Goal: Task Accomplishment & Management: Complete application form

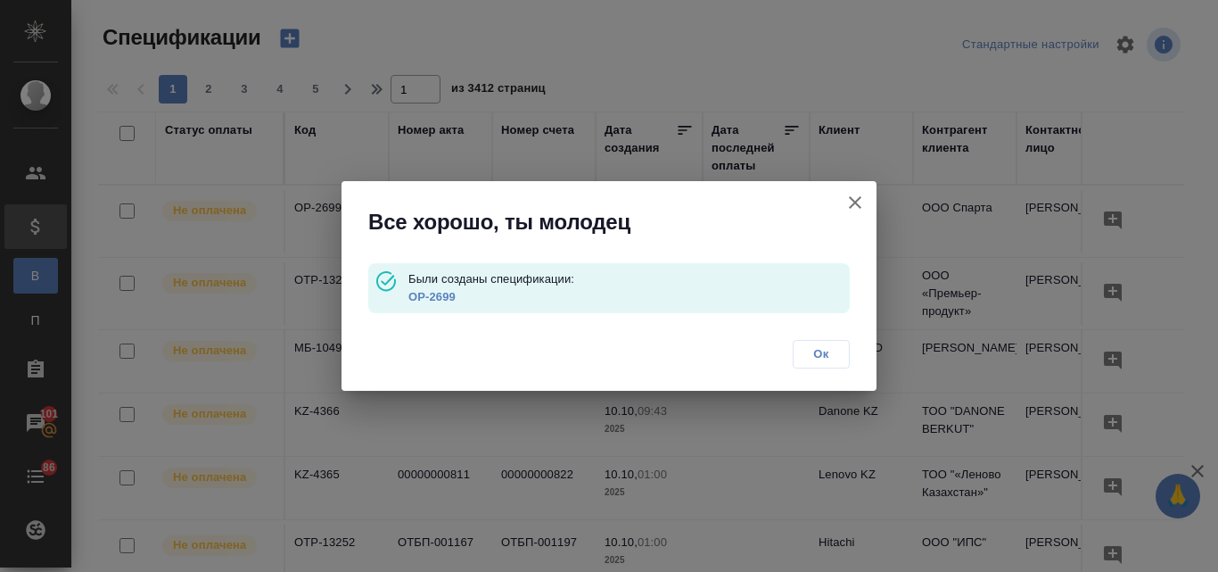
click at [858, 196] on icon "button" at bounding box center [854, 202] width 21 height 21
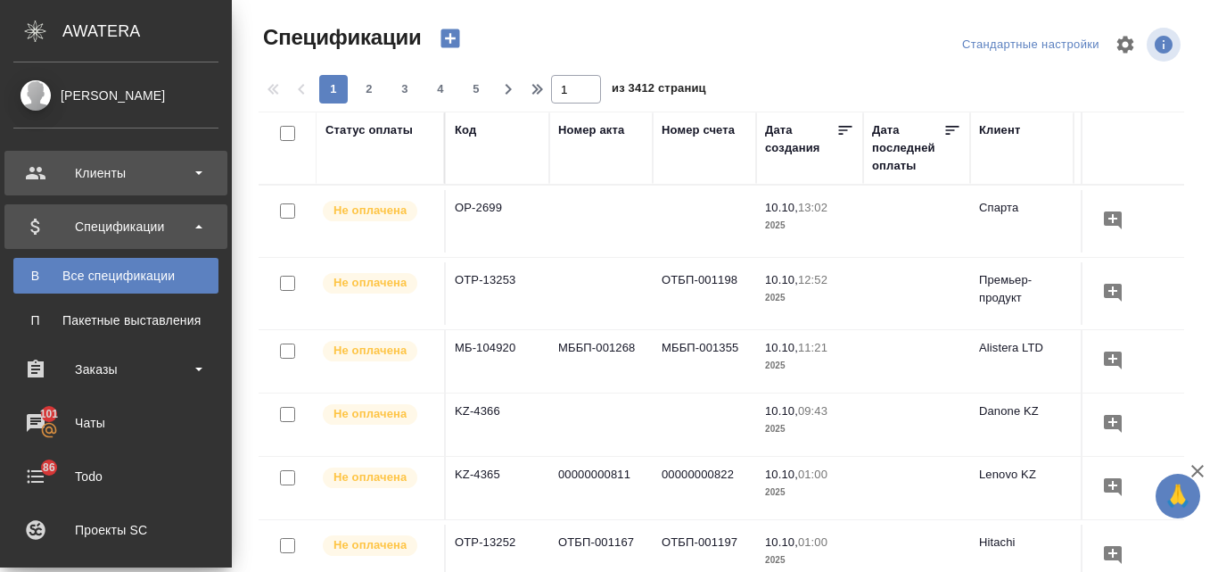
click at [70, 166] on div "Клиенты" at bounding box center [115, 173] width 205 height 27
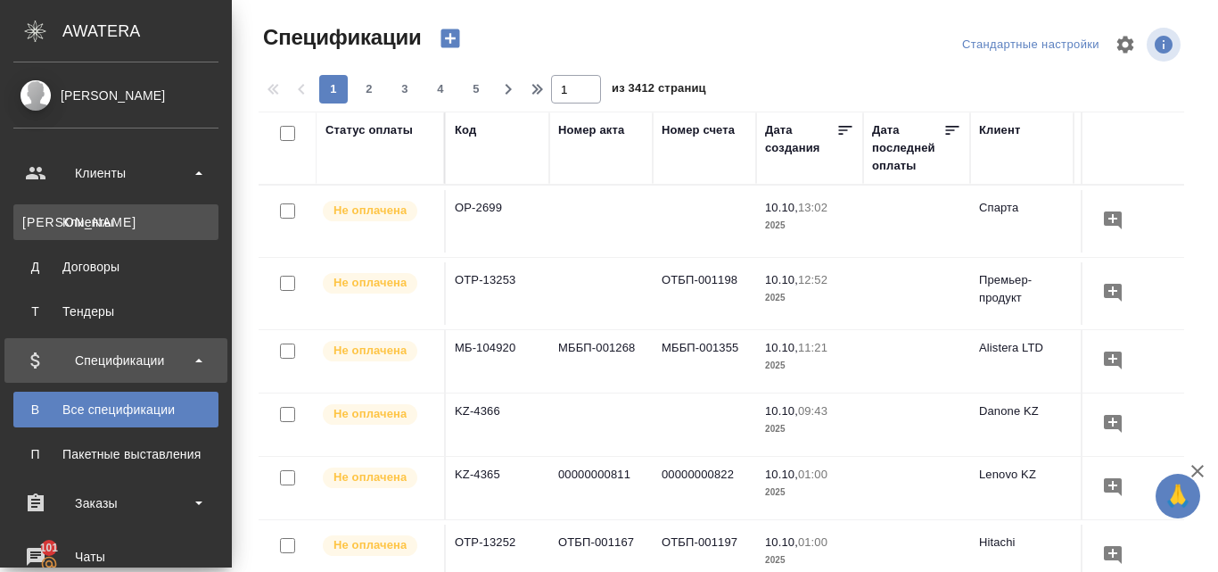
click at [65, 223] on div "Клиенты" at bounding box center [115, 222] width 187 height 18
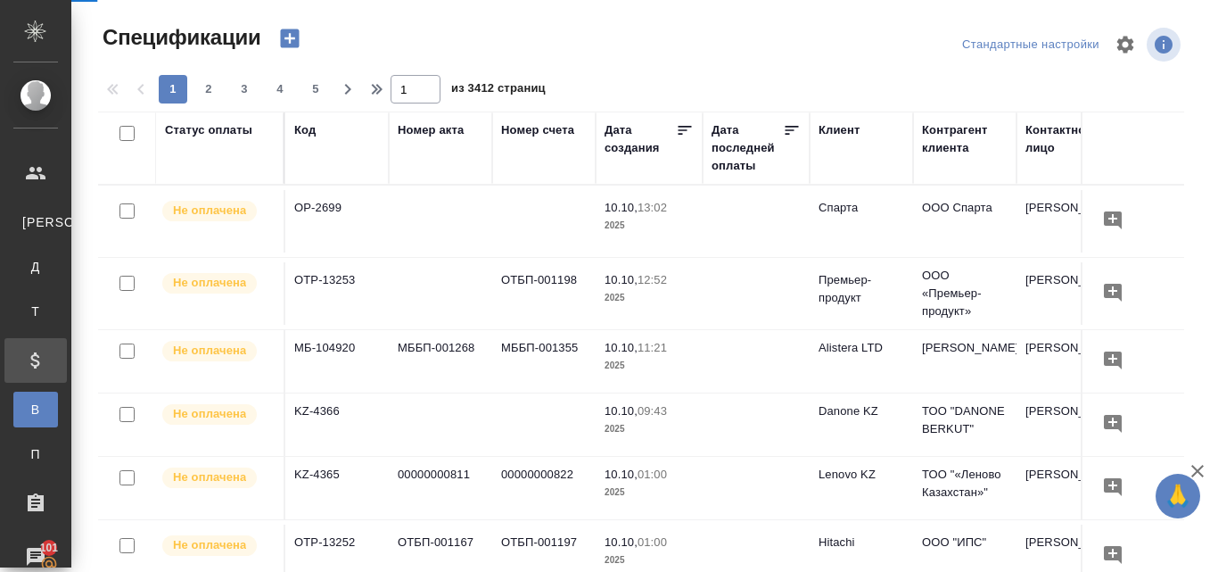
select select "RU"
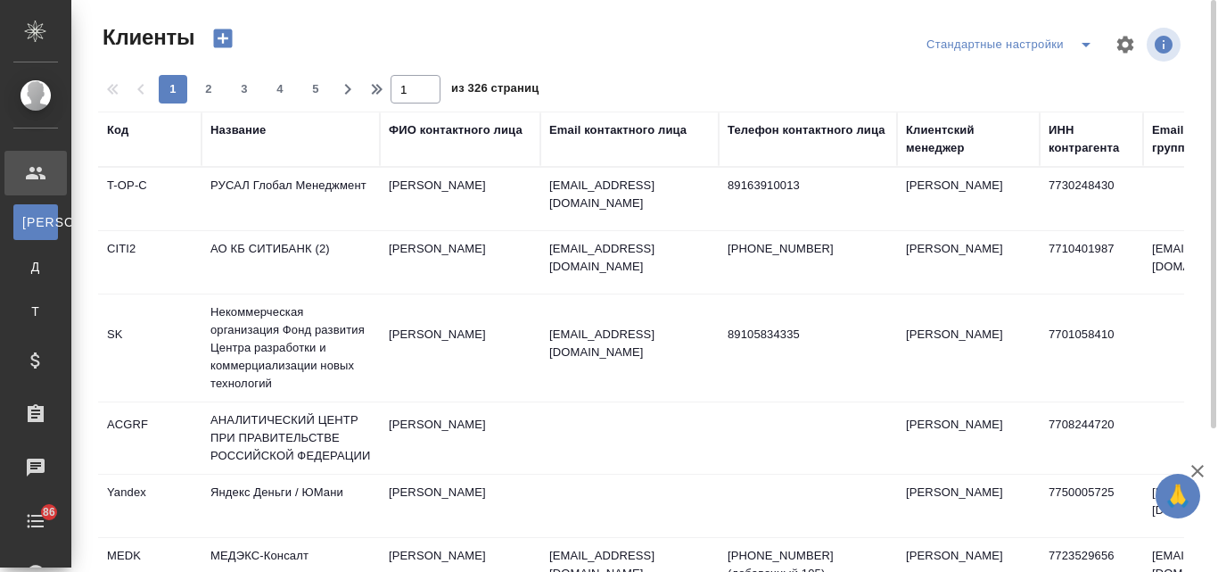
click at [226, 125] on div "Название" at bounding box center [237, 130] width 55 height 18
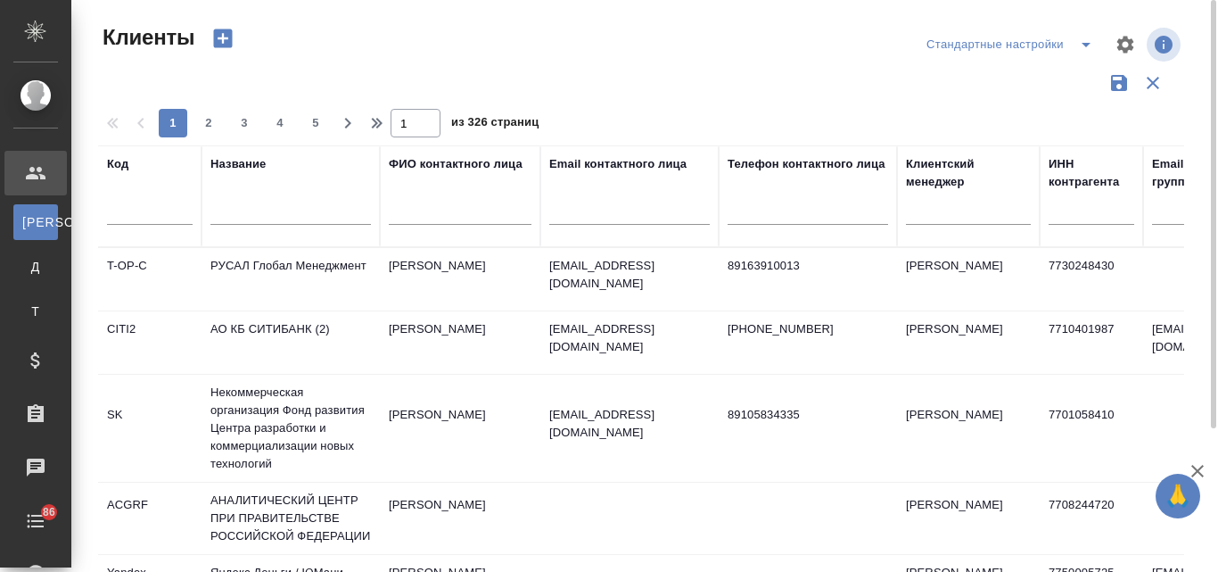
click at [231, 210] on input "text" at bounding box center [290, 213] width 160 height 22
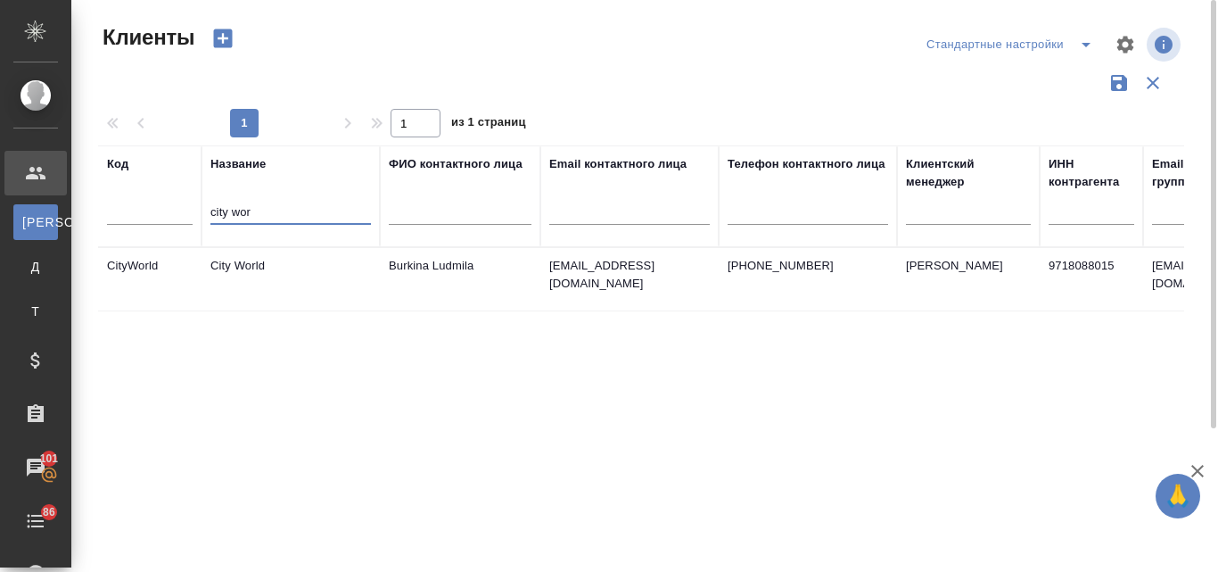
type input "city wor"
click at [250, 268] on td "City World" at bounding box center [291, 279] width 178 height 62
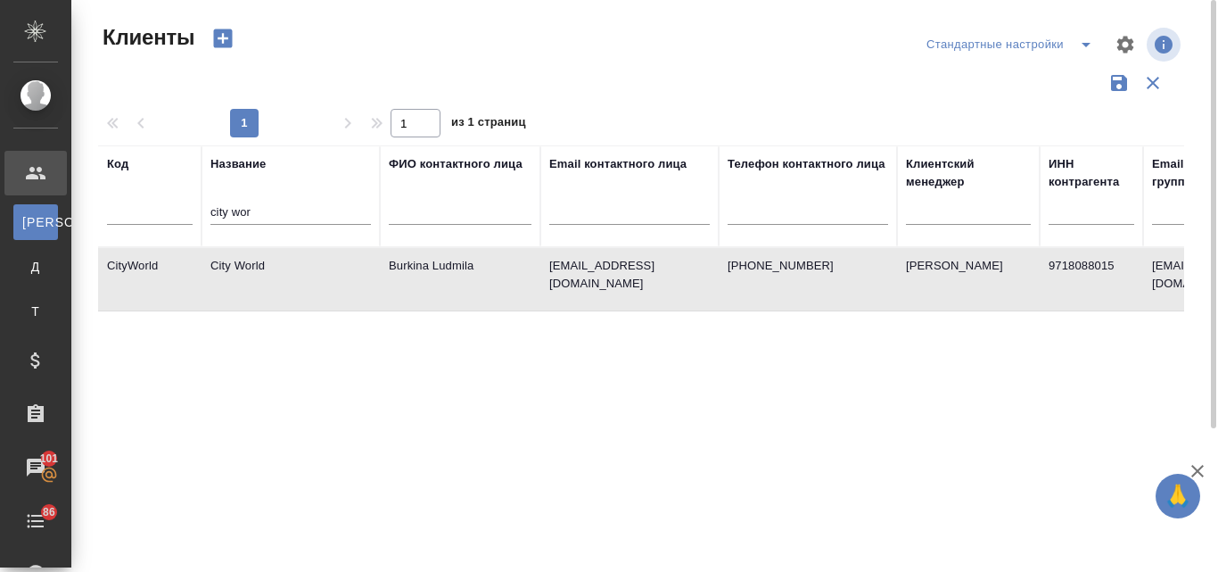
click at [250, 268] on td "City World" at bounding box center [291, 279] width 178 height 62
click at [288, 271] on td "City World" at bounding box center [291, 279] width 178 height 62
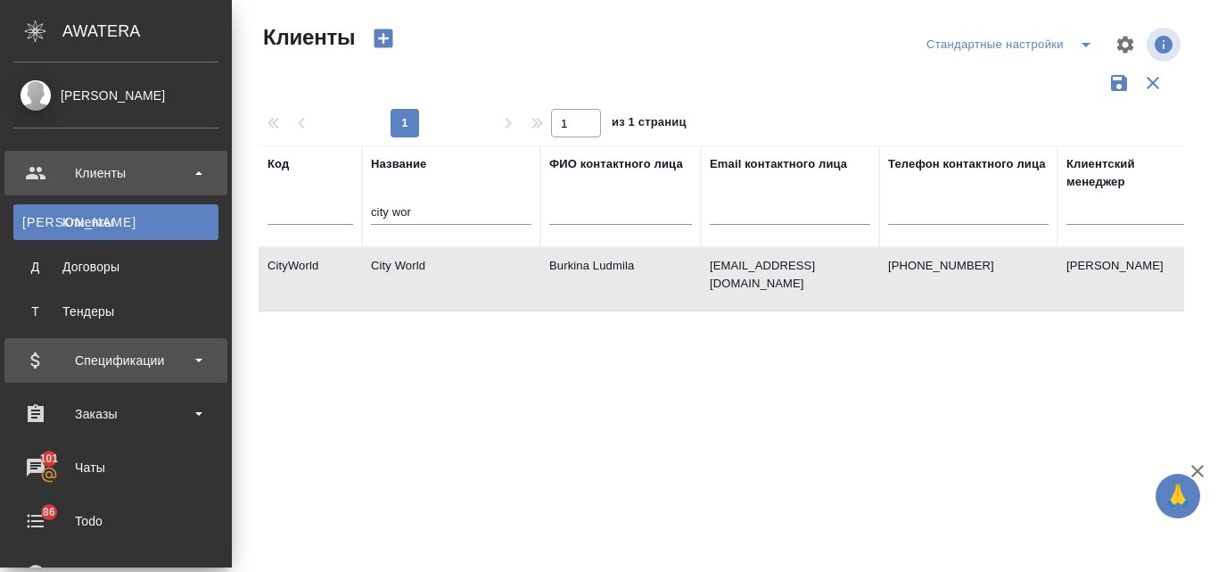
click at [76, 374] on div "Спецификации" at bounding box center [115, 360] width 223 height 45
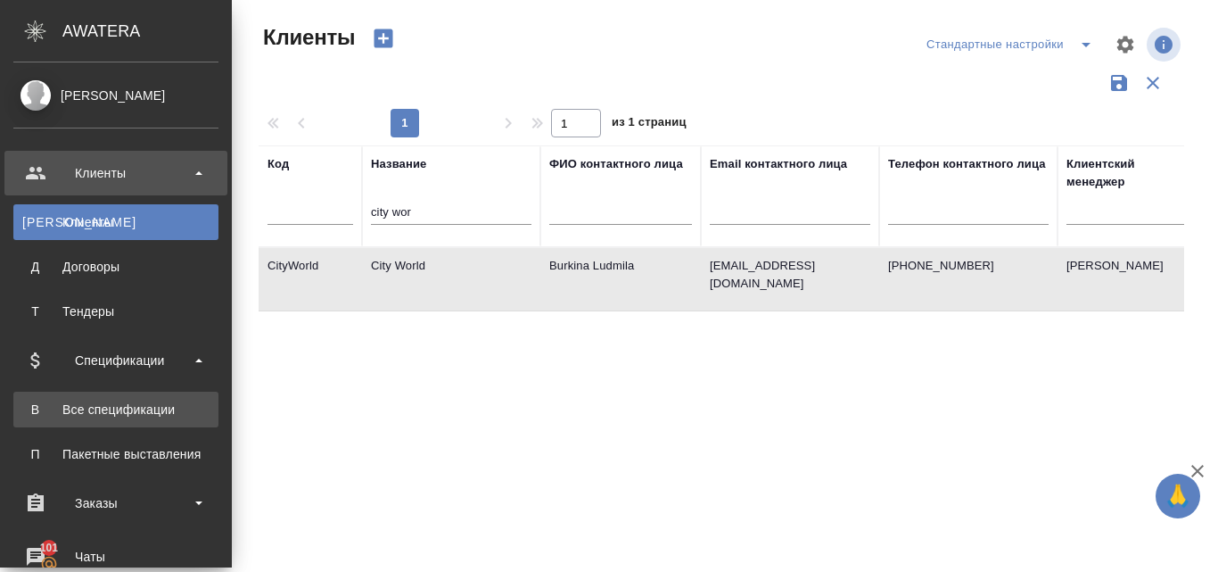
click at [98, 422] on link "В Все спецификации" at bounding box center [115, 409] width 205 height 36
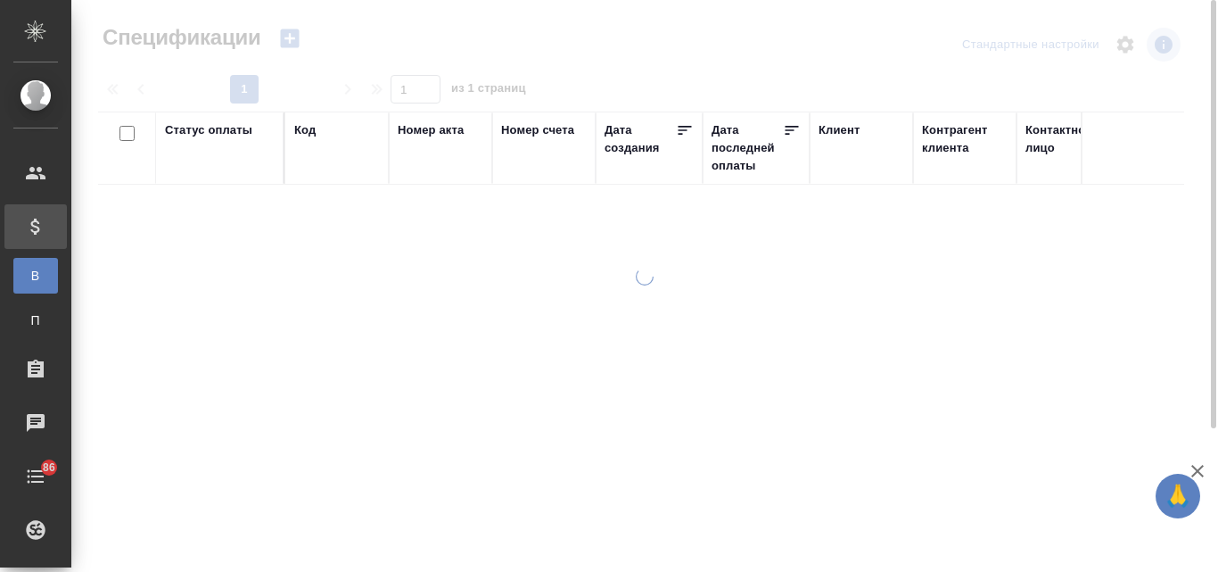
click at [288, 36] on icon "button" at bounding box center [289, 38] width 19 height 19
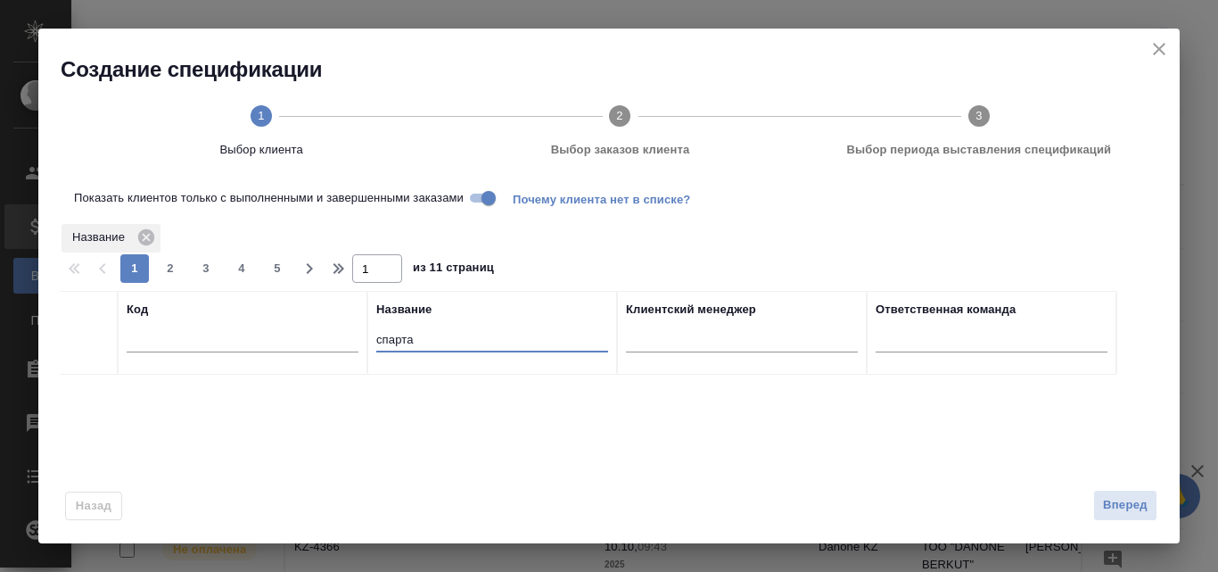
drag, startPoint x: 413, startPoint y: 342, endPoint x: 366, endPoint y: 342, distance: 47.3
click at [366, 342] on tr "Код Название спарта Клиентский менеджер Ответственная команда" at bounding box center [588, 333] width 1057 height 84
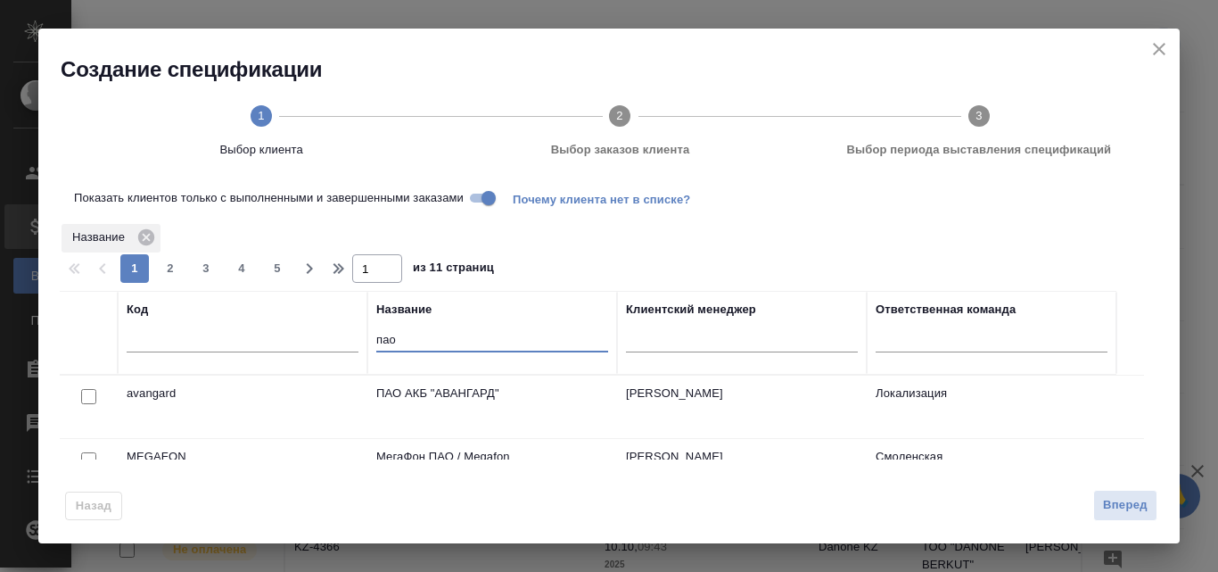
type input "пао"
click at [87, 398] on input "checkbox" at bounding box center [88, 396] width 15 height 15
checkbox input "true"
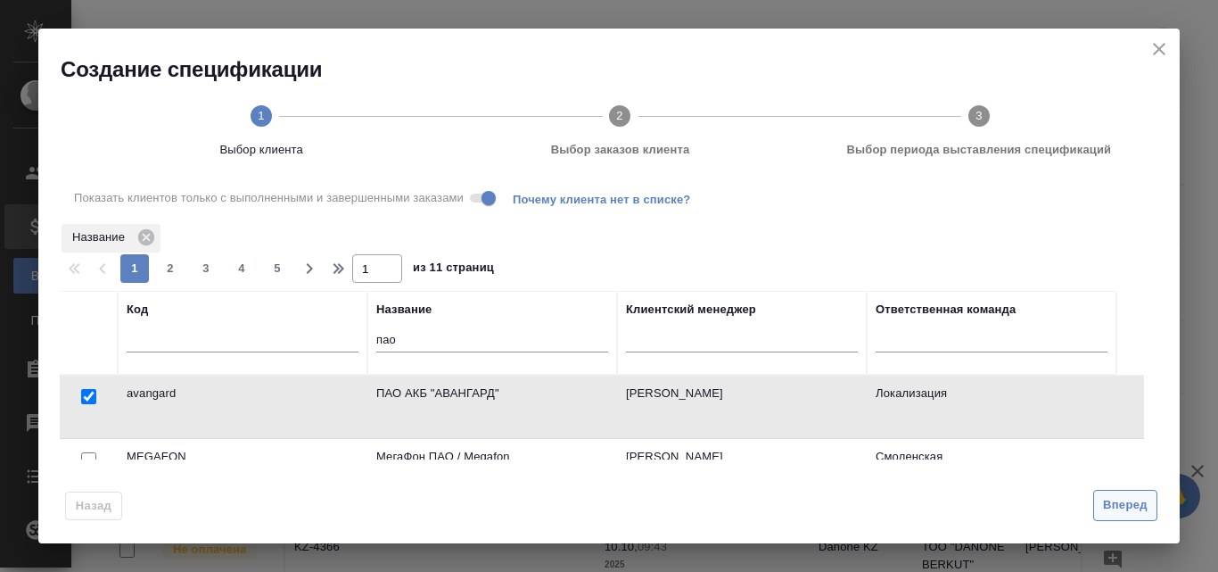
click at [1125, 511] on span "Вперед" at bounding box center [1125, 505] width 45 height 21
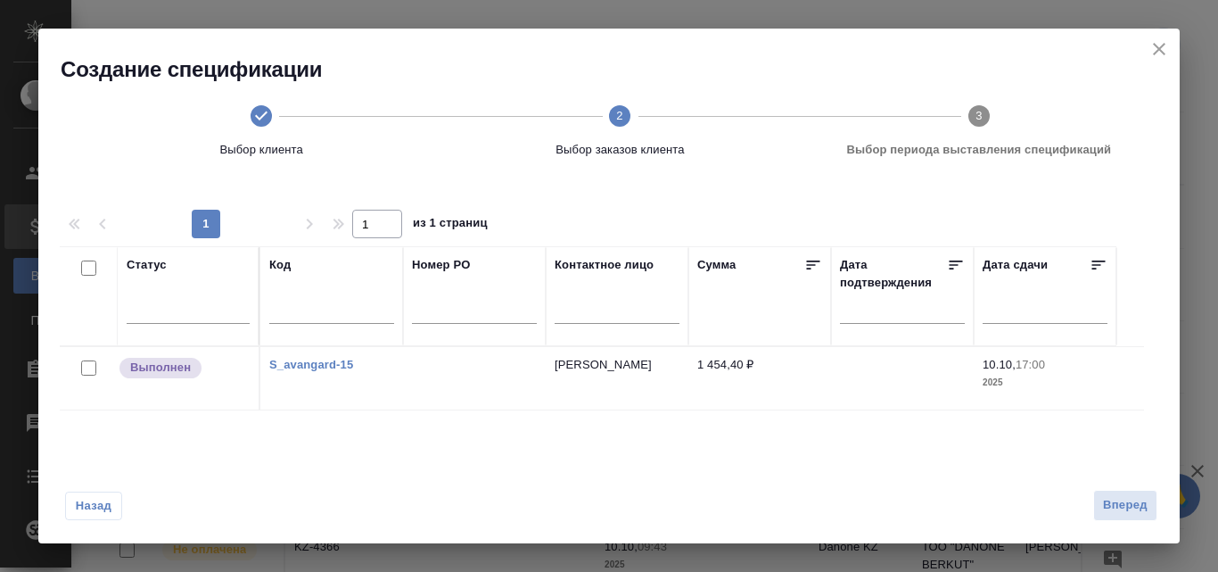
click at [81, 368] on input "checkbox" at bounding box center [88, 367] width 15 height 15
checkbox input "true"
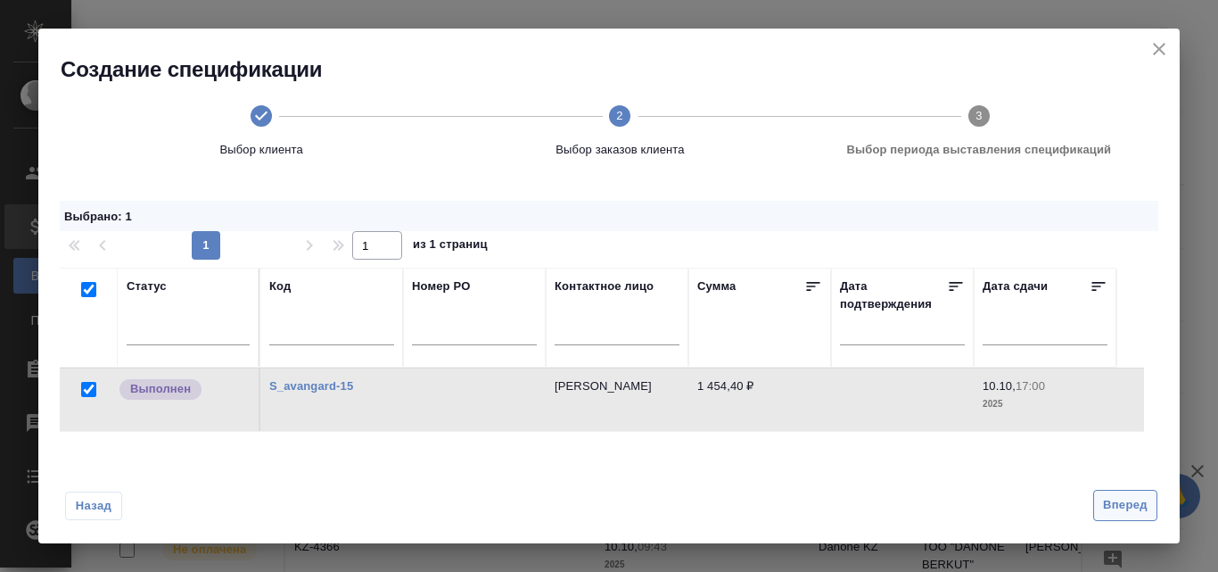
click at [1129, 512] on span "Вперед" at bounding box center [1125, 505] width 45 height 21
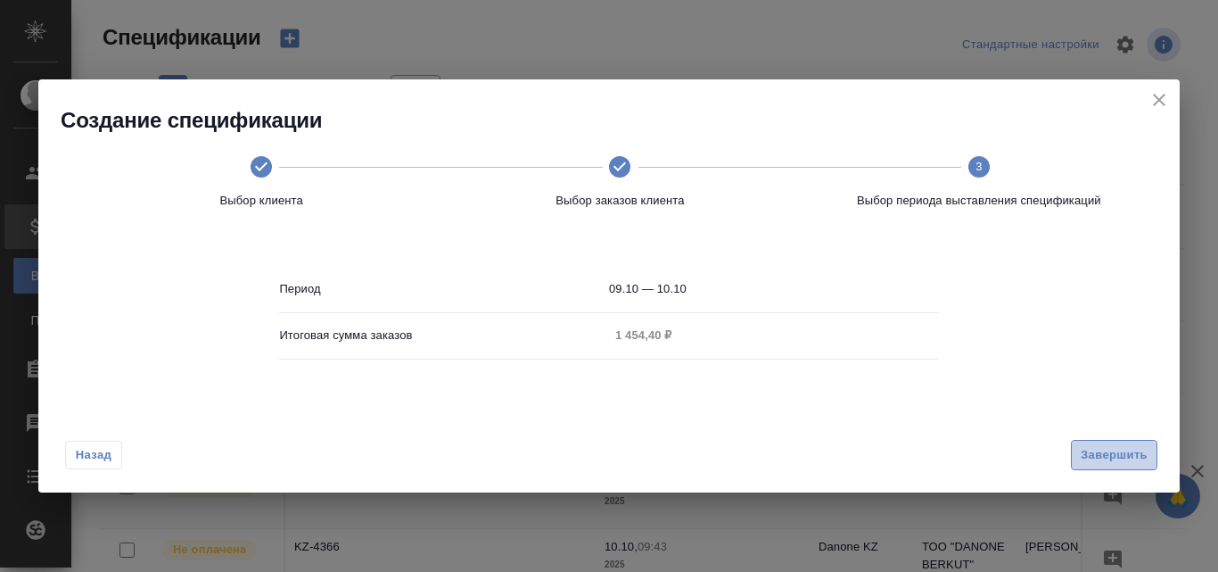
click at [1134, 447] on span "Завершить" at bounding box center [1114, 455] width 67 height 21
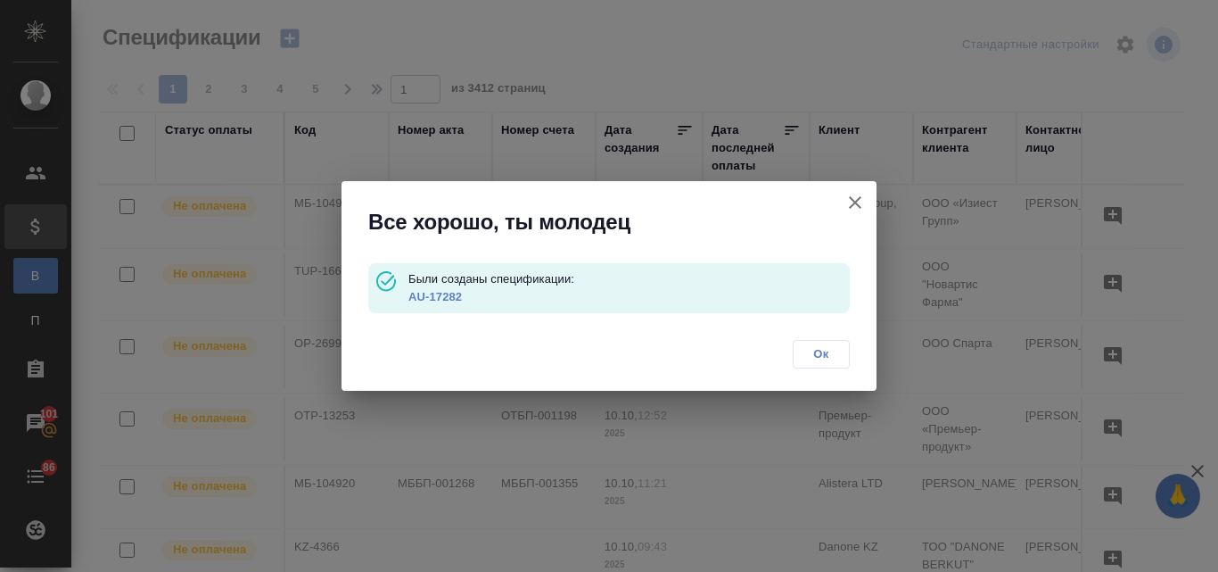
click at [427, 297] on link "AU-17282" at bounding box center [434, 296] width 53 height 13
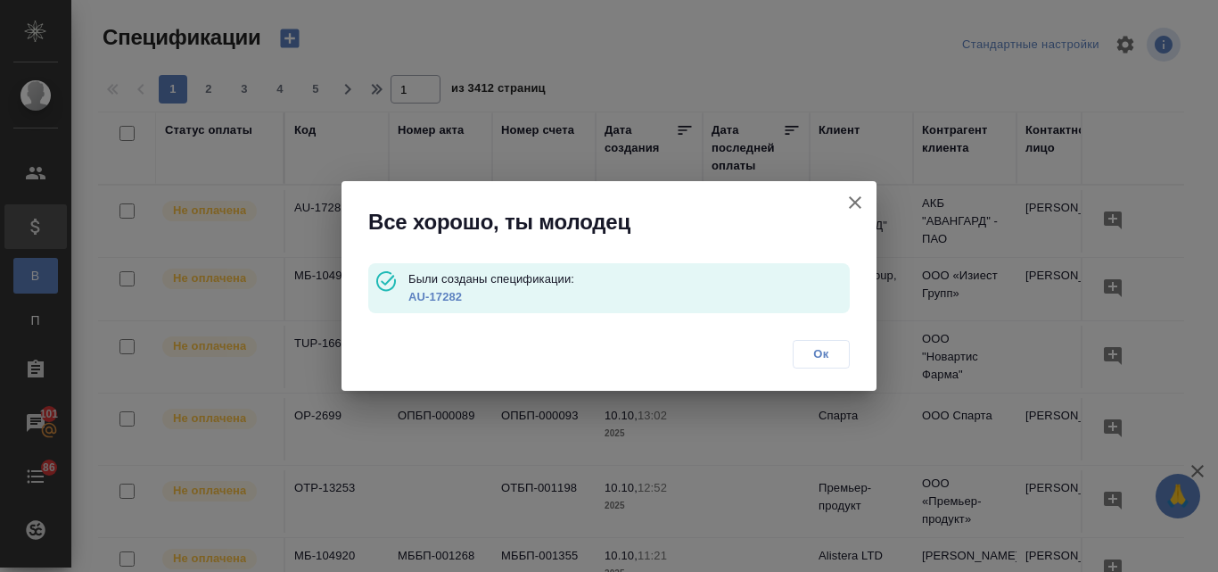
click at [857, 202] on icon "button" at bounding box center [855, 202] width 12 height 12
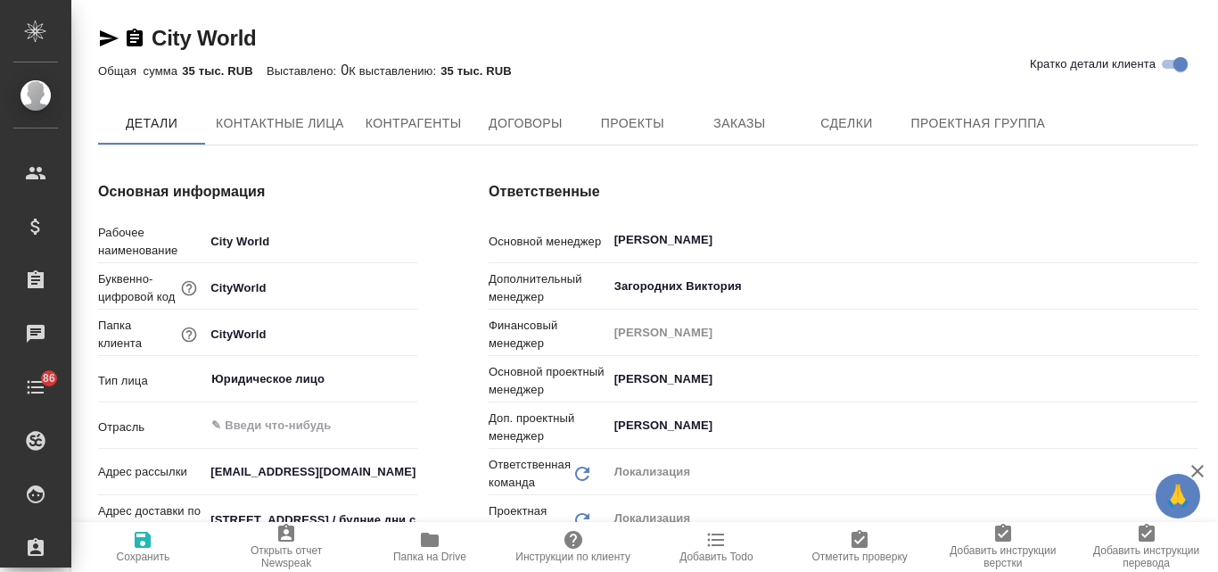
type input "Общество с ограниченной ответственностью «Медиа Групп»(ООО «Медиа Групп»)"
type textarea "x"
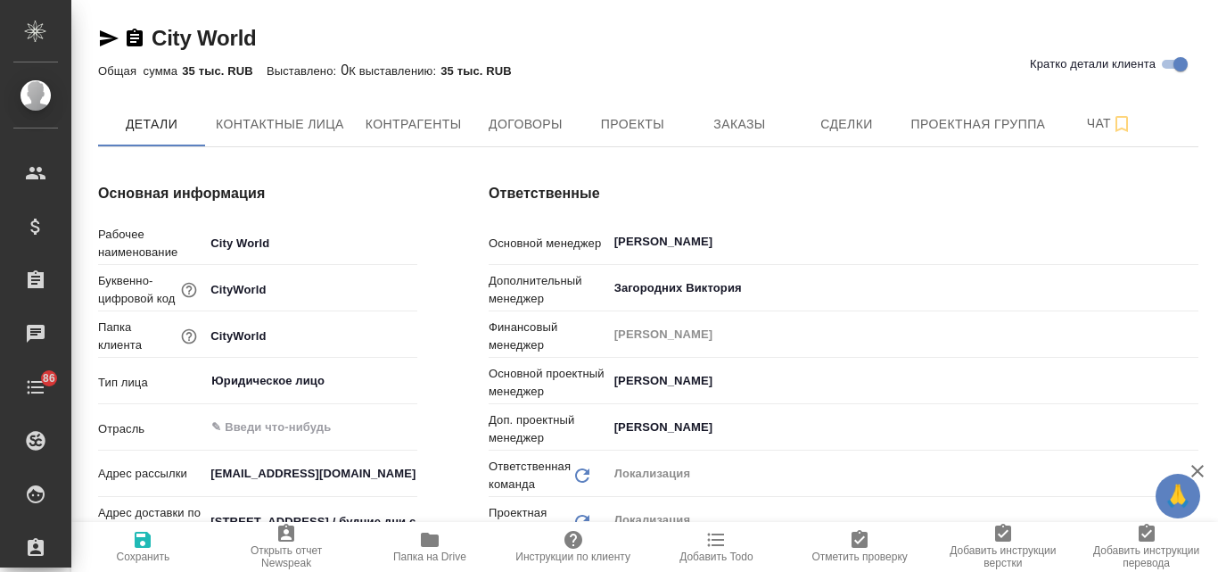
type input "Общество с ограниченной ответственностью «Медиа Групп»(ООО «Медиа Групп»)"
type textarea "x"
type input "Общество с ограниченной ответственностью «Медиа Групп»(ООО «Медиа Групп»)"
type textarea "x"
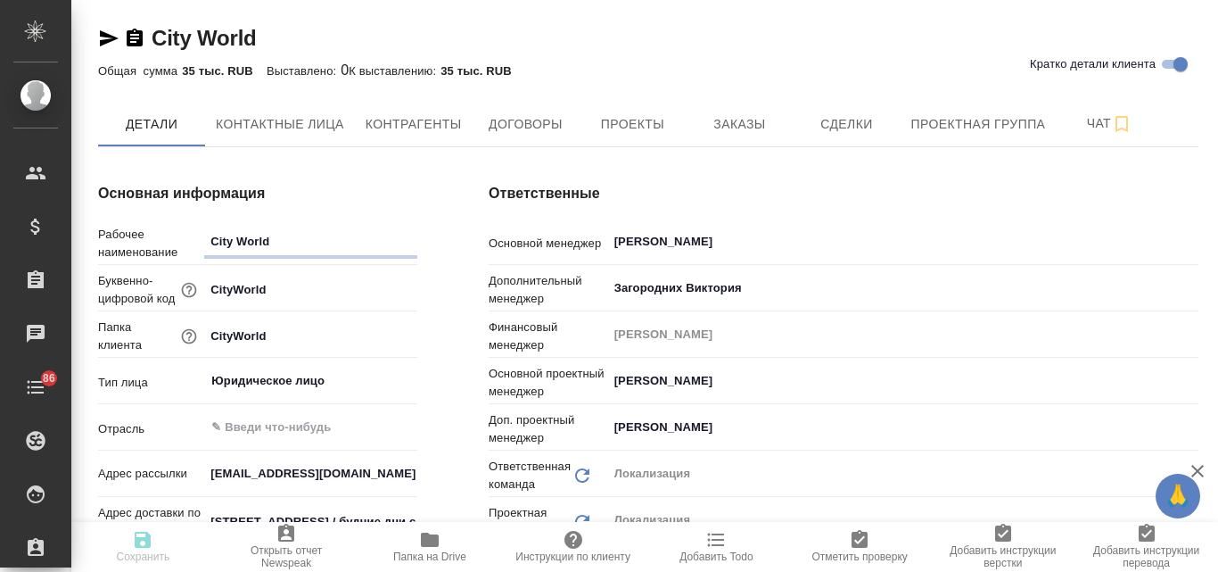
type textarea "x"
type input "Общество с ограниченной ответственностью «Медиа Групп»(ООО «Медиа Групп»)"
type textarea "x"
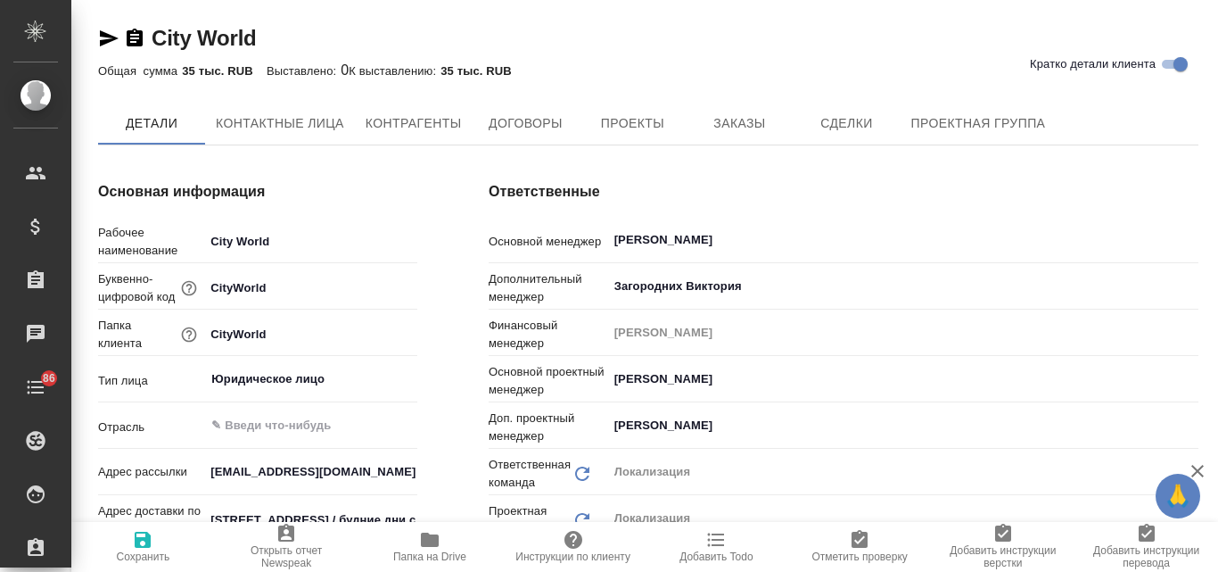
type input "Общество с ограниченной ответственностью «Медиа Групп»(ООО «Медиа Групп»)"
type textarea "x"
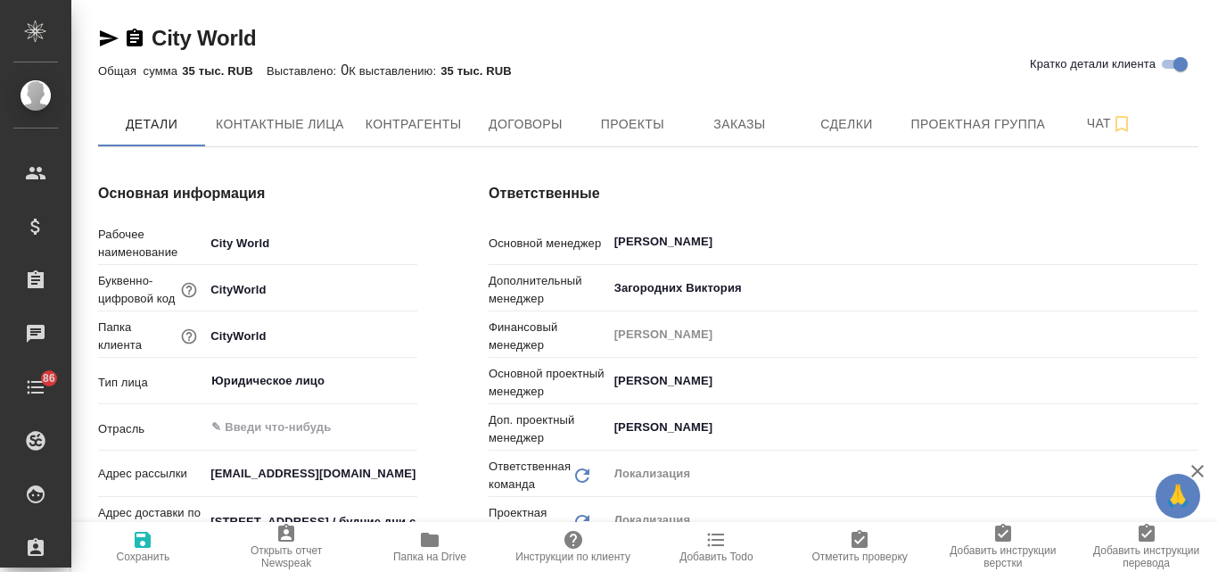
type input "Общество с ограниченной ответственностью «Медиа Групп»(ООО «Медиа Групп»)"
type textarea "x"
type input "Общество с ограниченной ответственностью «Медиа Групп»(ООО «Медиа Групп»)"
type textarea "x"
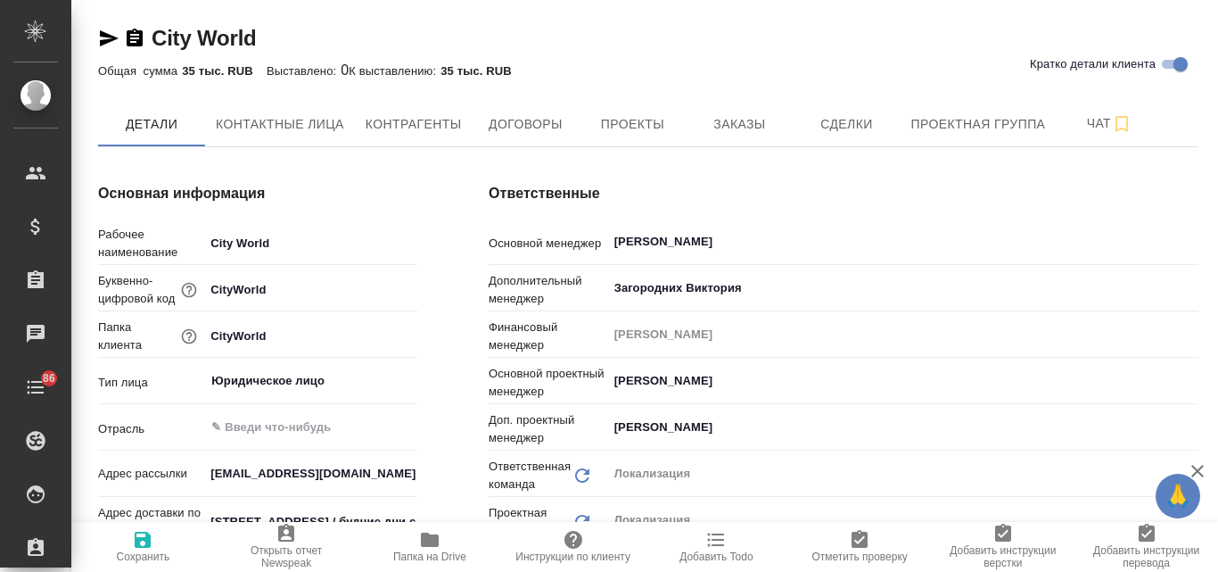
type textarea "x"
type input "Общество с ограниченной ответственностью «Медиа Групп»(ООО «Медиа Групп»)"
type textarea "x"
click at [747, 122] on span "Заказы" at bounding box center [739, 124] width 86 height 22
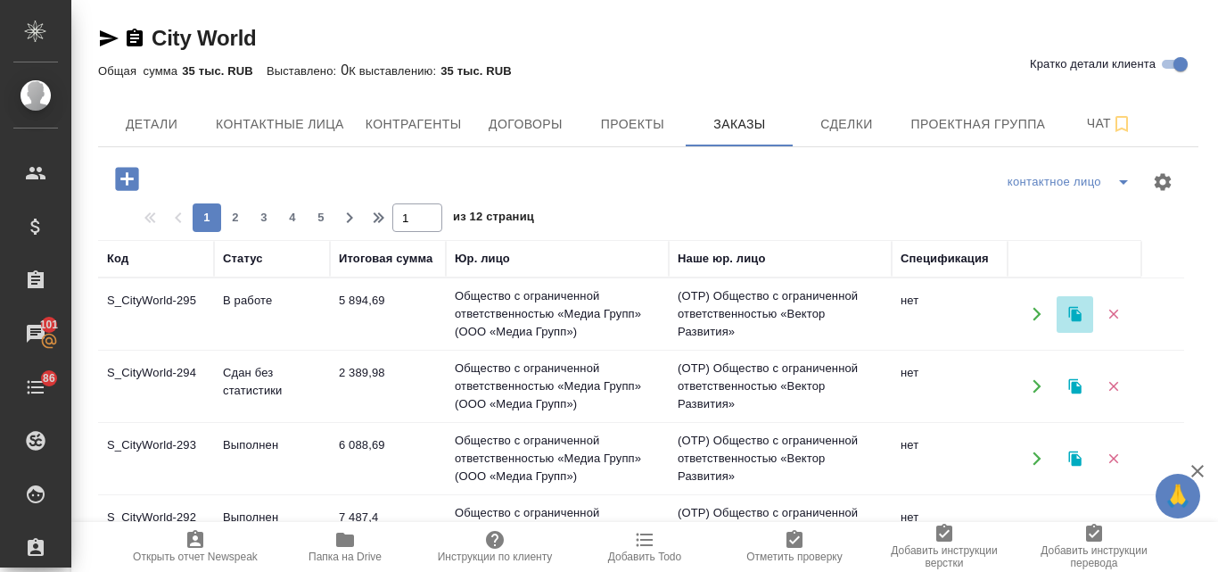
click at [1071, 314] on icon "button" at bounding box center [1075, 314] width 16 height 16
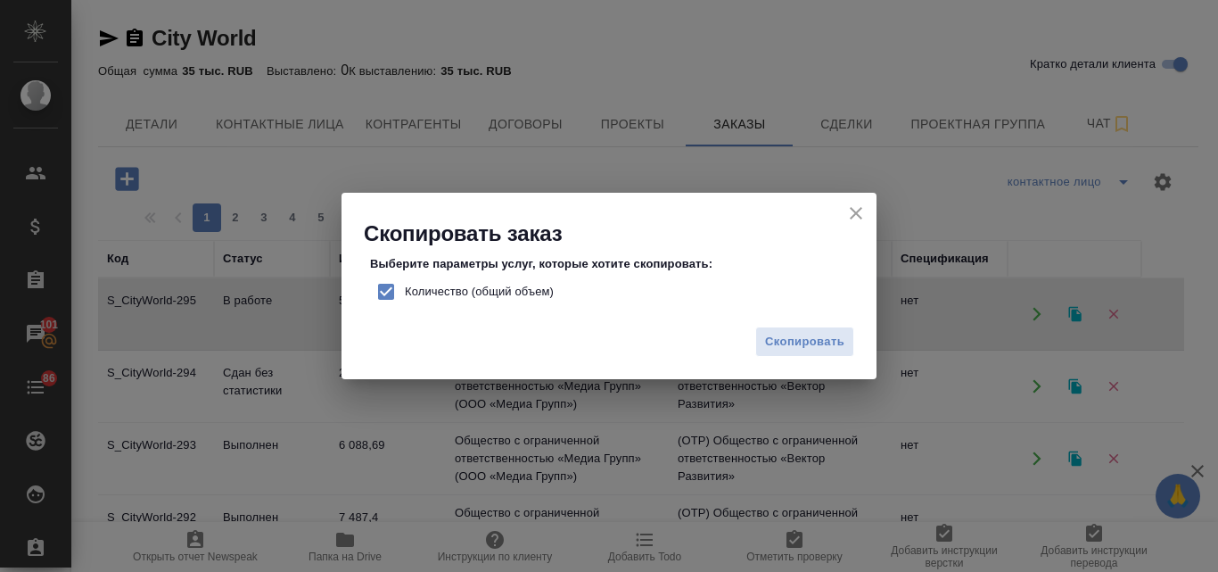
click at [384, 284] on input "Количество (общий объем)" at bounding box center [385, 291] width 37 height 37
checkbox input "false"
click at [819, 338] on span "Скопировать" at bounding box center [804, 342] width 79 height 21
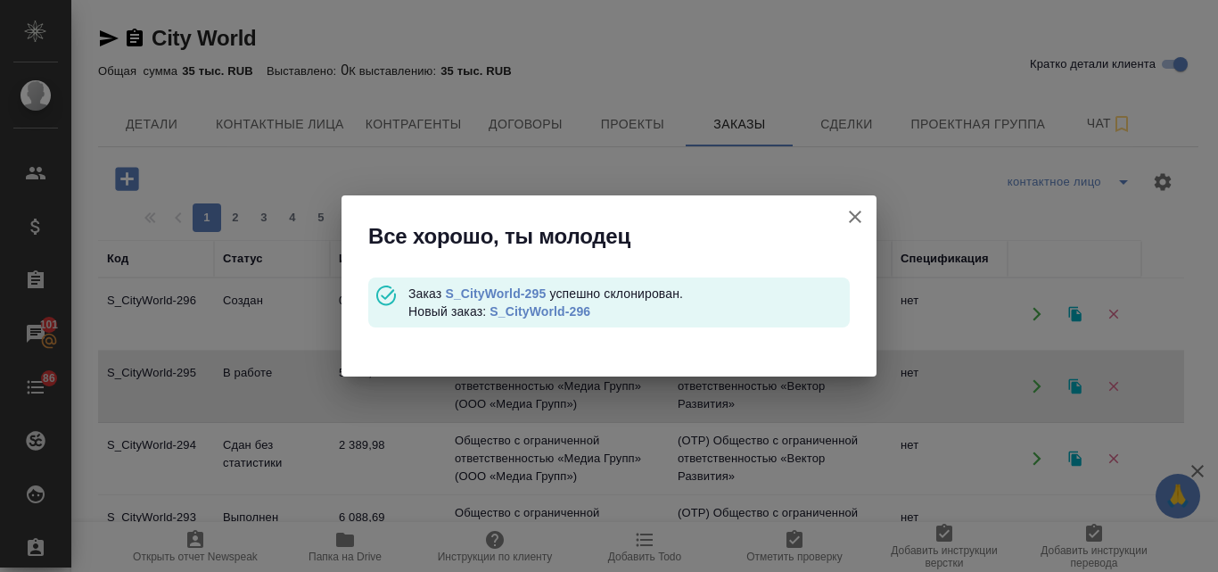
click at [536, 317] on link "S_CityWorld-296" at bounding box center [540, 311] width 101 height 14
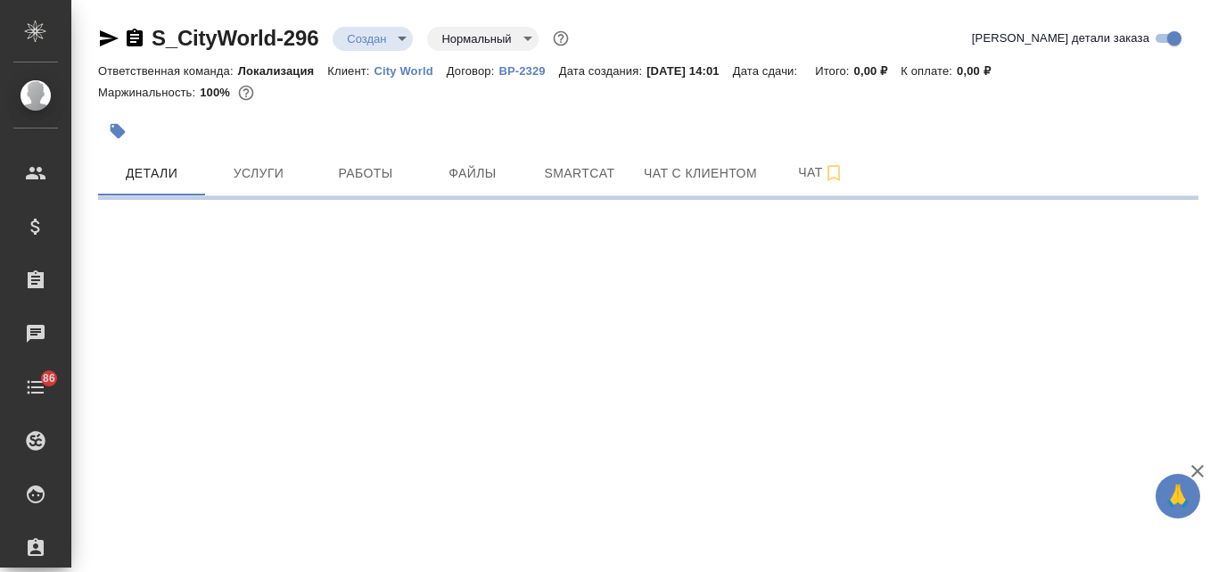
select select "RU"
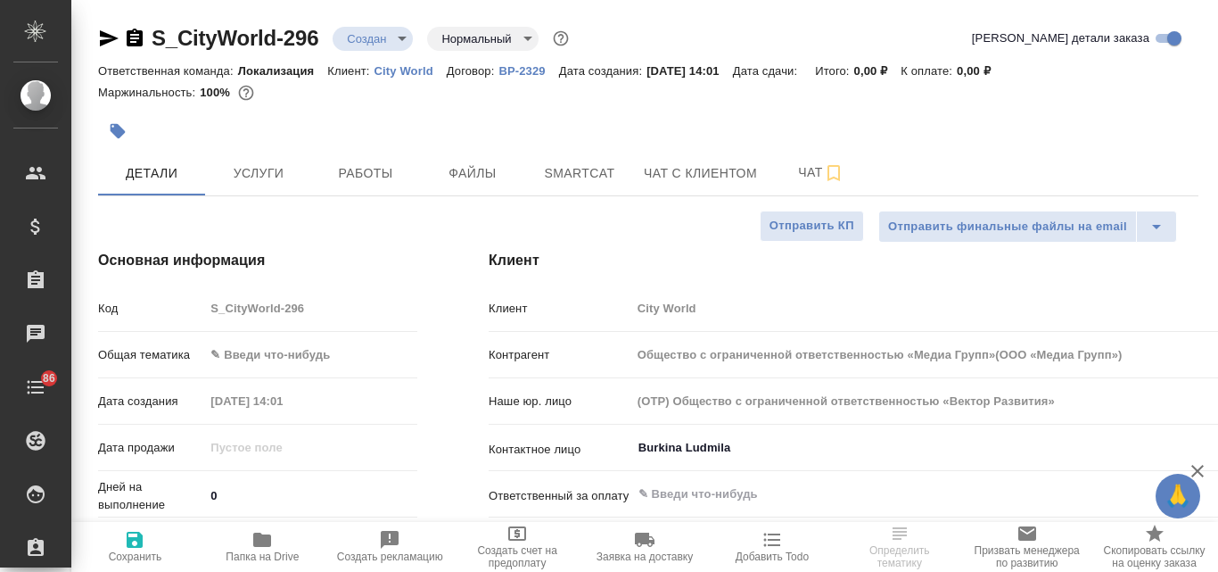
type textarea "x"
type input "Общество с ограниченной ответственностью «Медиа Групп»(ООО «Медиа Групп»)"
type textarea "x"
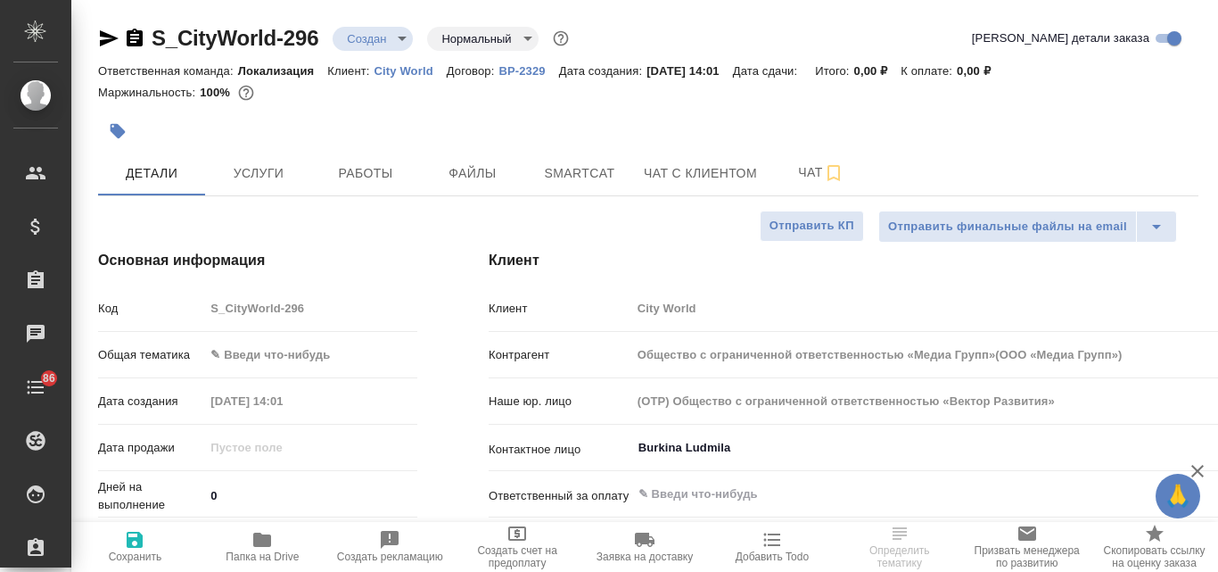
type textarea "x"
type input "Общество с ограниченной ответственностью «Медиа Групп»(ООО «Медиа Групп»)"
type textarea "x"
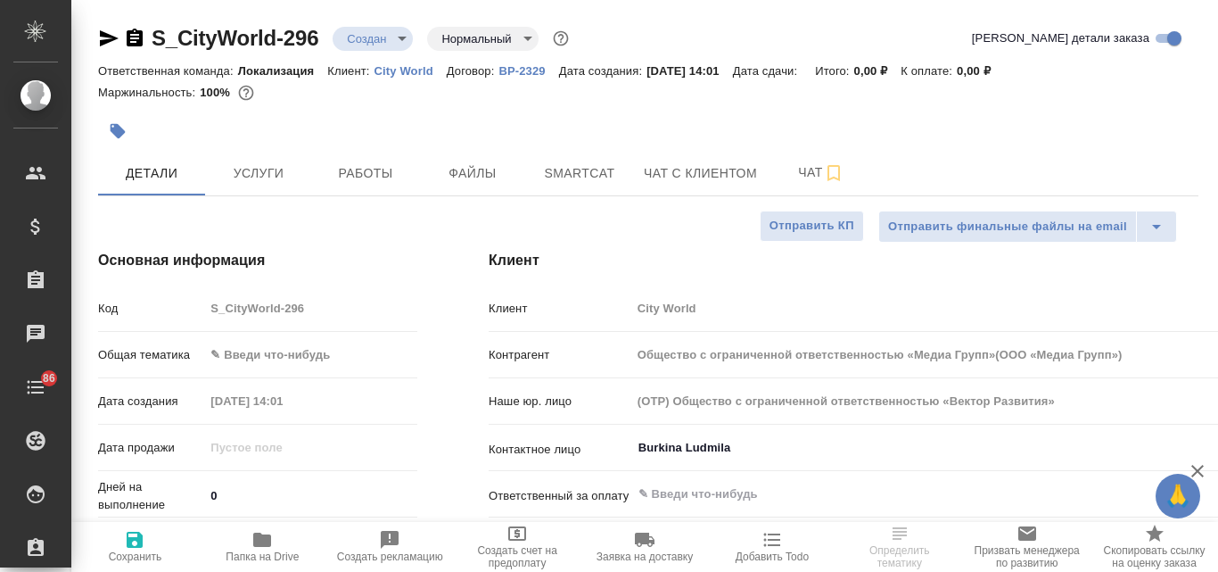
type textarea "x"
click at [253, 351] on body "🙏 .cls-1 fill:#fff; AWATERA Valyaeva Anna Клиенты Спецификации Заказы Чаты 86 T…" at bounding box center [609, 286] width 1218 height 572
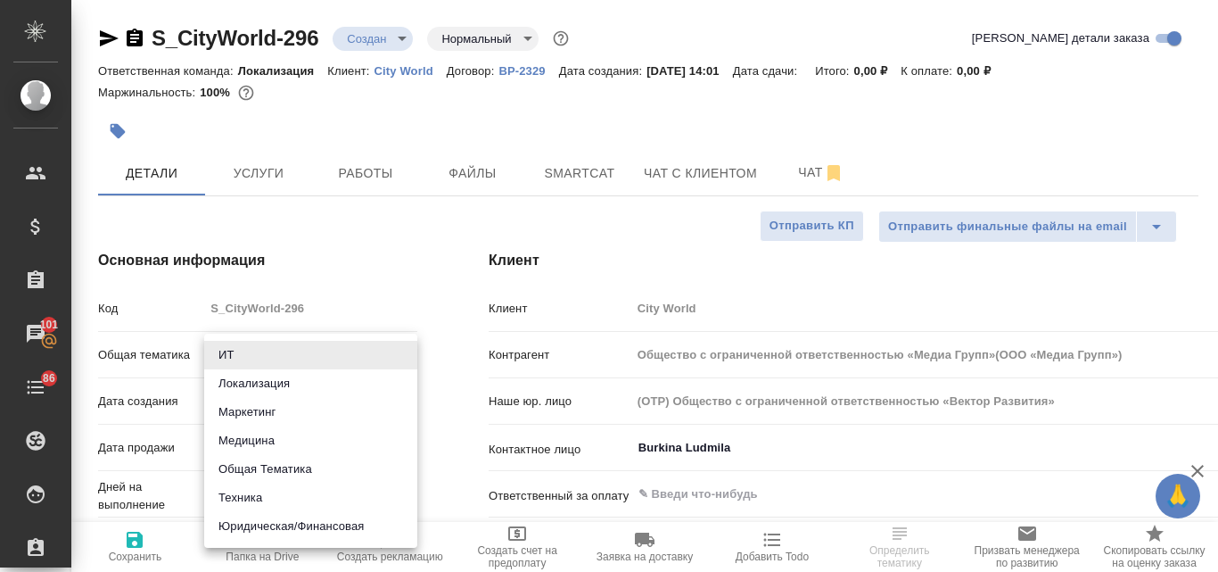
click at [247, 411] on li "Маркетинг" at bounding box center [310, 412] width 213 height 29
type input "marketing"
type input "Общество с ограниченной ответственностью «Медиа Групп»(ООО «Медиа Групп»)"
type textarea "x"
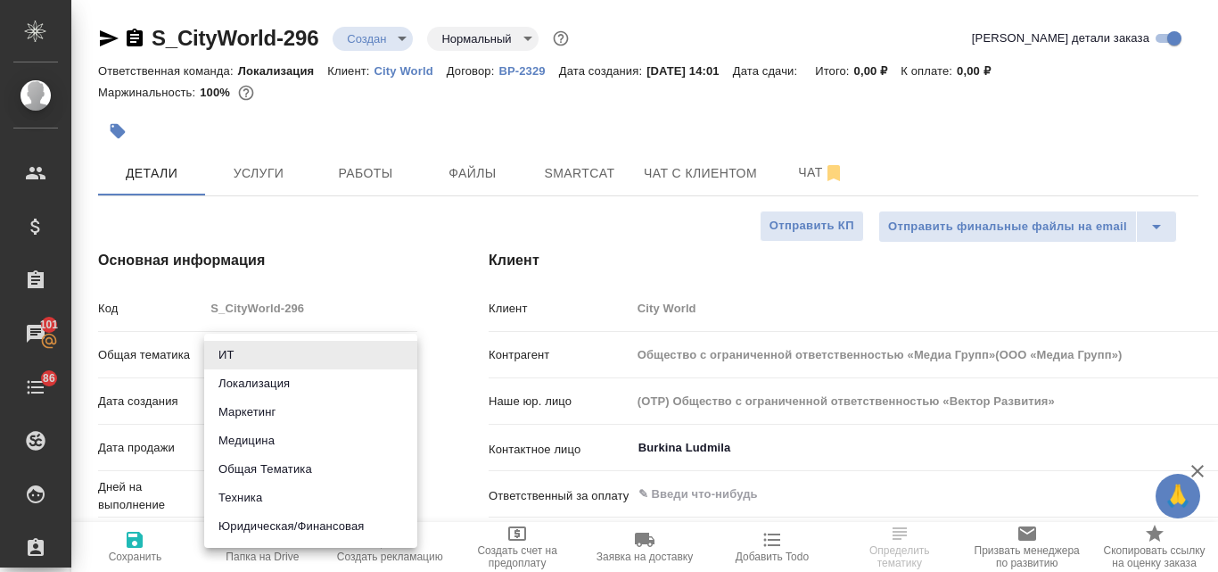
type textarea "x"
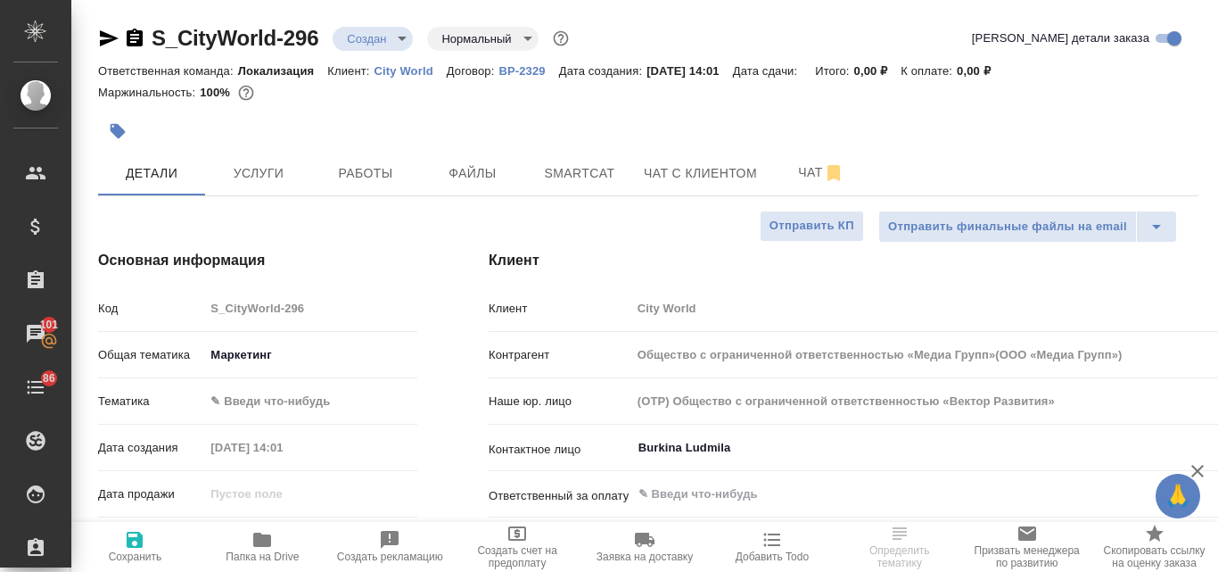
click at [248, 406] on body "🙏 .cls-1 fill:#fff; AWATERA Valyaeva Anna Клиенты Спецификации Заказы 101 Чаты …" at bounding box center [609, 286] width 1218 height 572
click at [253, 431] on li "Маркетинг" at bounding box center [310, 430] width 213 height 29
type input "Общество с ограниченной ответственностью «Медиа Групп»(ООО «Медиа Групп»)"
type textarea "x"
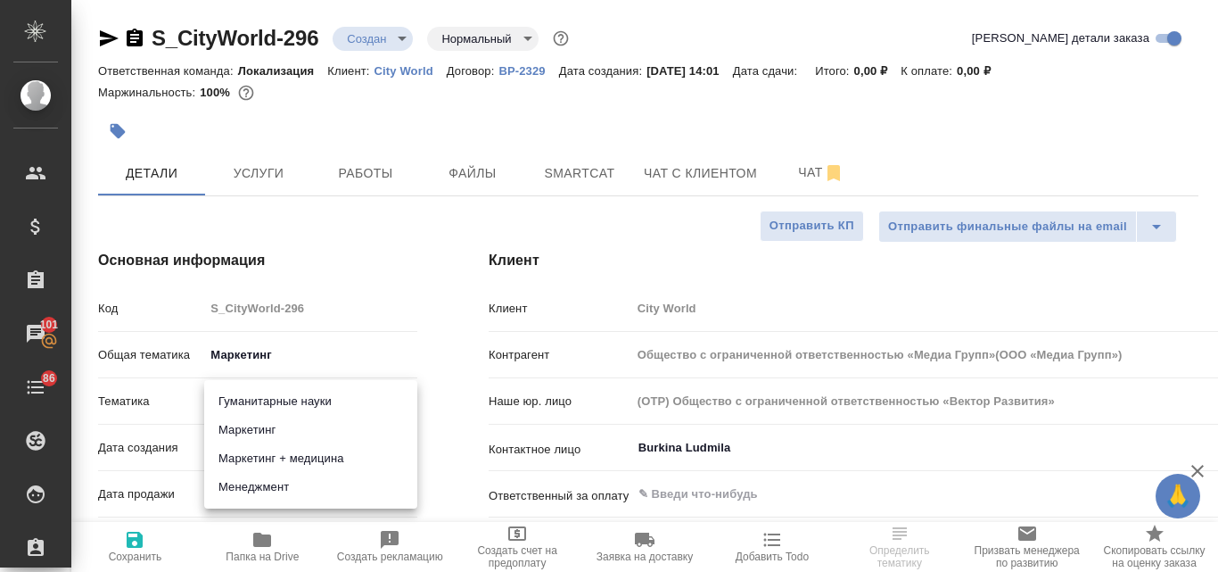
type textarea "x"
type input "5a8b8b956a9677013d343d63"
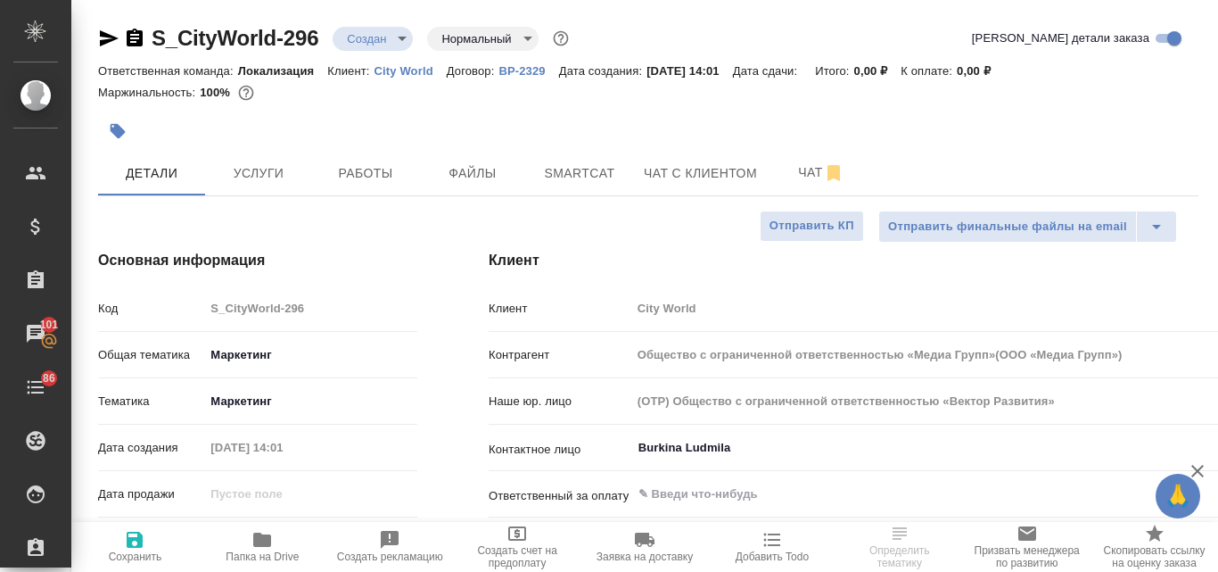
click at [139, 551] on span "Сохранить" at bounding box center [135, 556] width 53 height 12
type input "Общество с ограниченной ответственностью «Медиа Групп»(ООО «Медиа Групп»)"
type textarea "x"
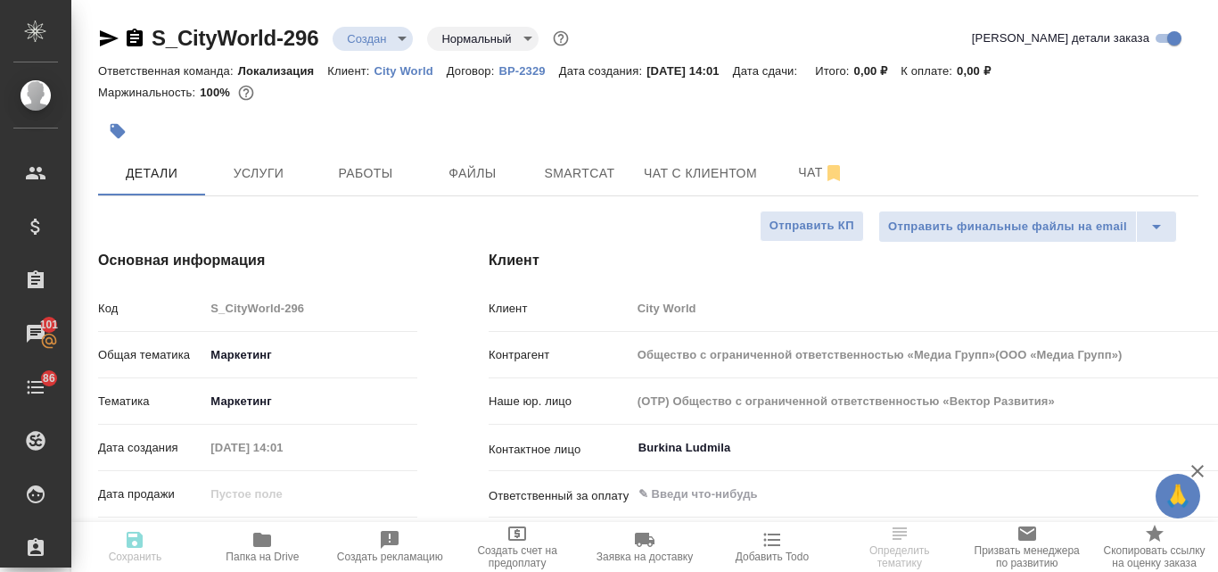
type input "Общество с ограниченной ответственностью «Медиа Групп»(ООО «Медиа Групп»)"
type textarea "x"
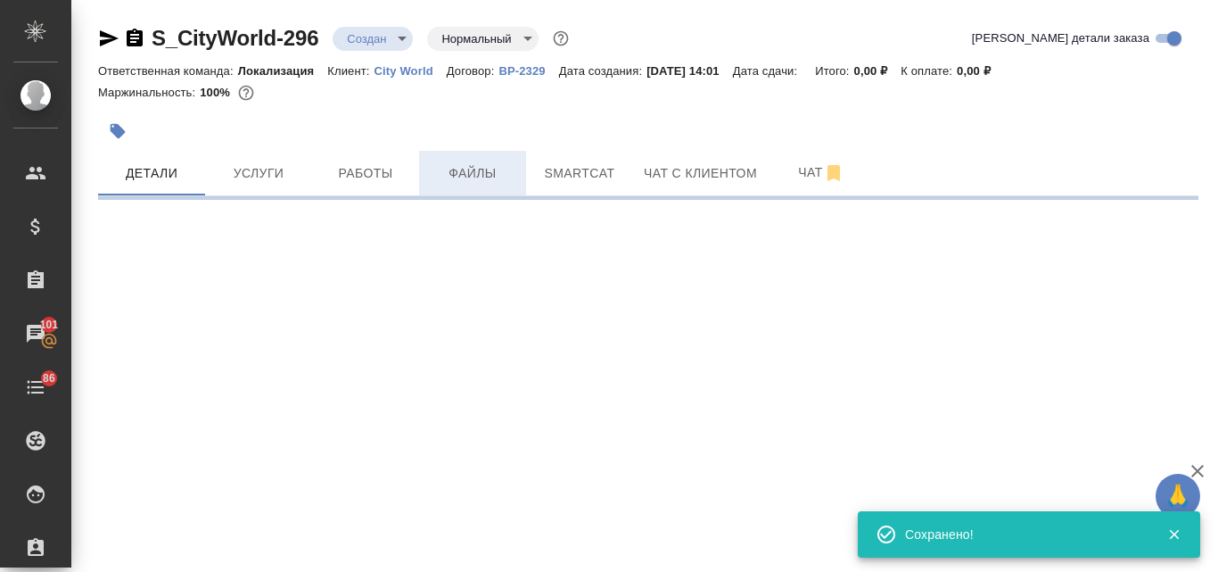
click at [466, 175] on span "Файлы" at bounding box center [473, 173] width 86 height 22
select select "RU"
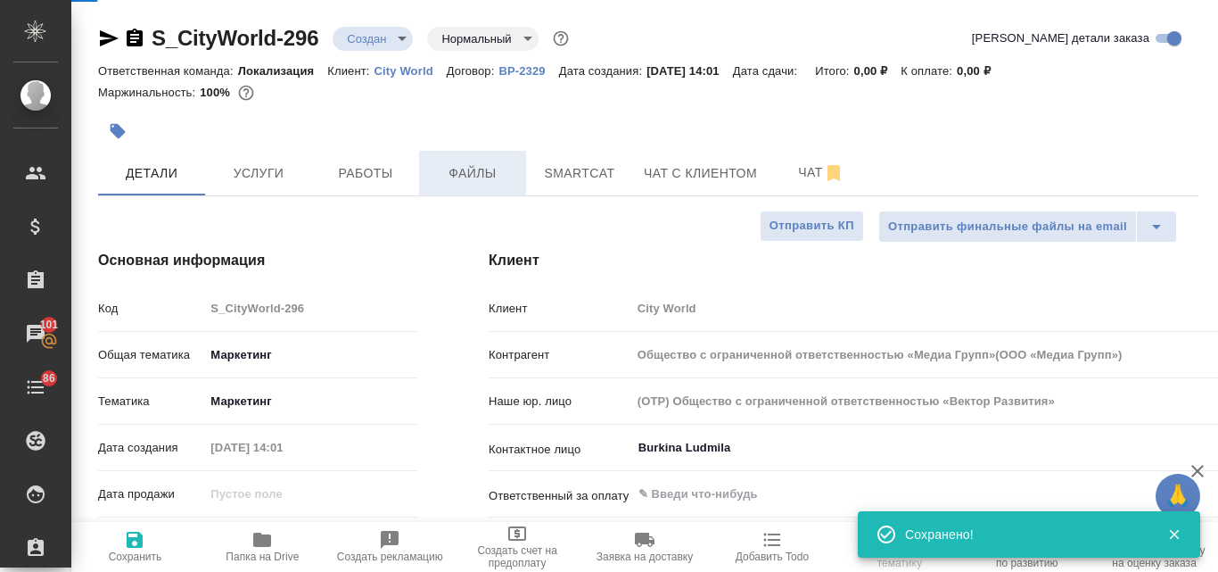
type textarea "x"
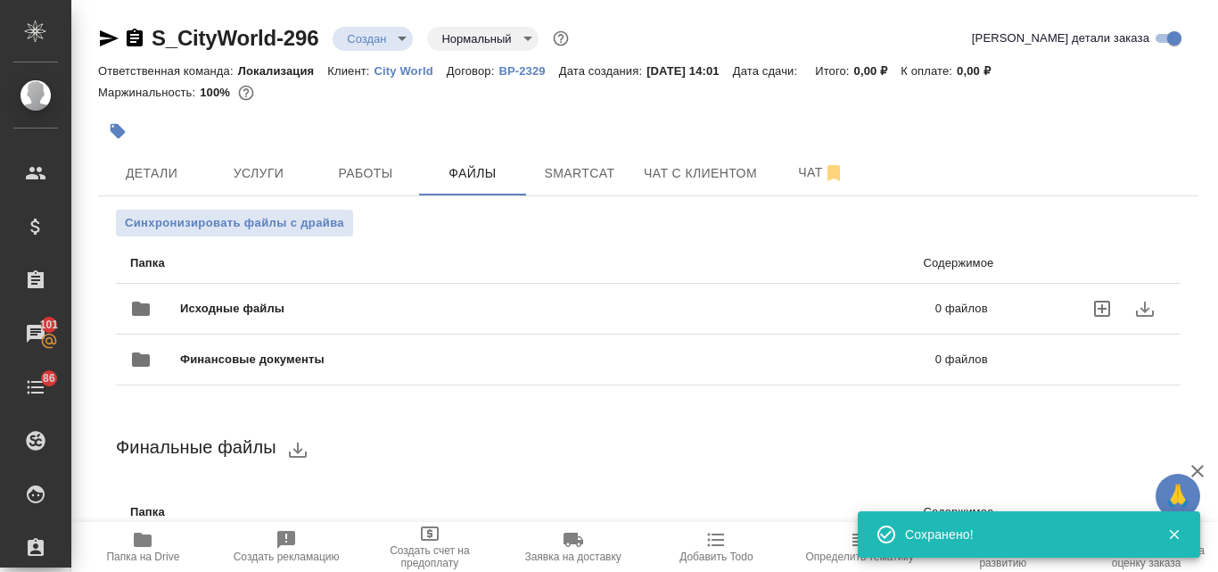
click at [394, 310] on span "Исходные файлы" at bounding box center [395, 309] width 430 height 18
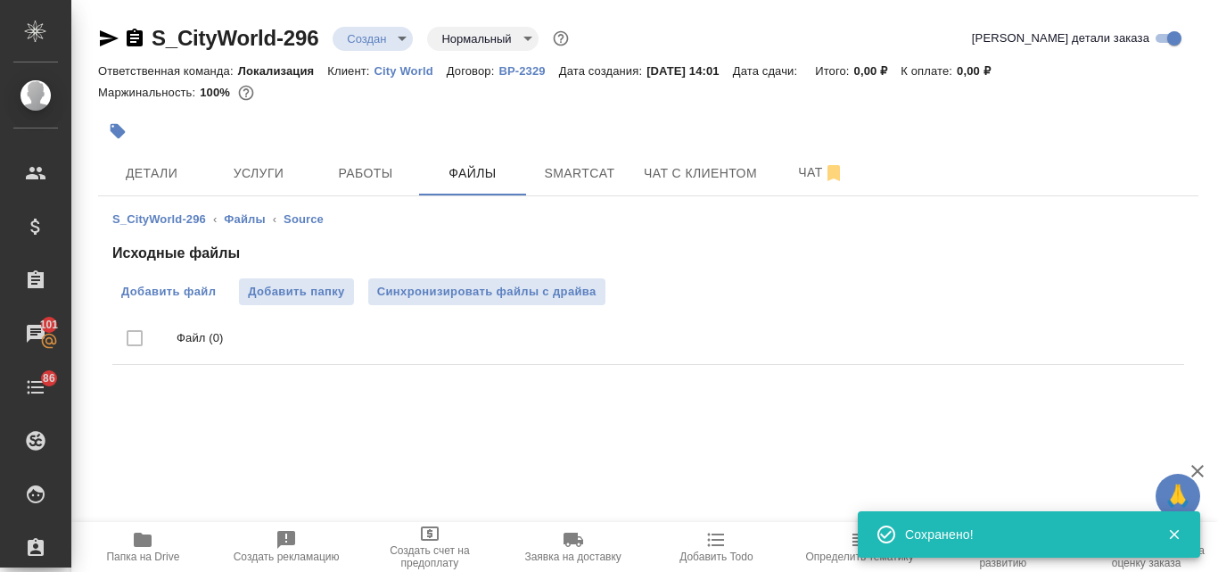
click at [173, 283] on span "Добавить файл" at bounding box center [168, 292] width 95 height 18
click at [0, 0] on input "Добавить файл" at bounding box center [0, 0] width 0 height 0
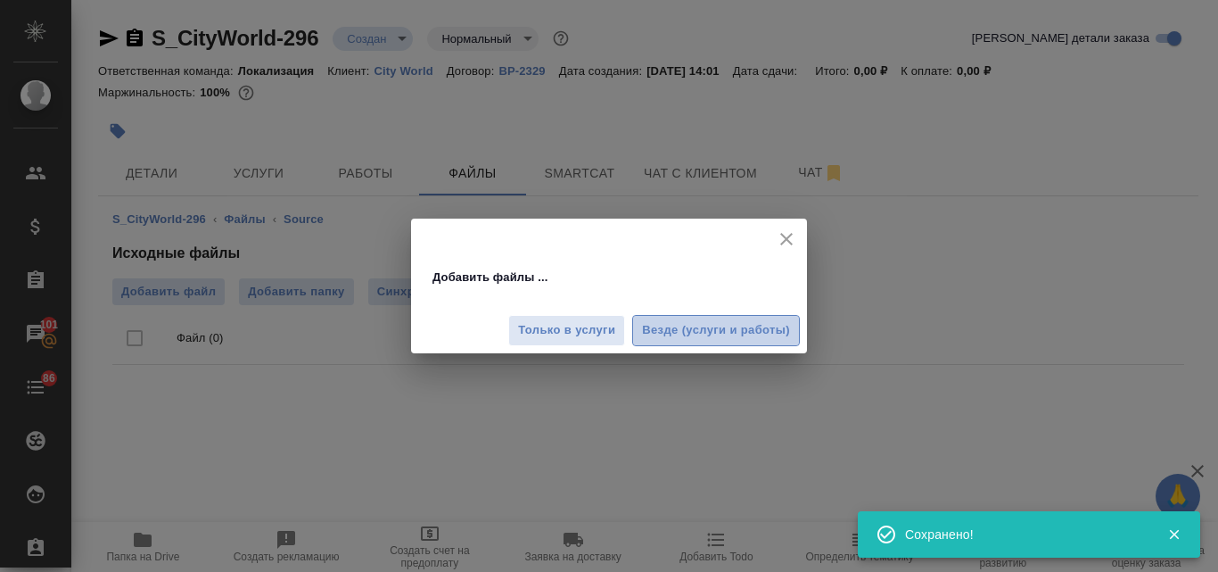
click at [707, 333] on span "Везде (услуги и работы)" at bounding box center [716, 330] width 148 height 21
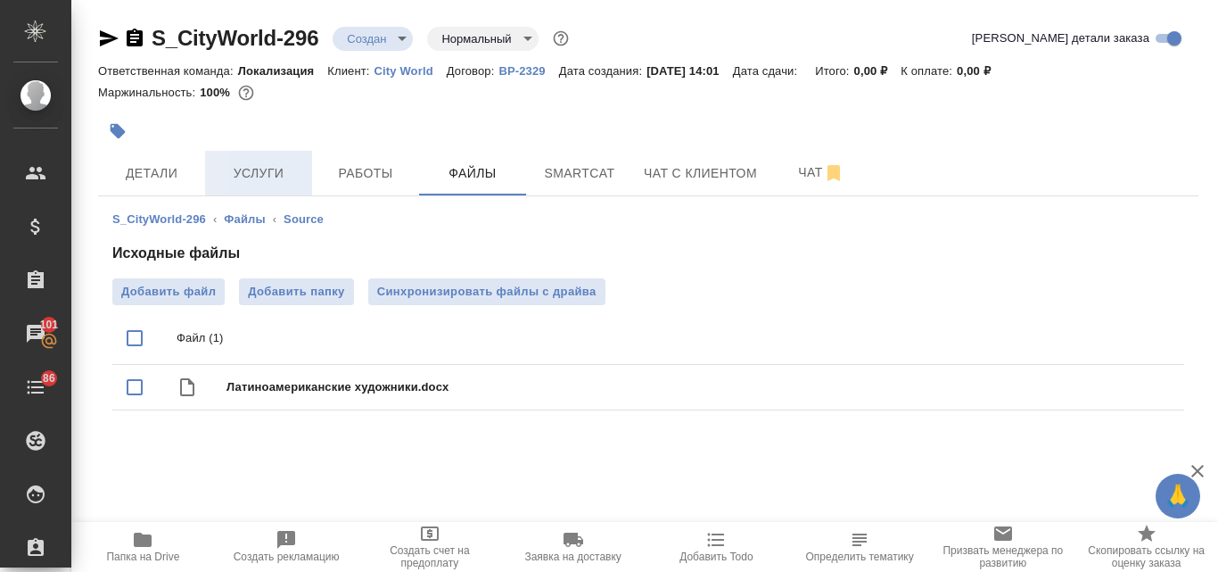
click at [241, 168] on span "Услуги" at bounding box center [259, 173] width 86 height 22
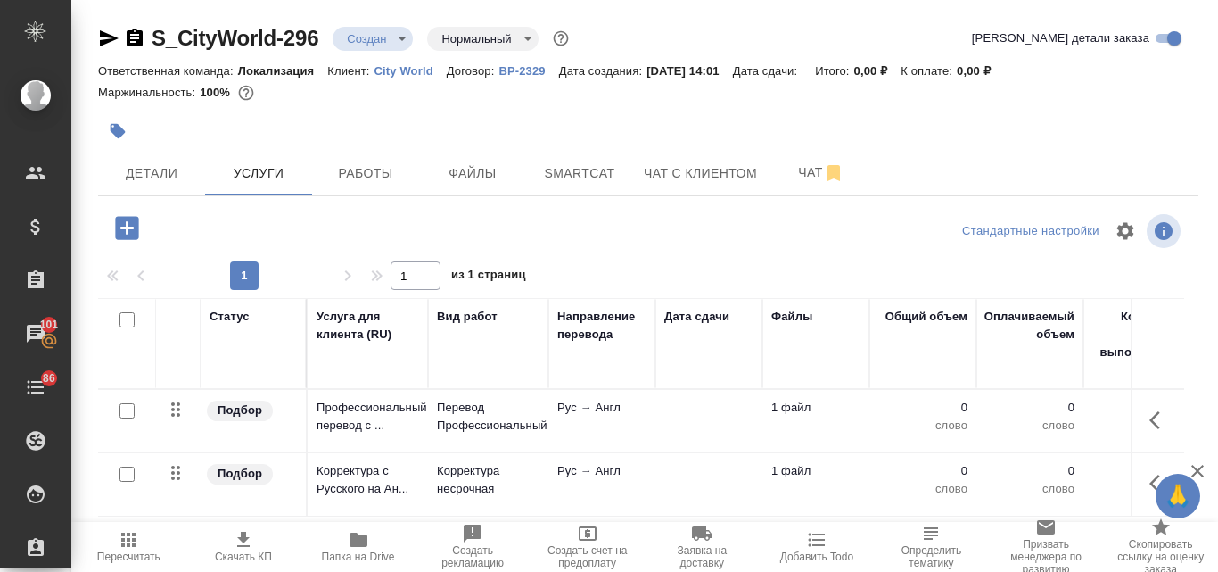
scroll to position [89, 0]
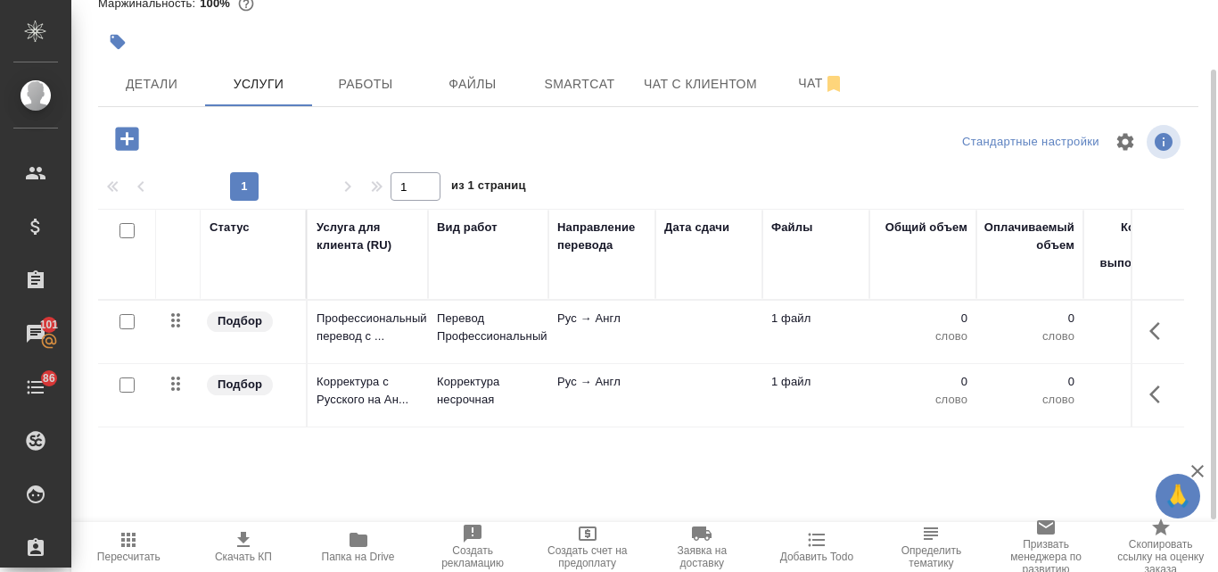
click at [122, 391] on input "checkbox" at bounding box center [126, 384] width 15 height 15
checkbox input "true"
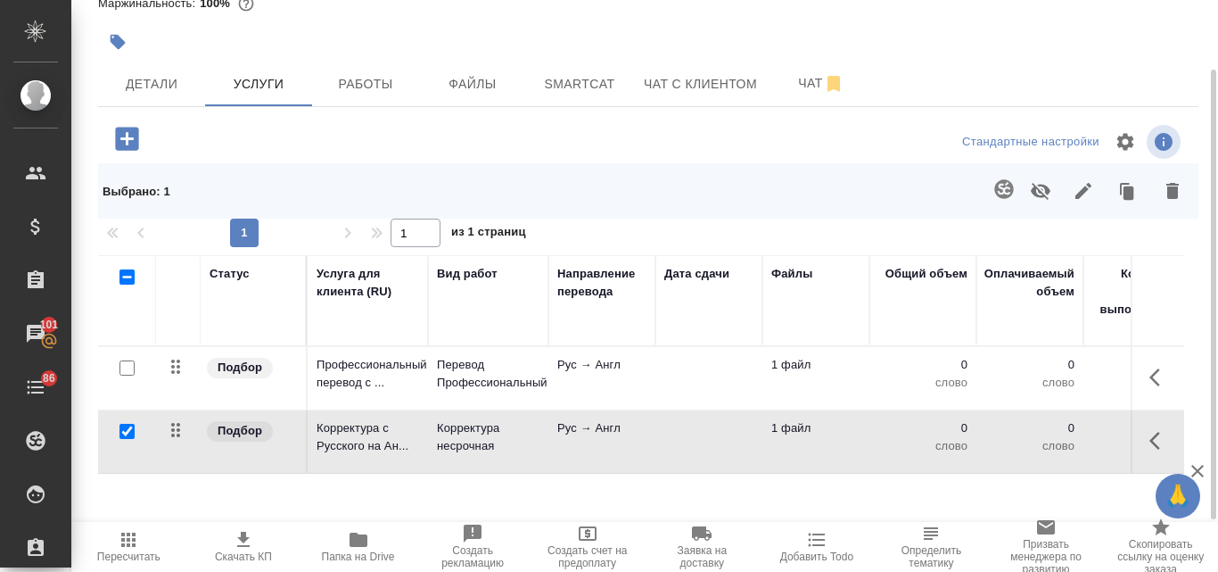
click at [1173, 185] on icon "button" at bounding box center [1172, 191] width 12 height 16
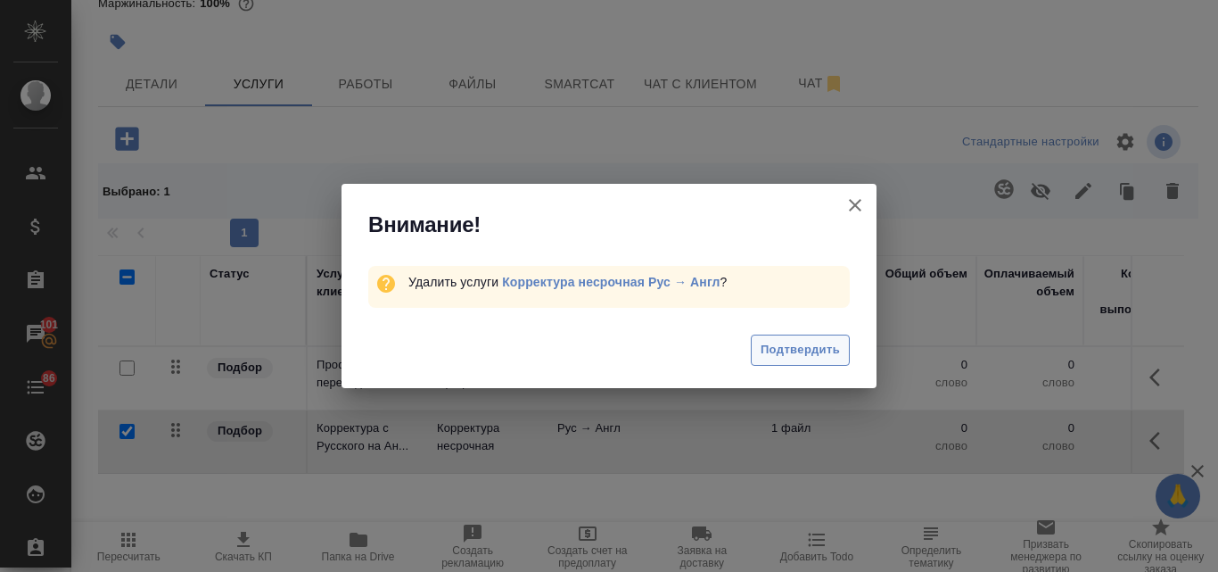
click at [753, 351] on button "Подтвердить" at bounding box center [800, 349] width 99 height 31
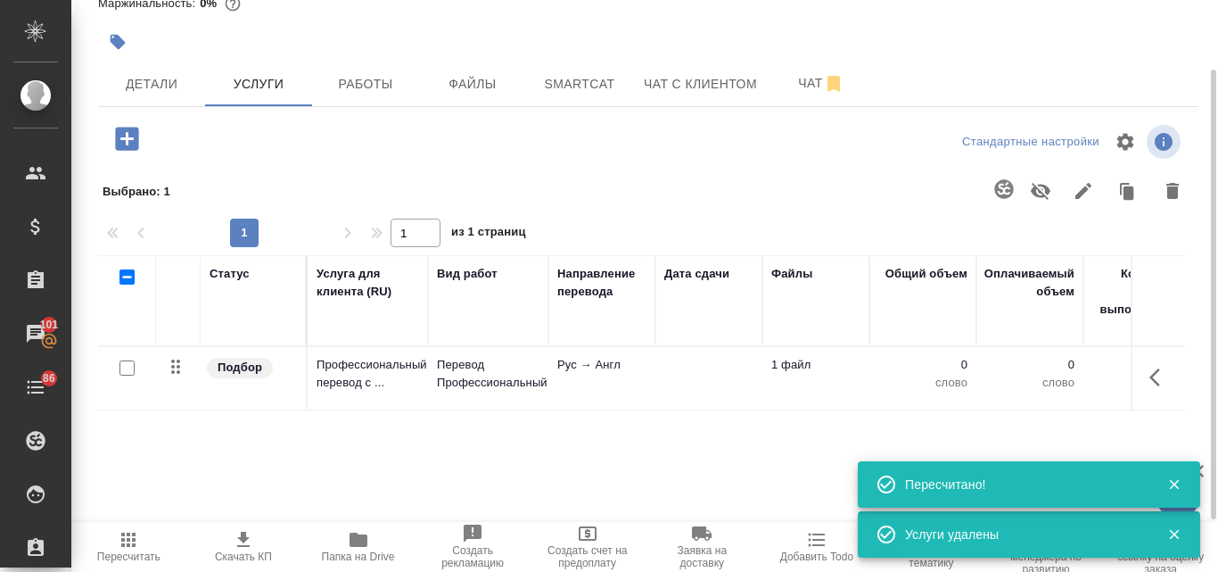
click at [123, 372] on input "checkbox" at bounding box center [126, 367] width 15 height 15
checkbox input "true"
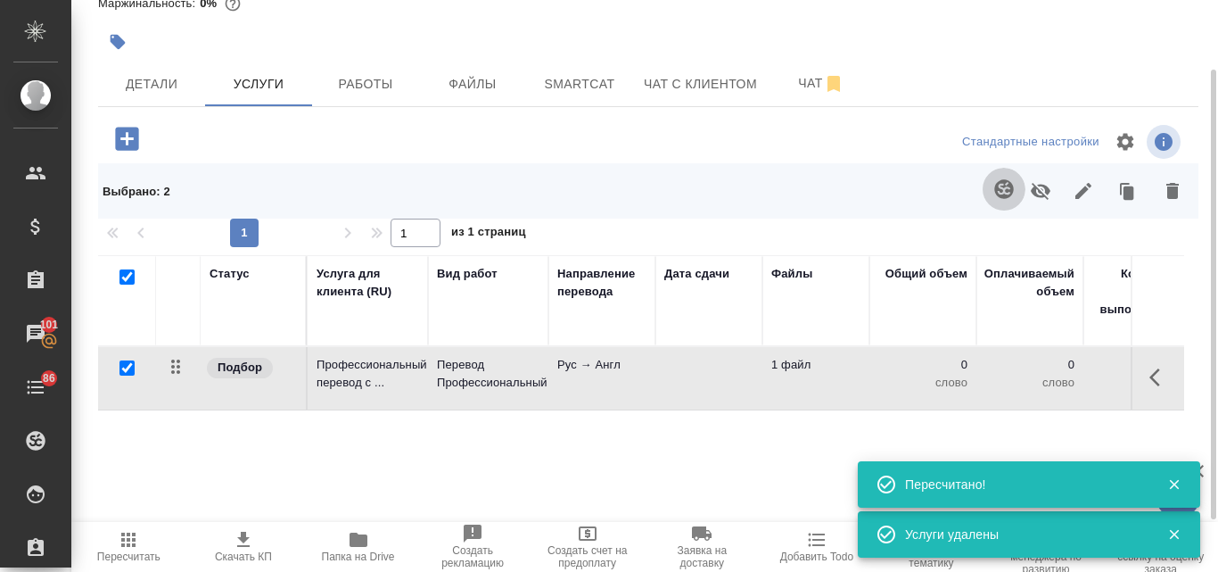
click at [1008, 186] on icon "button" at bounding box center [1003, 188] width 19 height 19
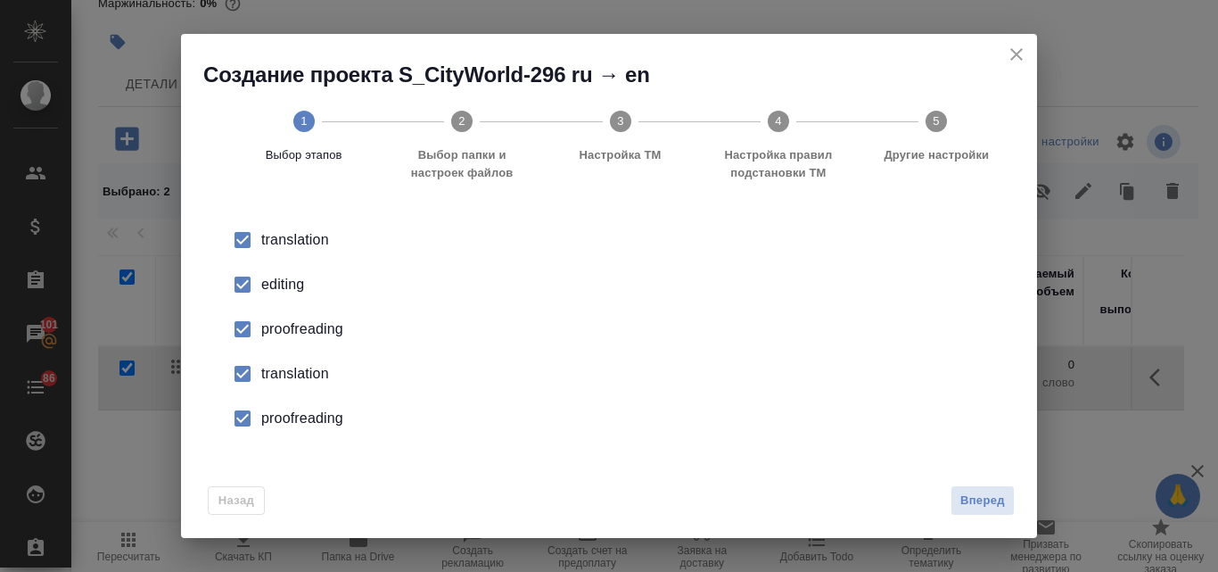
click at [288, 289] on div "editing" at bounding box center [627, 284] width 733 height 21
click at [291, 338] on div "proofreading" at bounding box center [627, 328] width 733 height 21
click at [294, 377] on div "translation" at bounding box center [627, 373] width 733 height 21
click at [301, 421] on div "proofreading" at bounding box center [627, 417] width 733 height 21
click at [989, 505] on span "Вперед" at bounding box center [982, 500] width 45 height 21
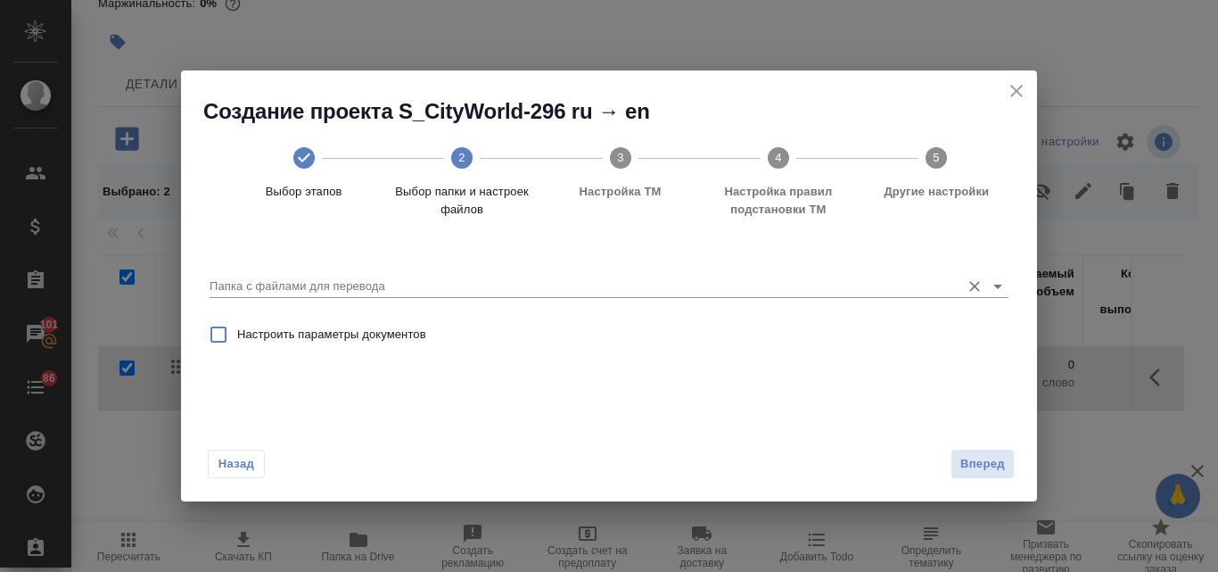
click at [390, 289] on input "Папка с файлами для перевода" at bounding box center [581, 286] width 742 height 21
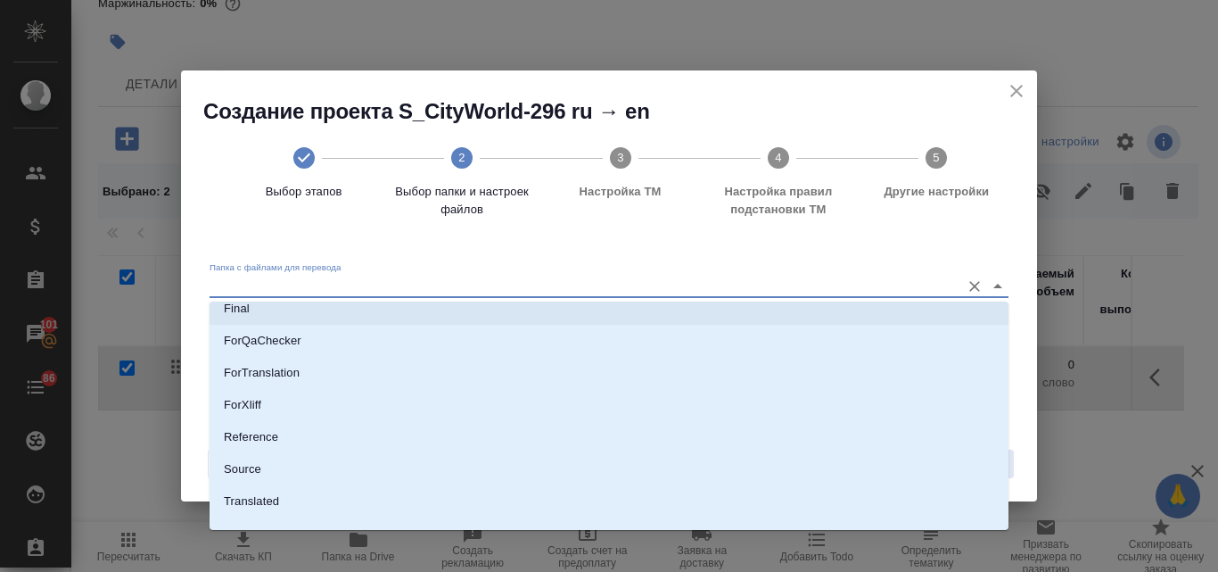
scroll to position [178, 0]
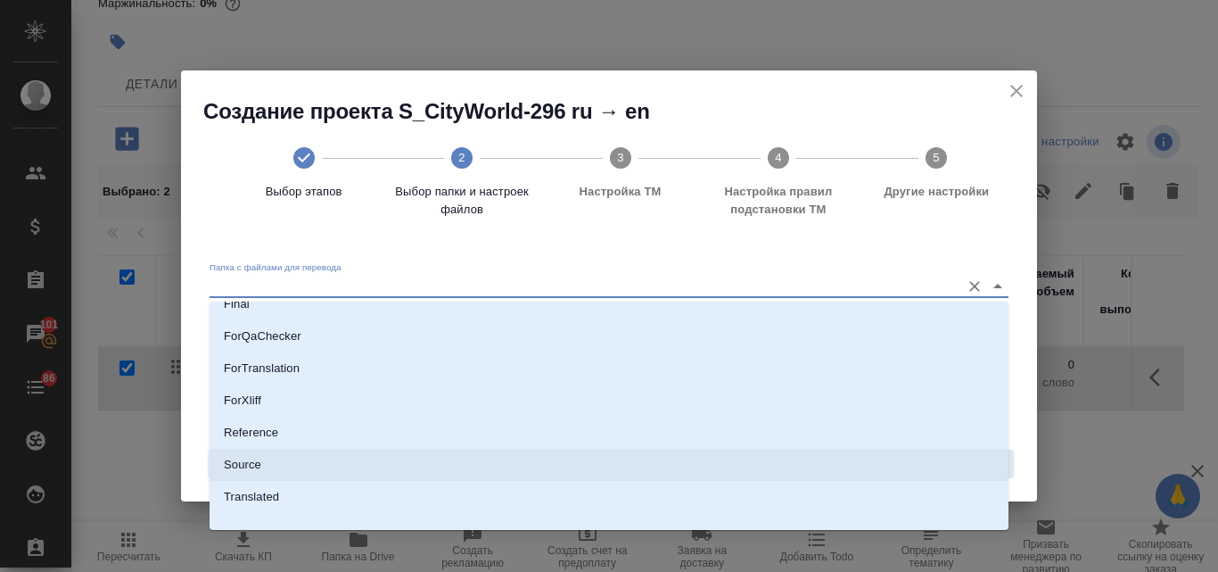
click at [282, 458] on li "Source" at bounding box center [609, 464] width 799 height 32
type input "Source"
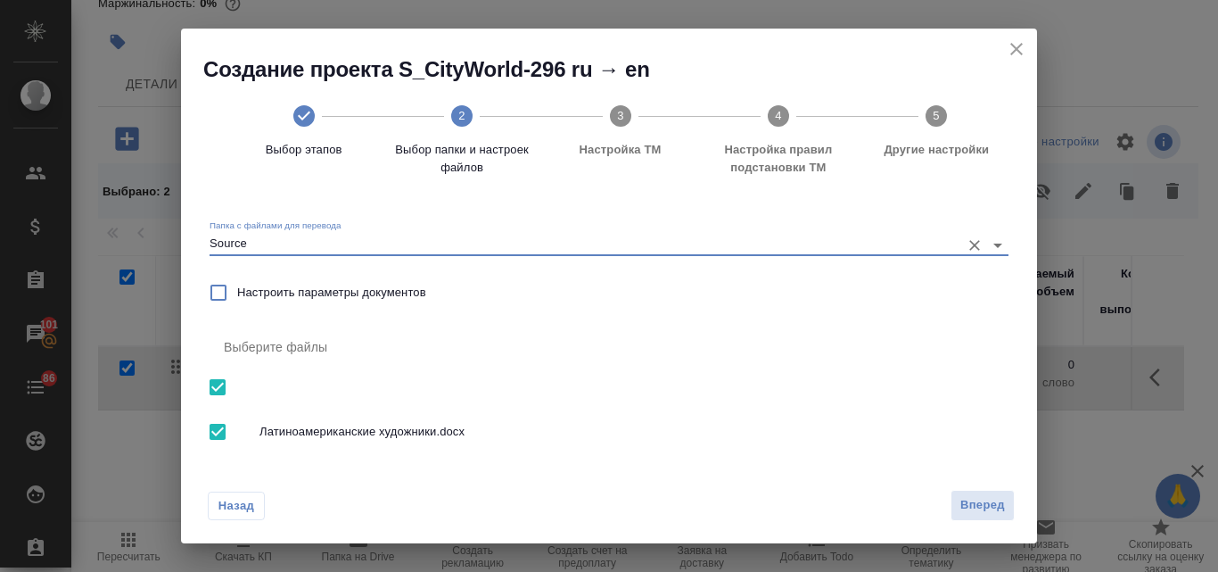
scroll to position [20, 0]
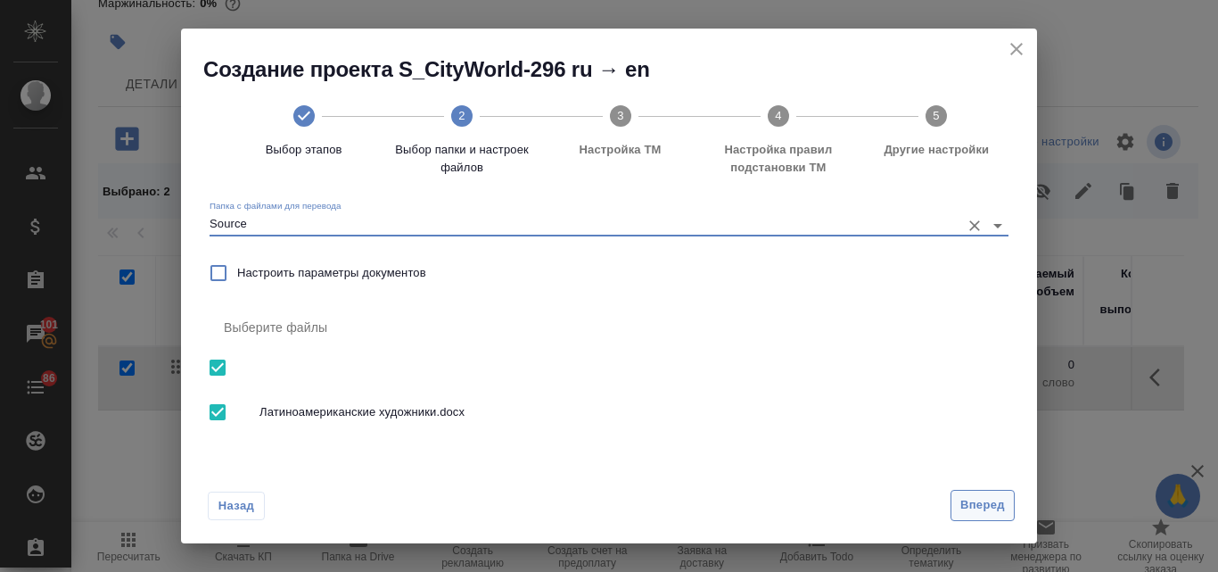
click at [967, 494] on button "Вперед" at bounding box center [982, 505] width 64 height 31
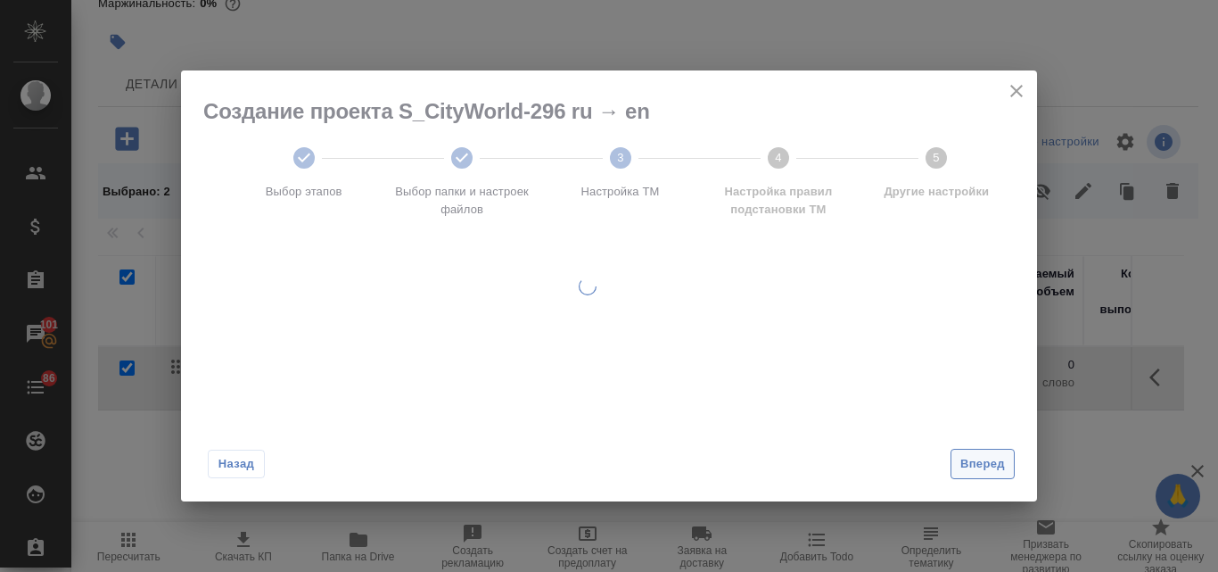
scroll to position [0, 0]
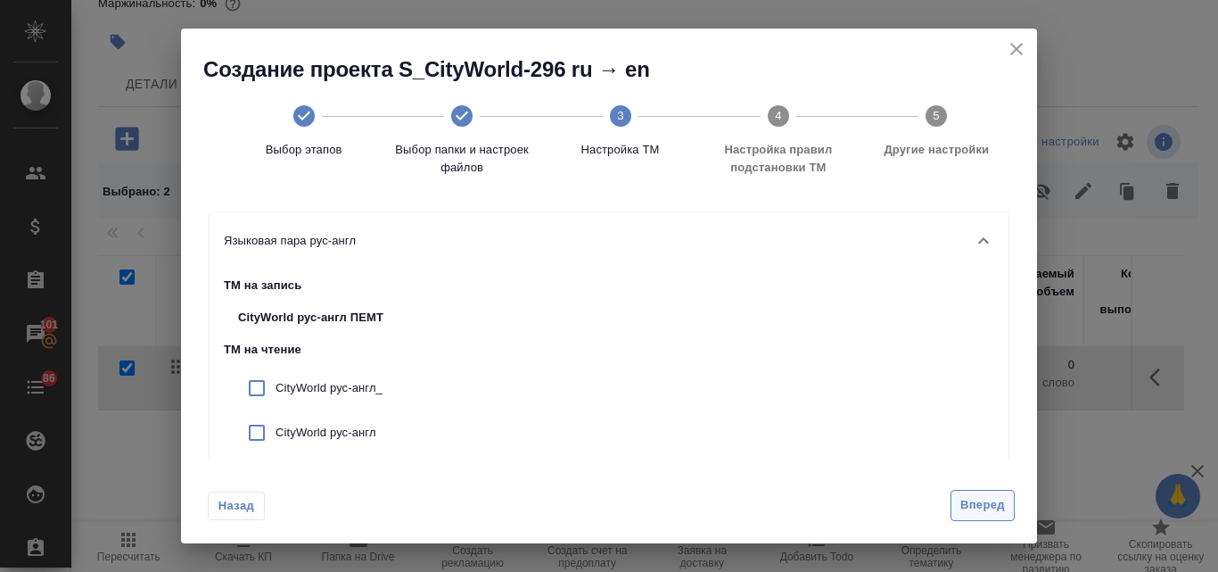
click at [980, 494] on button "Вперед" at bounding box center [982, 505] width 64 height 31
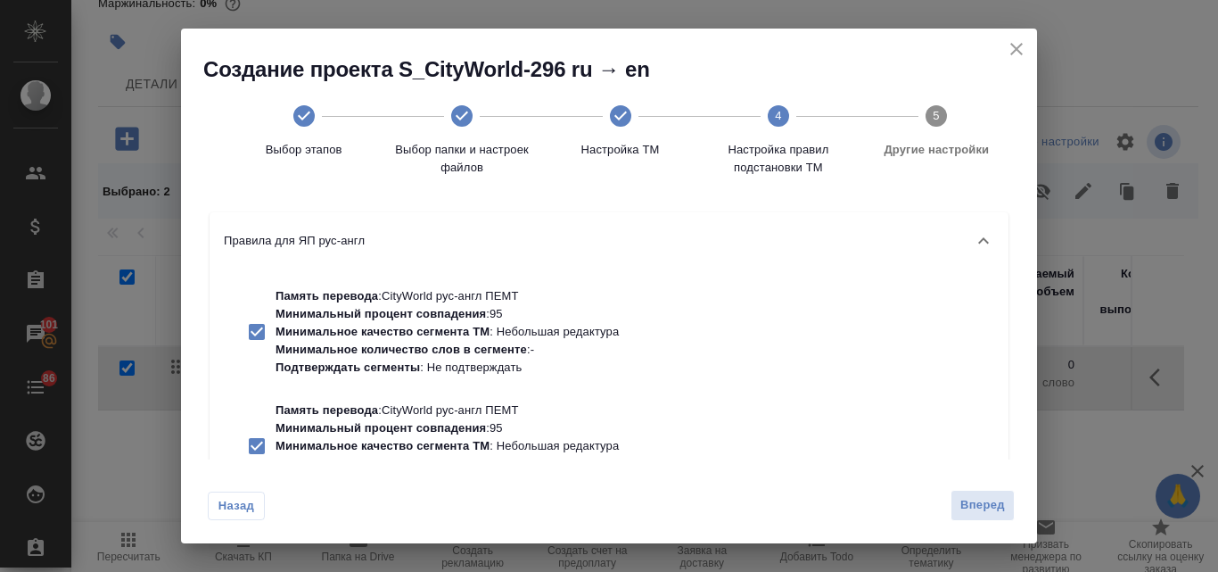
click at [986, 493] on button "Вперед" at bounding box center [982, 505] width 64 height 31
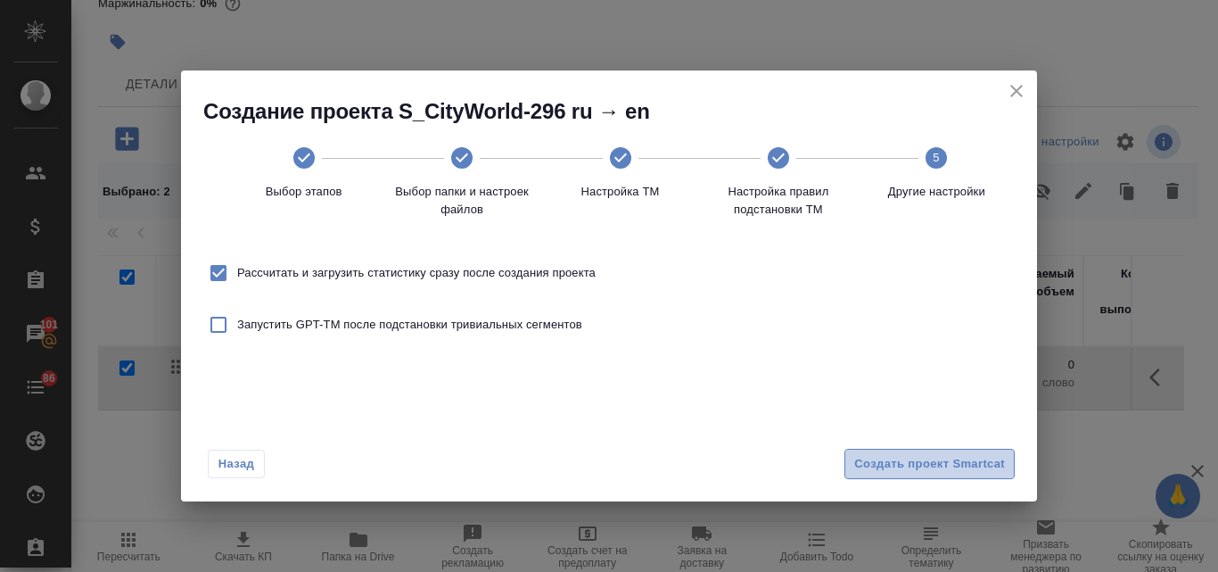
click at [898, 457] on span "Создать проект Smartcat" at bounding box center [929, 464] width 151 height 21
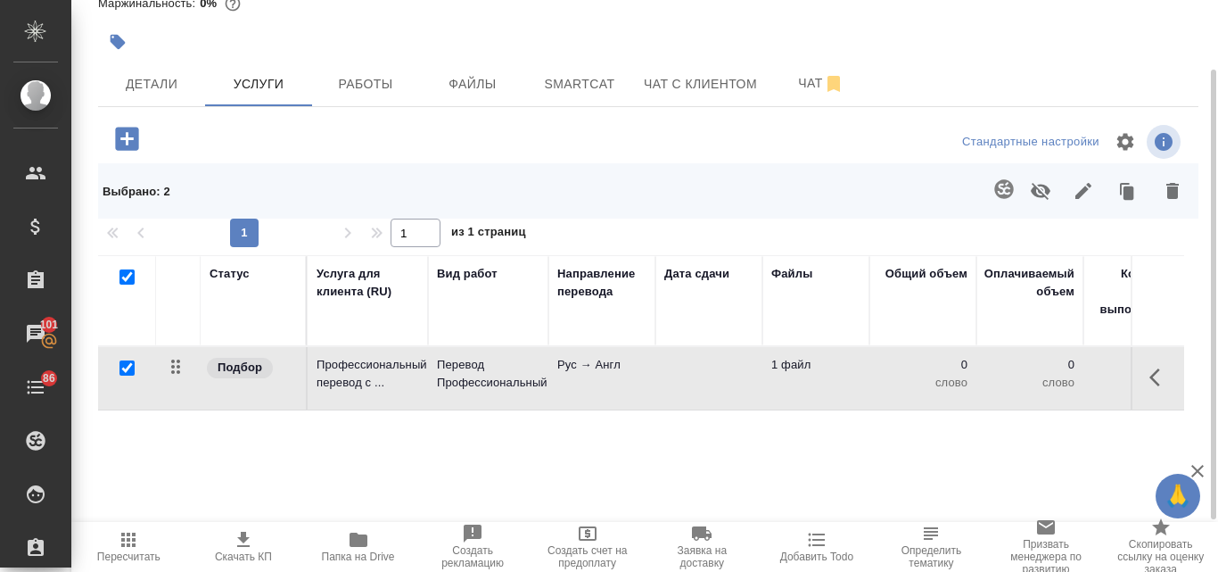
click at [391, 369] on p "Профессиональный перевод с ..." at bounding box center [368, 374] width 103 height 36
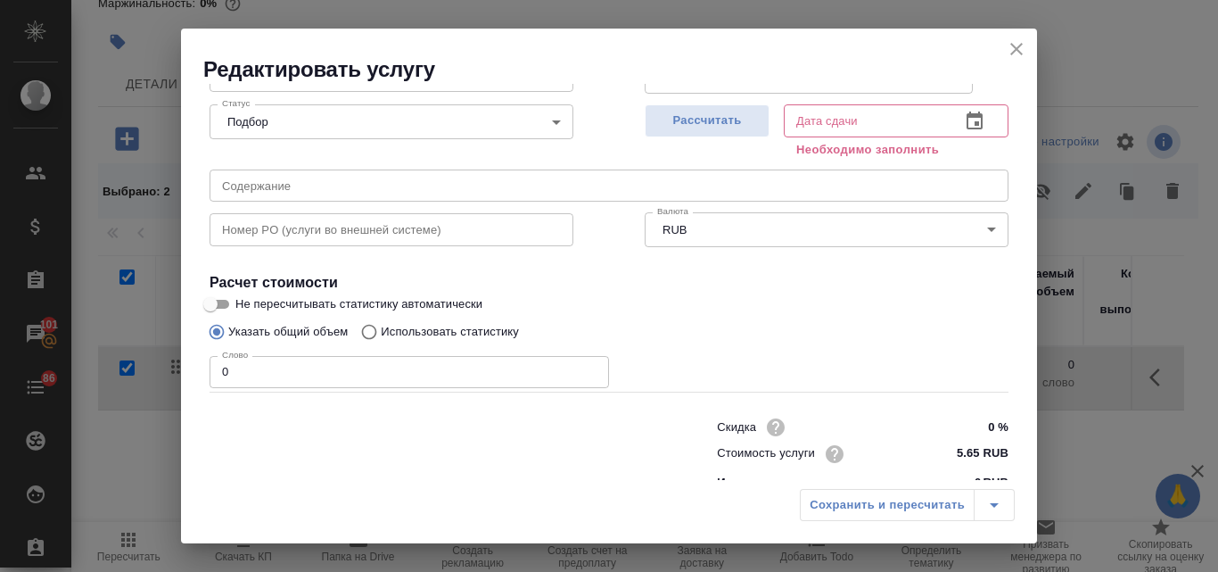
scroll to position [178, 0]
click at [366, 328] on input "Использовать статистику" at bounding box center [366, 329] width 29 height 34
radio input "true"
radio input "false"
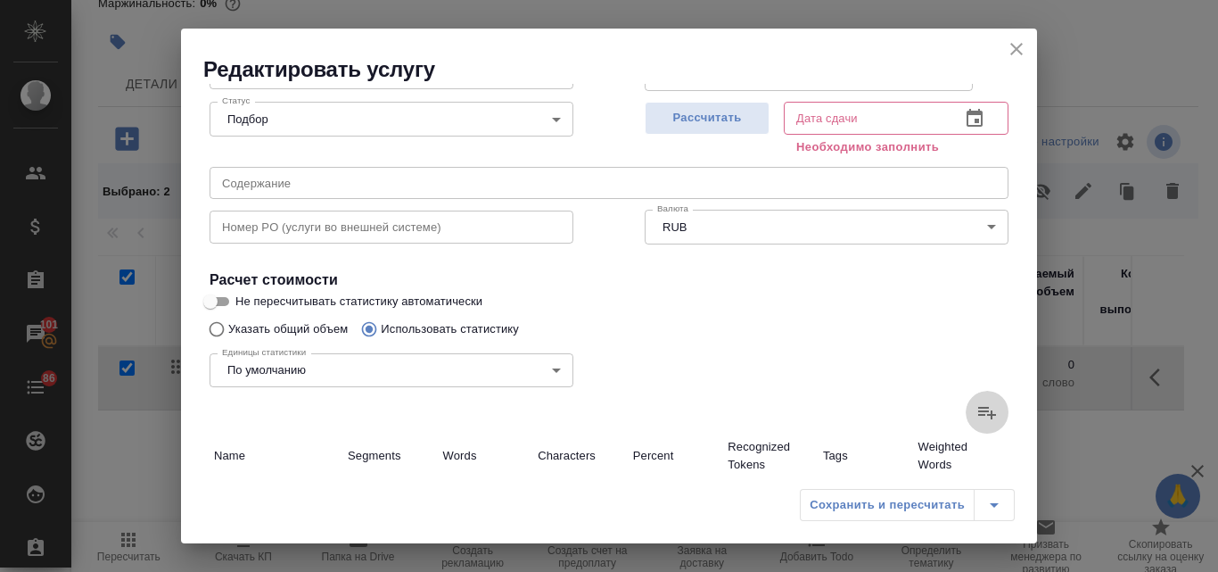
click at [976, 420] on icon at bounding box center [986, 411] width 21 height 21
click at [0, 0] on input "file" at bounding box center [0, 0] width 0 height 0
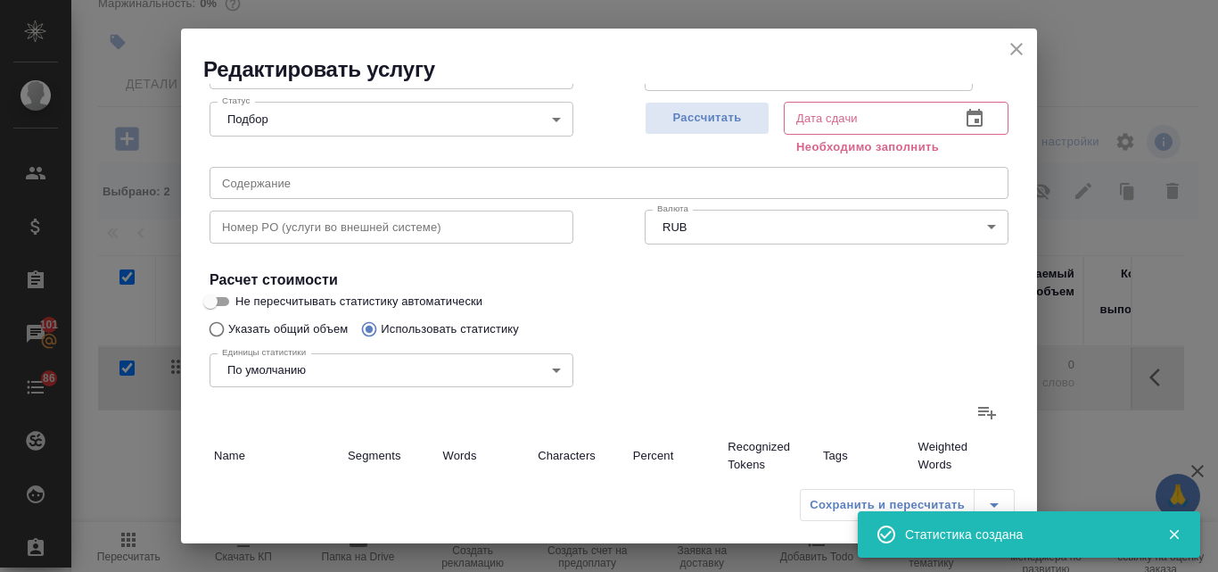
type input "1"
type input "5"
type input "1"
type input "3"
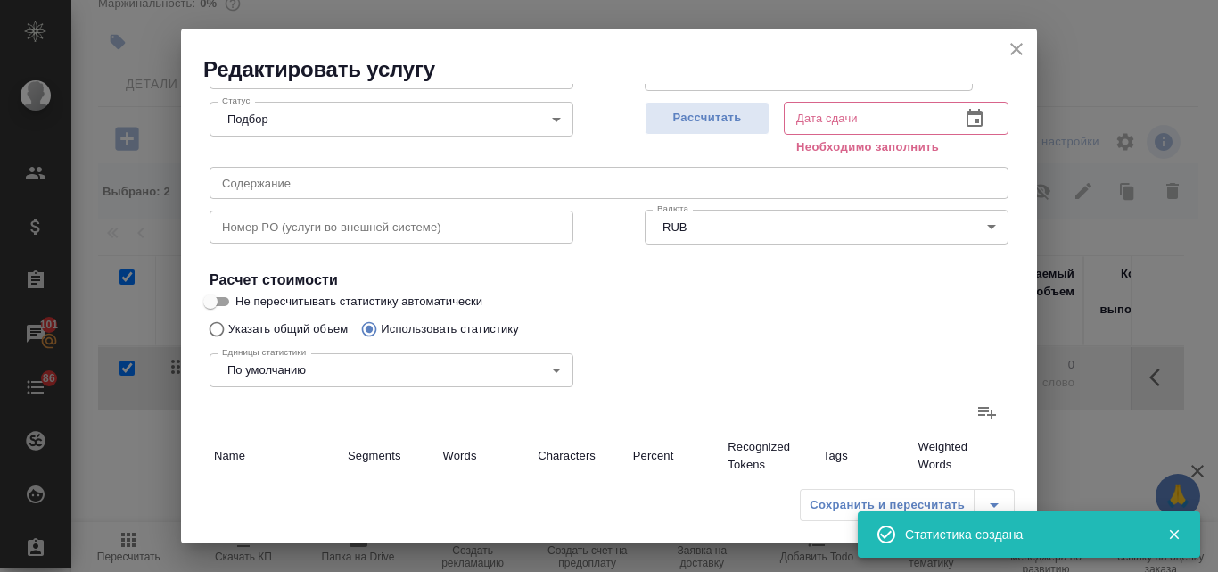
type input "17"
type input "49"
type input "955"
type input "6806"
type input "51"
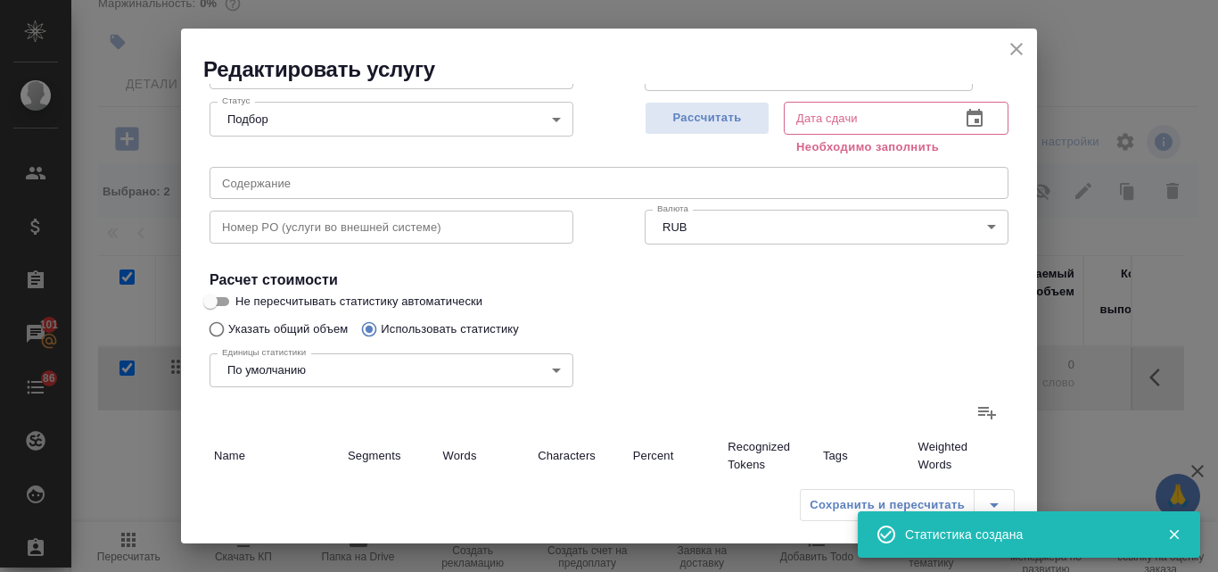
type input "959"
type input "6828"
type input "51"
type input "959"
type input "6828"
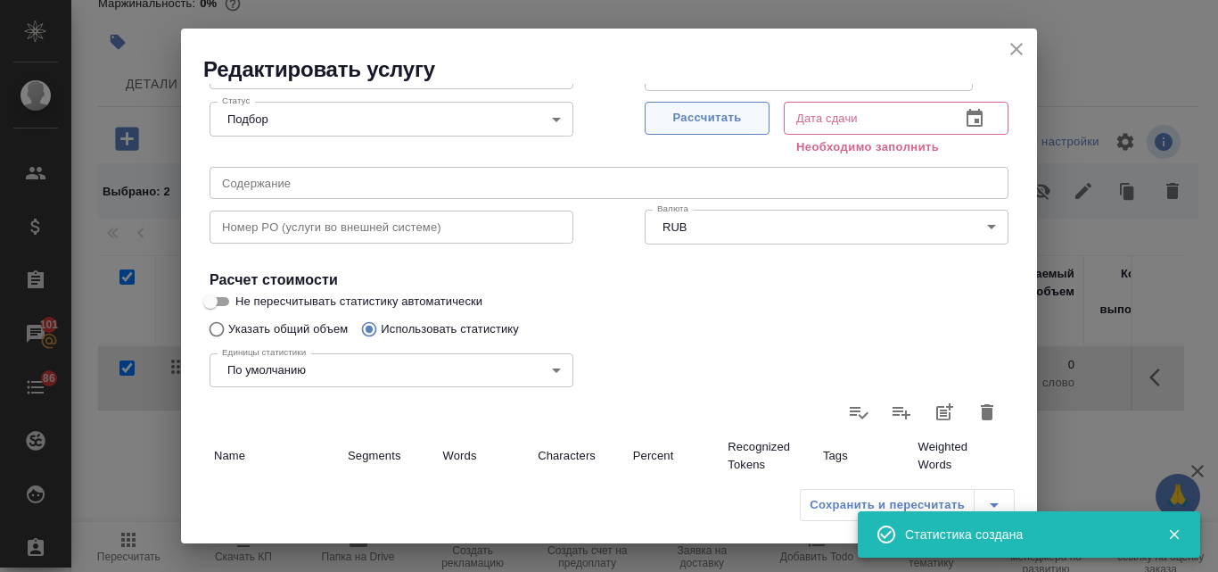
click at [728, 128] on span "Рассчитать" at bounding box center [706, 118] width 105 height 21
type input "10.10.2025 14:03"
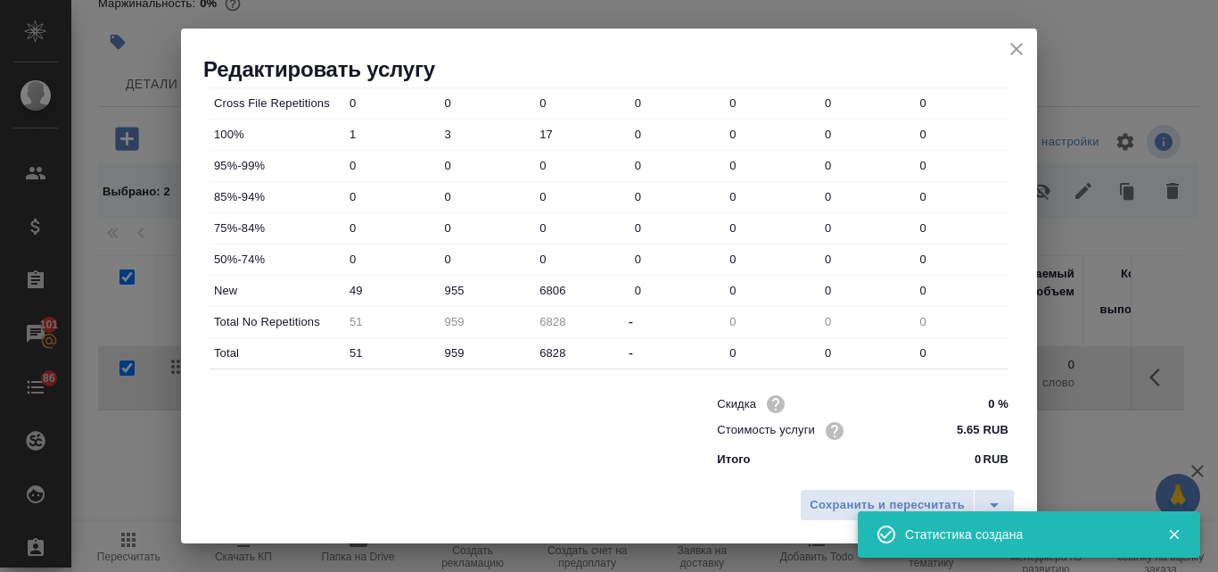
scroll to position [645, 0]
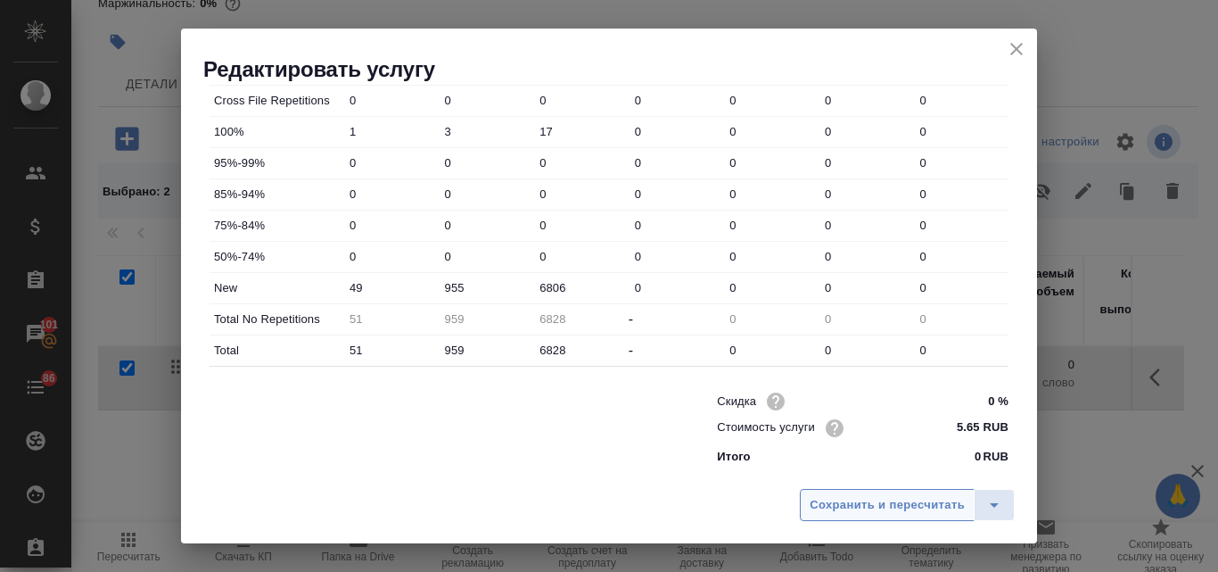
click at [851, 515] on button "Сохранить и пересчитать" at bounding box center [887, 505] width 175 height 32
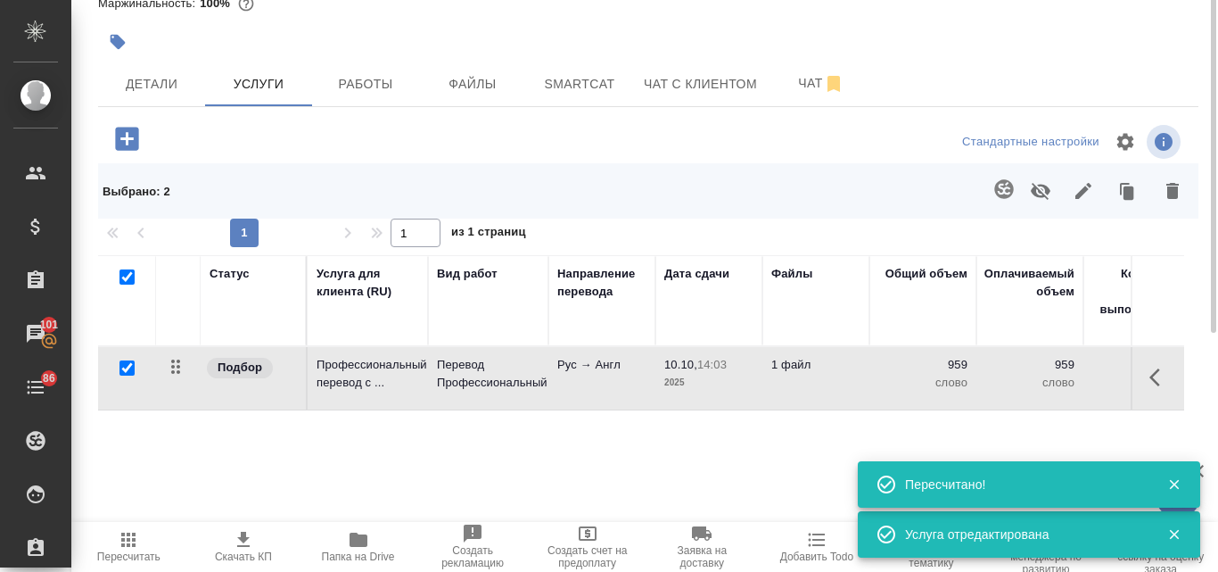
scroll to position [0, 0]
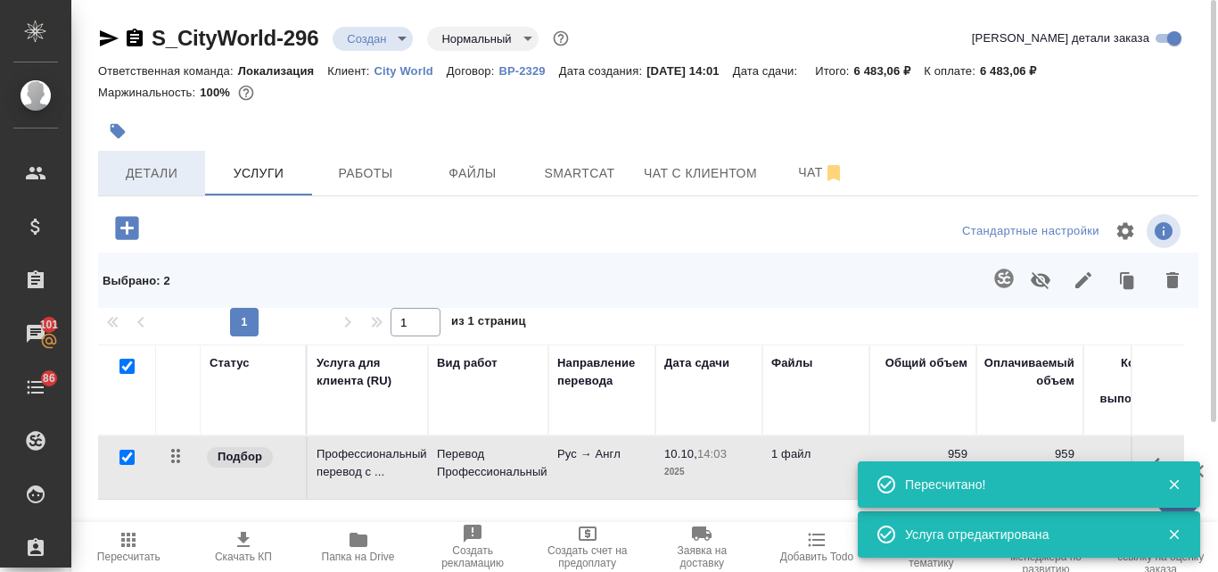
click at [180, 170] on span "Детали" at bounding box center [152, 173] width 86 height 22
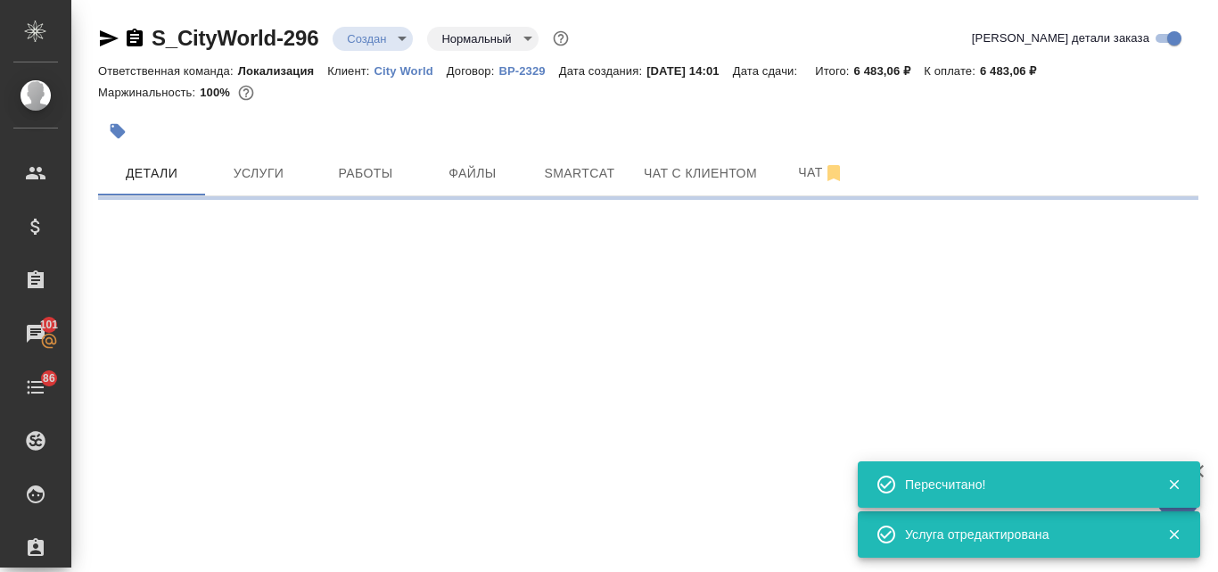
select select "RU"
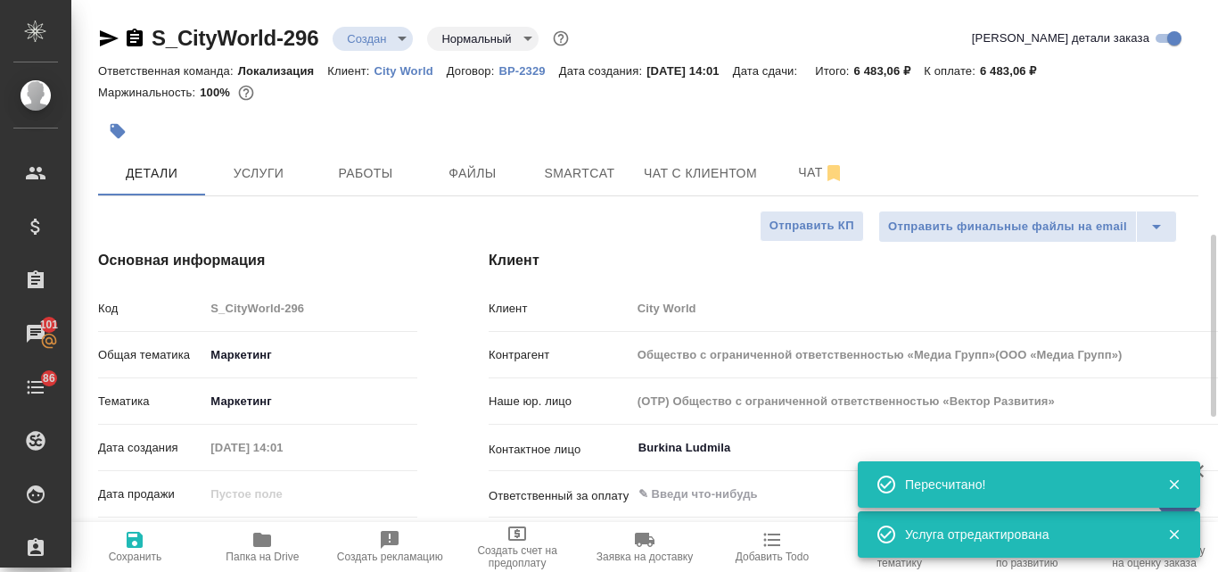
type textarea "x"
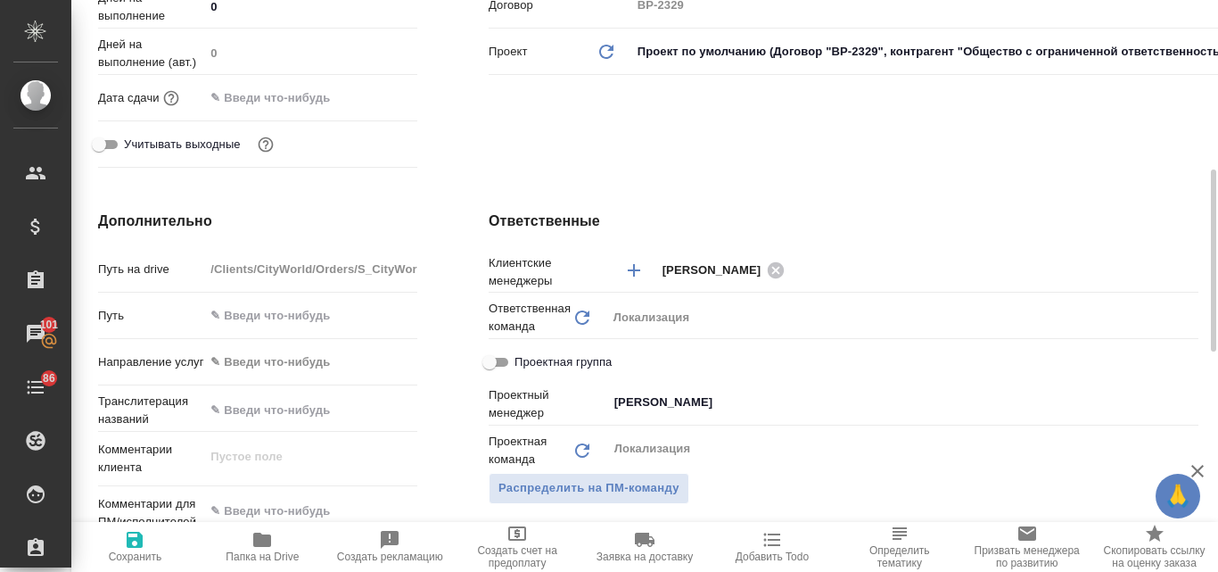
scroll to position [713, 0]
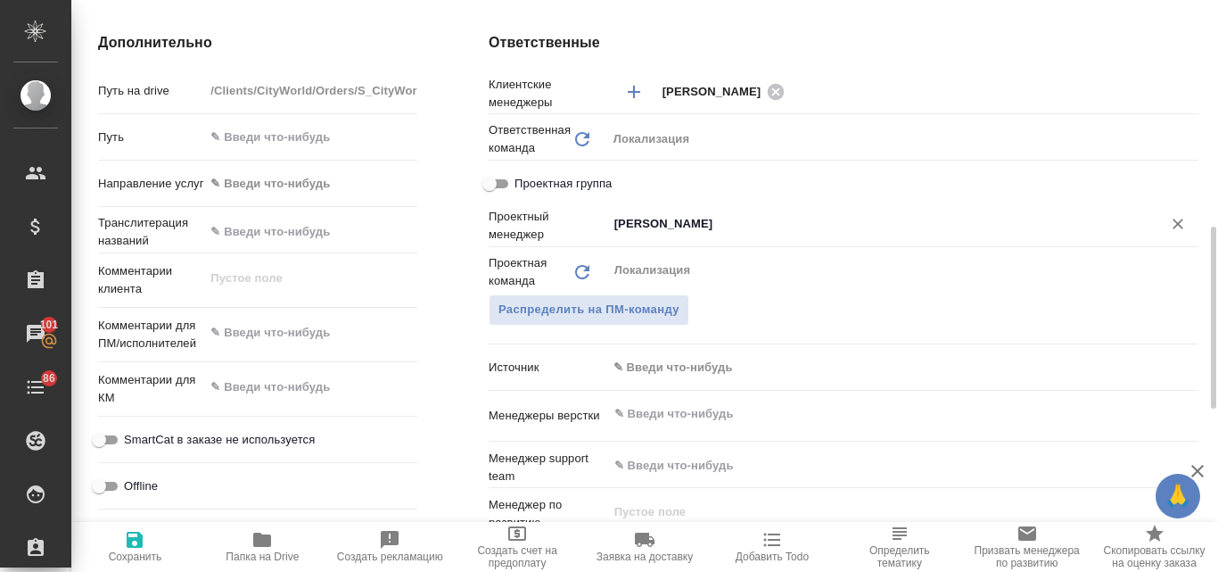
click at [1180, 226] on icon "Очистить" at bounding box center [1178, 223] width 11 height 11
type input "Общество с ограниченной ответственностью «Медиа Групп»(ООО «Медиа Групп»)"
type textarea "x"
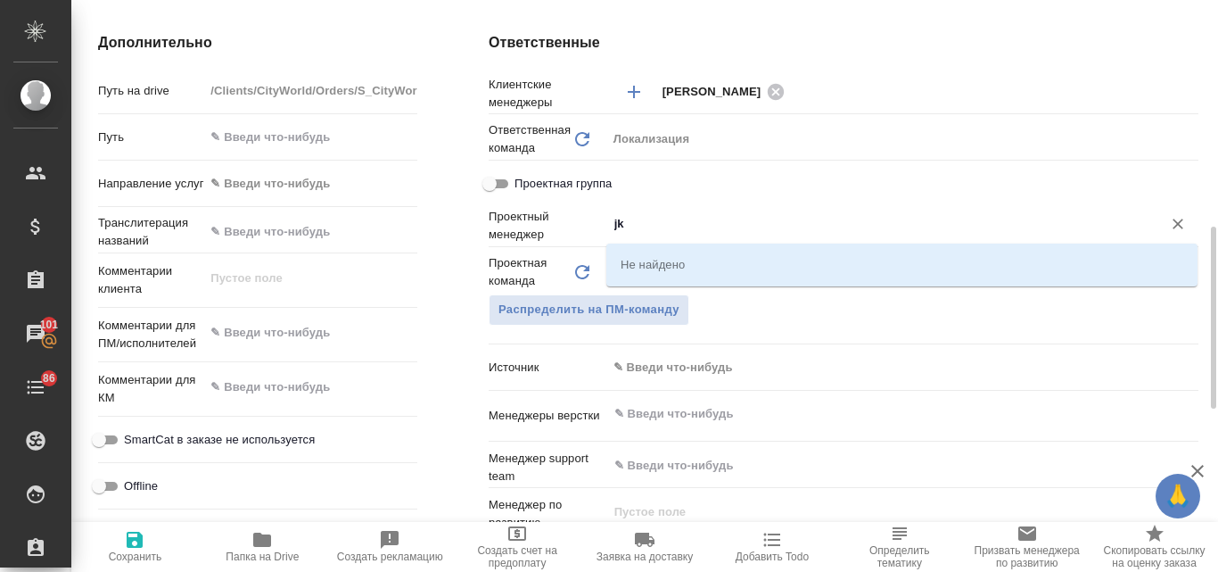
type input "j"
type input "оль"
type input "Общество с ограниченной ответственностью «Медиа Групп»(ООО «Медиа Групп»)"
type textarea "x"
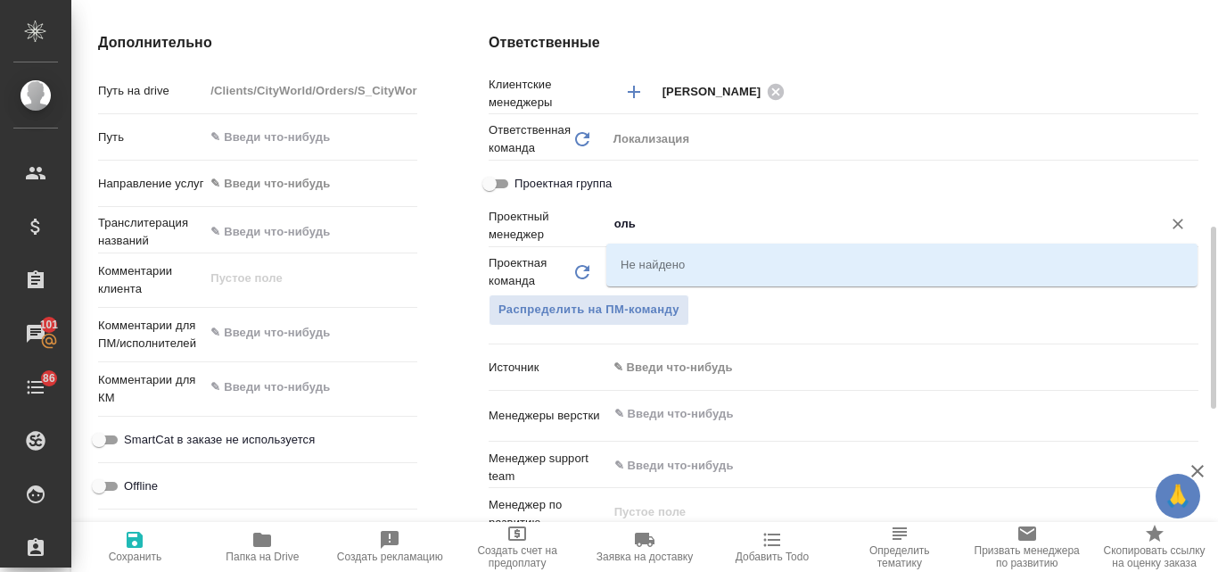
type textarea "x"
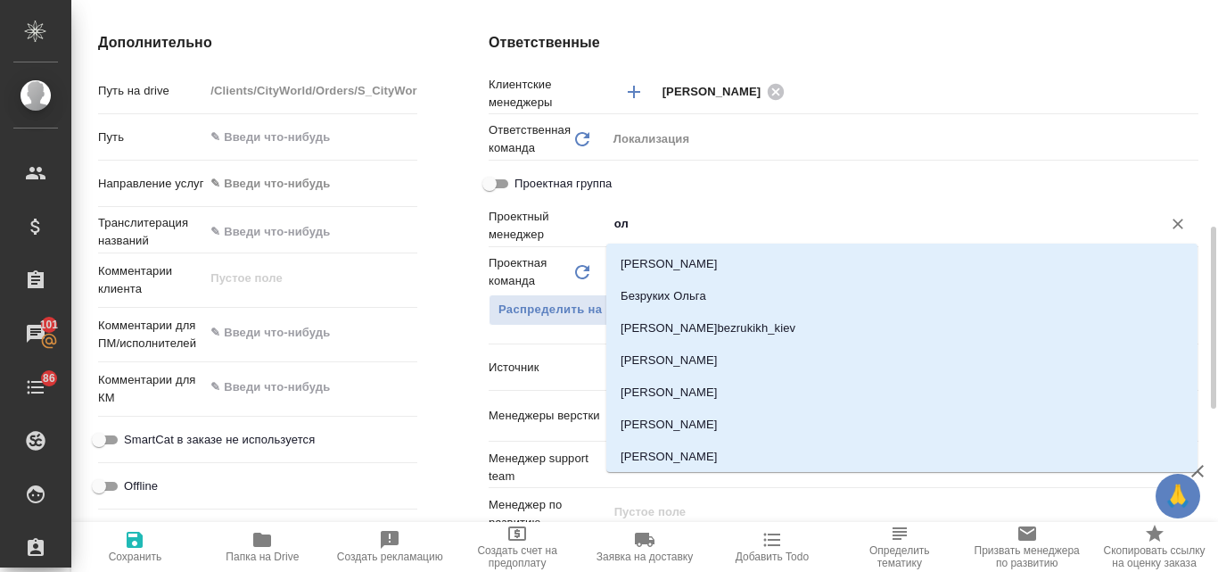
type input "о"
type input "Общество с ограниченной ответственностью «Медиа Групп»(ООО «Медиа Групп»)"
type textarea "x"
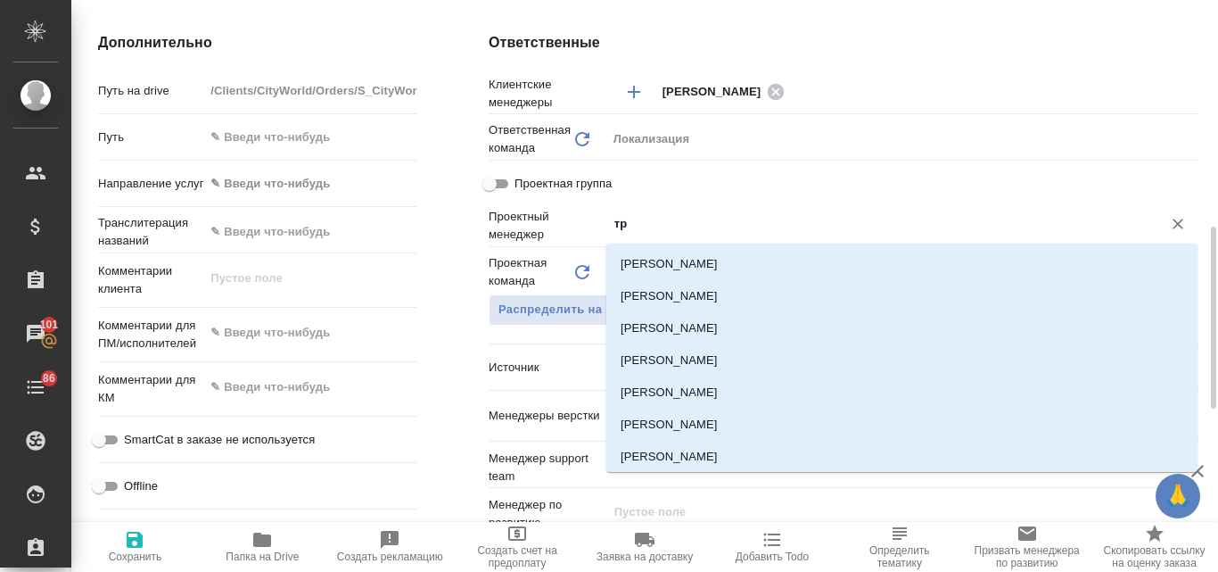
type input "тре"
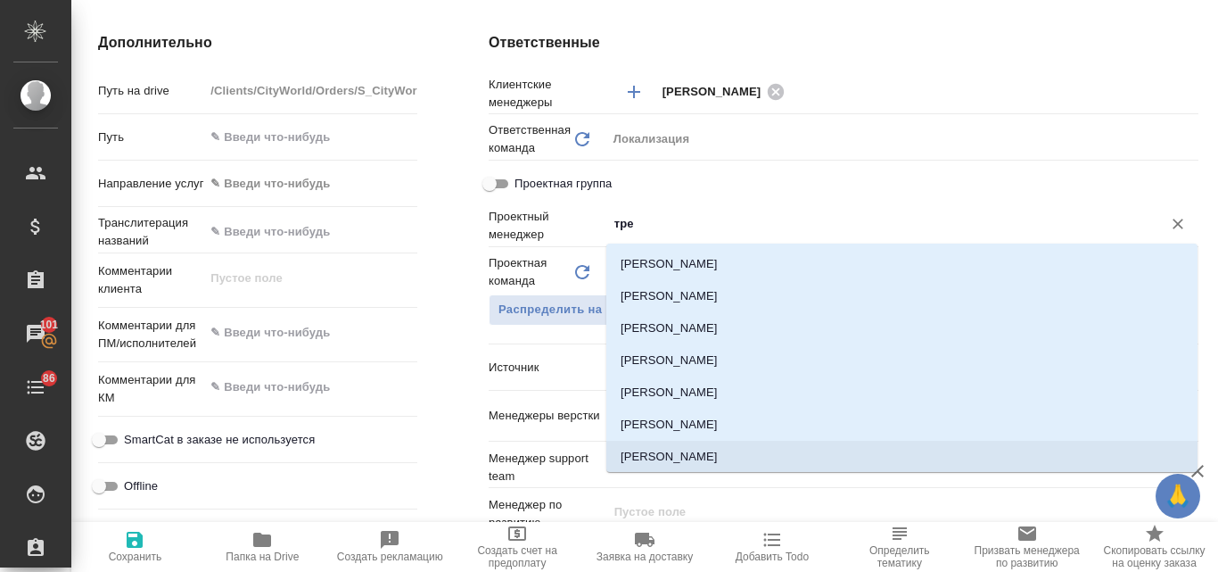
click at [725, 452] on li "Третьякова Ольга" at bounding box center [901, 456] width 591 height 32
type input "Общество с ограниченной ответственностью «Медиа Групп»(ООО «Медиа Групп»)"
type textarea "x"
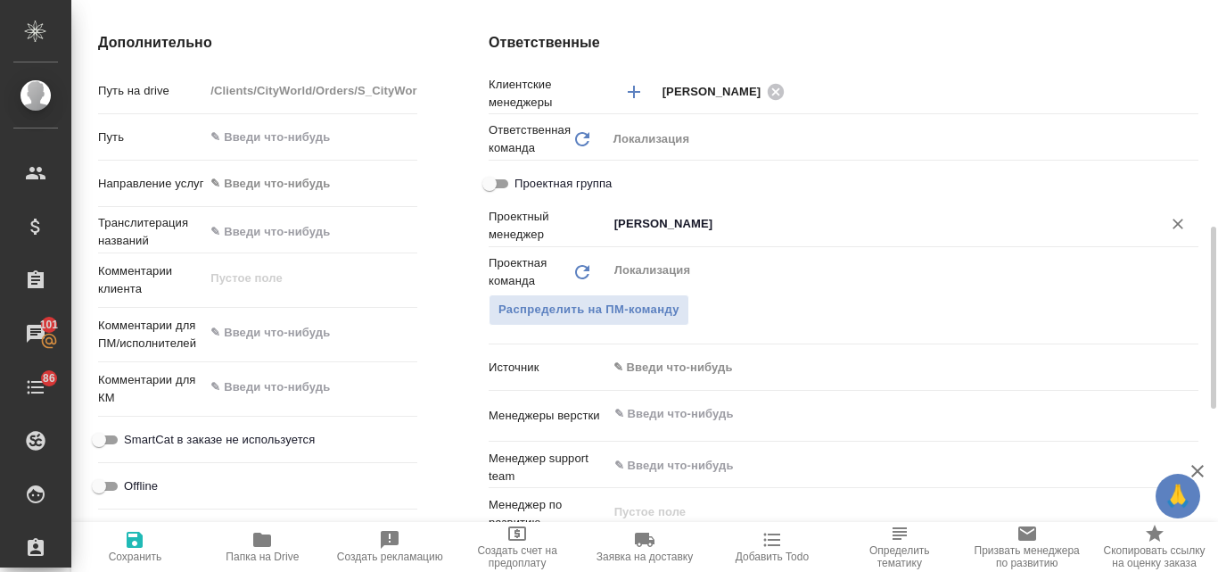
type input "Третьякова Ольга"
click at [118, 546] on span "Сохранить" at bounding box center [135, 546] width 106 height 34
type input "Общество с ограниченной ответственностью «Медиа Групп»(ООО «Медиа Групп»)"
type textarea "x"
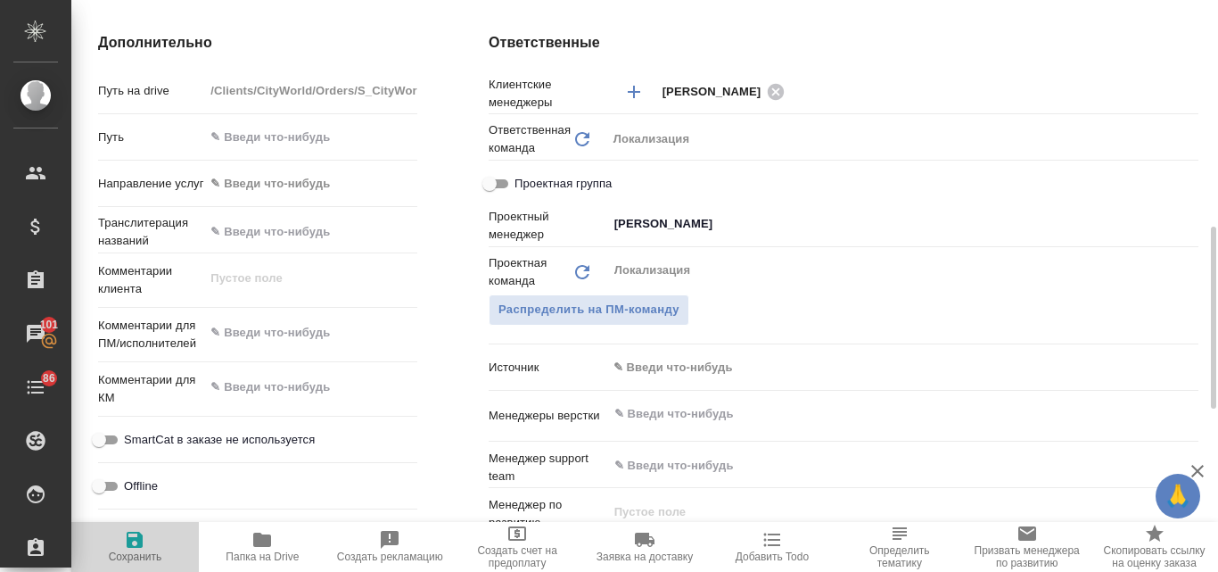
type textarea "x"
type input "Общество с ограниченной ответственностью «Медиа Групп»(ООО «Медиа Групп»)"
type textarea "x"
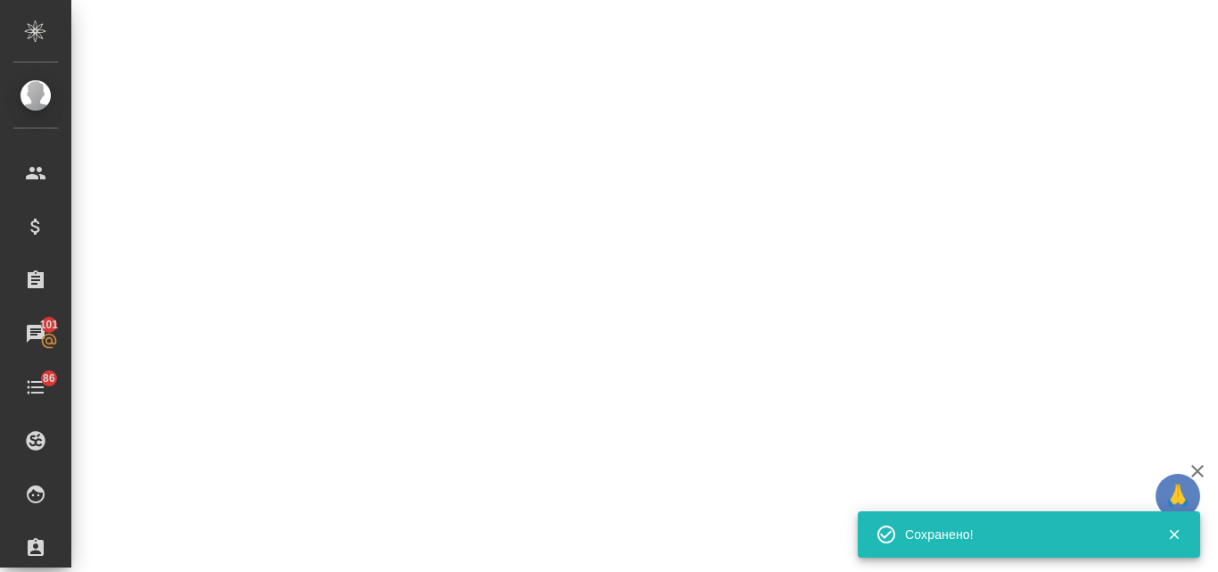
select select "RU"
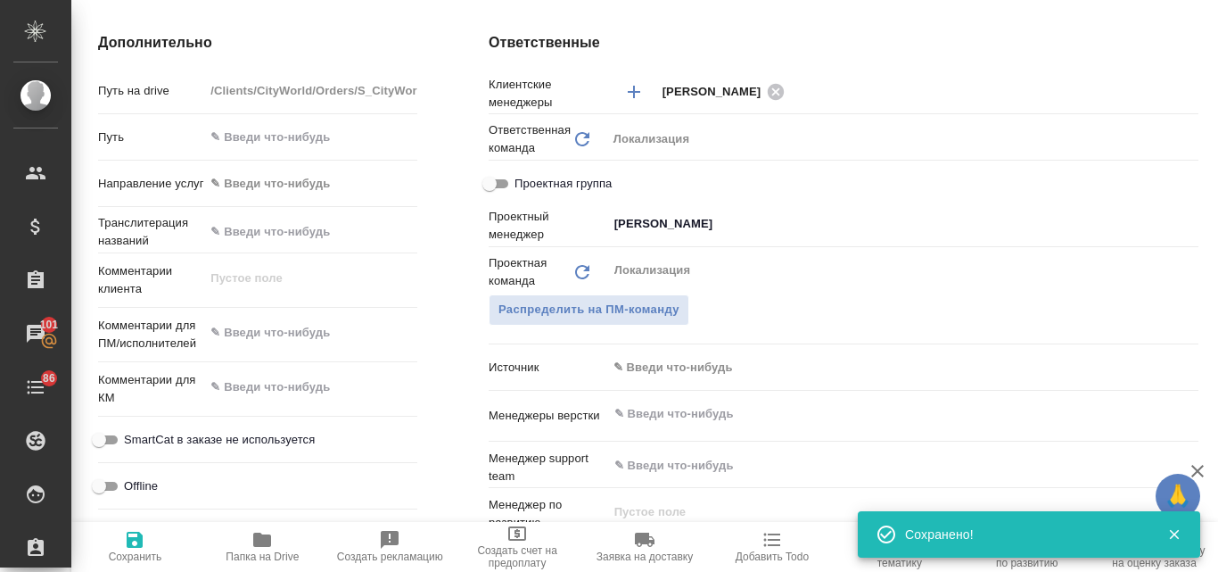
type input "Общество с ограниченной ответственностью «Медиа Групп»(ООО «Медиа Групп»)"
type textarea "x"
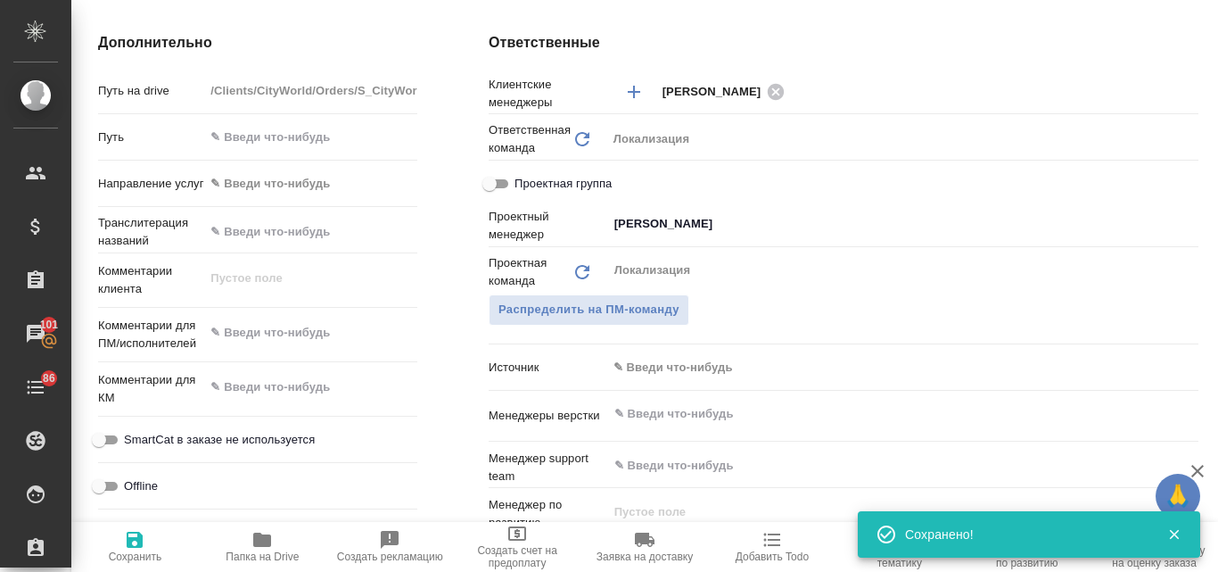
type textarea "x"
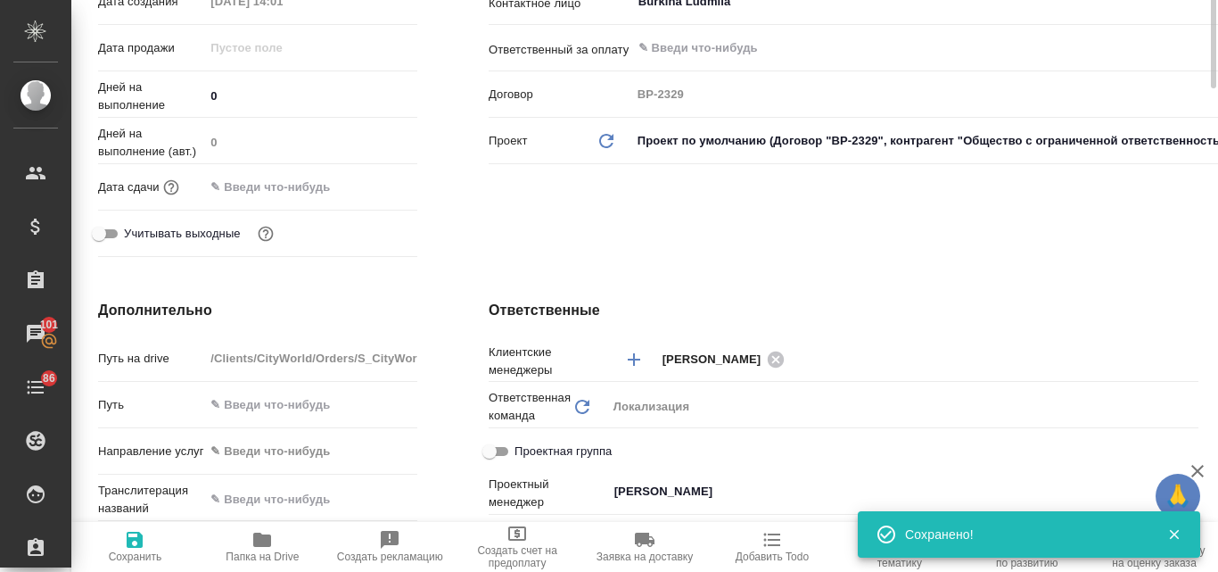
scroll to position [178, 0]
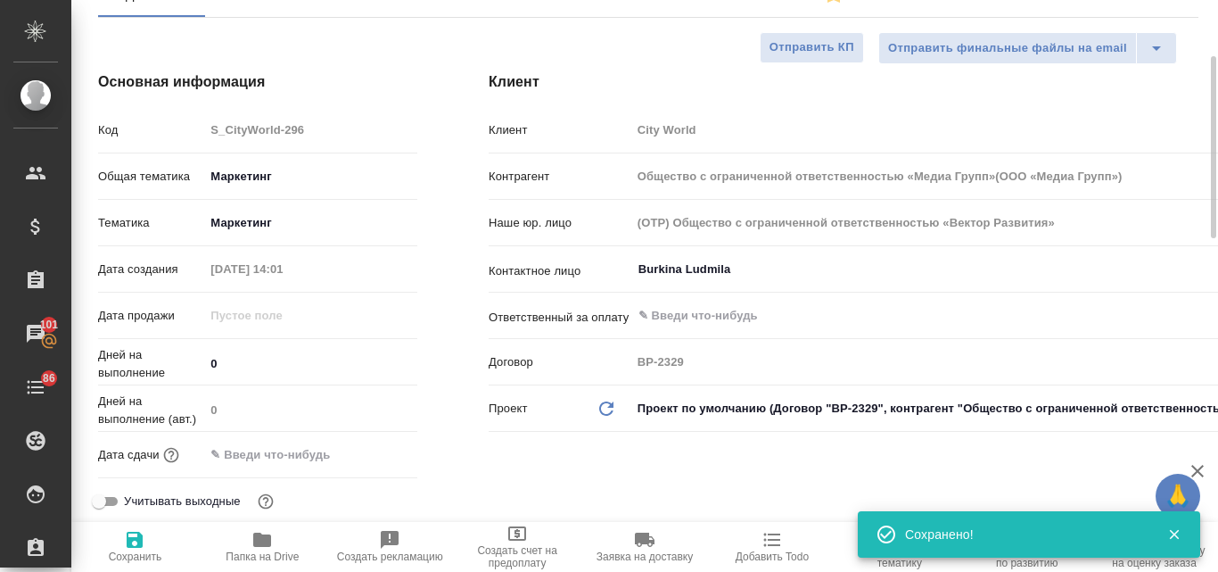
type input "Общество с ограниченной ответственностью «Медиа Групп»(ООО «Медиа Групп»)"
type textarea "x"
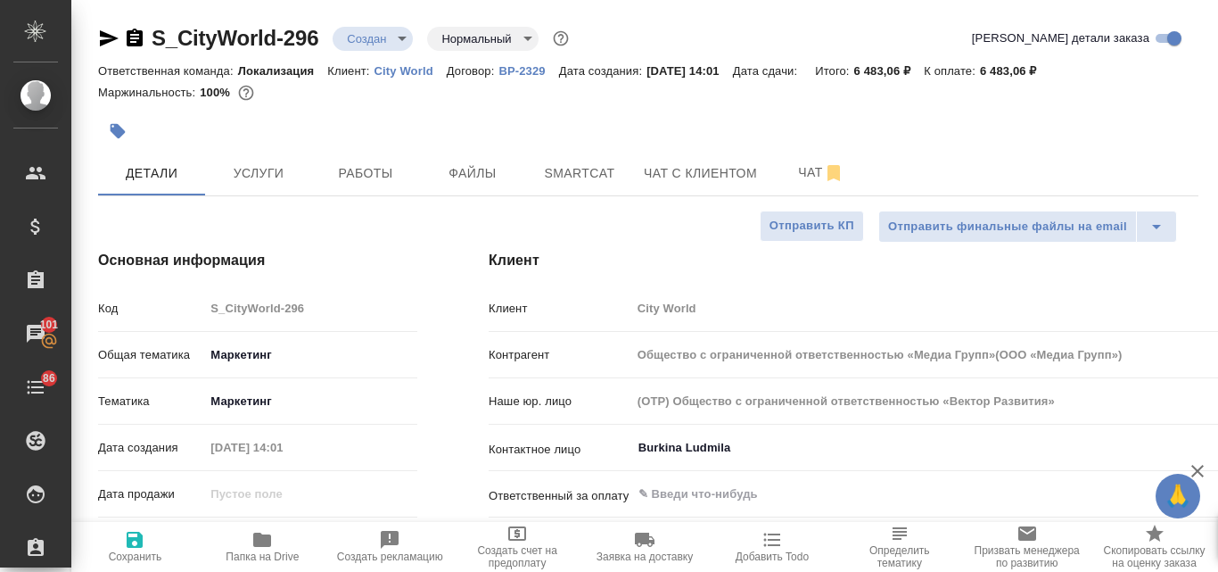
click at [106, 38] on icon "button" at bounding box center [108, 38] width 21 height 21
type input "Общество с ограниченной ответственностью «Медиа Групп»(ООО «Медиа Групп»)"
type textarea "x"
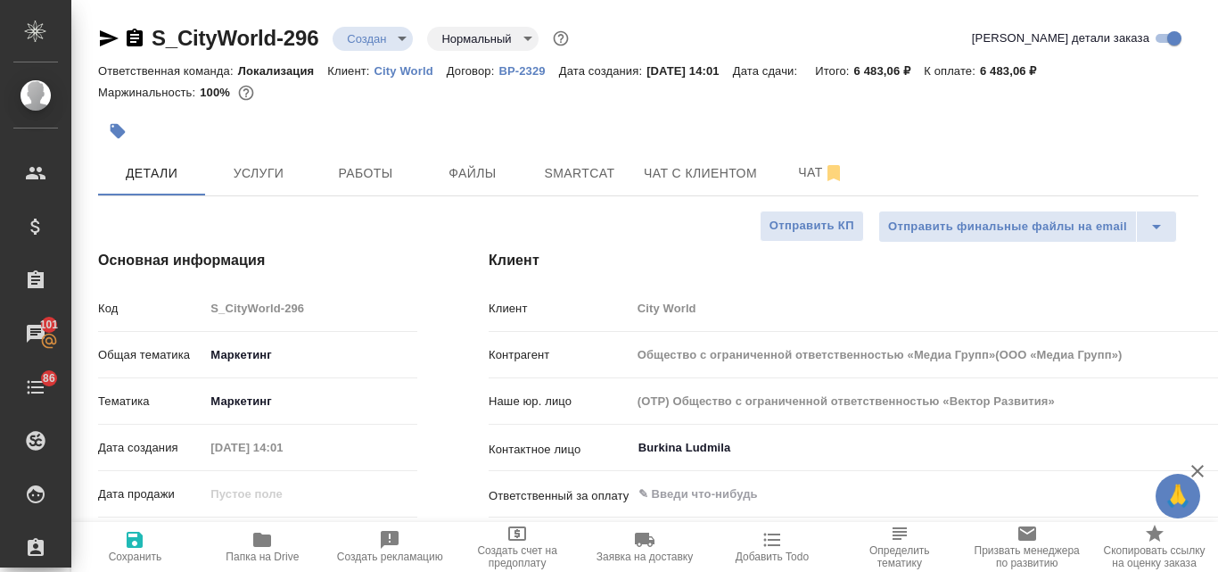
type input "Общество с ограниченной ответственностью «Медиа Групп»(ООО «Медиа Групп»)"
type textarea "x"
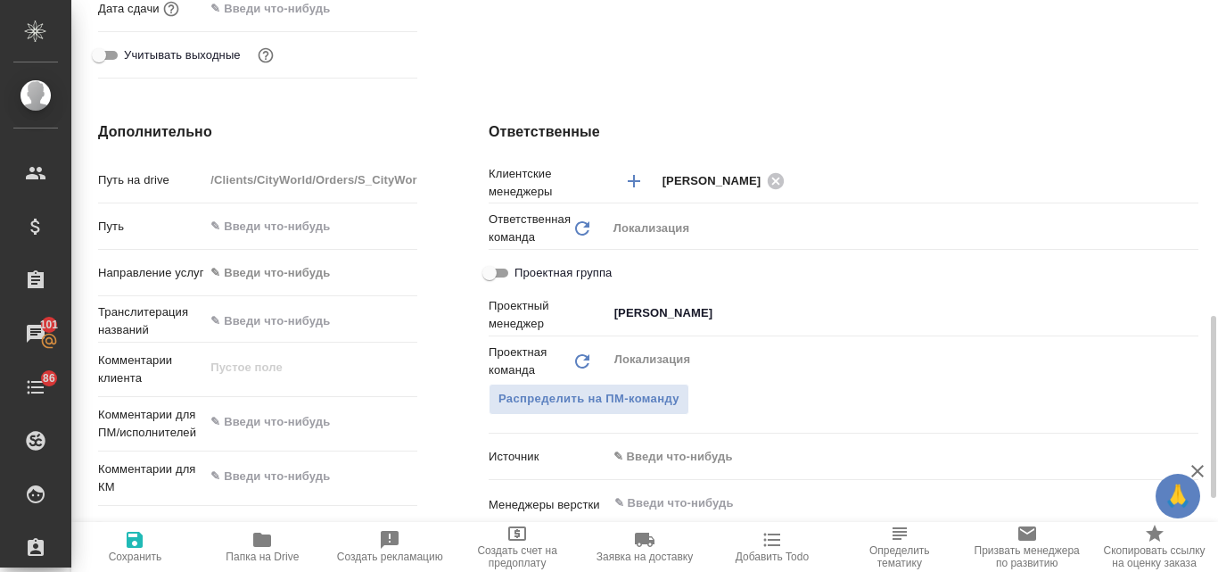
scroll to position [802, 0]
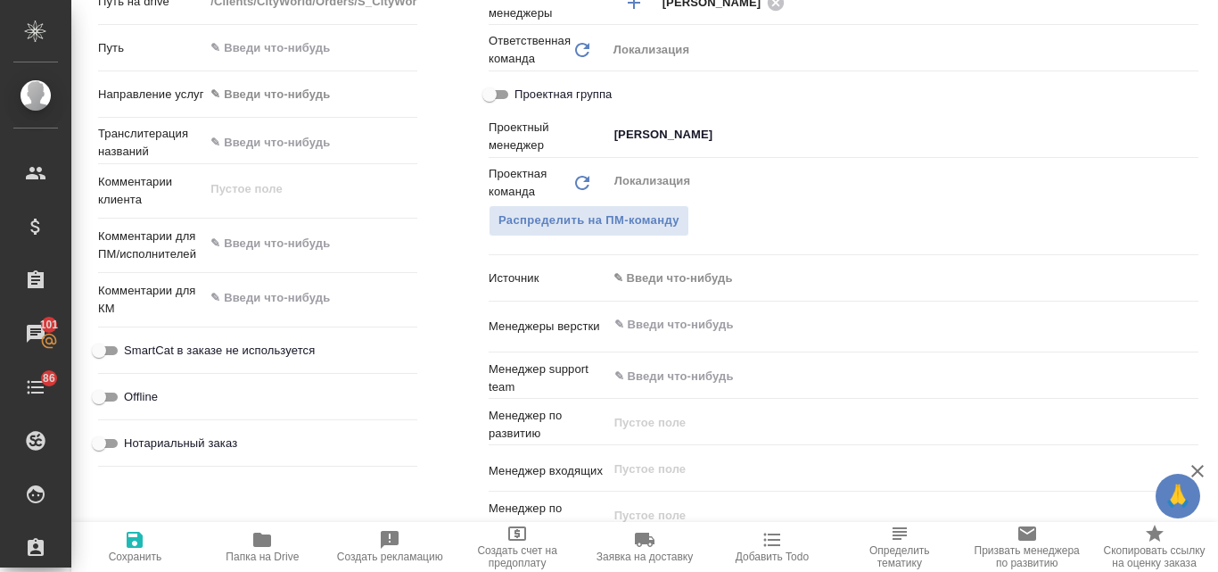
click at [653, 276] on body "🙏 .cls-1 fill:#fff; AWATERA Valyaeva Anna Клиенты Спецификации Заказы 101 Чаты …" at bounding box center [609, 286] width 1218 height 572
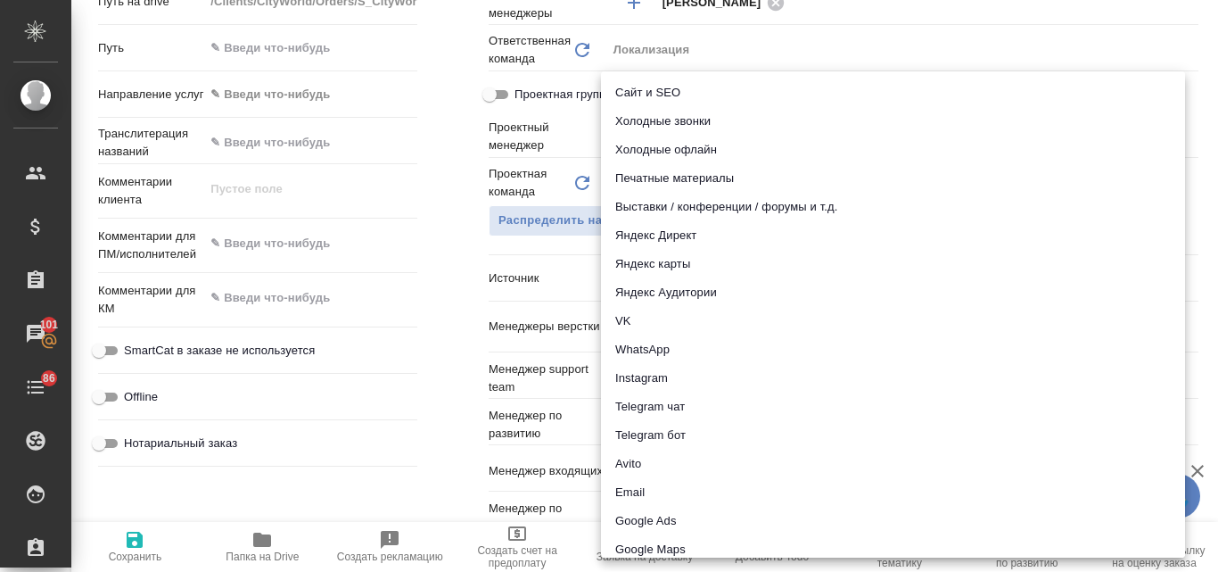
click at [665, 492] on li "Email" at bounding box center [893, 492] width 584 height 29
type input "Общество с ограниченной ответственностью «Медиа Групп»(ООО «Медиа Групп»)"
type textarea "x"
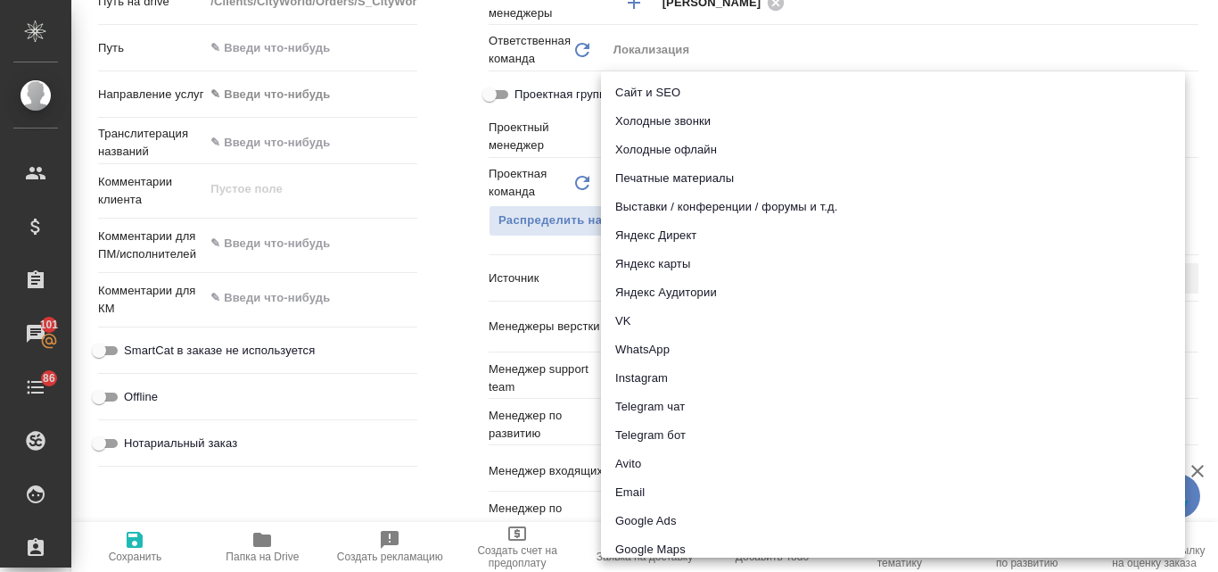
type input "emailAds"
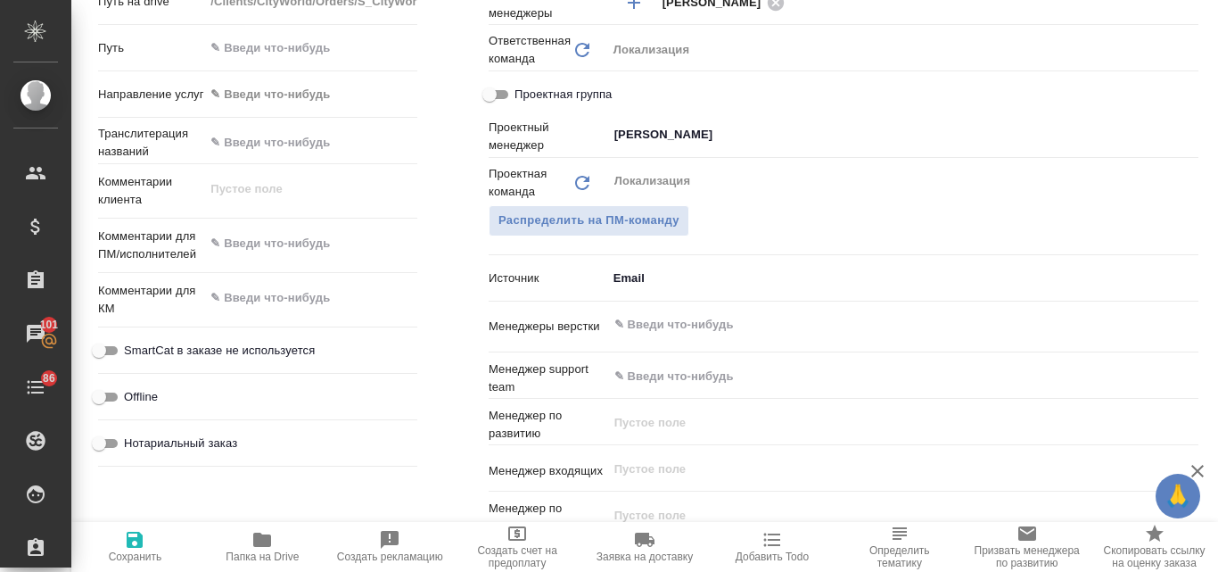
click at [130, 536] on icon "button" at bounding box center [134, 539] width 21 height 21
type input "Общество с ограниченной ответственностью «Медиа Групп»(ООО «Медиа Групп»)"
type textarea "x"
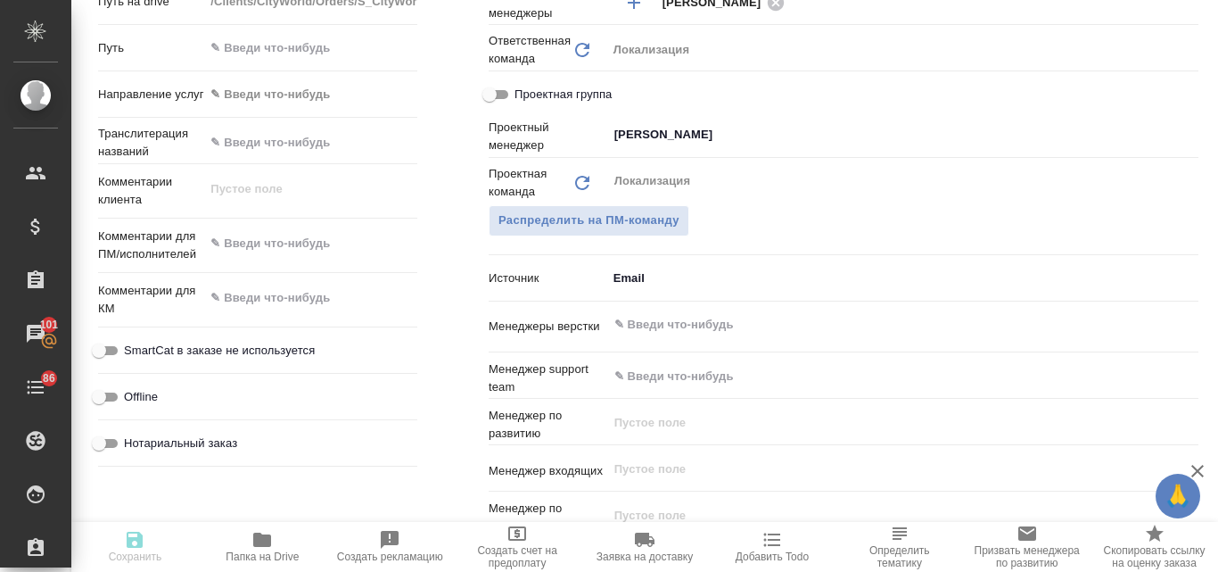
type input "Общество с ограниченной ответственностью «Медиа Групп»(ООО «Медиа Групп»)"
type textarea "x"
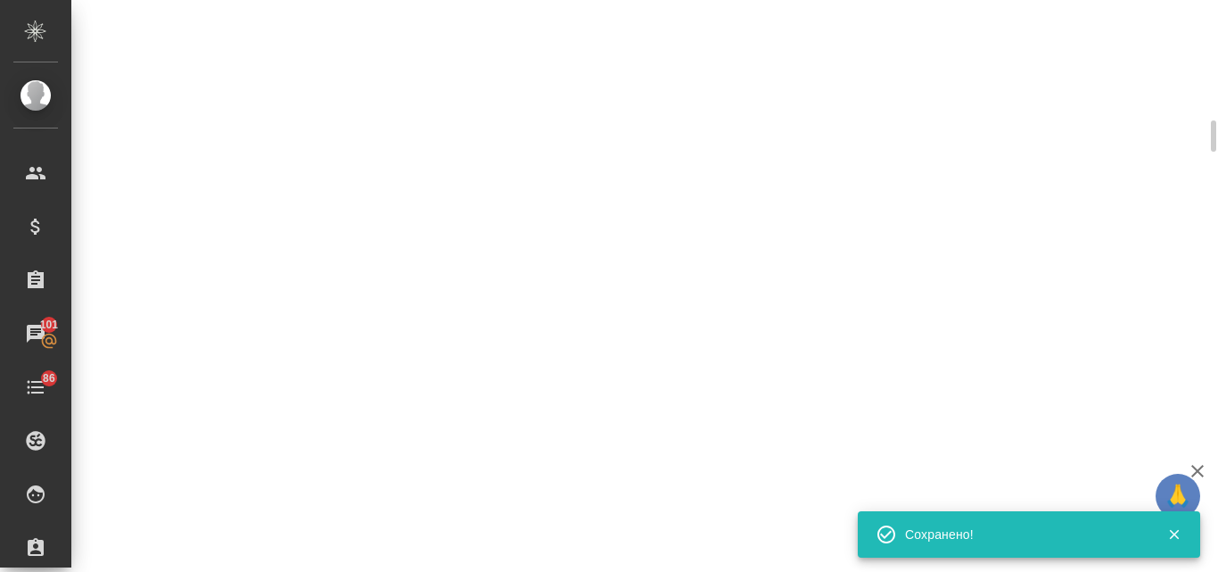
select select "RU"
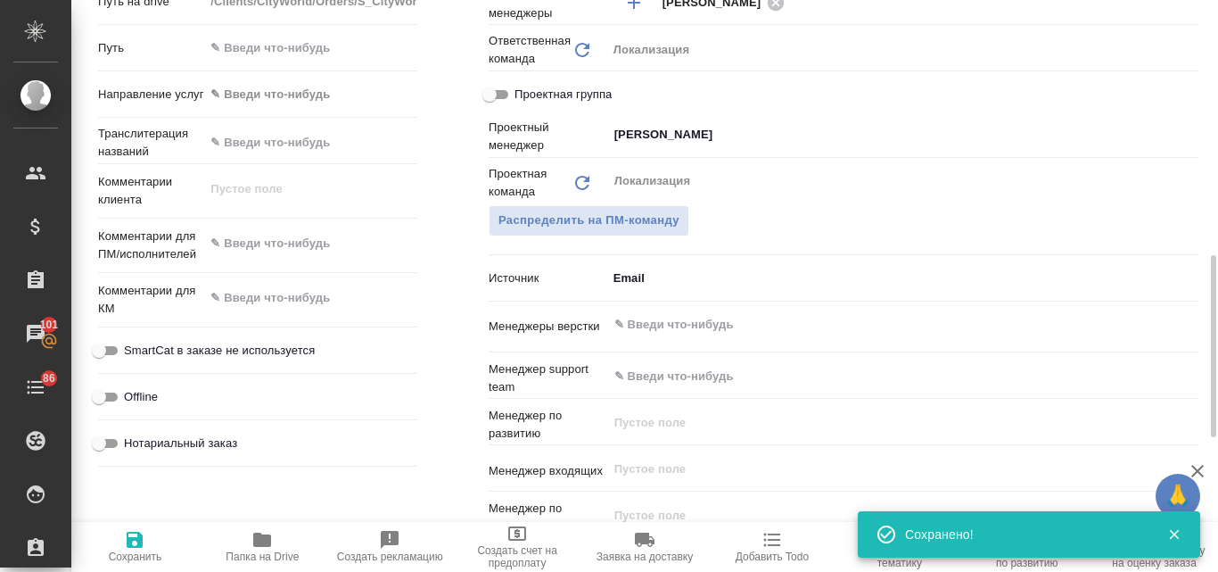
type textarea "x"
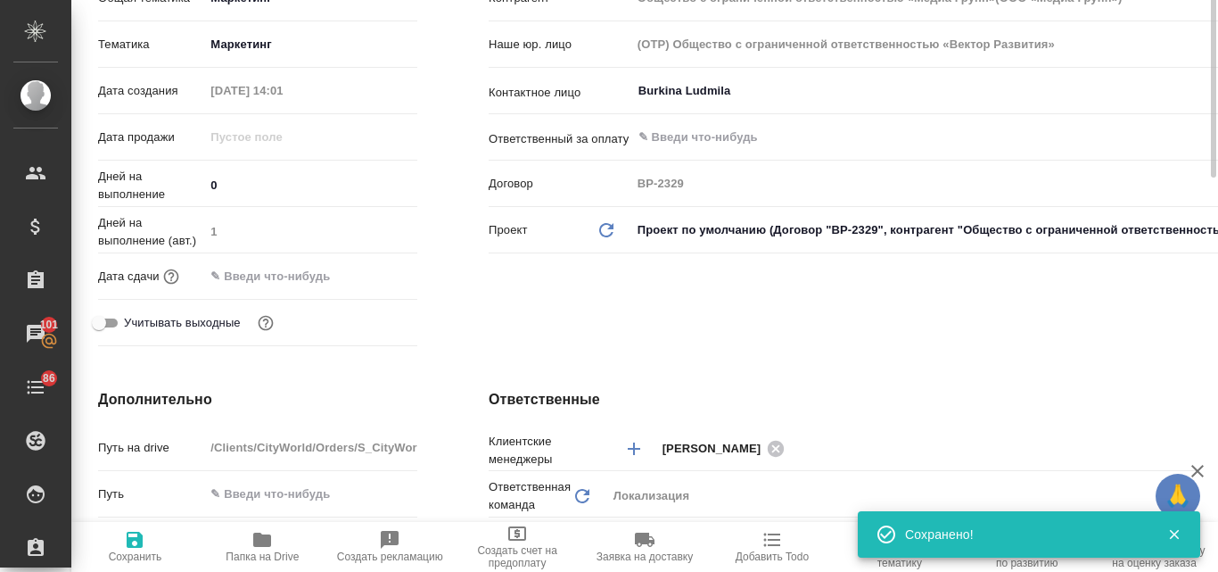
scroll to position [89, 0]
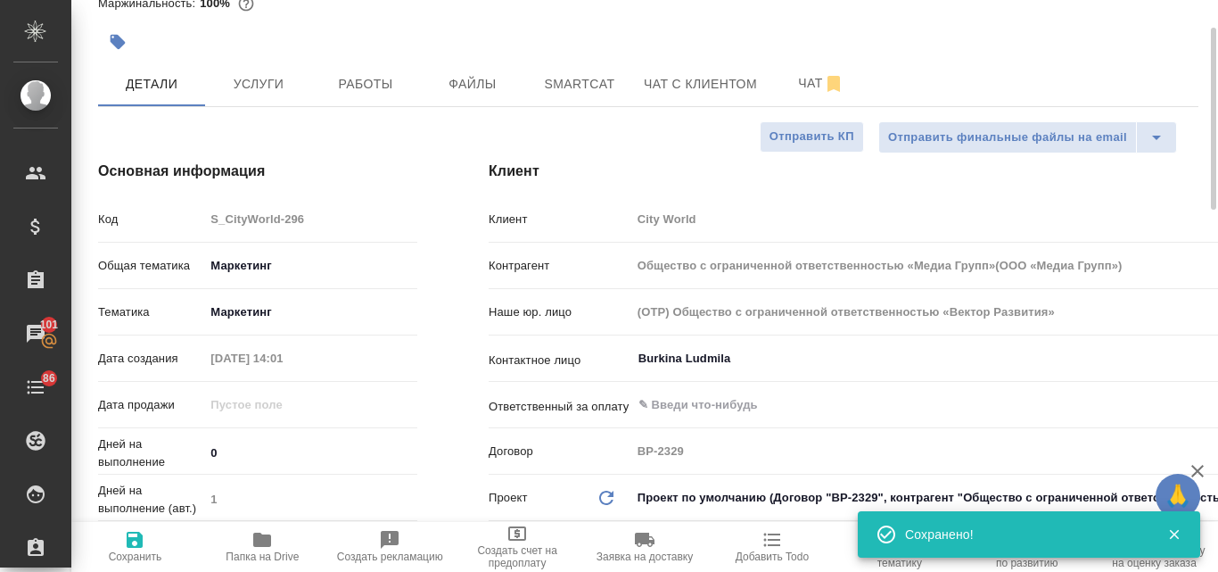
type input "Общество с ограниченной ответственностью «Медиа Групп»(ООО «Медиа Групп»)"
type textarea "x"
type input "Общество с ограниченной ответственностью «Медиа Групп»(ООО «Медиа Групп»)"
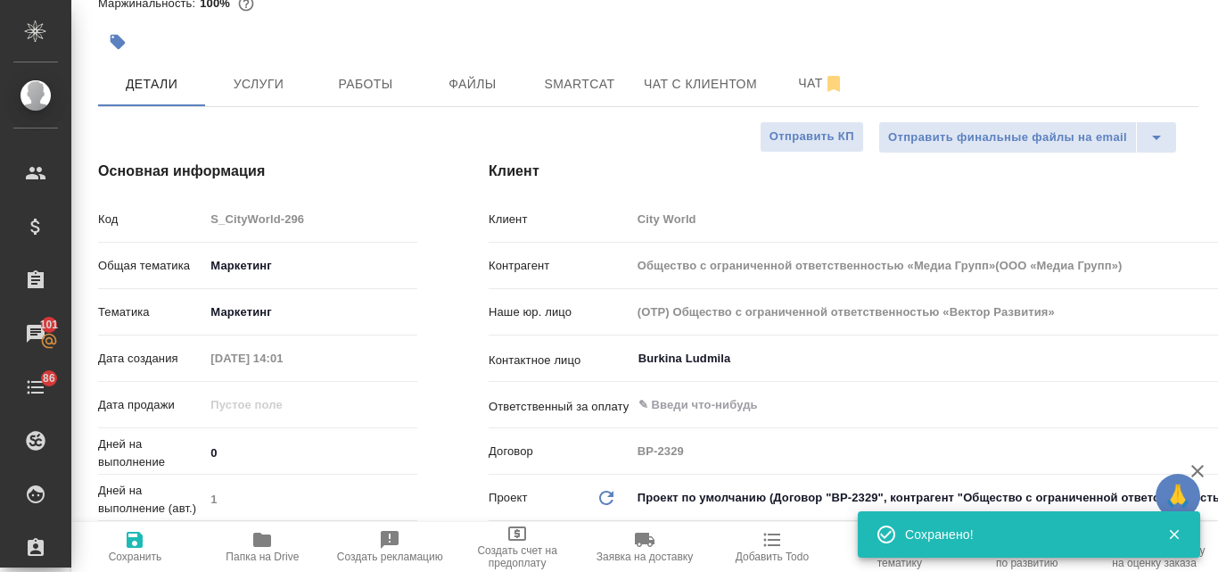
type textarea "x"
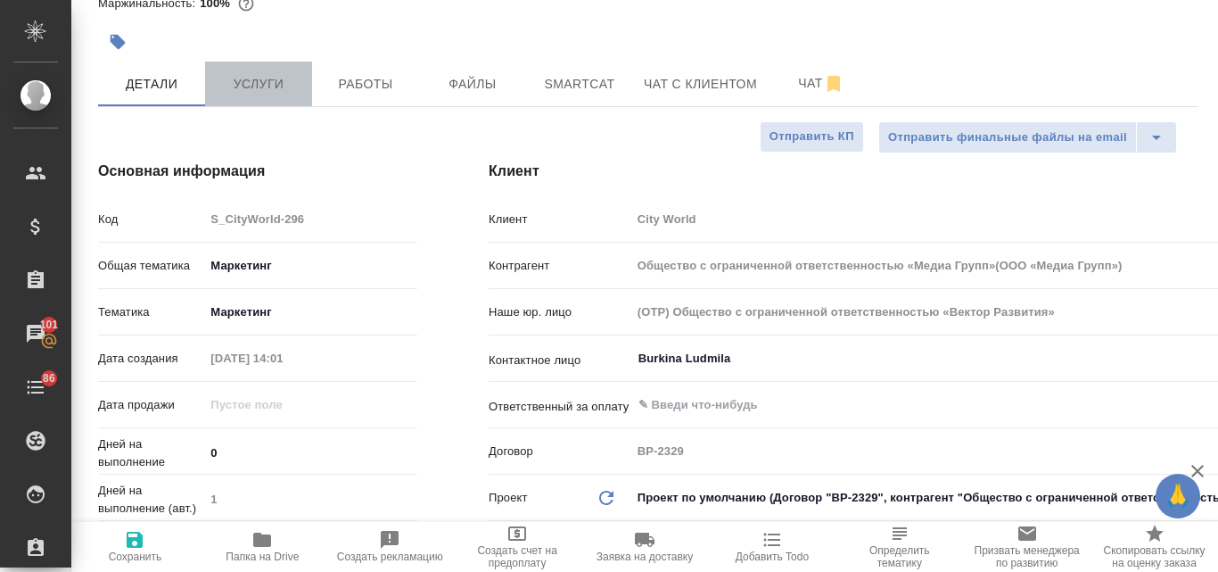
click at [229, 78] on span "Услуги" at bounding box center [259, 84] width 86 height 22
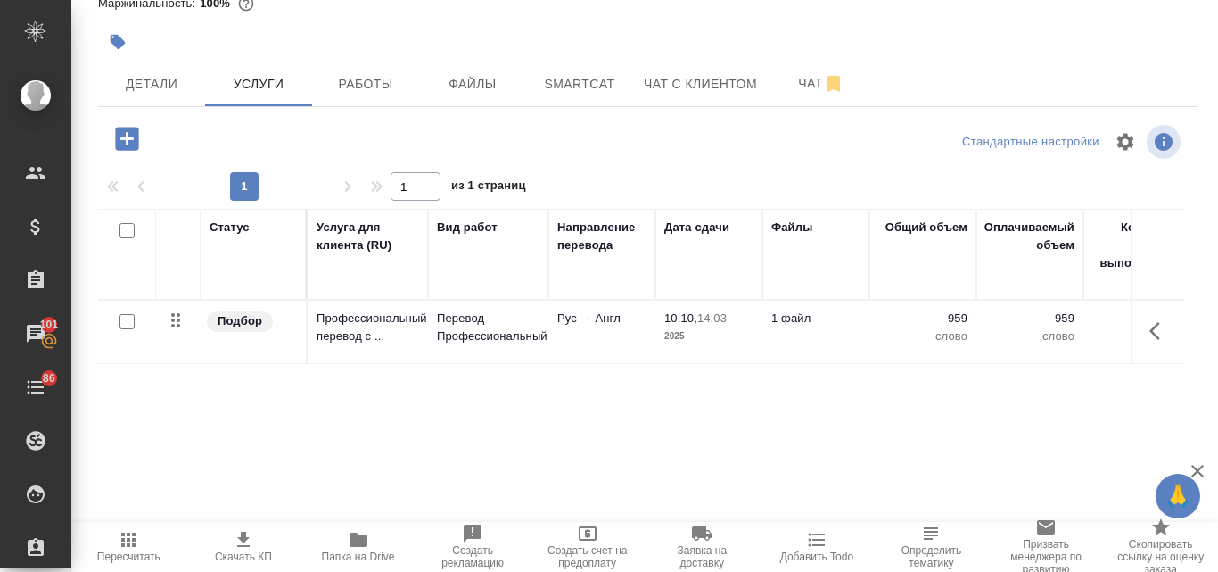
click at [241, 543] on icon "button" at bounding box center [243, 539] width 21 height 21
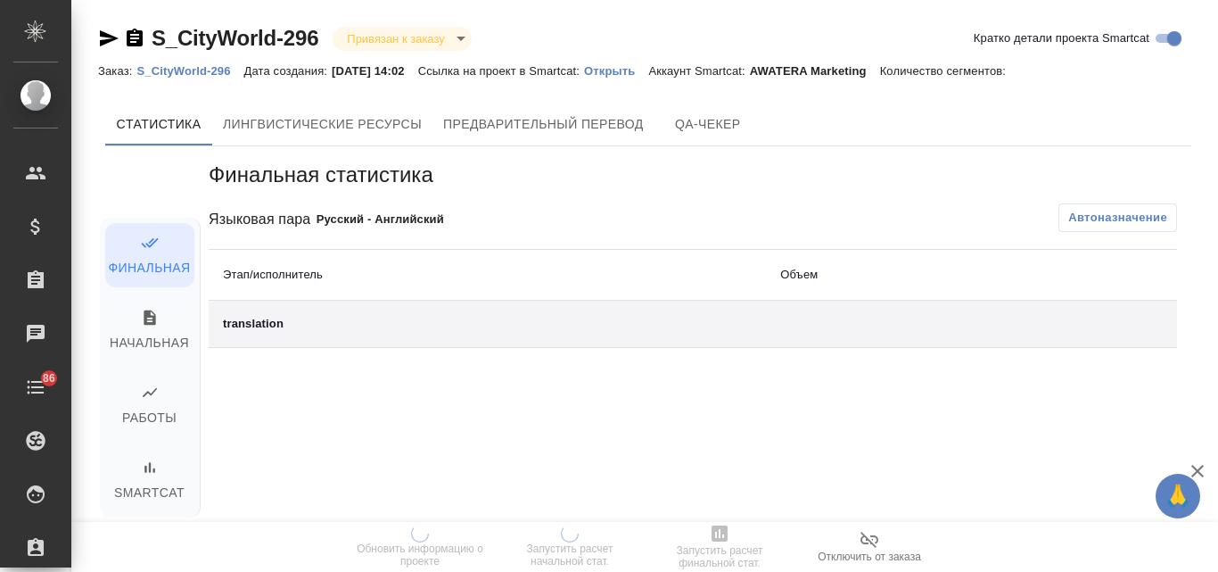
click at [645, 62] on link "Открыть" at bounding box center [616, 69] width 64 height 15
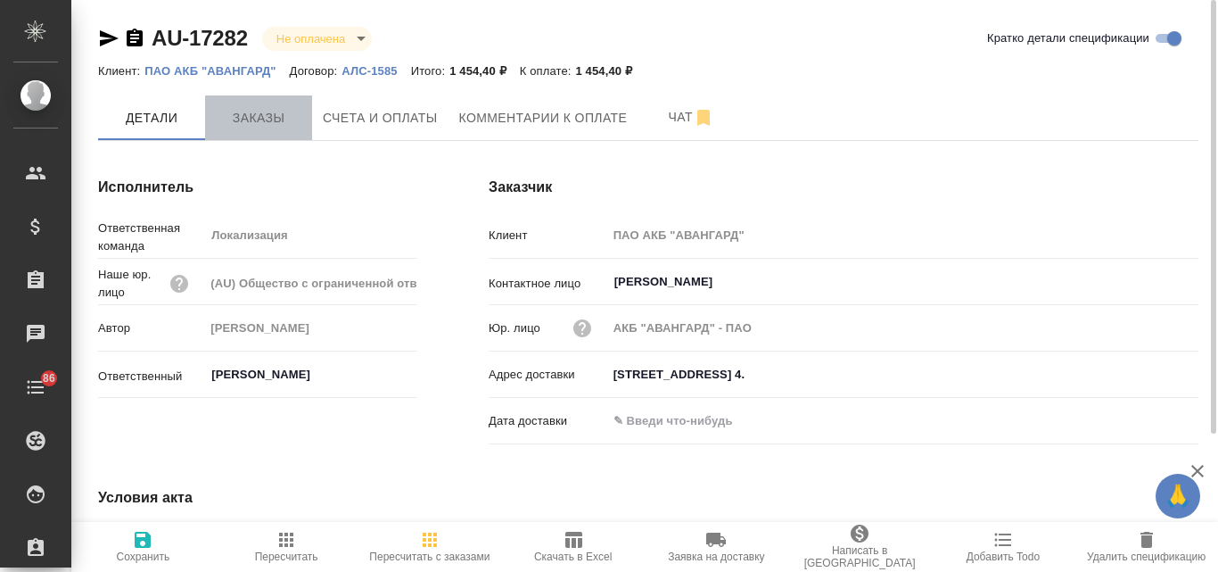
click at [248, 109] on span "Заказы" at bounding box center [259, 118] width 86 height 22
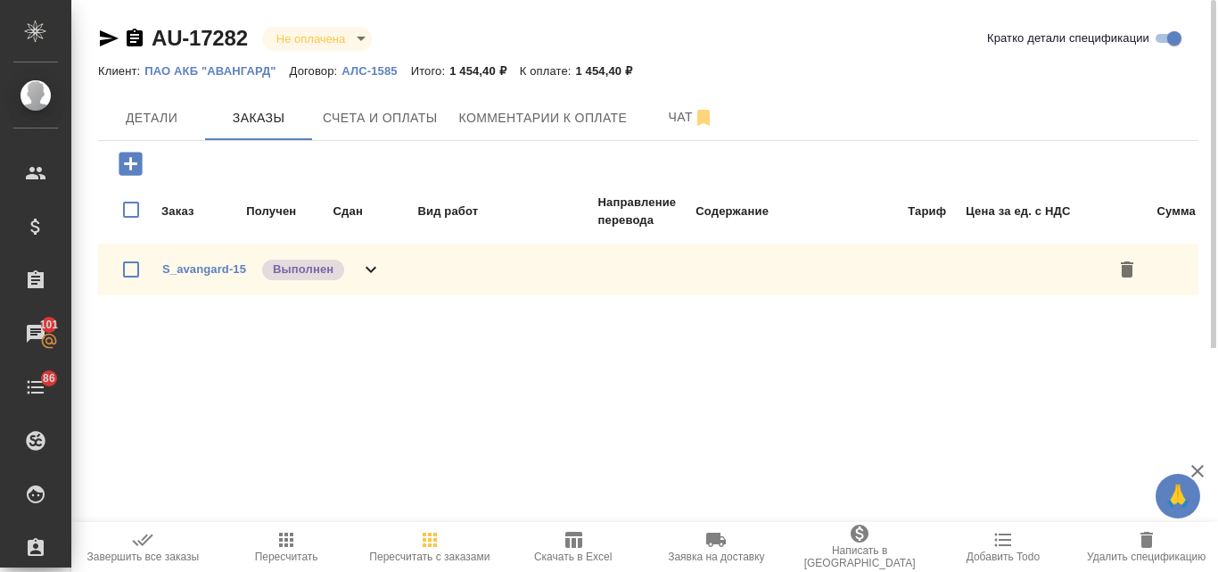
click at [309, 263] on p "Выполнен" at bounding box center [303, 269] width 61 height 18
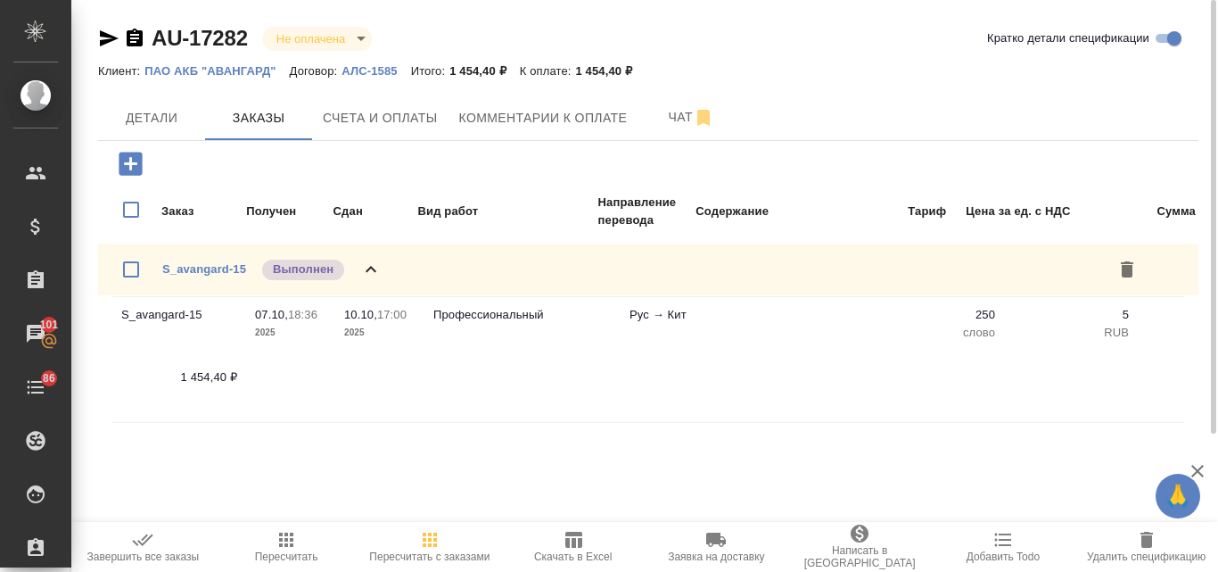
click at [136, 265] on input "checkbox" at bounding box center [130, 269] width 37 height 37
checkbox input "true"
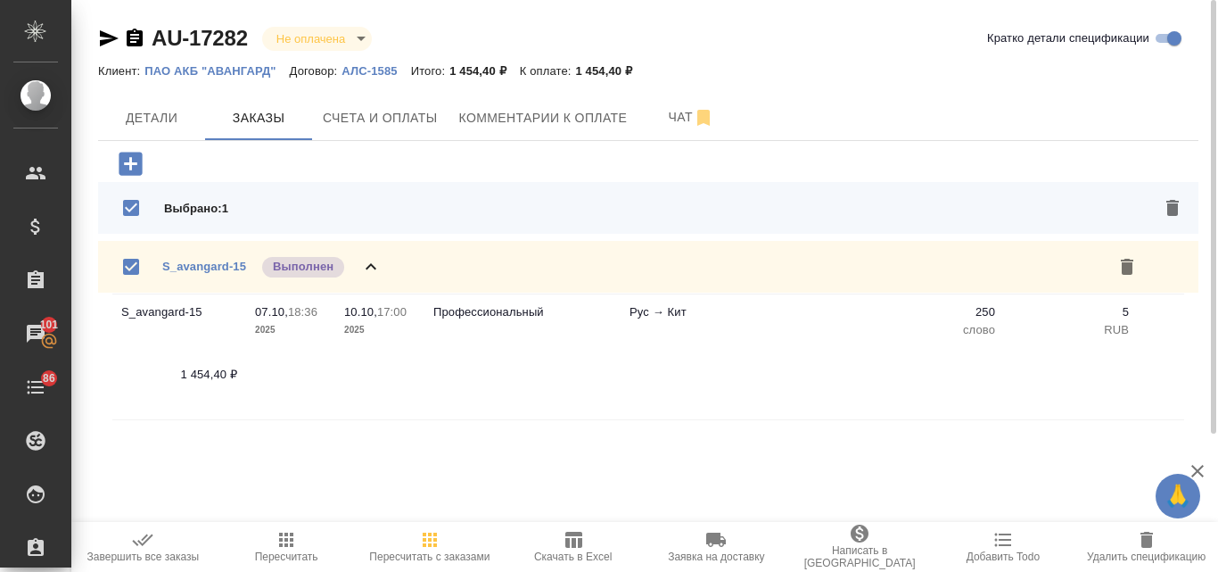
click at [171, 555] on span "Завершить все заказы" at bounding box center [143, 556] width 112 height 12
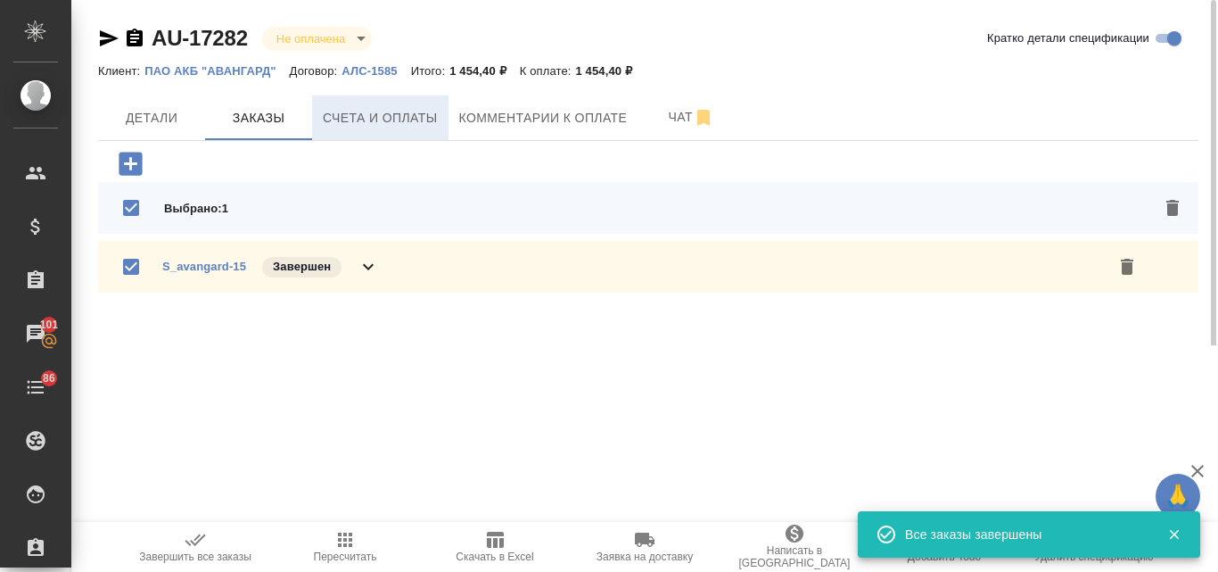
click at [413, 124] on span "Счета и оплаты" at bounding box center [380, 118] width 115 height 22
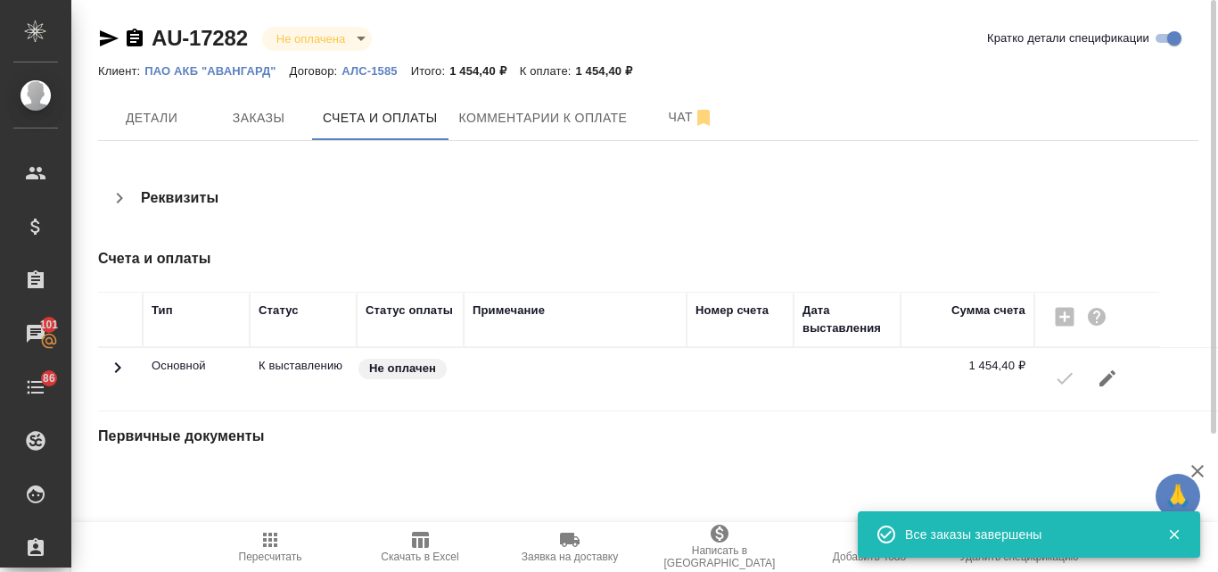
click at [1056, 376] on div at bounding box center [1096, 378] width 107 height 43
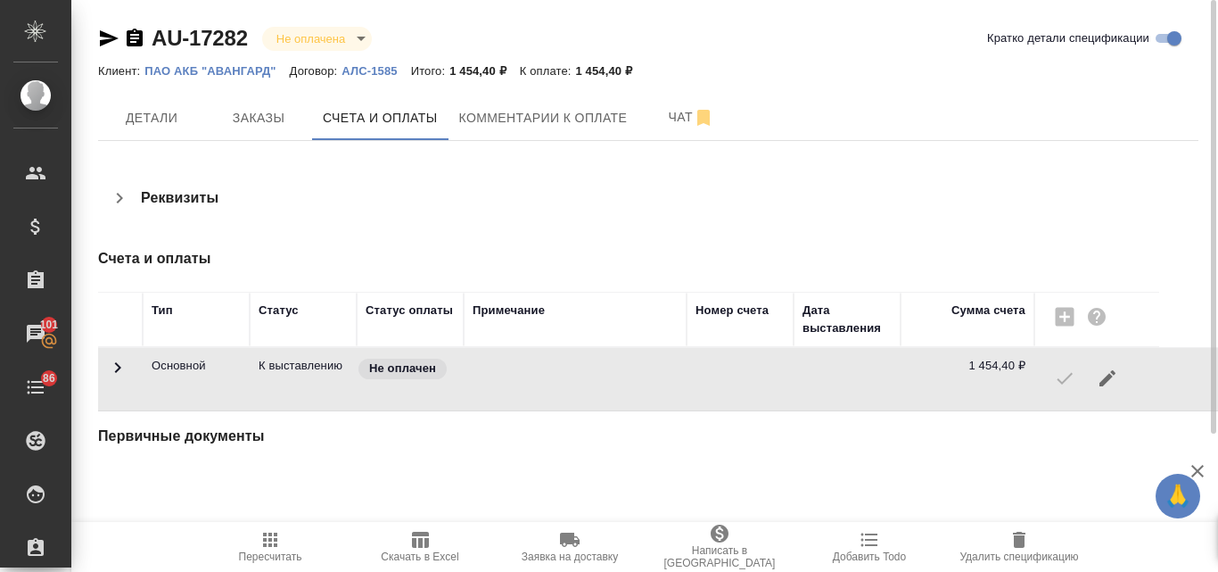
click at [108, 35] on icon "button" at bounding box center [109, 38] width 19 height 16
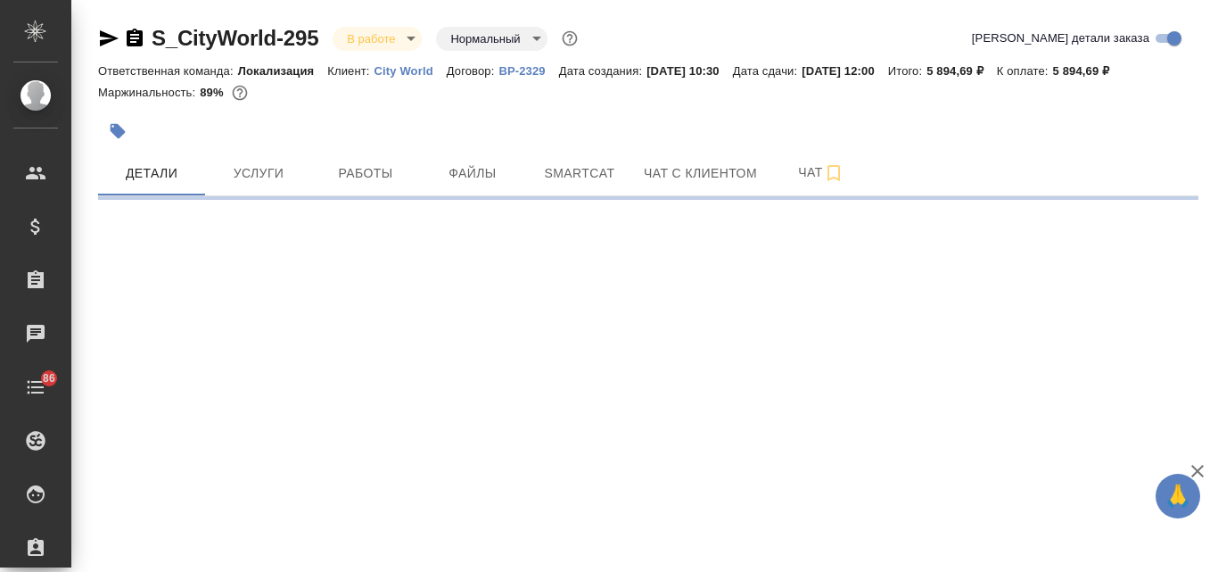
select select "RU"
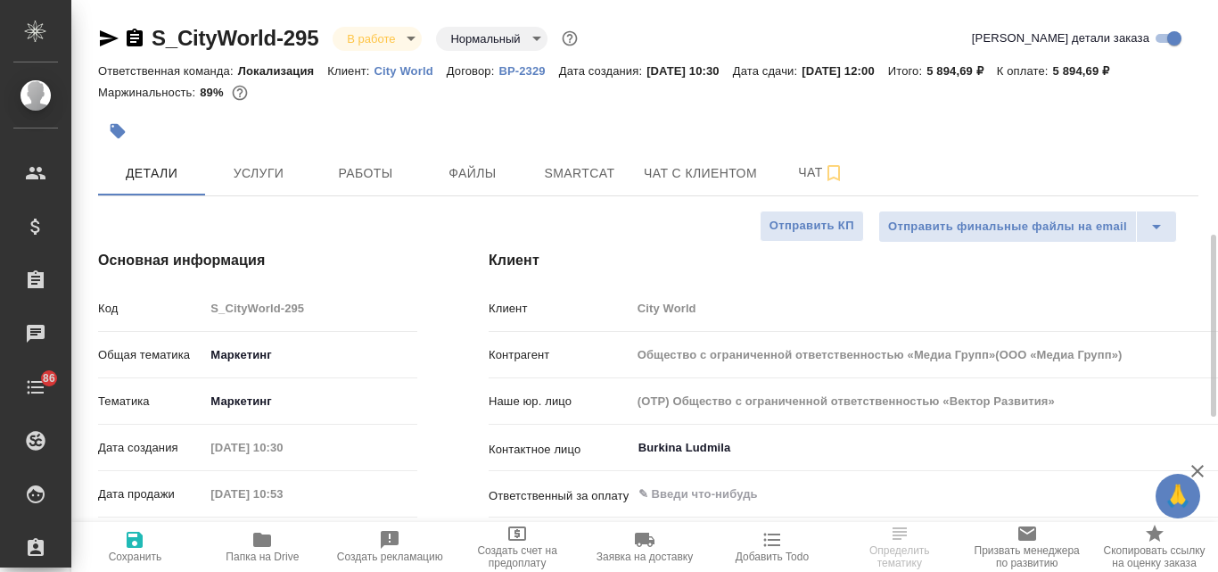
type input "Общество с ограниченной ответственностью «Медиа Групп»(ООО «Медиа Групп»)"
type textarea "x"
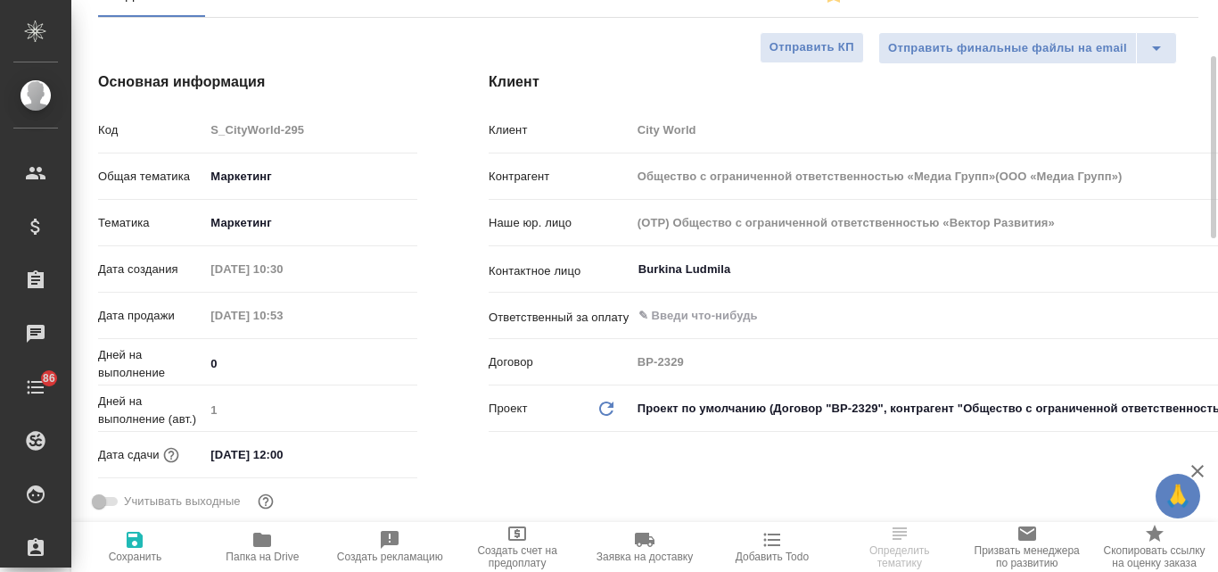
type input "Общество с ограниченной ответственностью «Медиа Групп»(ООО «Медиа Групп»)"
type textarea "x"
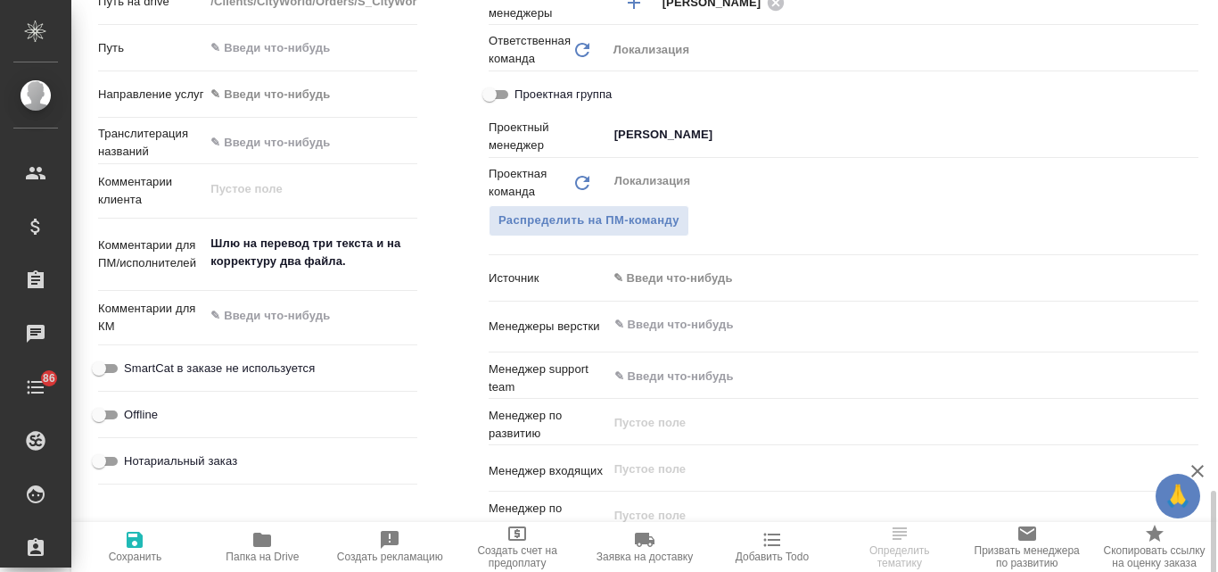
scroll to position [981, 0]
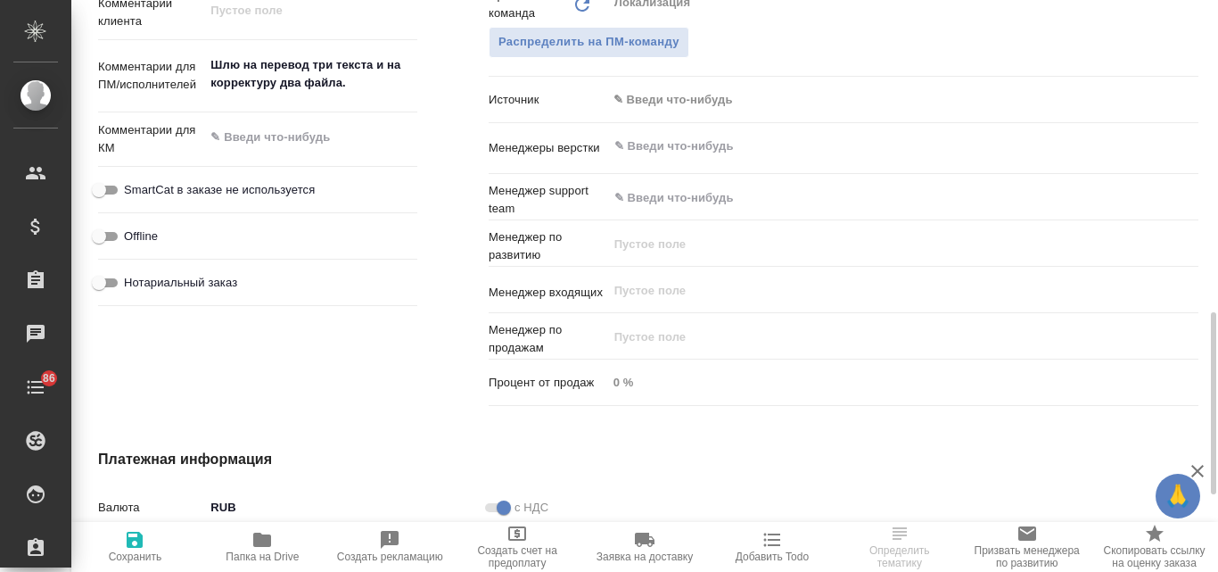
click at [671, 103] on body "🙏 .cls-1 fill:#fff; AWATERA Valyaeva Anna Клиенты Спецификации Заказы Чаты 86 T…" at bounding box center [609, 286] width 1218 height 572
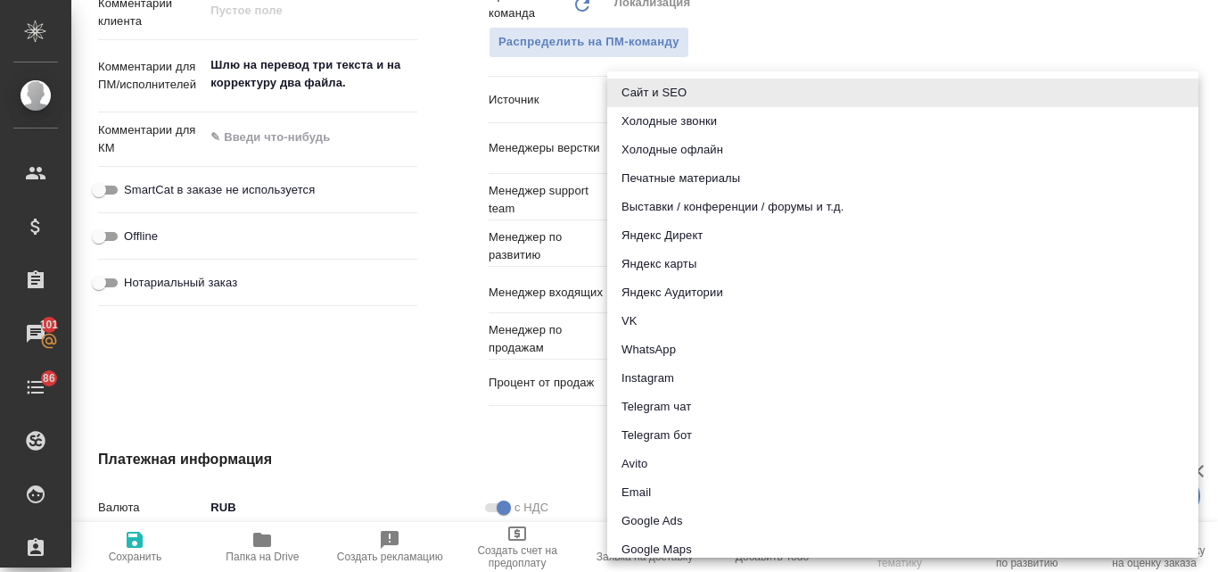
click at [650, 490] on li "Email" at bounding box center [902, 492] width 591 height 29
type input "Общество с ограниченной ответственностью «Медиа Групп»(ООО «Медиа Групп»)"
type textarea "x"
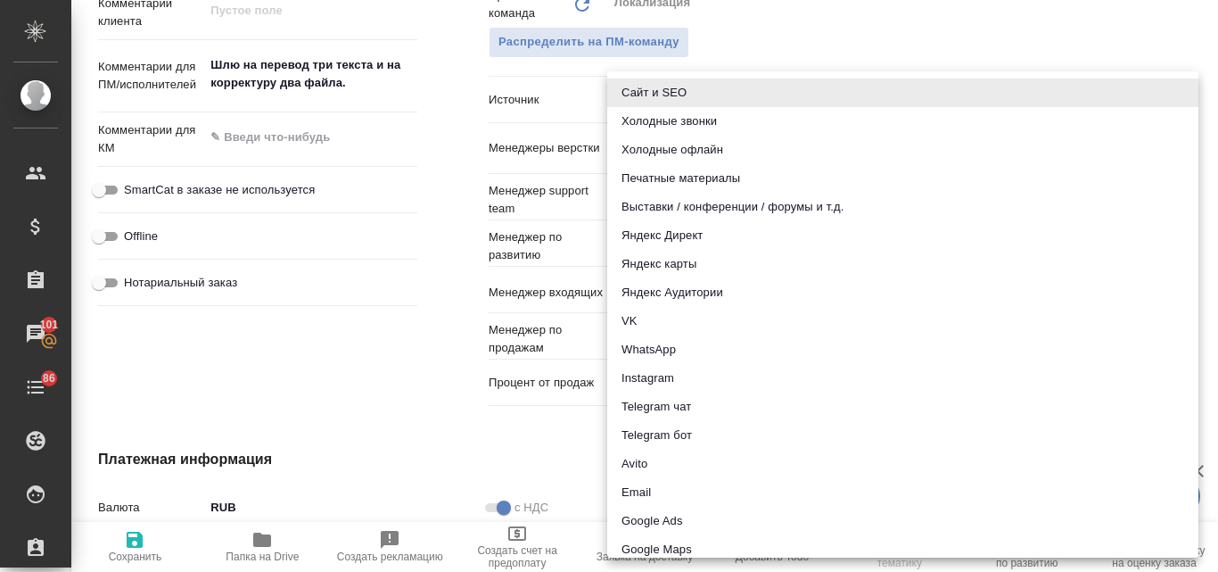
type input "emailAds"
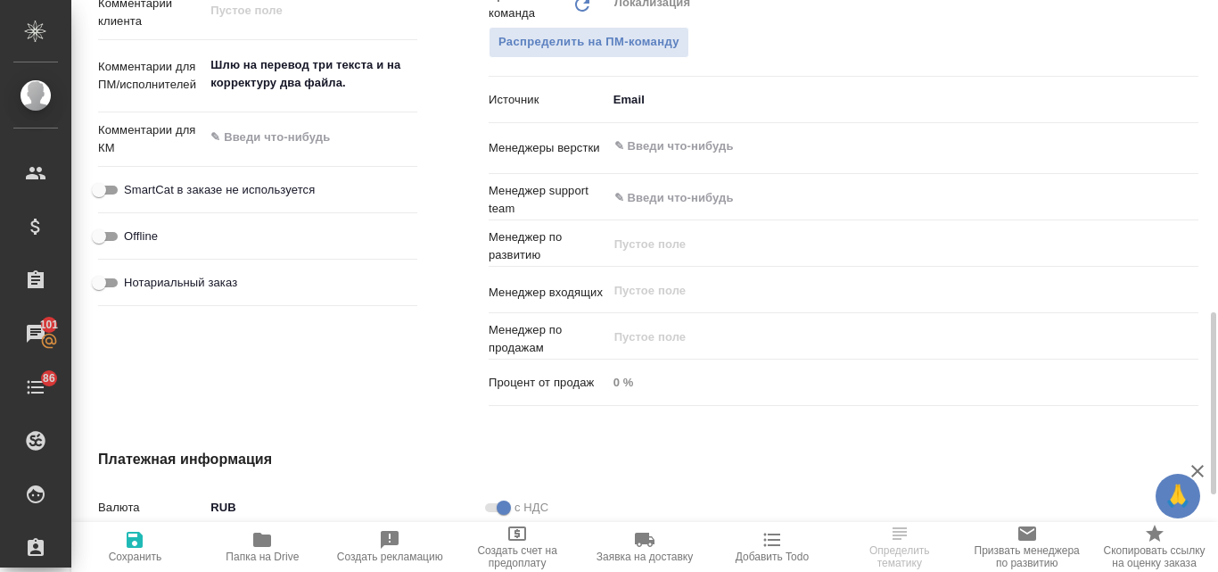
click at [132, 543] on icon "button" at bounding box center [135, 539] width 16 height 16
type input "Общество с ограниченной ответственностью «Медиа Групп»(ООО «Медиа Групп»)"
type textarea "x"
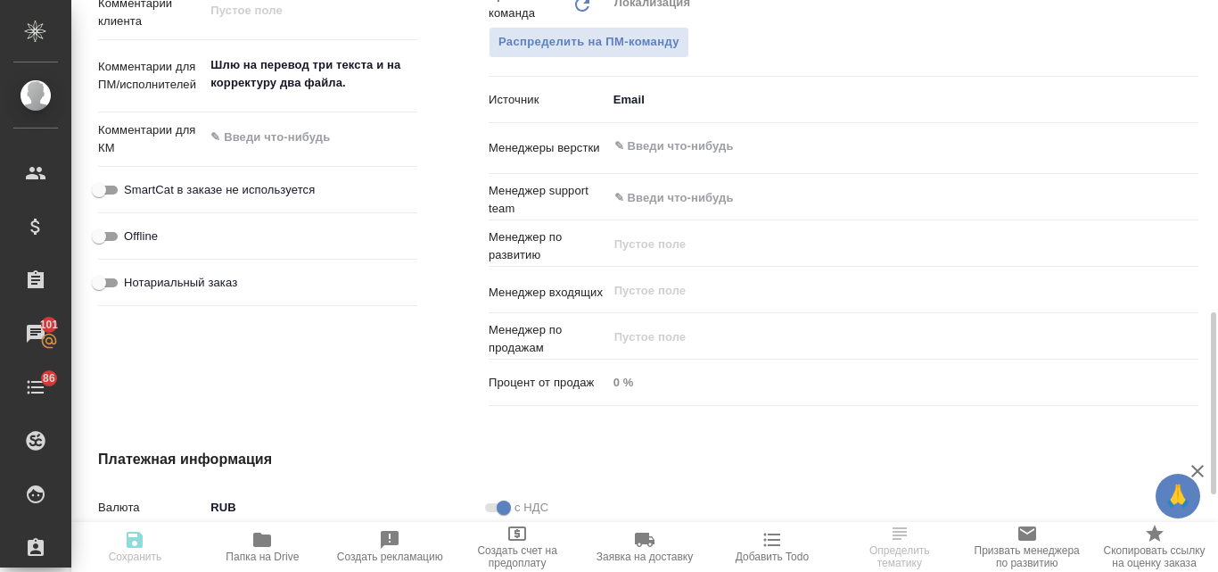
type input "Общество с ограниченной ответственностью «Медиа Групп»(ООО «Медиа Групп»)"
type textarea "x"
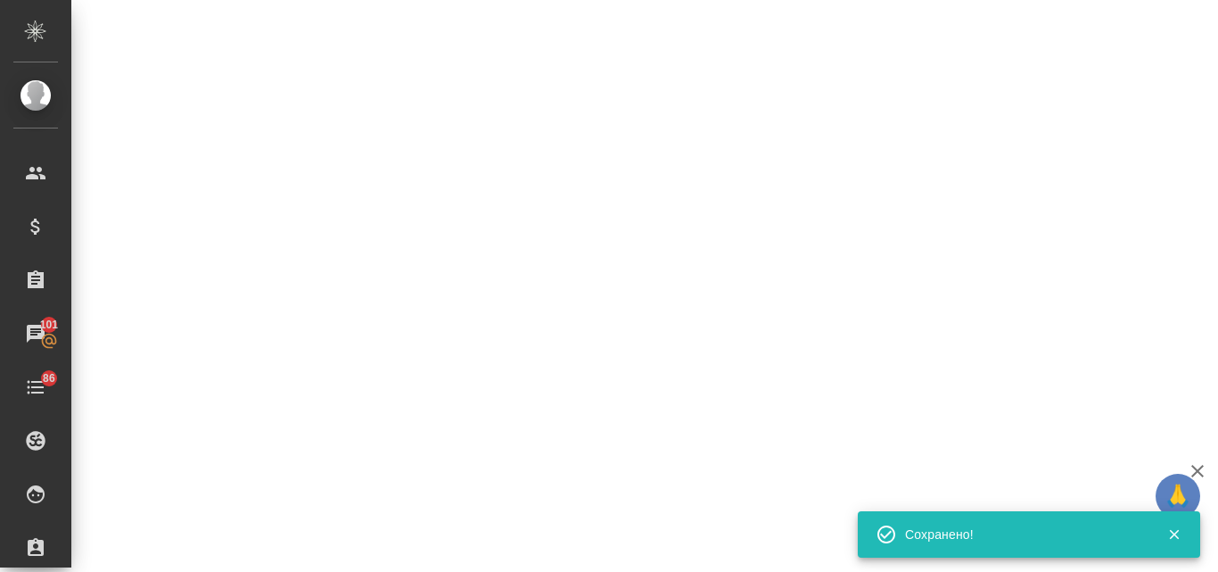
select select "RU"
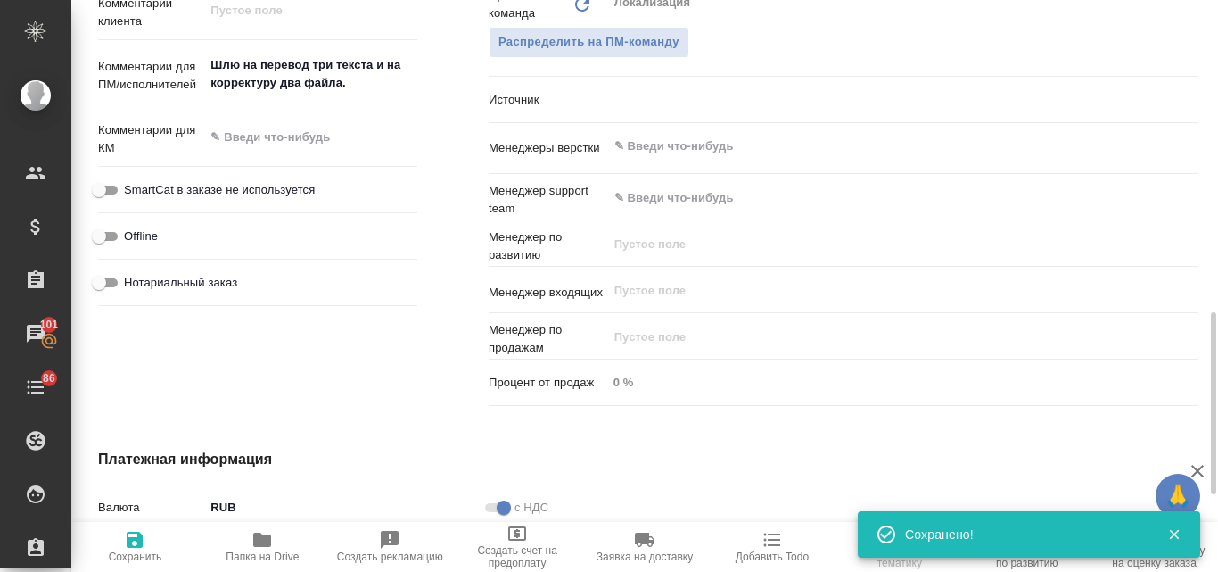
type input "Общество с ограниченной ответственностью «Медиа Групп»(ООО «Медиа Групп»)"
type textarea "x"
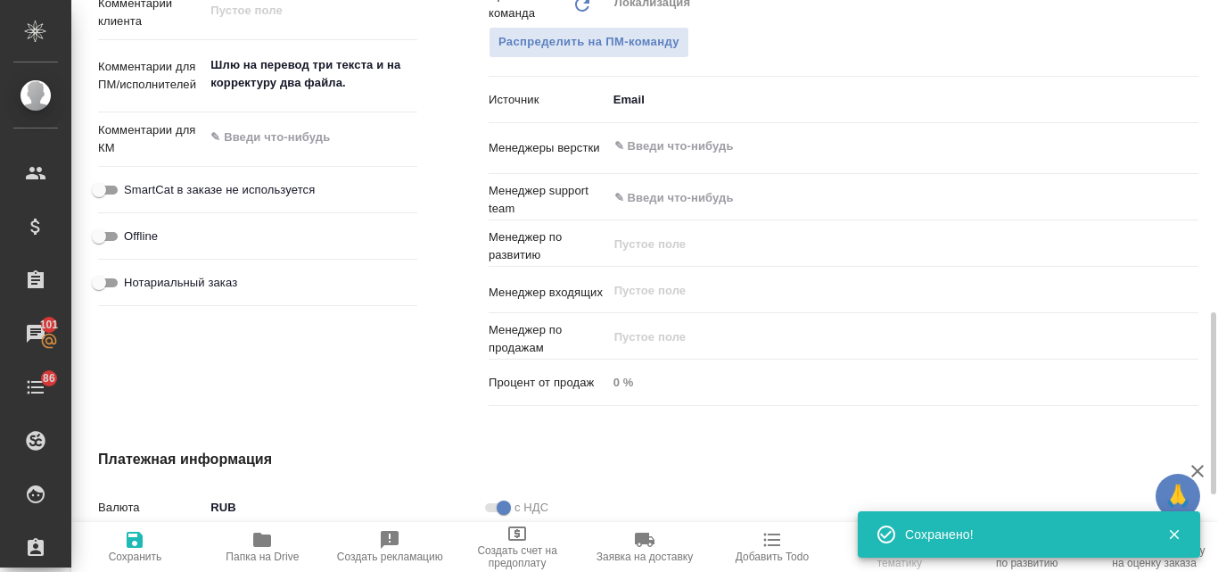
type textarea "x"
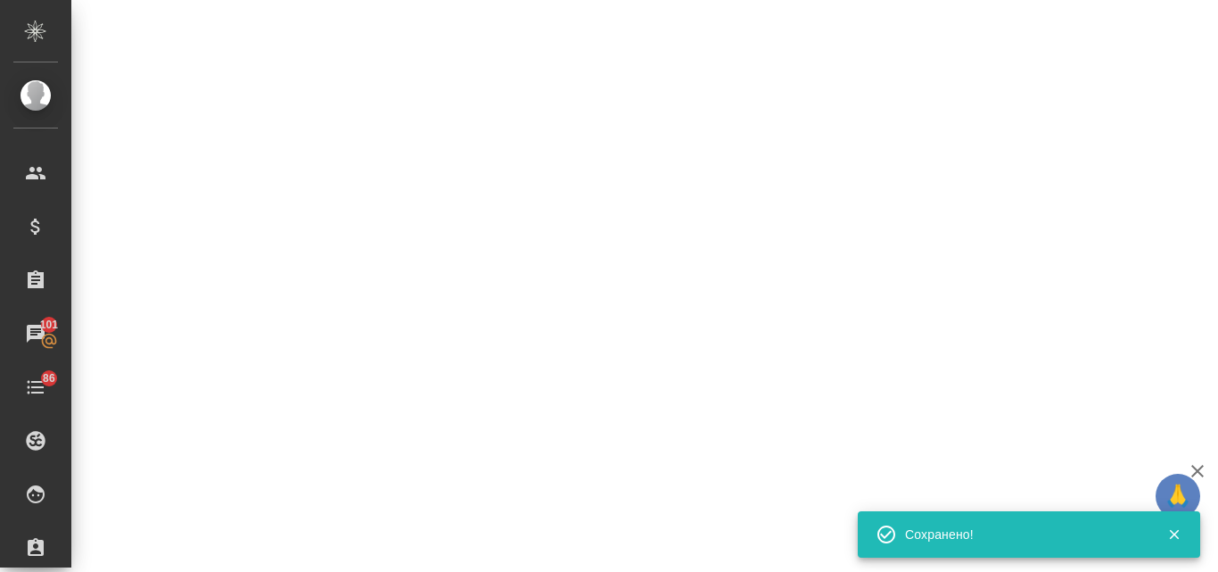
select select "RU"
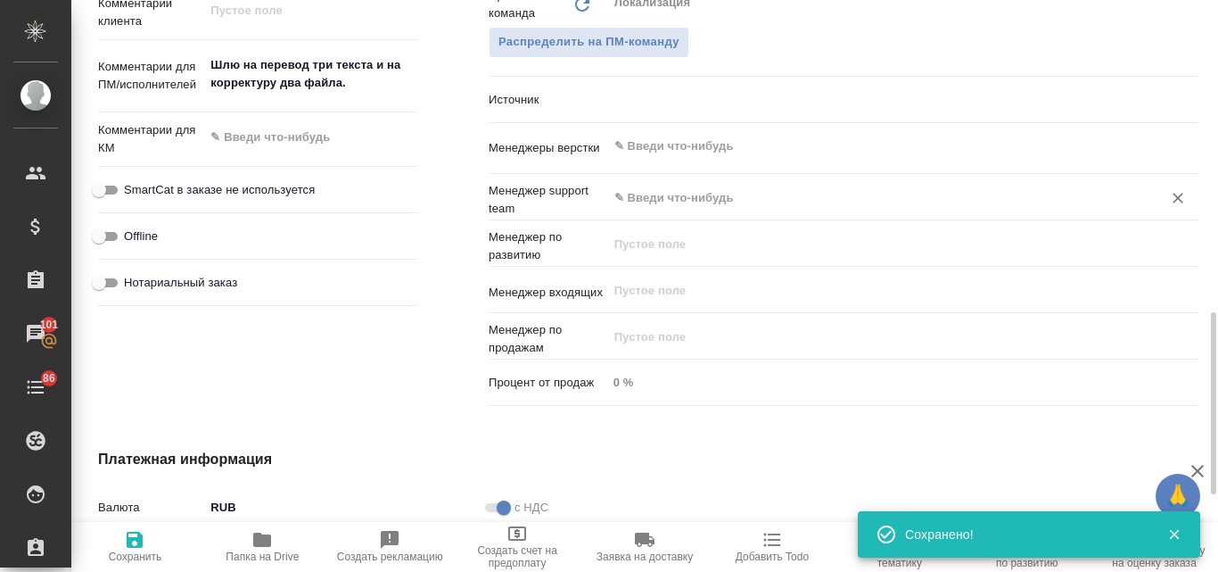
type textarea "x"
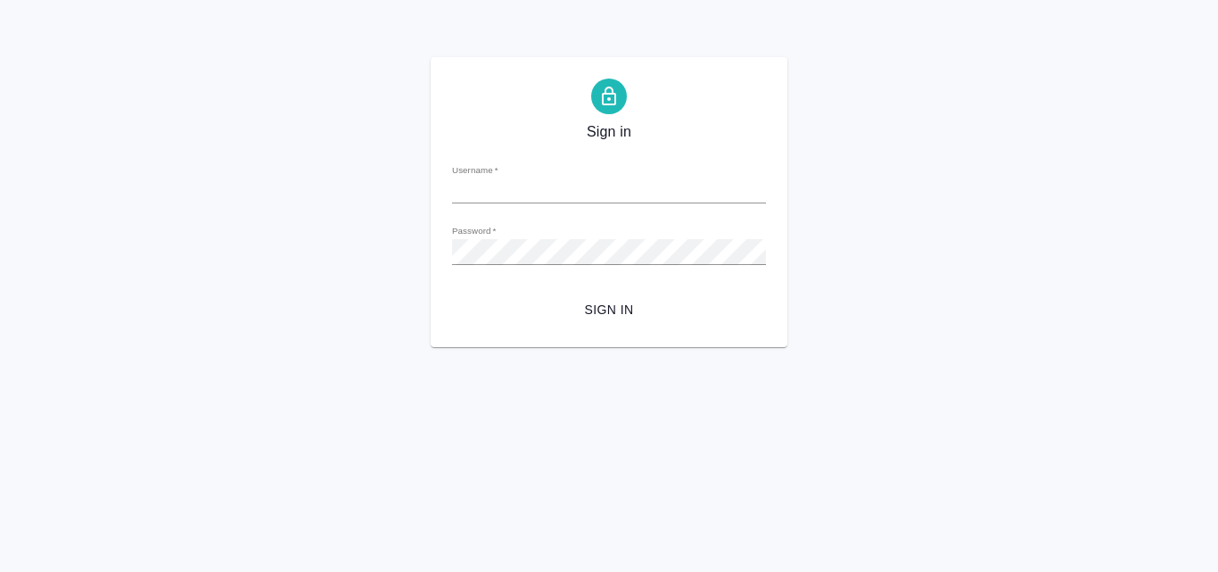
type input "[EMAIL_ADDRESS][DOMAIN_NAME]"
click at [635, 314] on span "Sign in" at bounding box center [608, 310] width 285 height 22
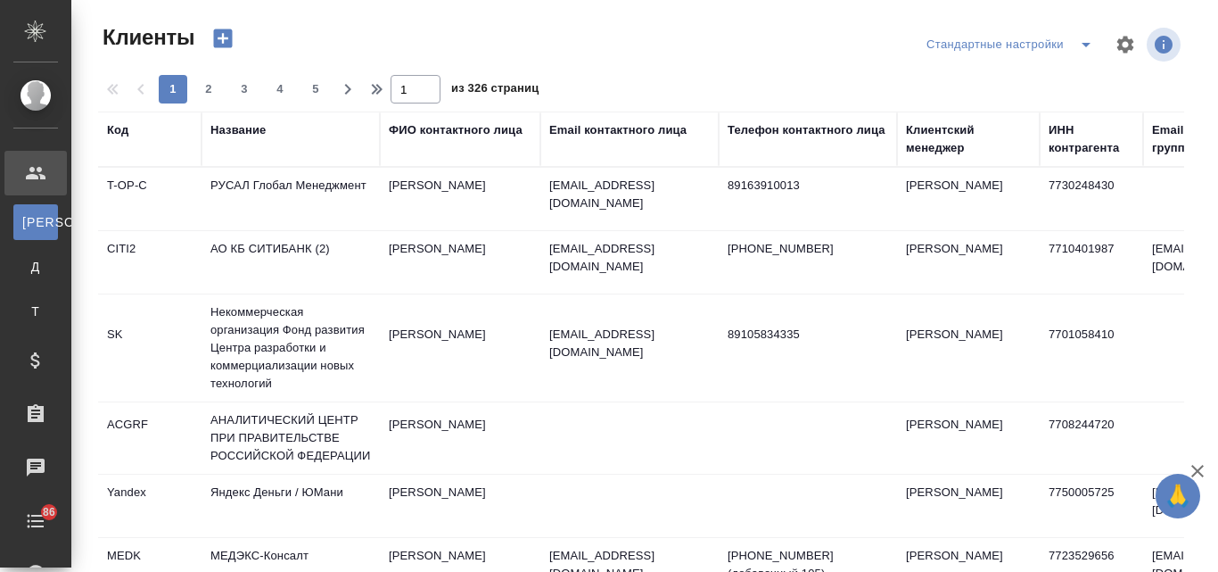
select select "RU"
click at [251, 133] on div "Название" at bounding box center [237, 130] width 55 height 18
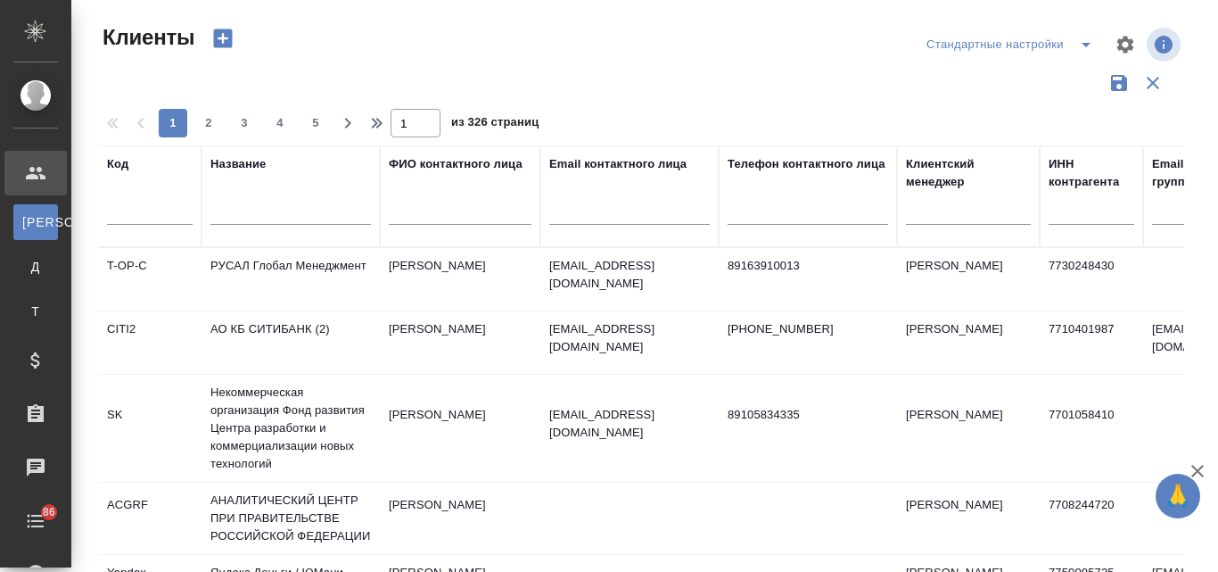
click at [237, 204] on input "text" at bounding box center [290, 213] width 160 height 22
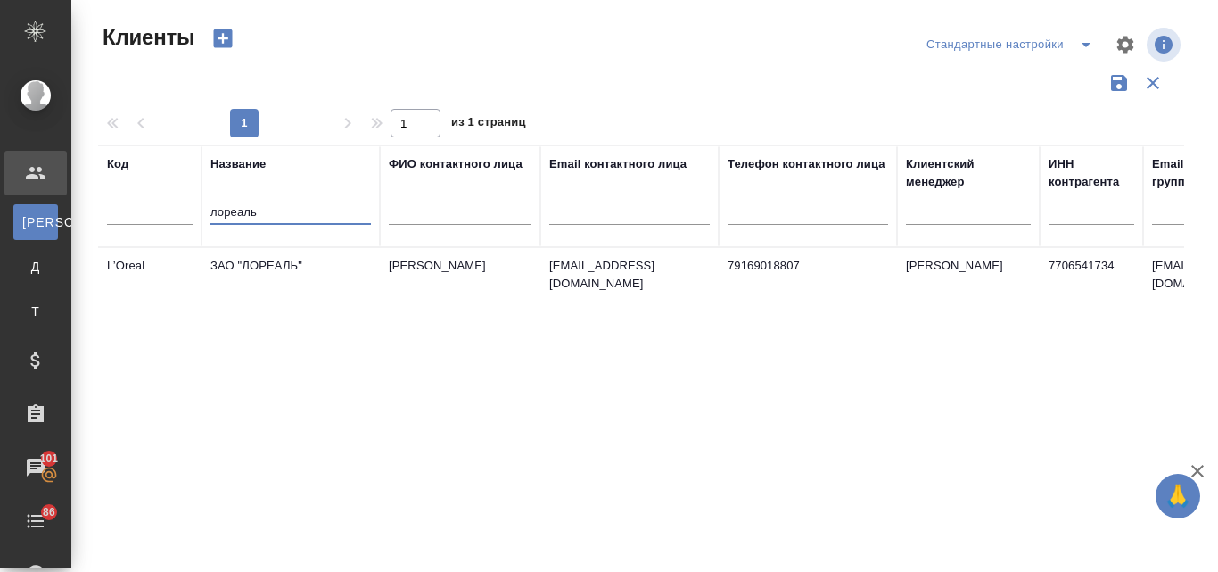
type input "лореаль"
click at [262, 273] on td "ЗАО "ЛОРЕАЛЬ"" at bounding box center [291, 279] width 178 height 62
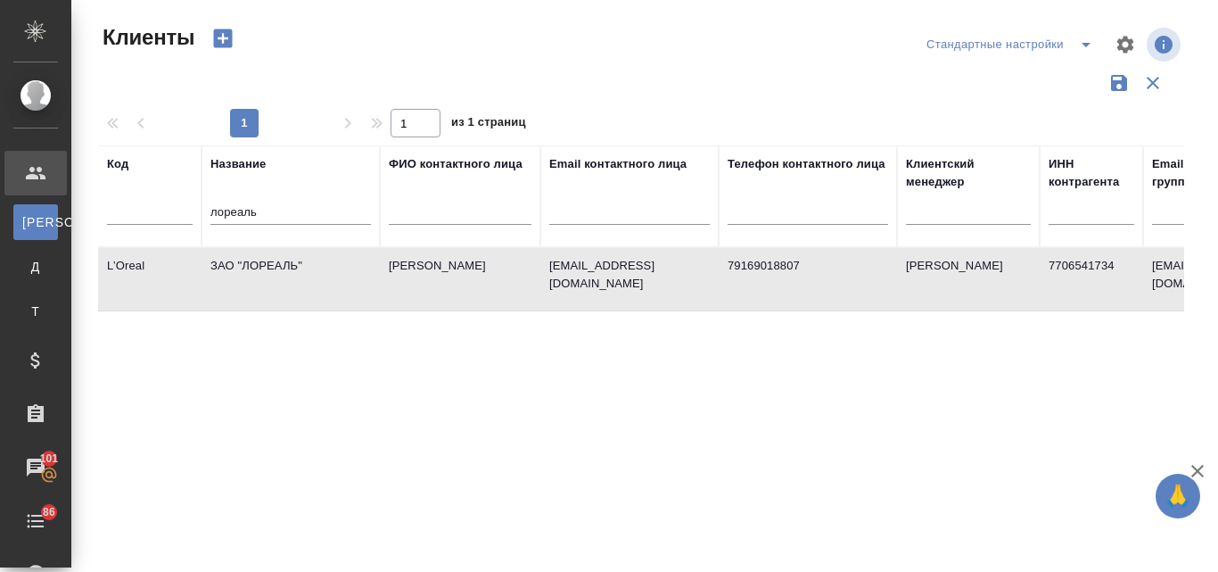
click at [262, 273] on td "ЗАО "ЛОРЕАЛЬ"" at bounding box center [291, 279] width 178 height 62
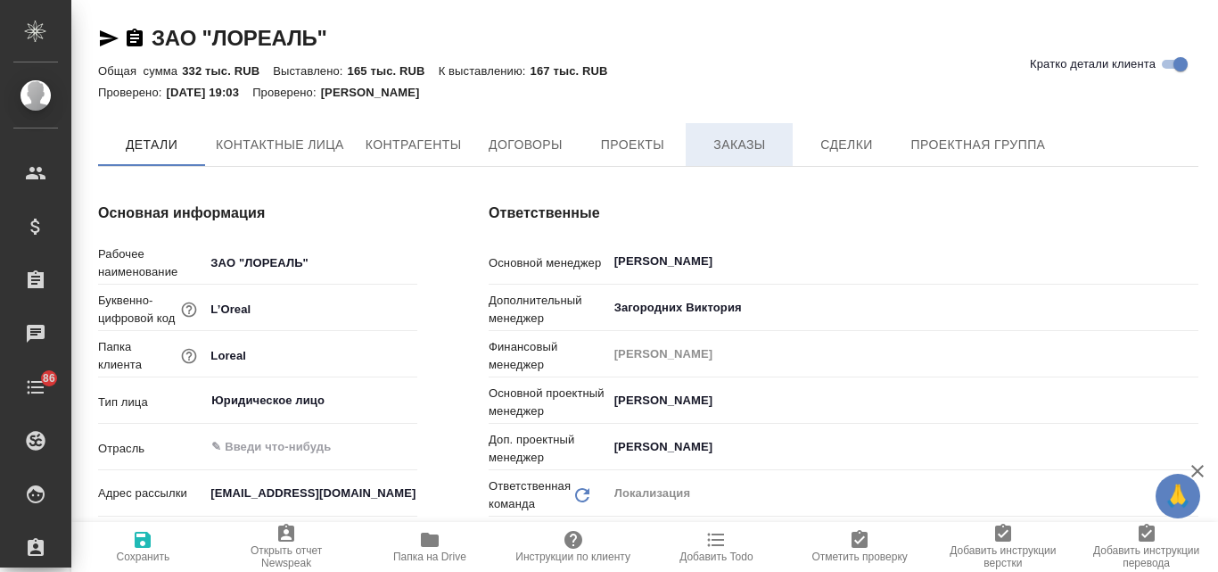
type textarea "x"
click at [747, 144] on span "Заказы" at bounding box center [739, 145] width 86 height 22
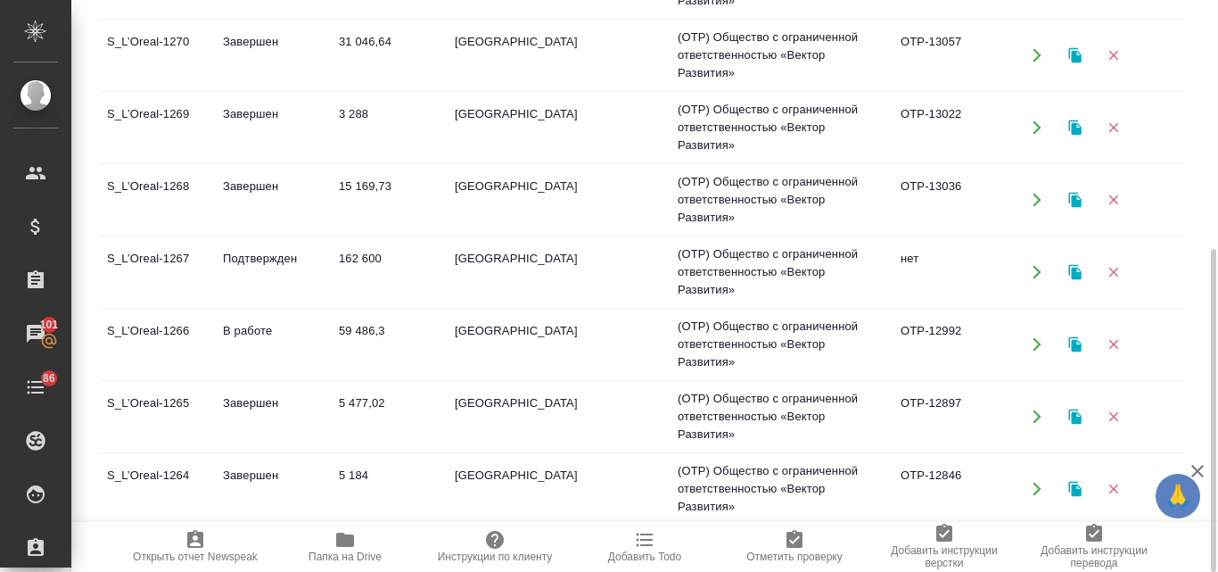
scroll to position [713, 0]
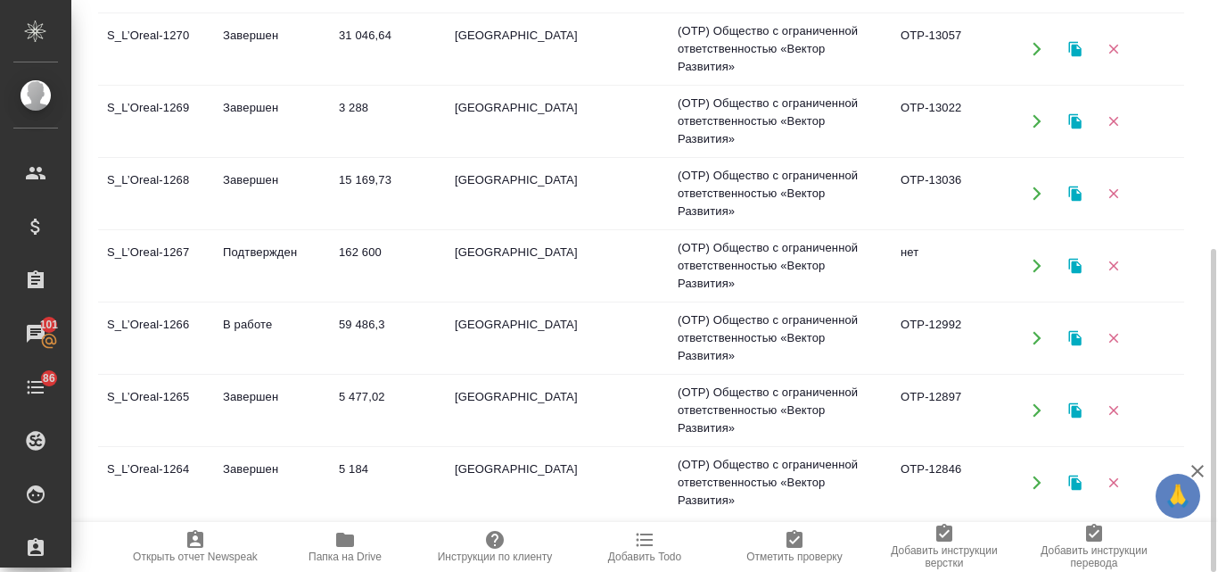
click at [170, 328] on td "S_L’Oreal-1266" at bounding box center [156, 338] width 116 height 62
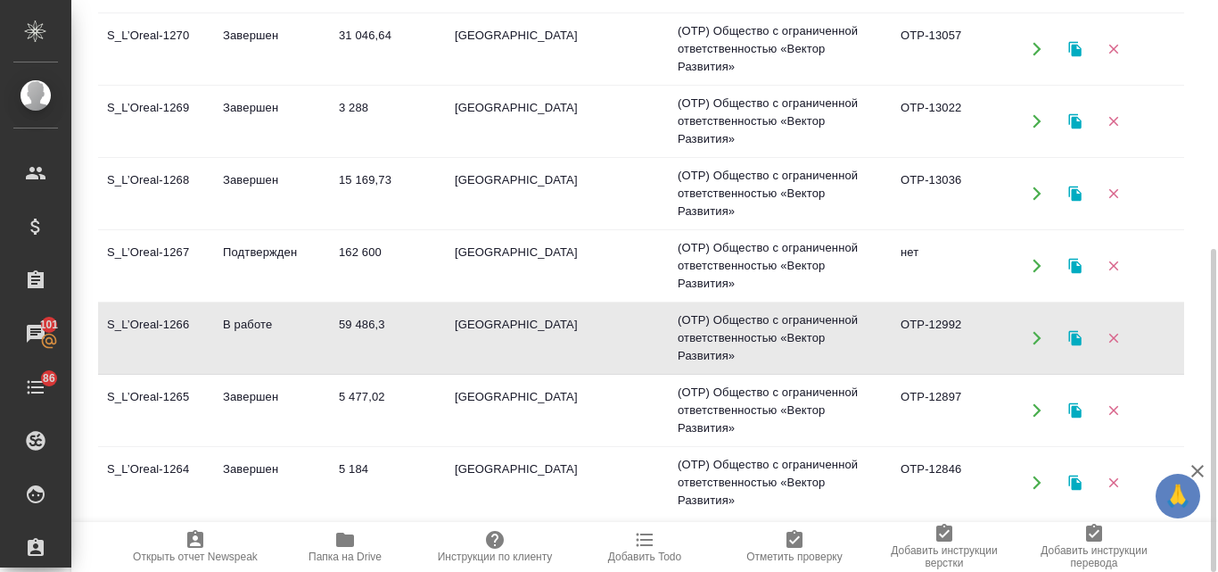
click at [170, 328] on td "S_L’Oreal-1266" at bounding box center [156, 338] width 116 height 62
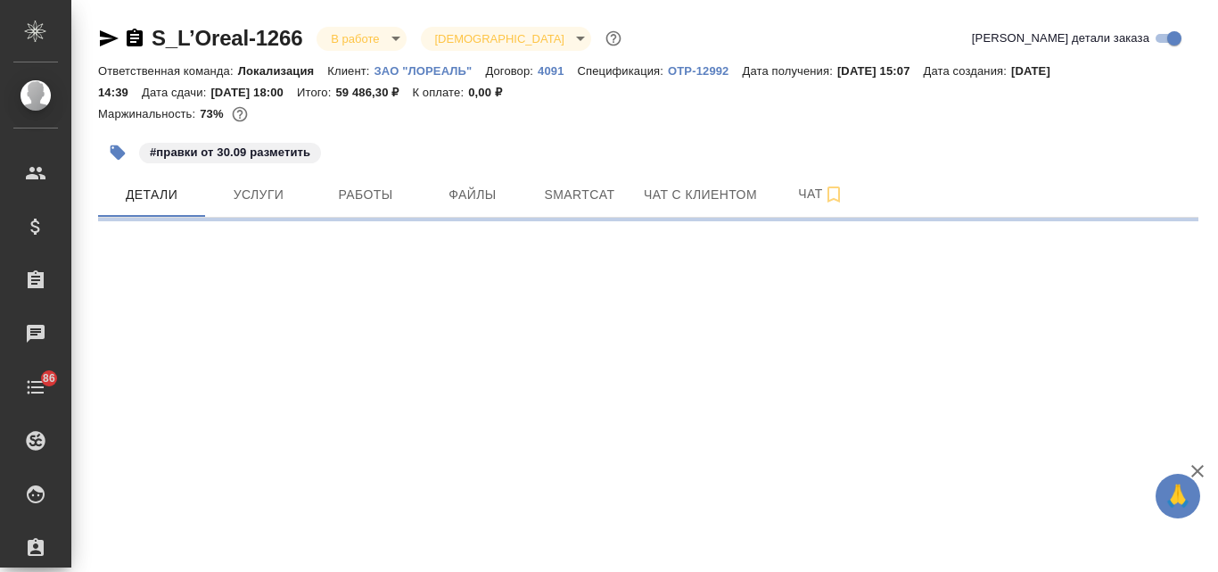
select select "RU"
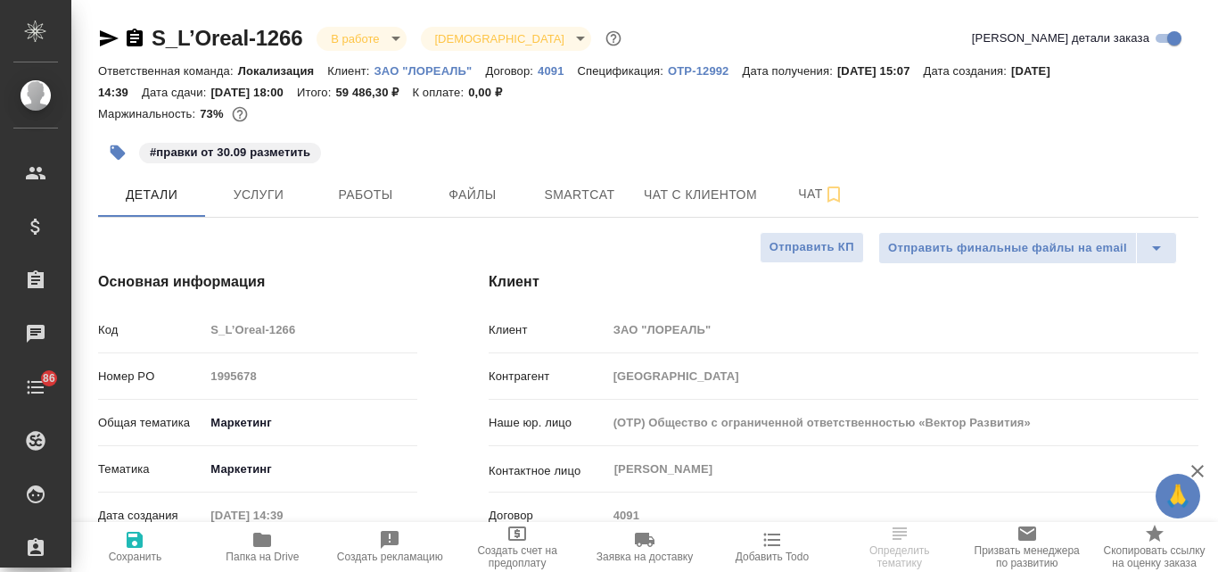
type textarea "x"
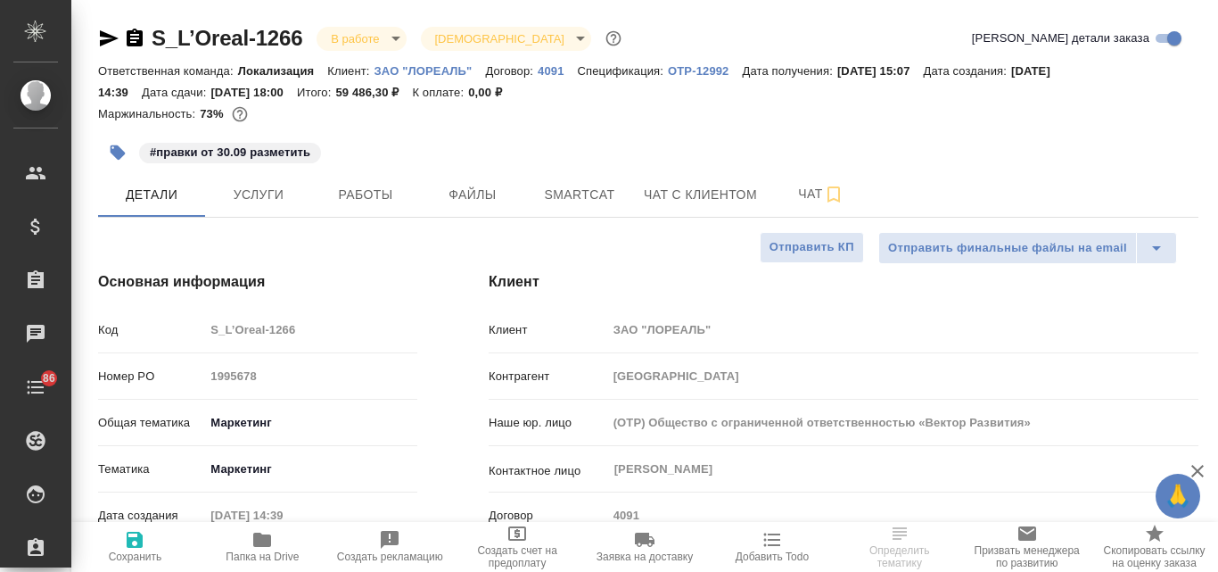
type textarea "x"
click at [244, 197] on span "Услуги" at bounding box center [259, 195] width 86 height 22
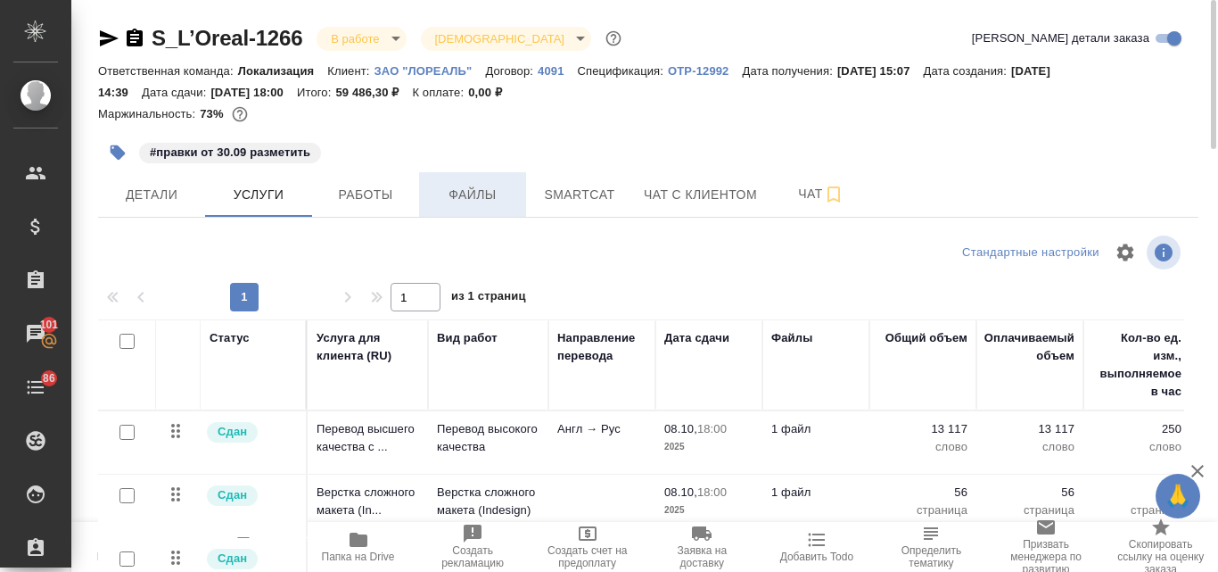
click at [477, 193] on span "Файлы" at bounding box center [473, 195] width 86 height 22
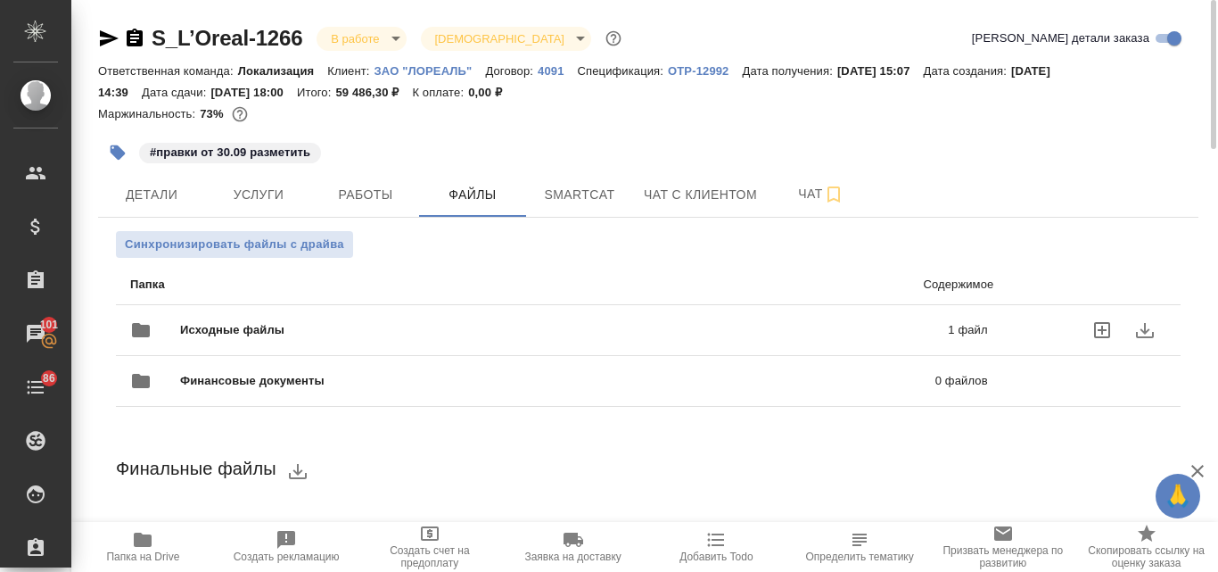
click at [239, 317] on div "Исходные файлы 1 файл" at bounding box center [559, 330] width 858 height 43
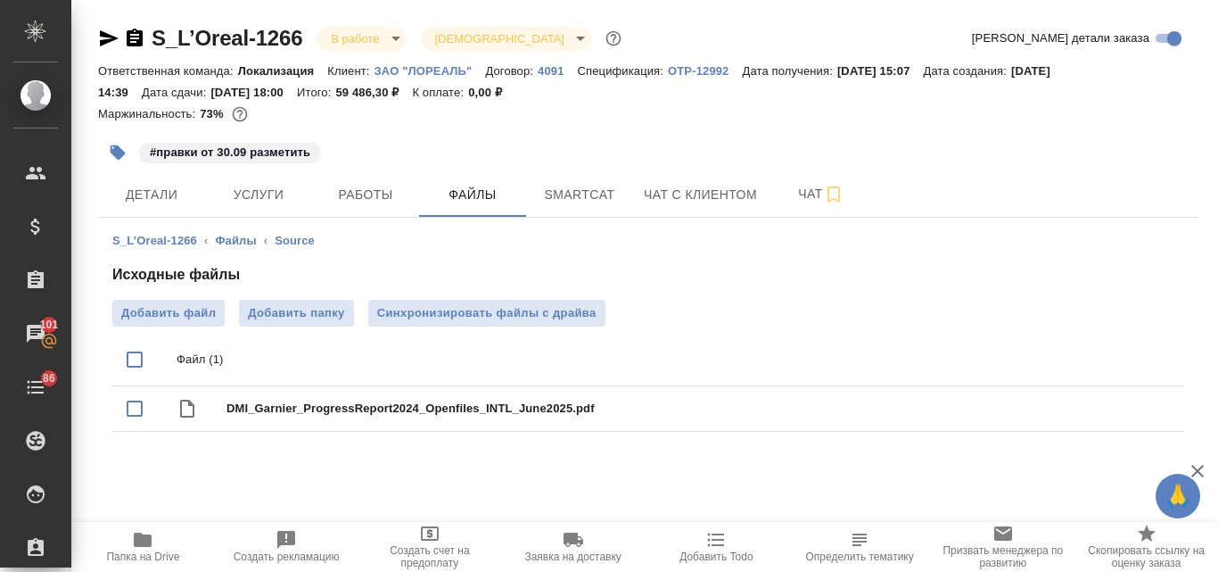
click at [105, 42] on icon "button" at bounding box center [109, 38] width 19 height 16
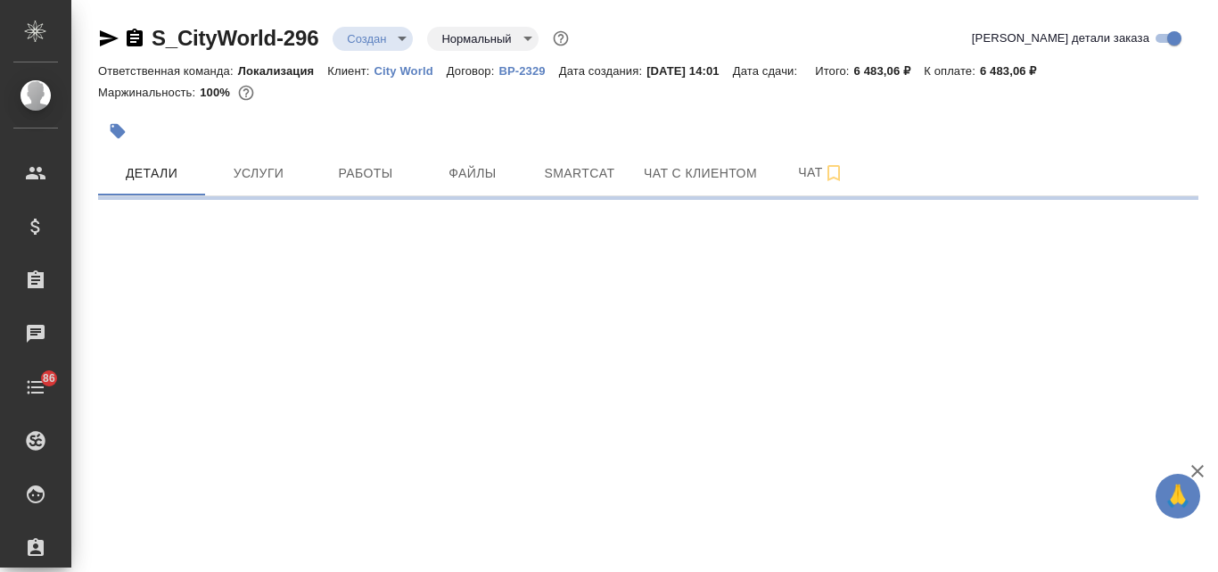
select select "RU"
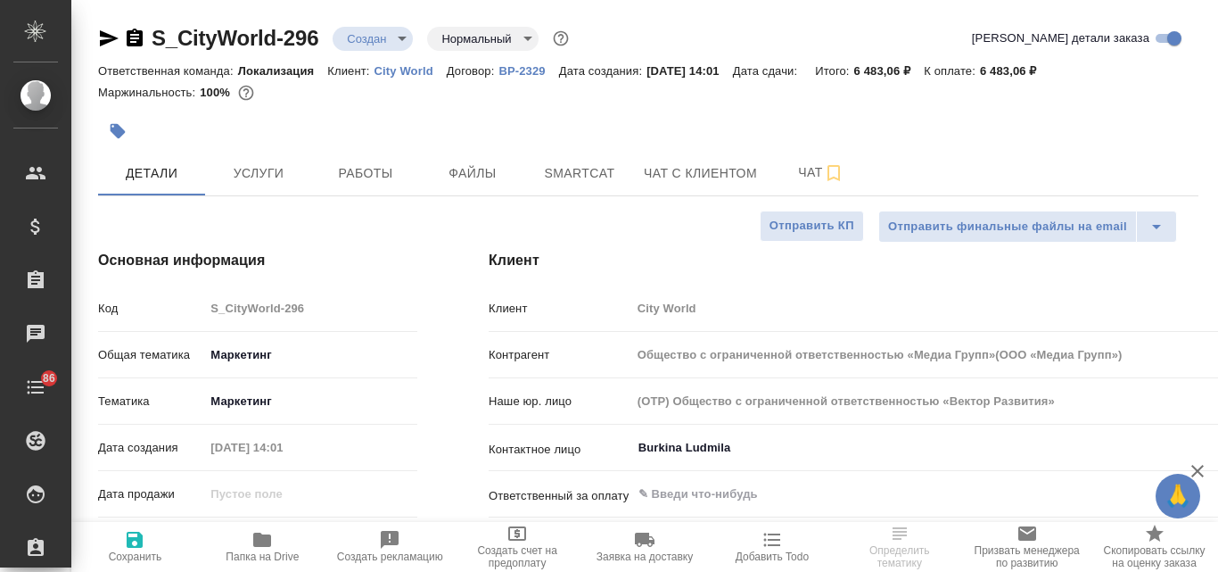
type input "Общество с ограниченной ответственностью «Медиа Групп»(ООО «Медиа Групп»)"
type textarea "x"
type input "Общество с ограниченной ответственностью «Медиа Групп»(ООО «Медиа Групп»)"
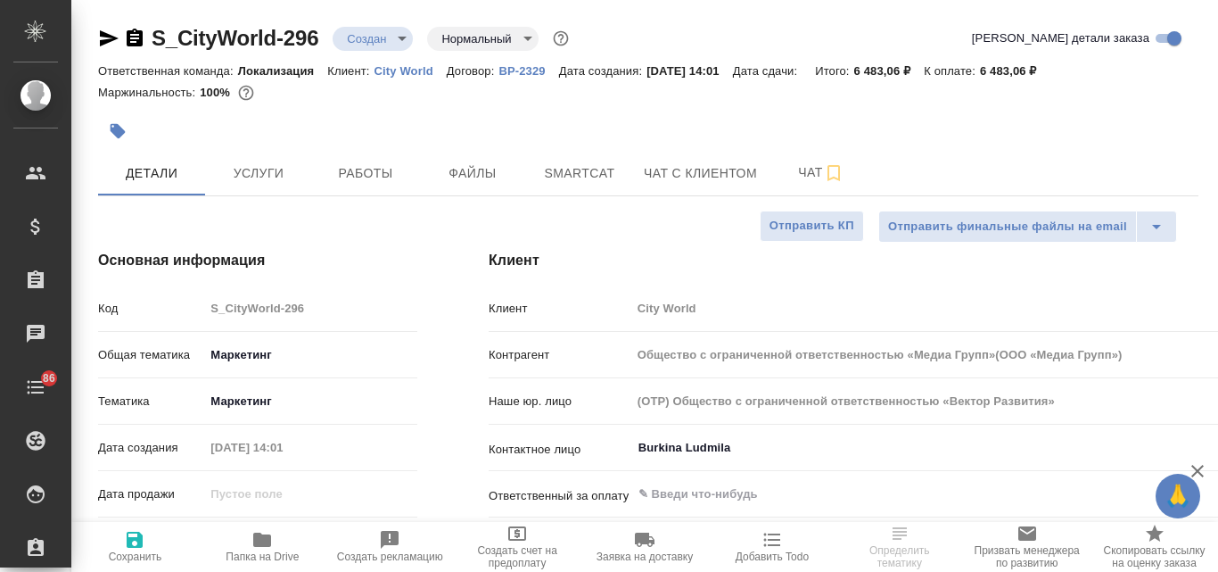
type textarea "x"
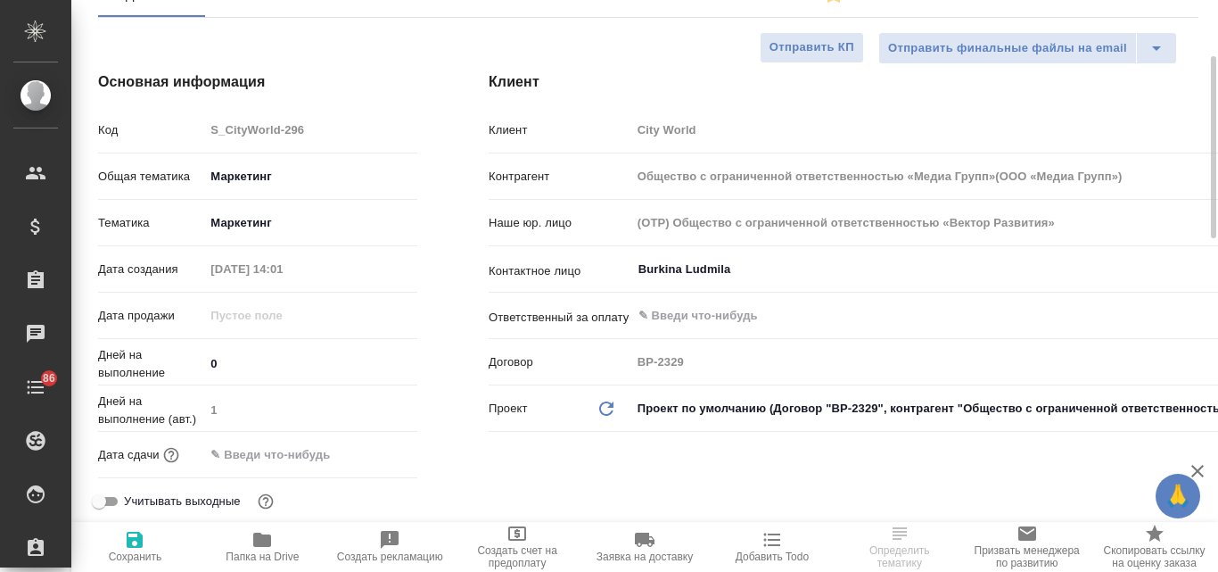
click at [254, 460] on input "text" at bounding box center [282, 454] width 156 height 26
click at [367, 456] on icon "button" at bounding box center [366, 452] width 16 height 18
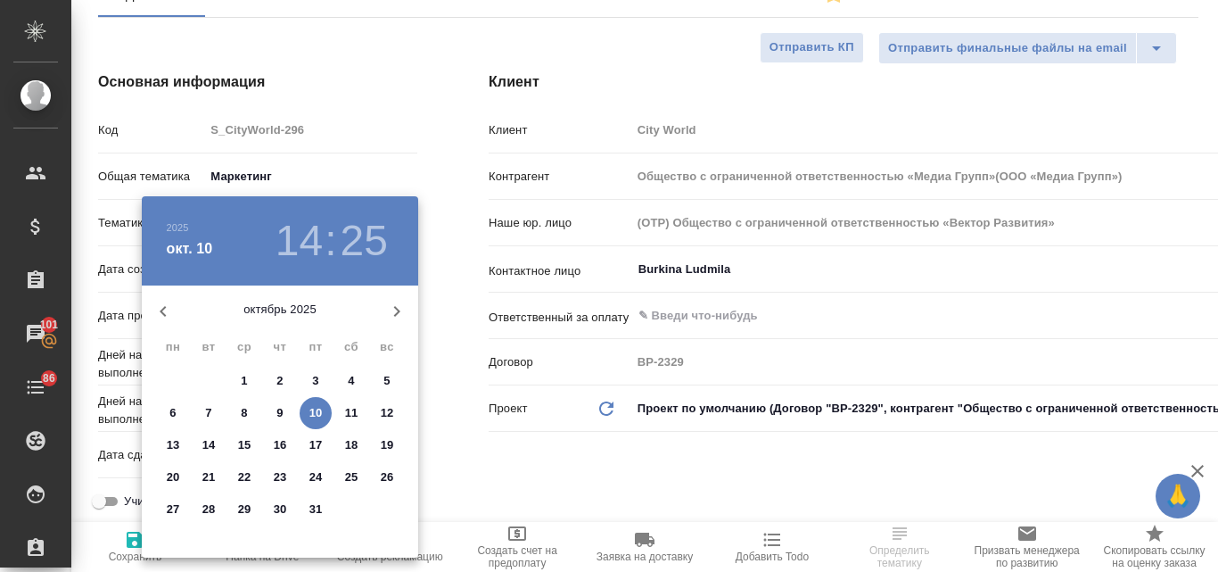
click at [207, 448] on p "14" at bounding box center [208, 445] width 13 height 18
type input "14.10.2025 14:25"
type input "Общество с ограниченной ответственностью «Медиа Групп»(ООО «Медиа Групп»)"
type textarea "x"
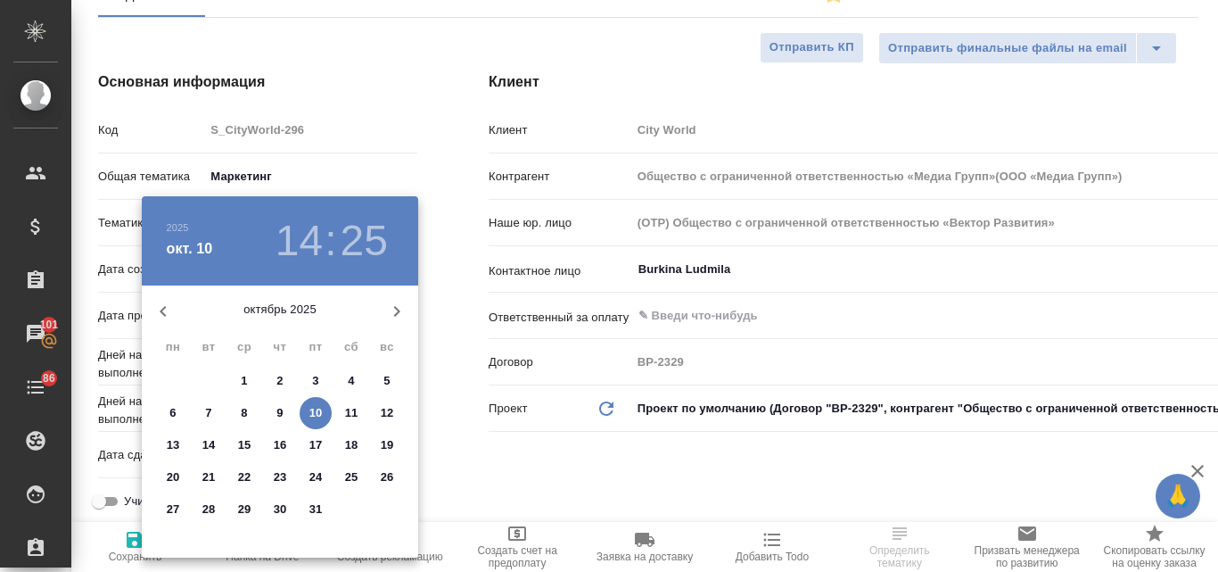
type textarea "x"
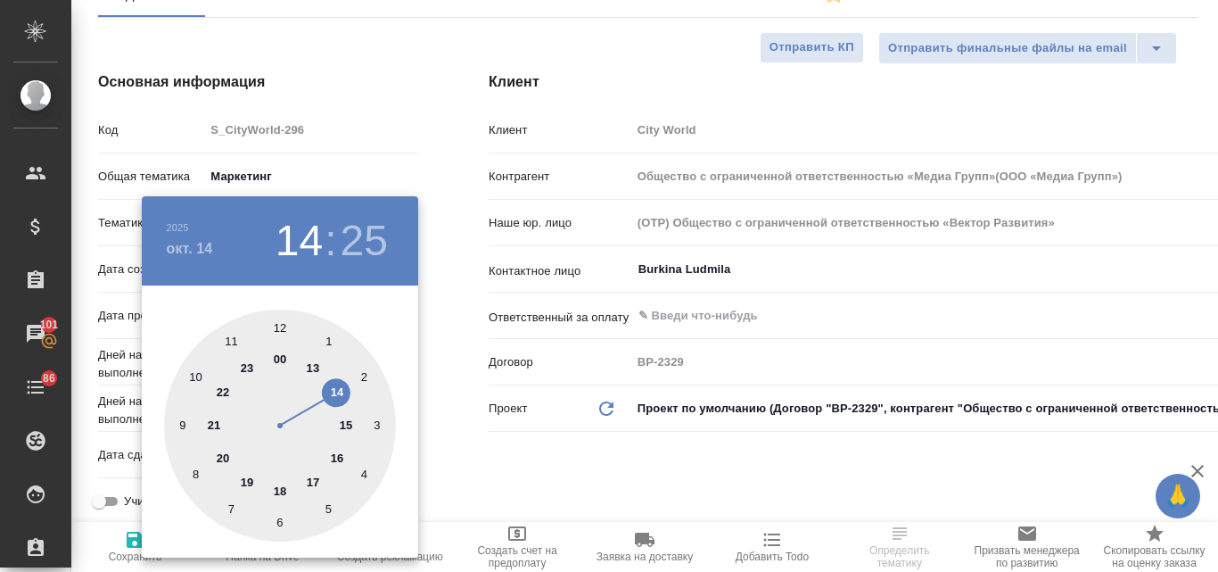
click at [347, 421] on div at bounding box center [280, 425] width 232 height 232
type input "14.10.2025 15:25"
type input "Общество с ограниченной ответственностью «Медиа Групп»(ООО «Медиа Групп»)"
type textarea "x"
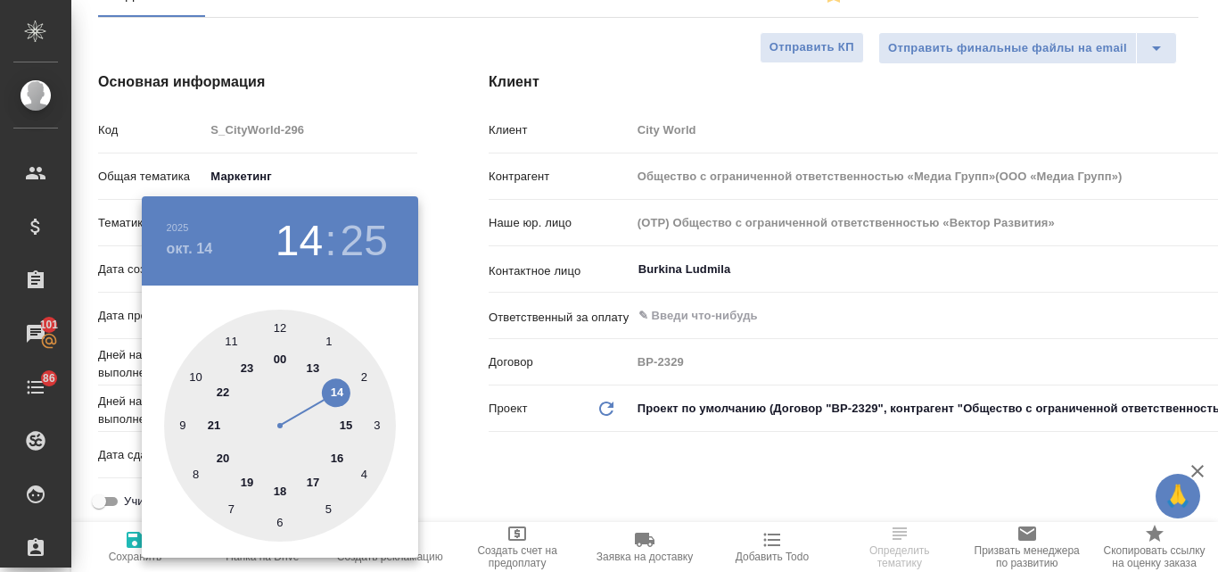
type textarea "x"
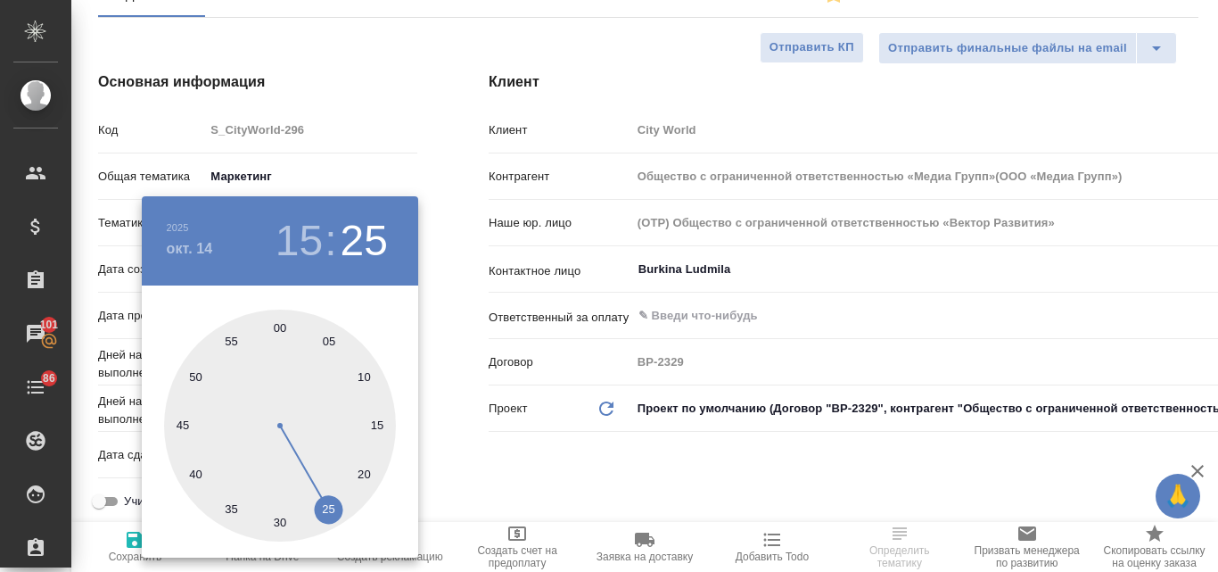
drag, startPoint x: 277, startPoint y: 329, endPoint x: 307, endPoint y: 351, distance: 36.9
click at [278, 329] on div at bounding box center [280, 425] width 232 height 232
type input "14.10.2025 15:00"
type input "Общество с ограниченной ответственностью «Медиа Групп»(ООО «Медиа Групп»)"
type textarea "x"
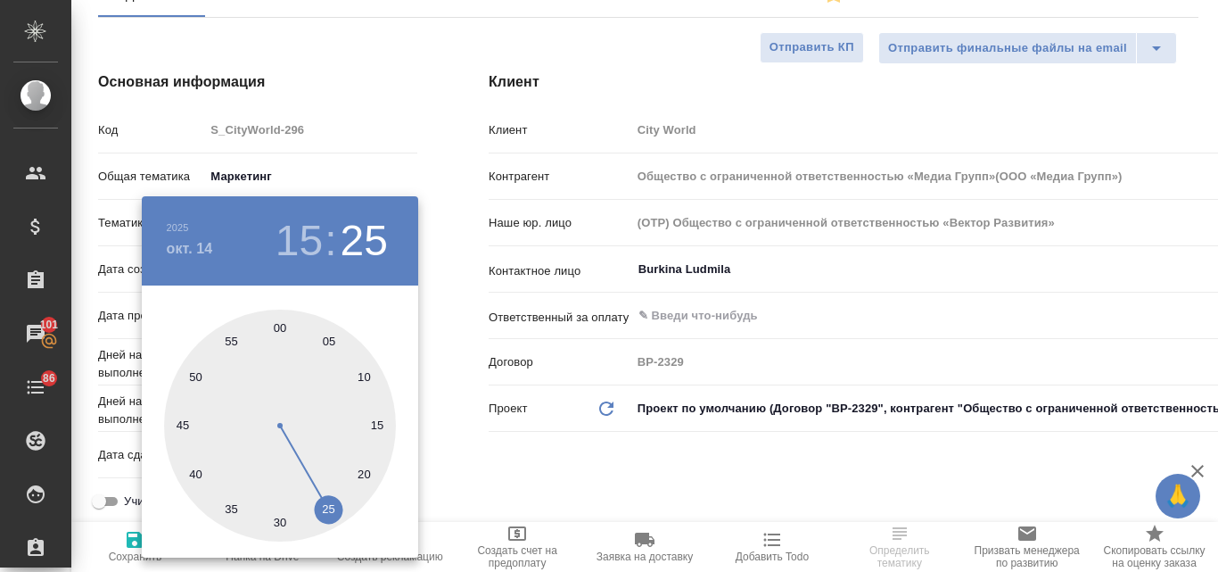
type textarea "x"
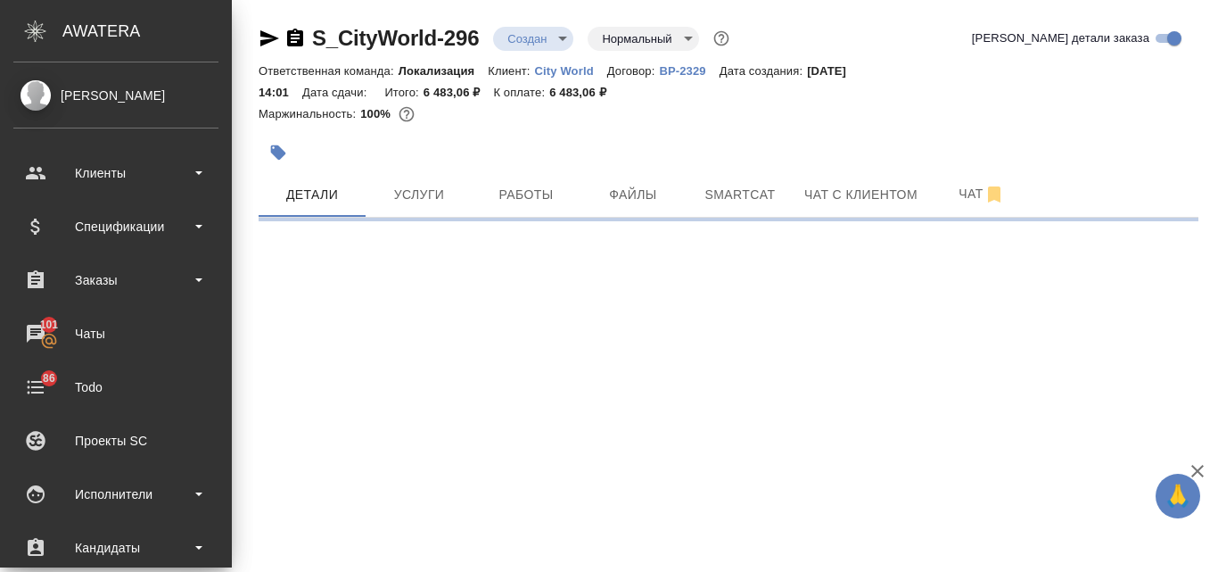
scroll to position [0, 0]
select select "RU"
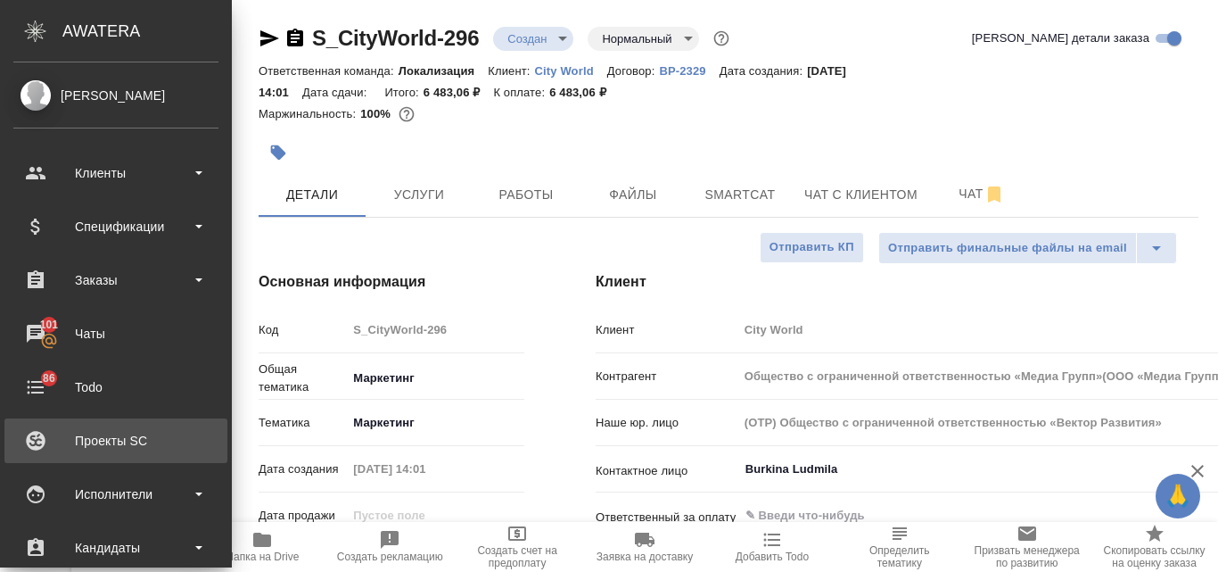
type textarea "x"
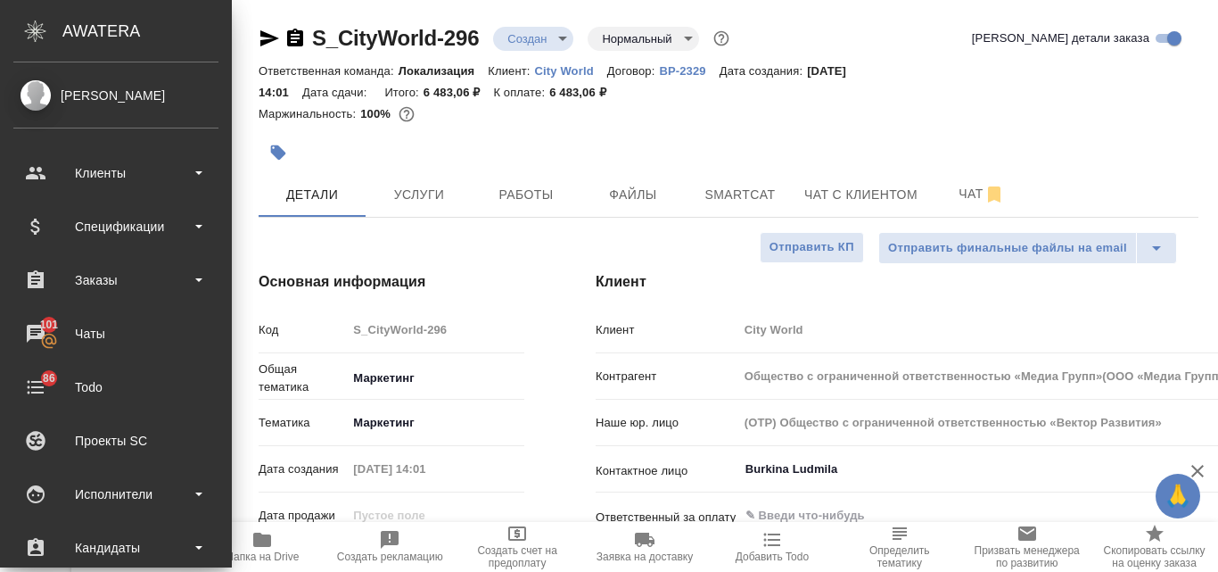
type input "Общество с ограниченной ответственностью «Медиа Групп»(ООО «Медиа Групп»)"
type textarea "x"
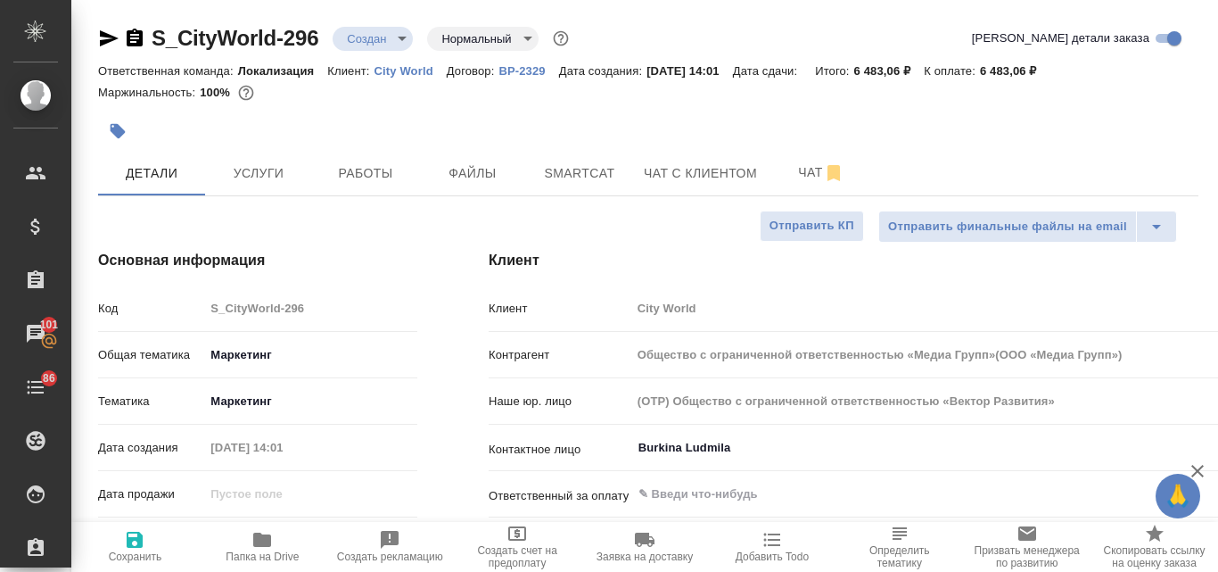
scroll to position [267, 0]
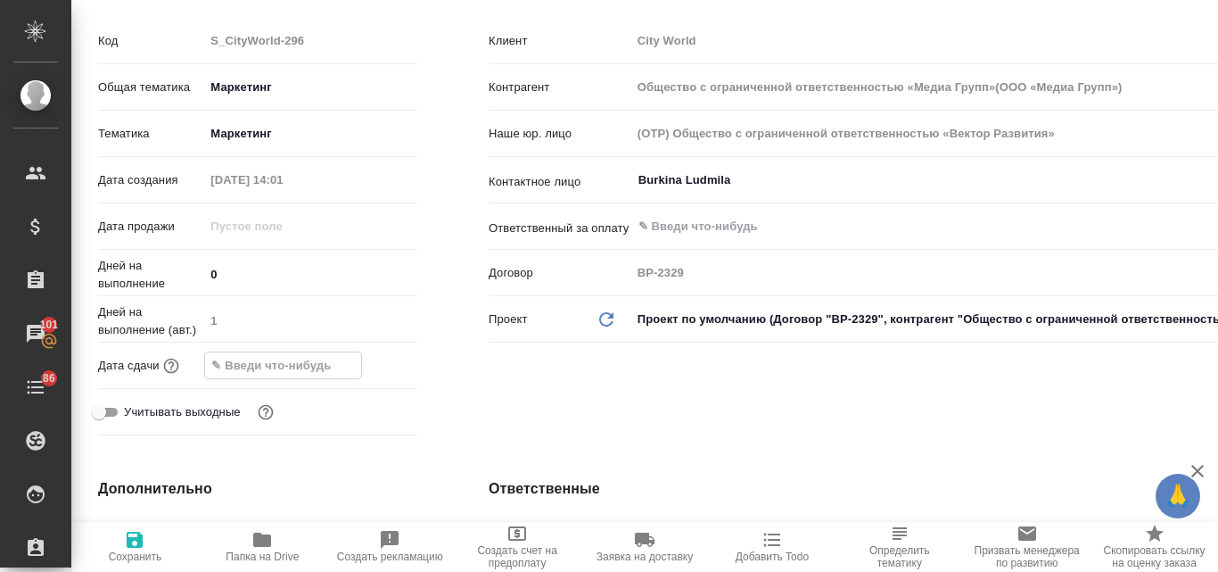
click at [272, 360] on input "text" at bounding box center [283, 365] width 156 height 26
click at [365, 366] on icon "button" at bounding box center [366, 364] width 16 height 18
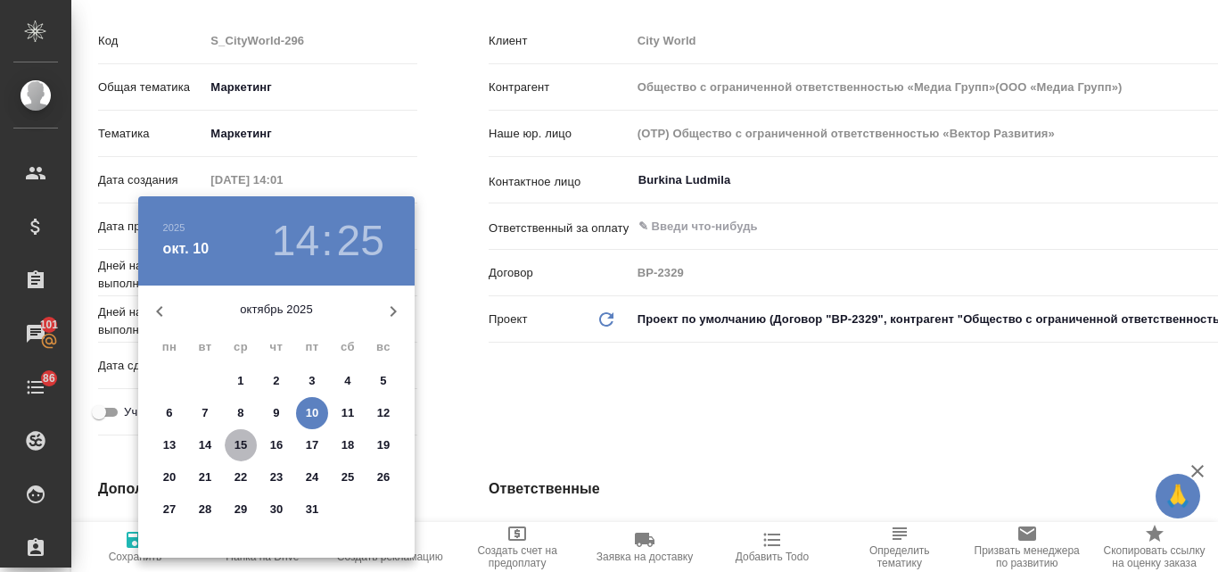
click at [240, 446] on p "15" at bounding box center [241, 445] width 13 height 18
type input "15.10.2025 14:25"
type input "Общество с ограниченной ответственностью «Медиа Групп»(ООО «Медиа Групп»)"
type textarea "x"
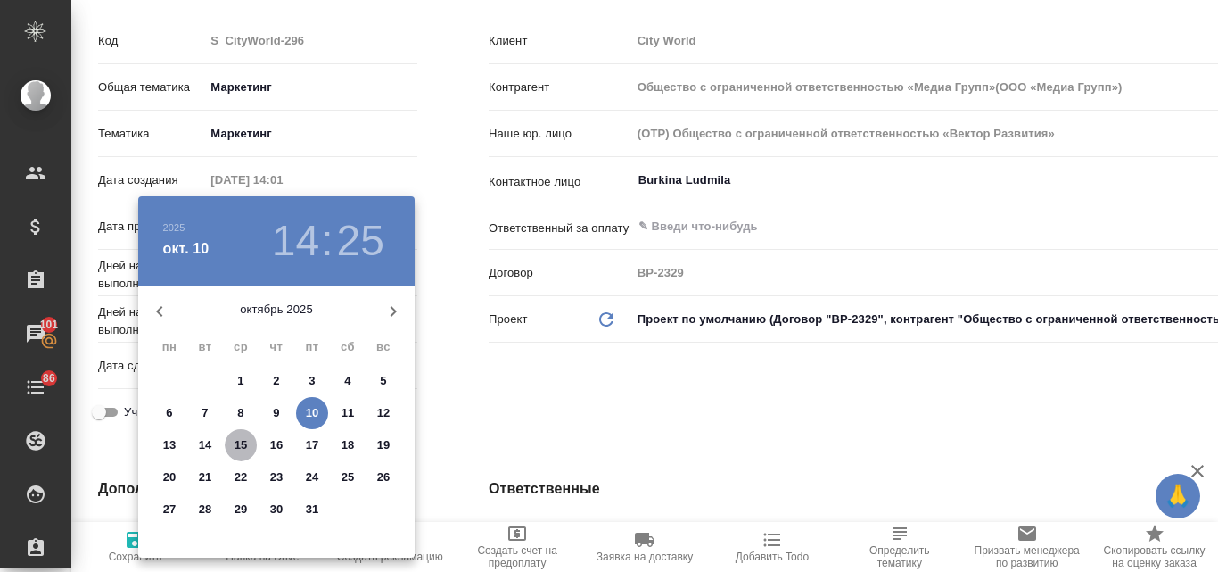
type textarea "x"
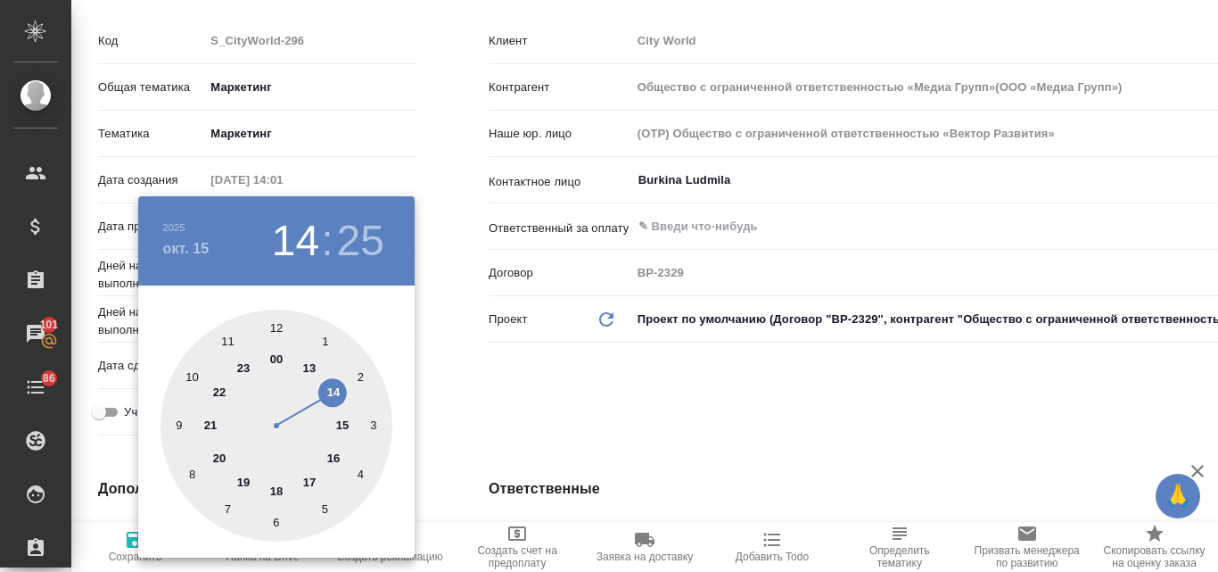
click at [180, 242] on h4 "окт. 15" at bounding box center [186, 248] width 46 height 21
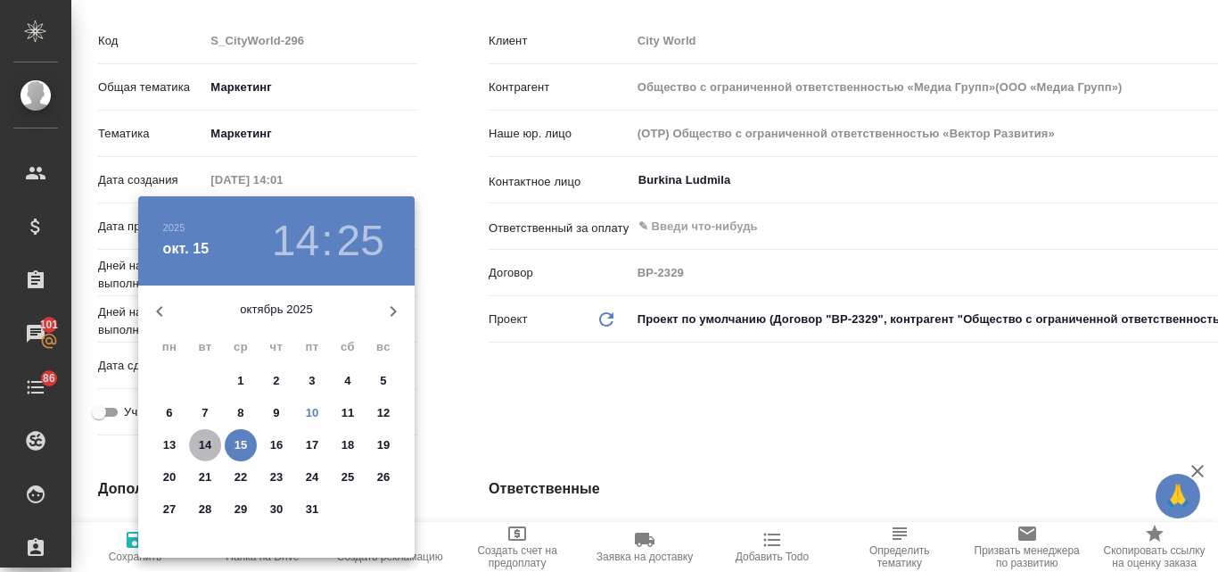
click at [211, 448] on p "14" at bounding box center [205, 445] width 13 height 18
type input "14.10.2025 14:25"
type input "Общество с ограниченной ответственностью «Медиа Групп»(ООО «Медиа Групп»)"
type textarea "x"
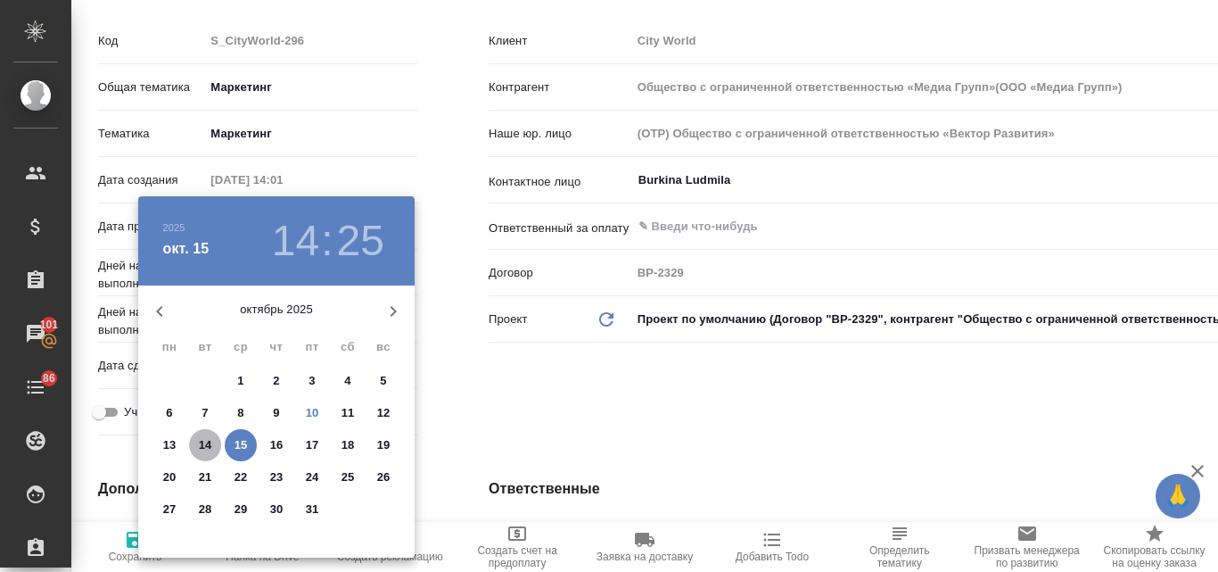
type textarea "x"
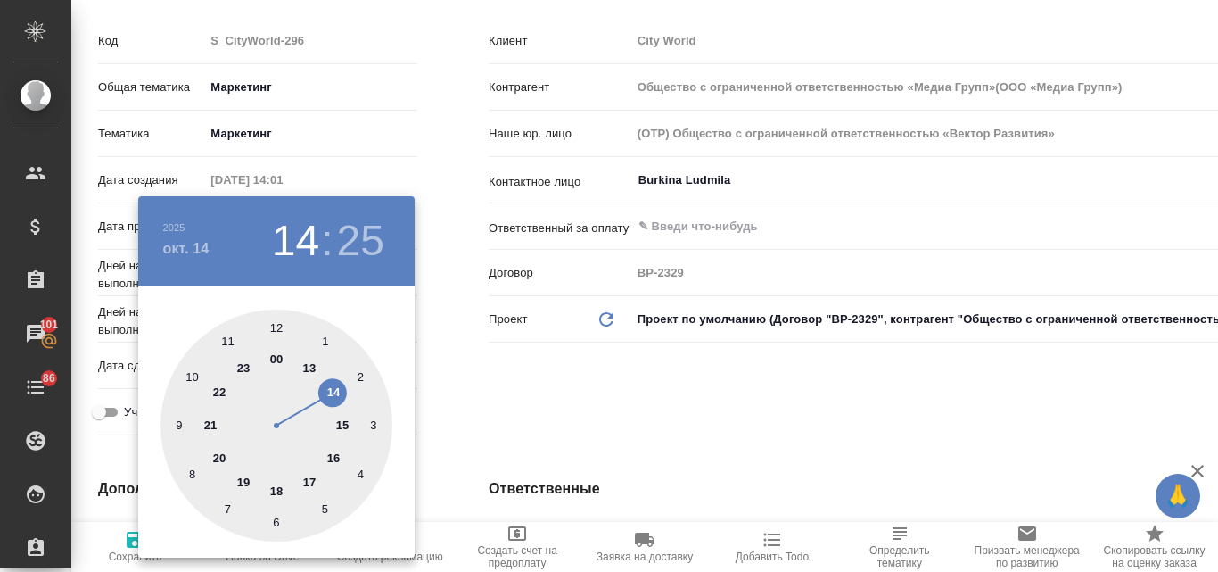
click at [344, 423] on div at bounding box center [276, 425] width 232 height 232
type input "14.10.2025 15:25"
type input "Общество с ограниченной ответственностью «Медиа Групп»(ООО «Медиа Групп»)"
type textarea "x"
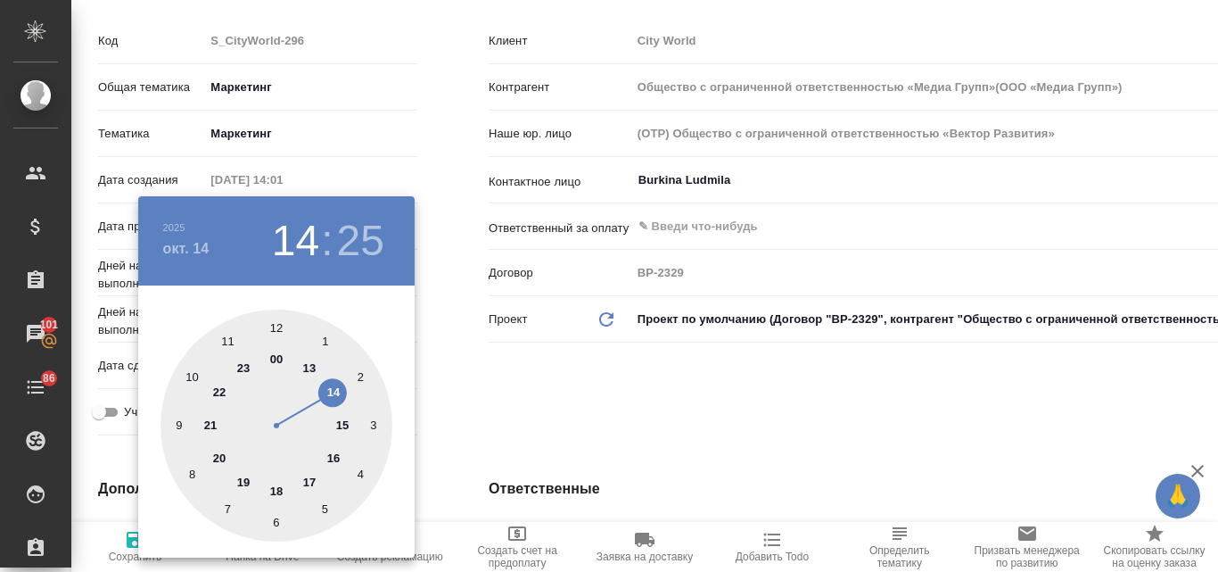
type textarea "x"
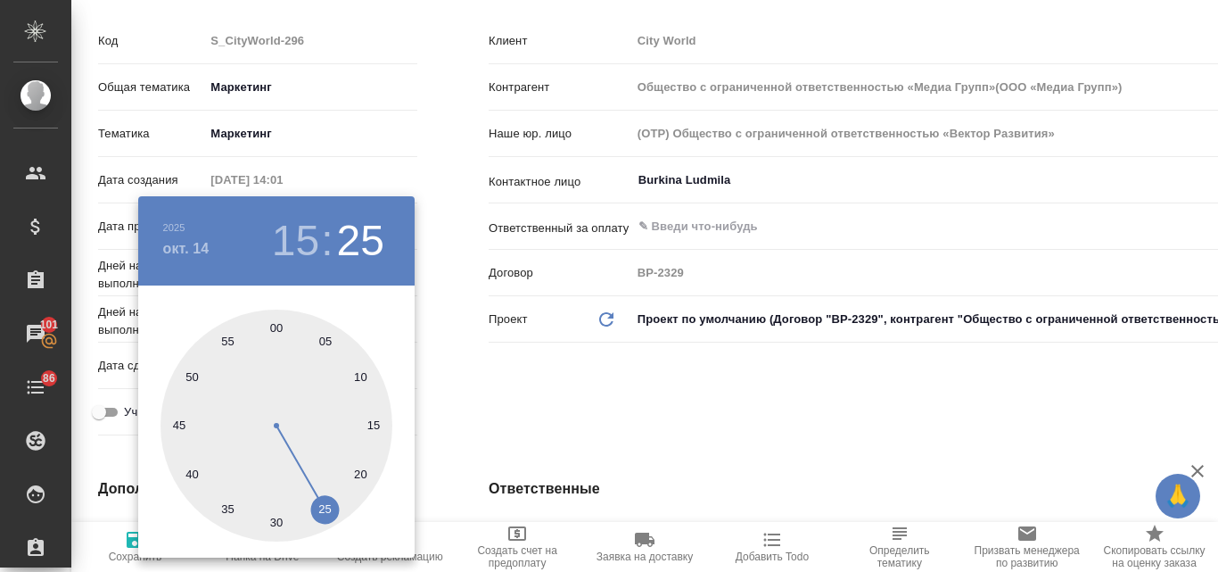
click at [277, 330] on div at bounding box center [276, 425] width 232 height 232
type input "14.10.2025 15:00"
type input "Общество с ограниченной ответственностью «Медиа Групп»(ООО «Медиа Групп»)"
type textarea "x"
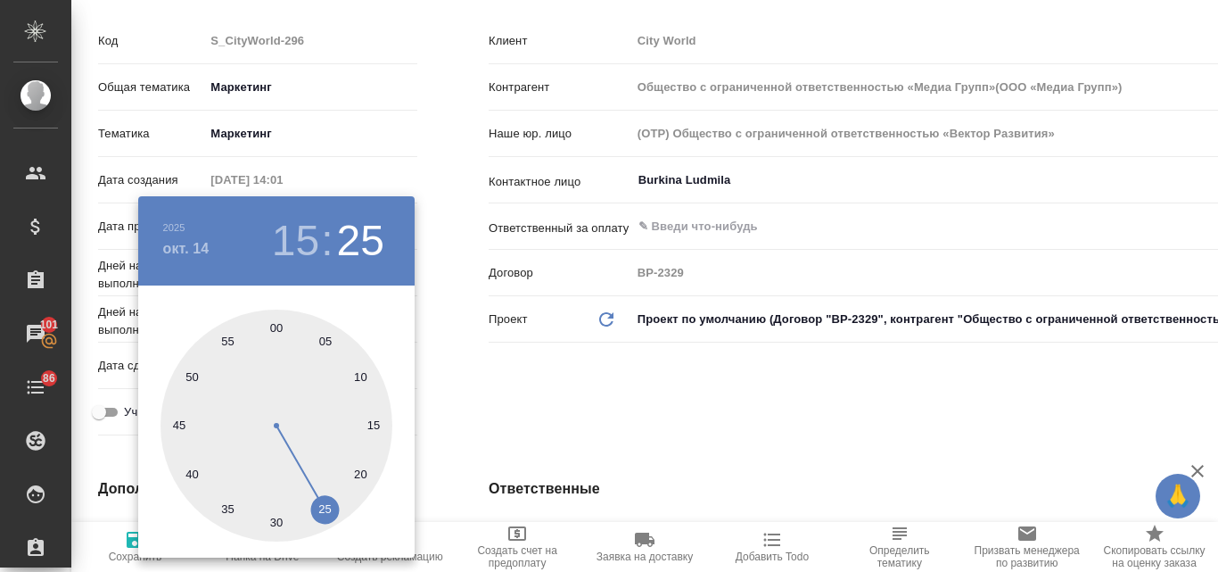
type textarea "x"
click at [572, 390] on div at bounding box center [609, 286] width 1218 height 572
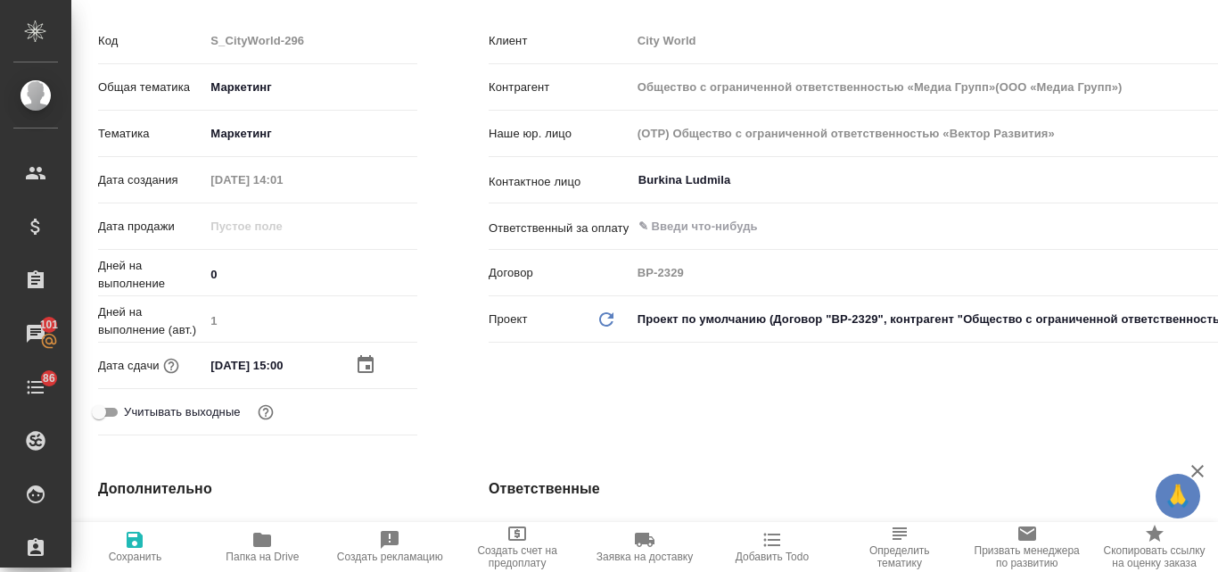
click at [149, 542] on span "Сохранить" at bounding box center [135, 546] width 106 height 34
type input "Общество с ограниченной ответственностью «Медиа Групп»(ООО «Медиа Групп»)"
type textarea "x"
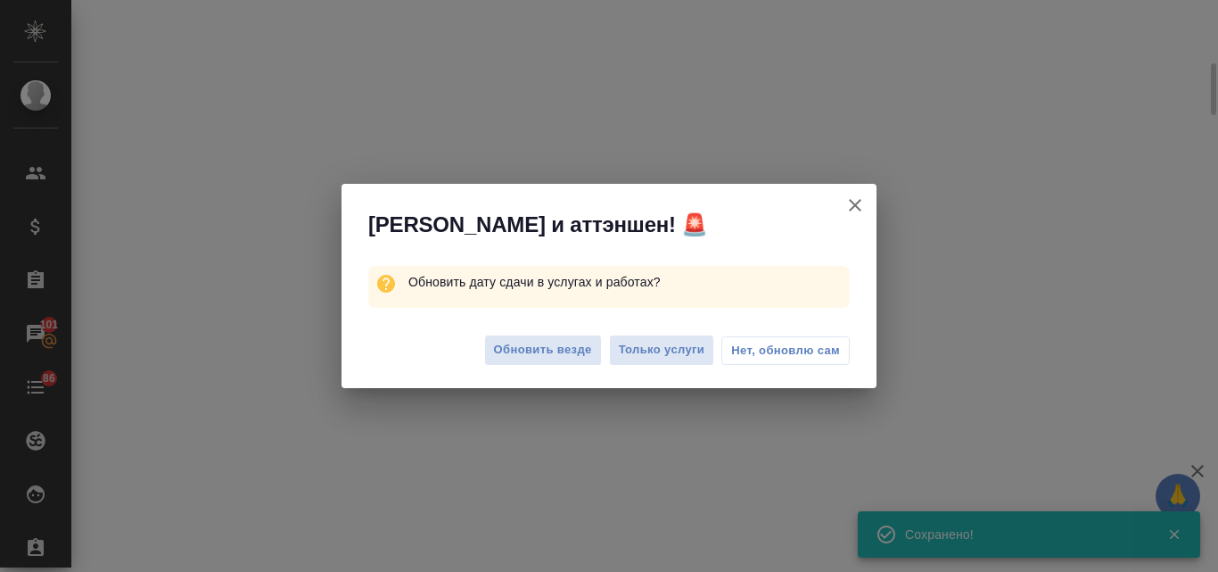
select select "RU"
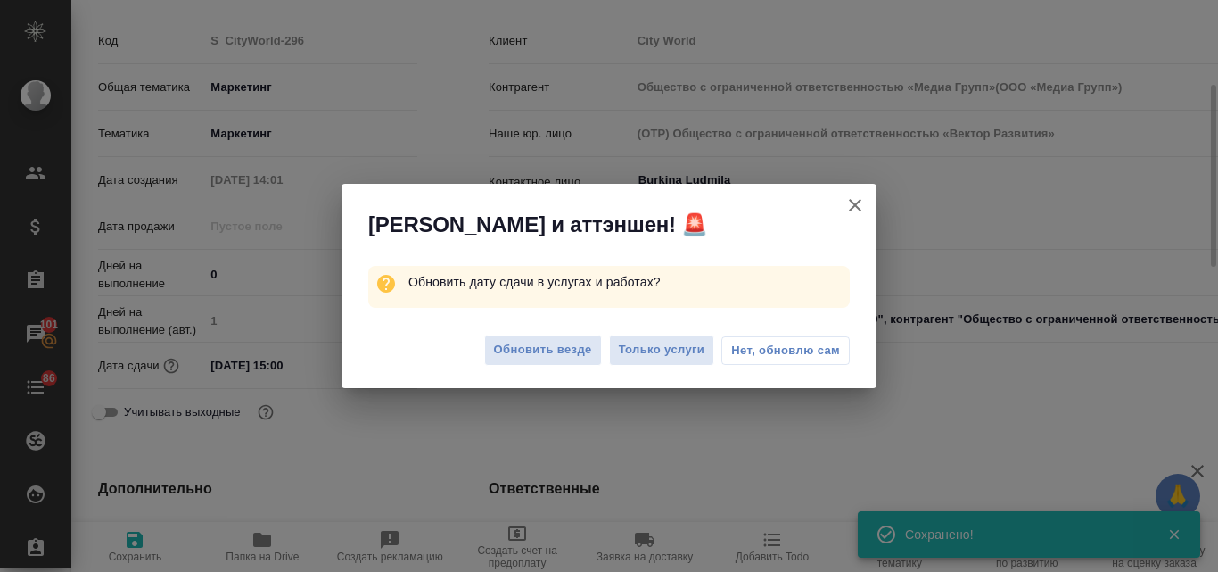
type textarea "x"
click at [556, 356] on span "Обновить везде" at bounding box center [543, 350] width 98 height 21
type input "Общество с ограниченной ответственностью «Медиа Групп»(ООО «Медиа Групп»)"
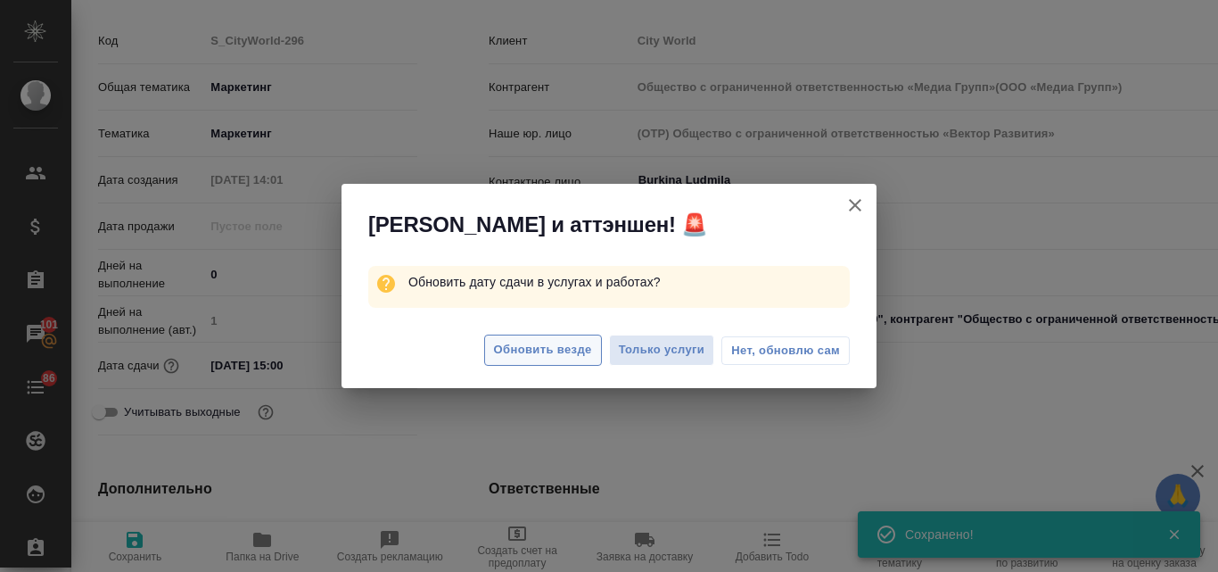
type textarea "x"
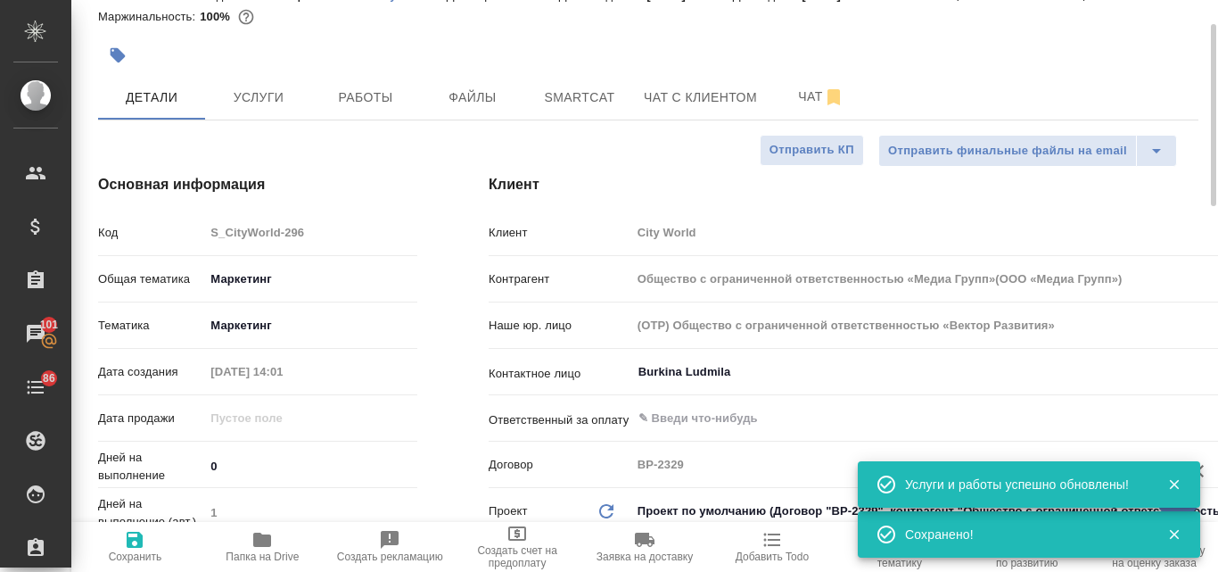
scroll to position [0, 0]
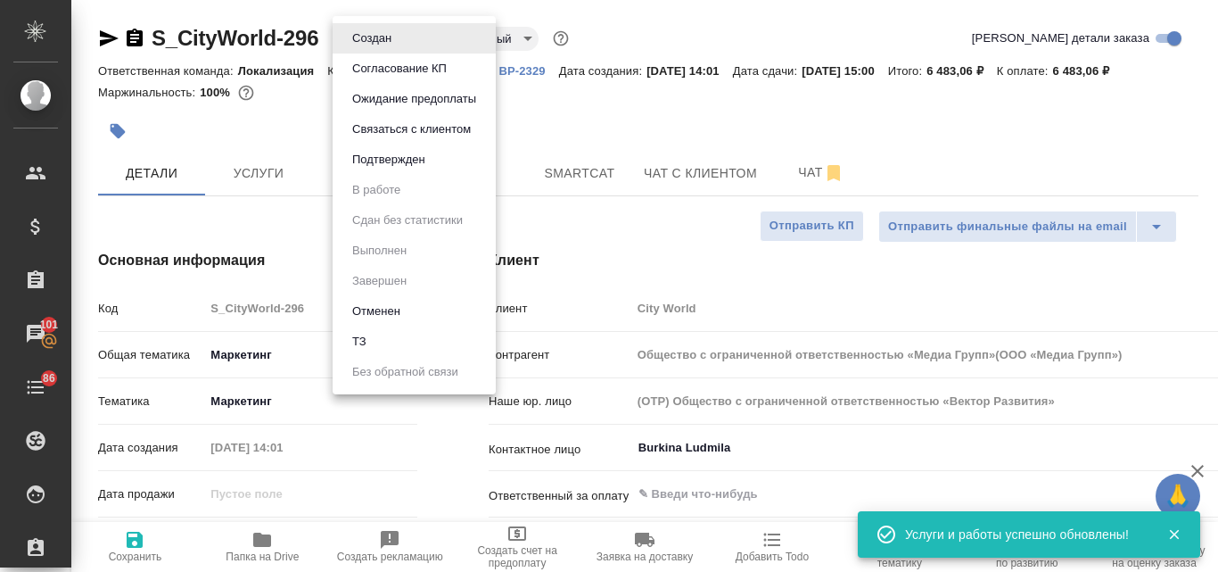
click at [410, 39] on body "🙏 .cls-1 fill:#fff; AWATERA Valyaeva Anna Клиенты Спецификации Заказы 101 Чаты …" at bounding box center [609, 286] width 1218 height 572
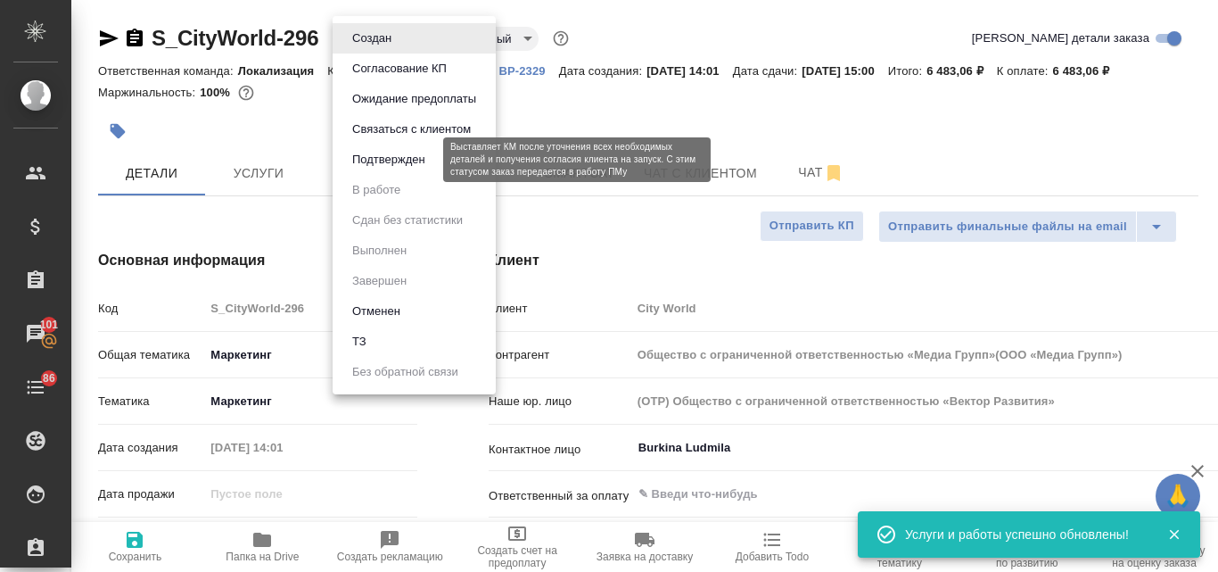
click at [377, 160] on button "Подтвержден" at bounding box center [389, 160] width 84 height 20
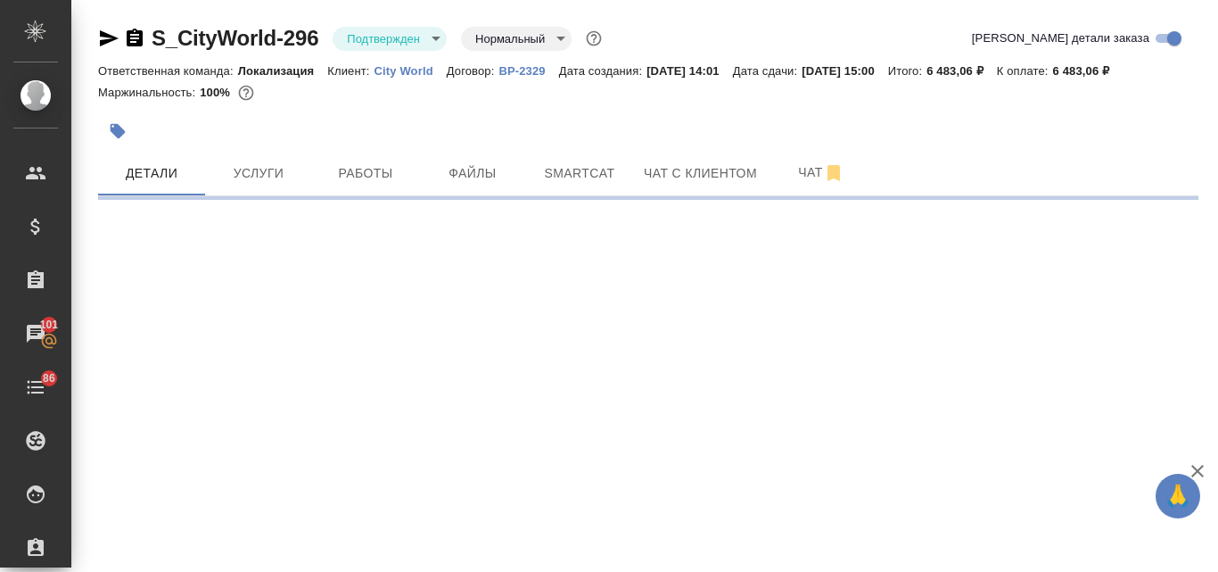
select select "RU"
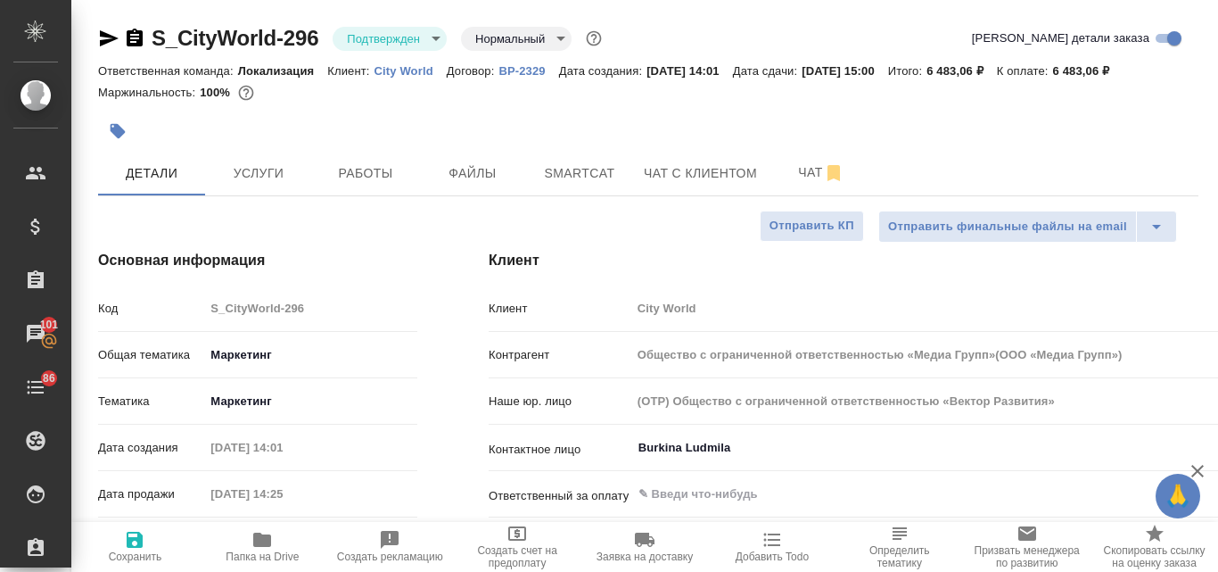
type textarea "x"
type input "Общество с ограниченной ответственностью «Медиа Групп»(ООО «Медиа Групп»)"
type textarea "x"
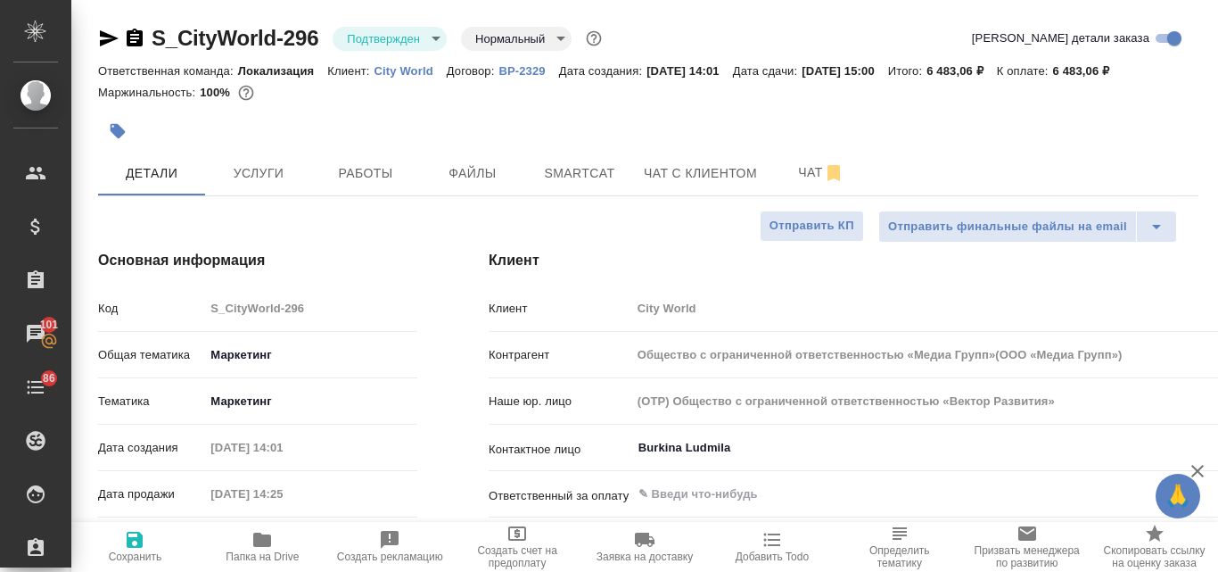
type textarea "x"
type input "Общество с ограниченной ответственностью «Медиа Групп»(ООО «Медиа Групп»)"
type textarea "x"
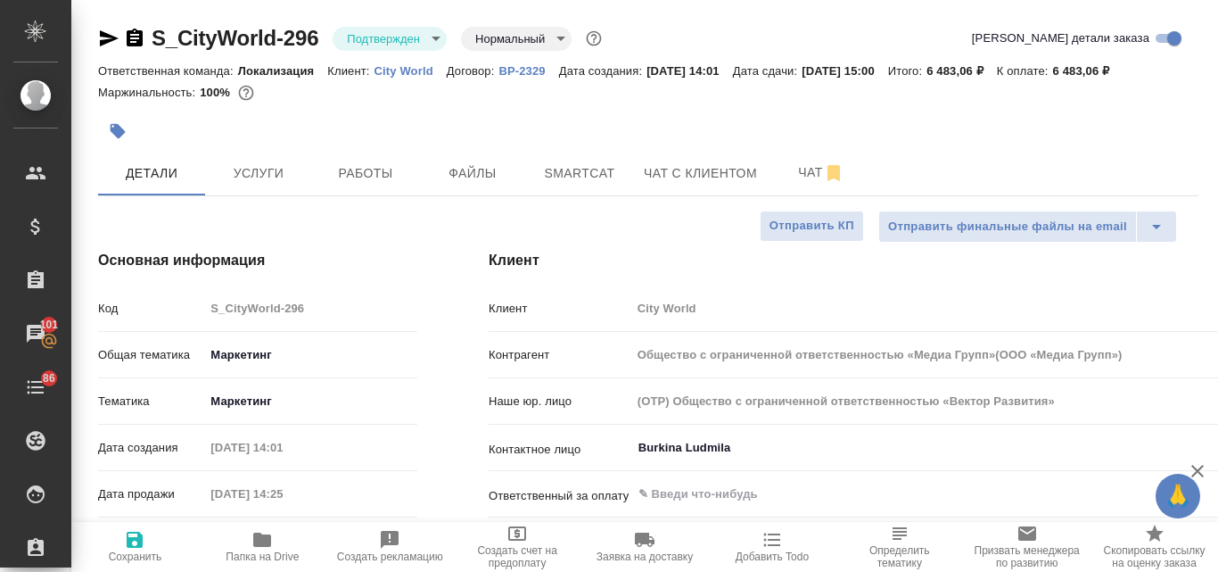
type textarea "x"
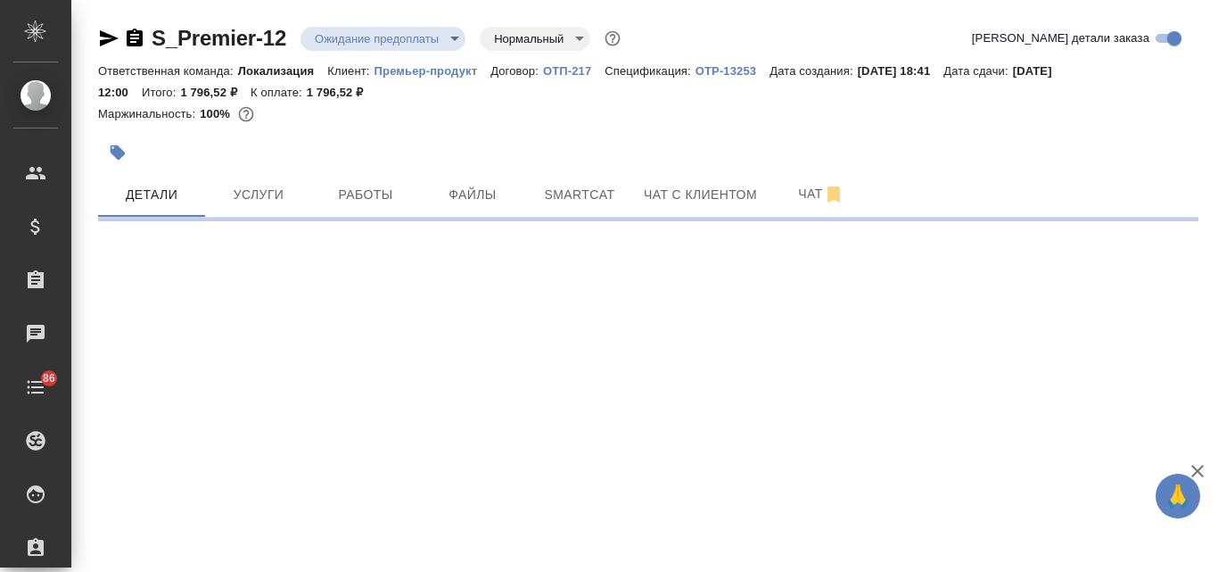
select select "RU"
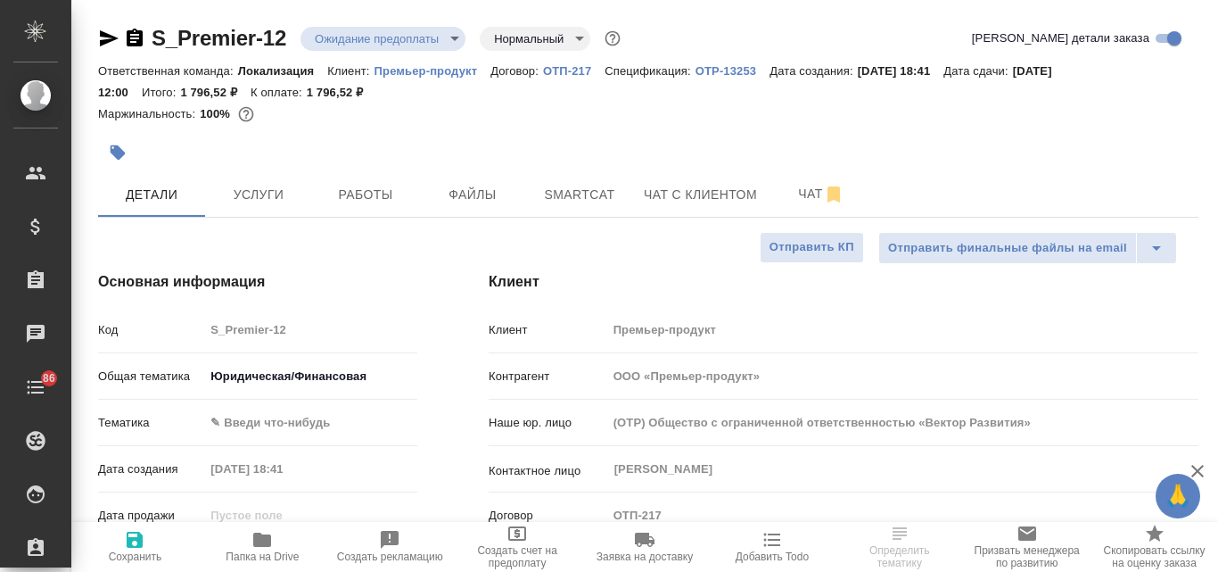
type textarea "x"
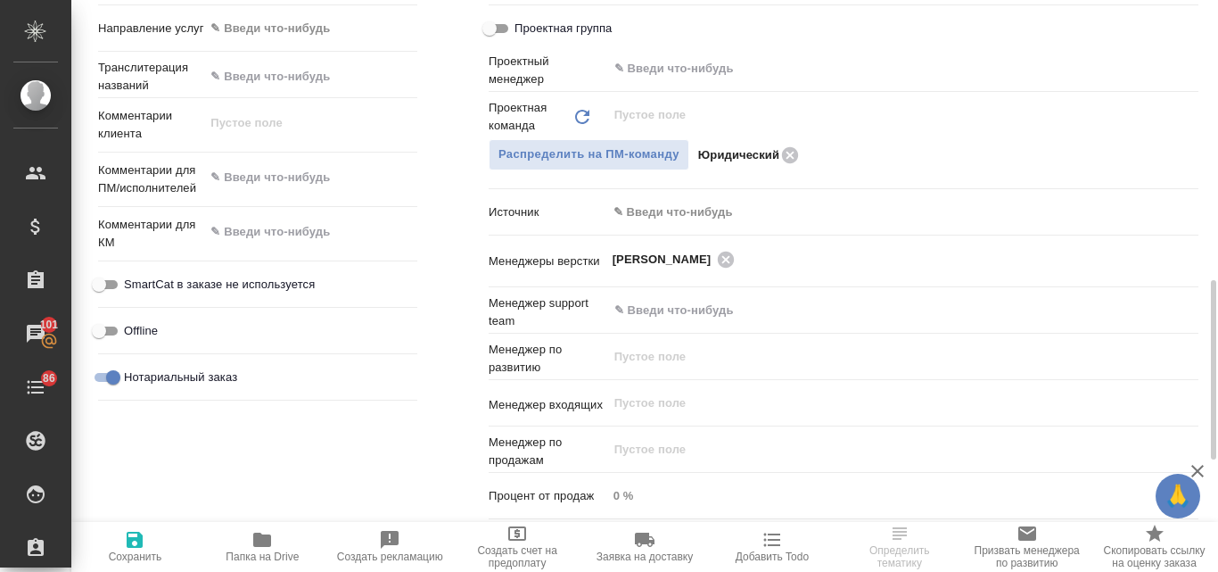
scroll to position [801, 0]
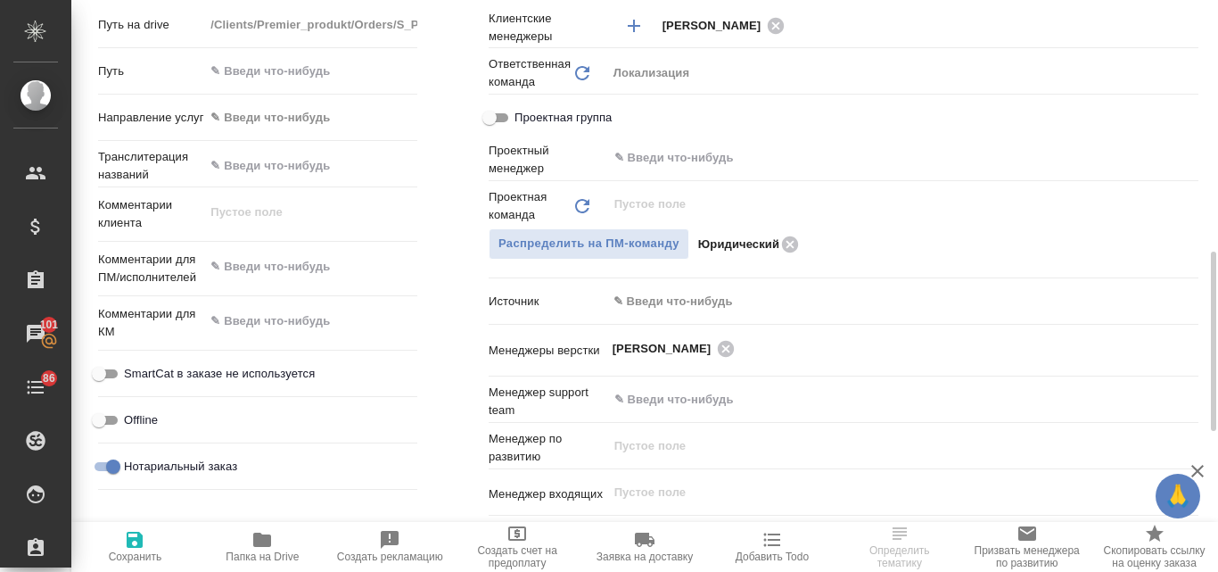
click at [648, 302] on div ".cls-1 fill:#fff; AWATERA Valyaeva [PERSON_NAME] Спецификации Заказы 101 Чаты 8…" at bounding box center [609, 286] width 1218 height 572
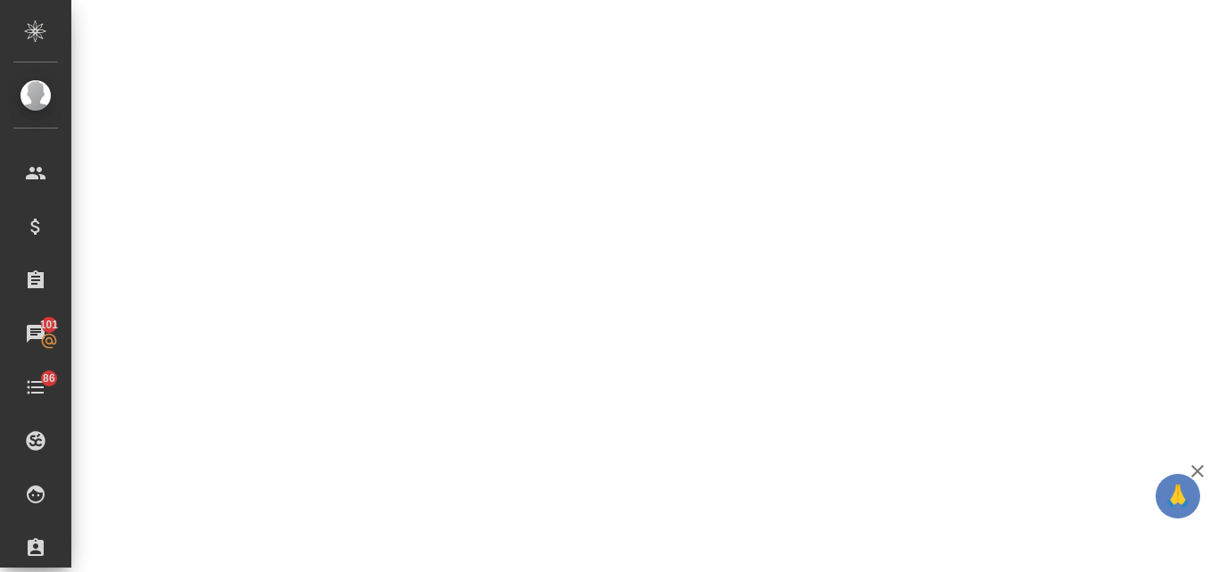
select select "RU"
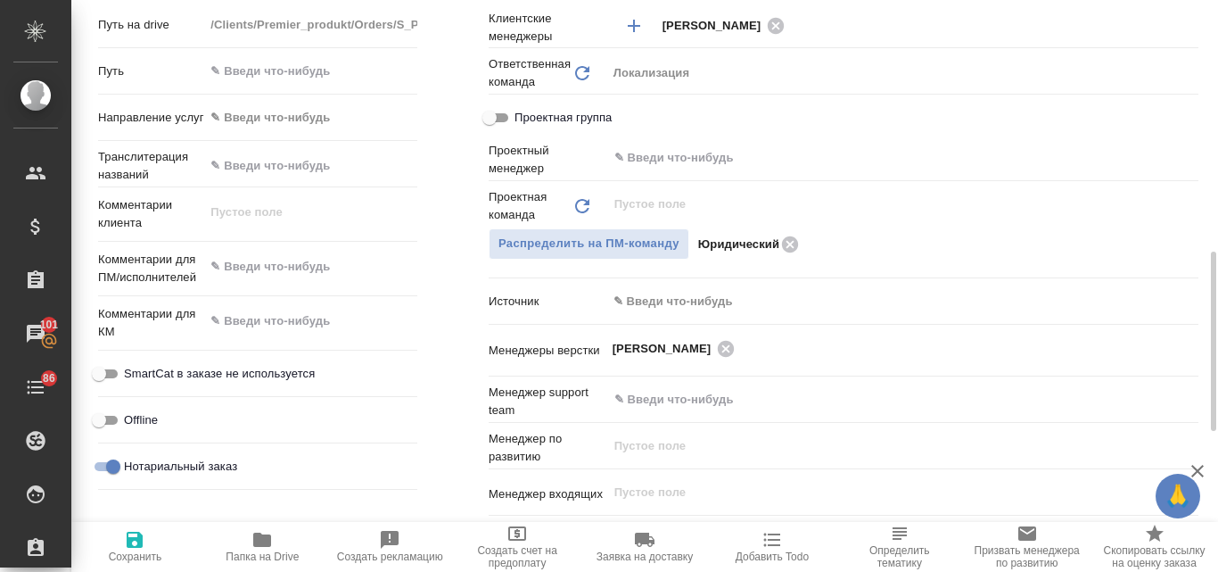
type textarea "x"
click at [719, 307] on body "🙏 .cls-1 fill:#fff; AWATERA Valyaeva [PERSON_NAME] Спецификации Заказы 101 Чаты…" at bounding box center [609, 286] width 1218 height 572
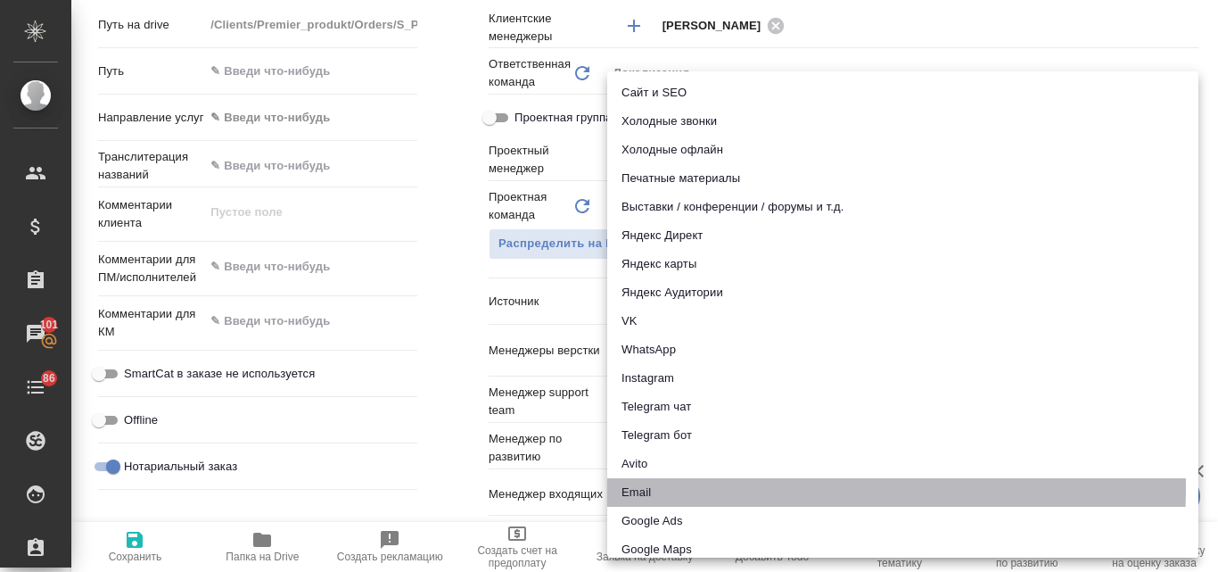
click at [649, 488] on li "Email" at bounding box center [902, 492] width 591 height 29
type textarea "x"
type input "emailAds"
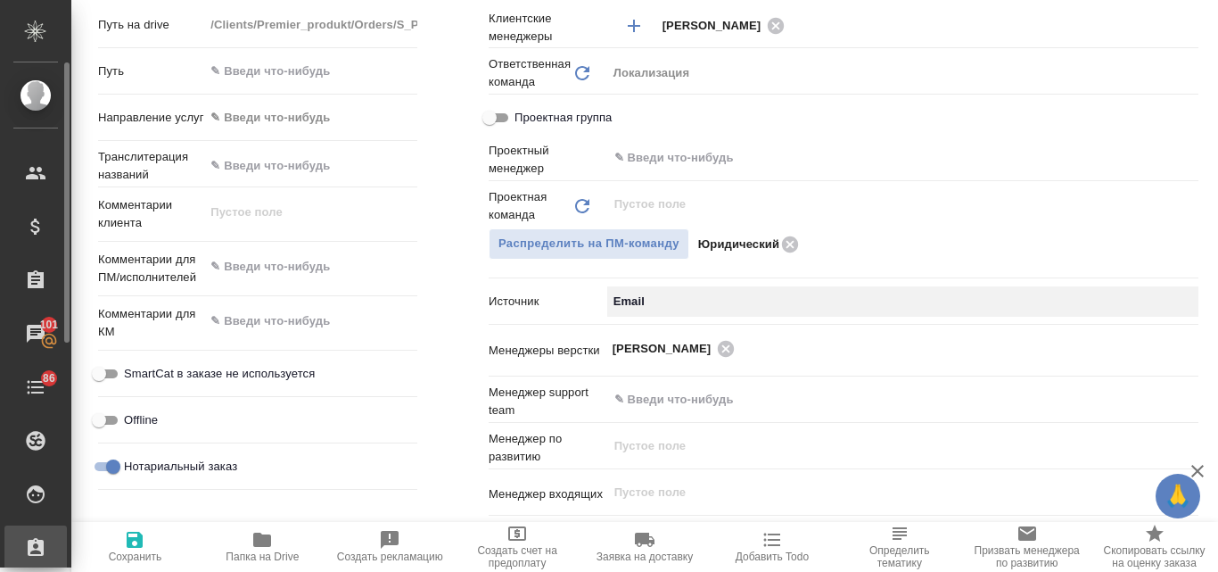
type textarea "x"
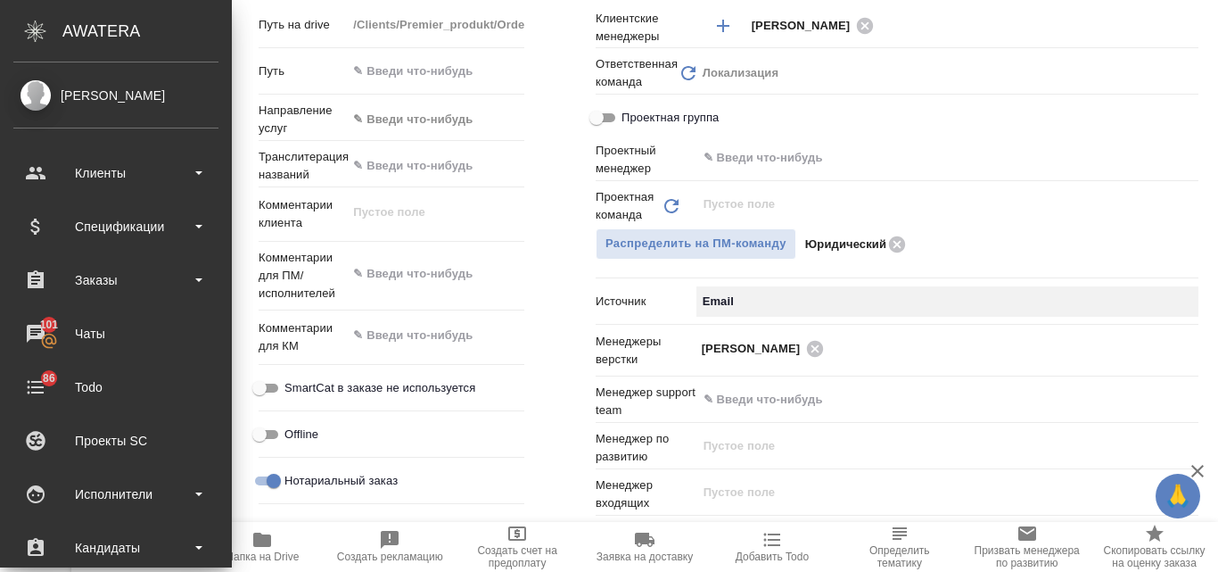
type textarea "x"
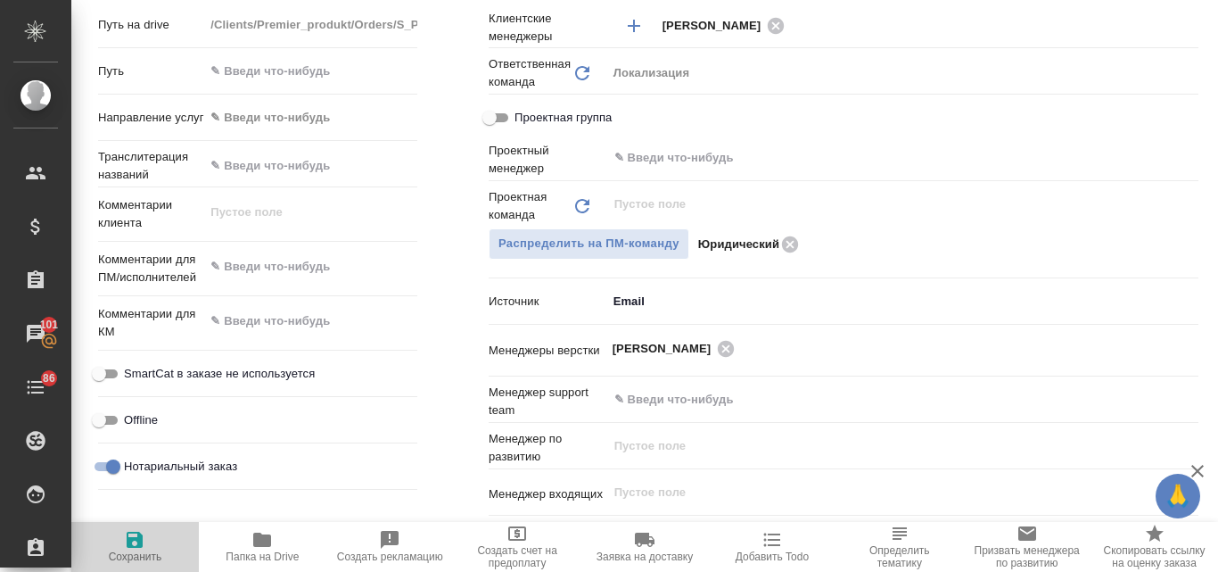
click at [139, 553] on span "Сохранить" at bounding box center [135, 556] width 53 height 12
type textarea "x"
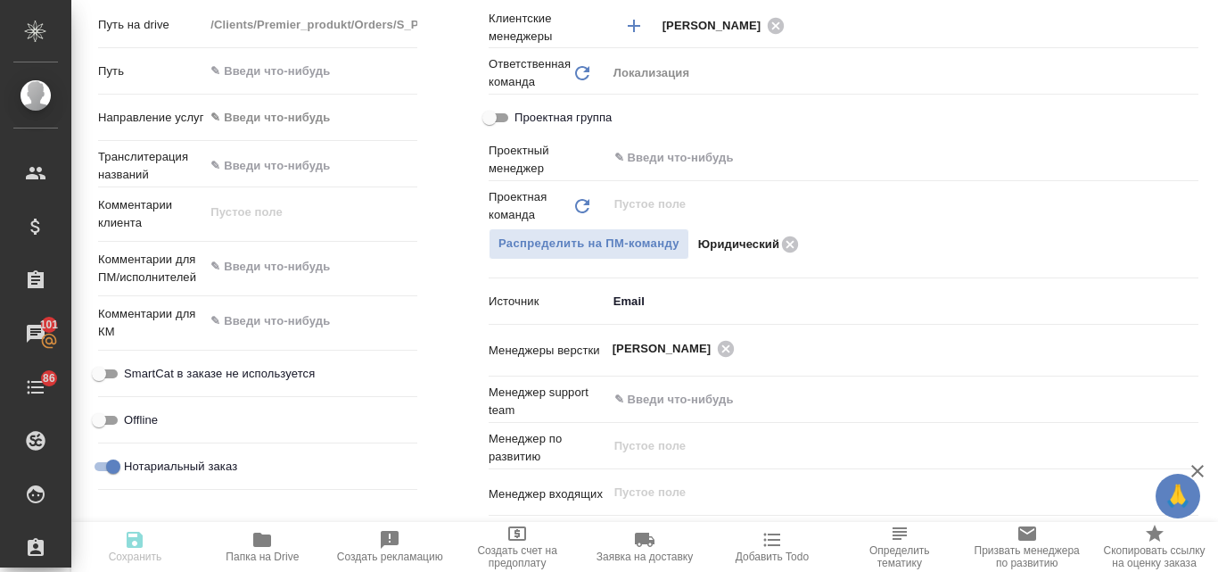
type textarea "x"
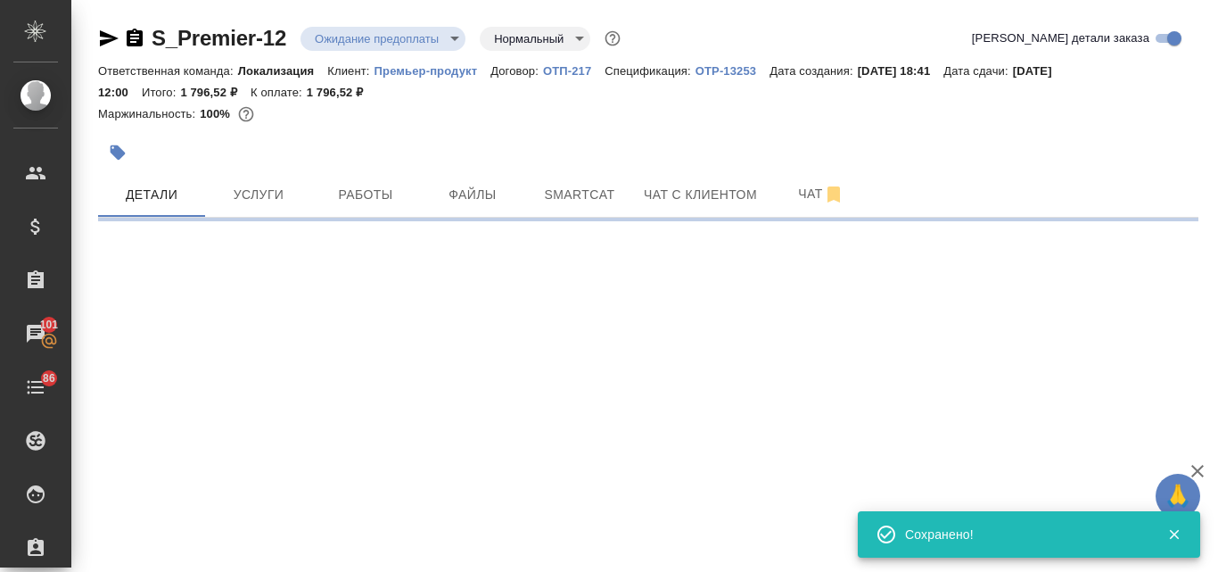
scroll to position [0, 0]
select select "RU"
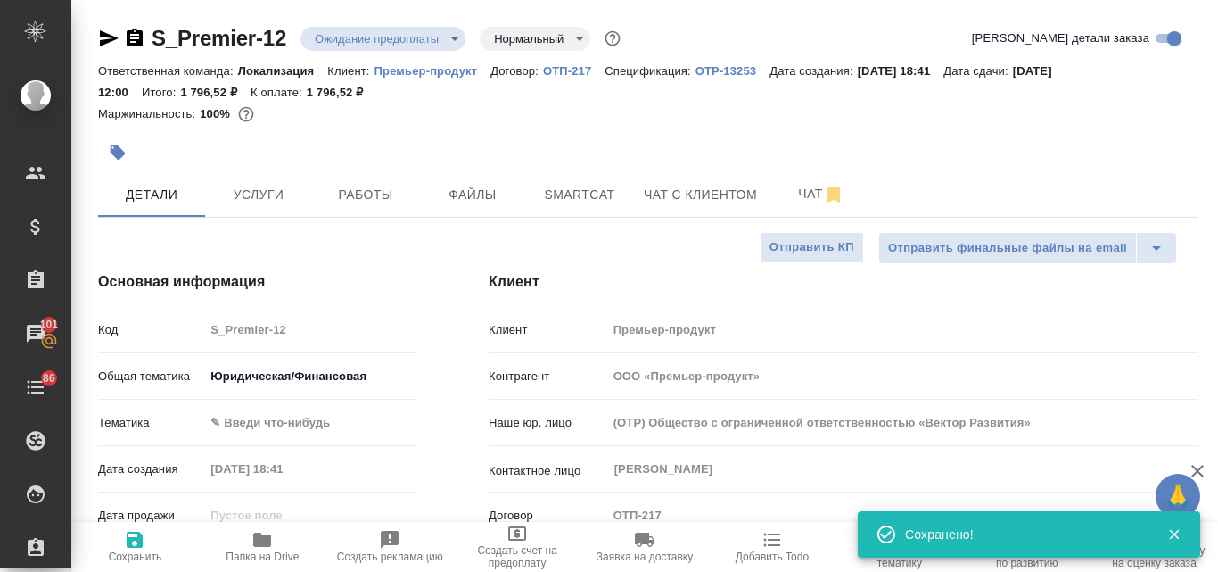
type textarea "x"
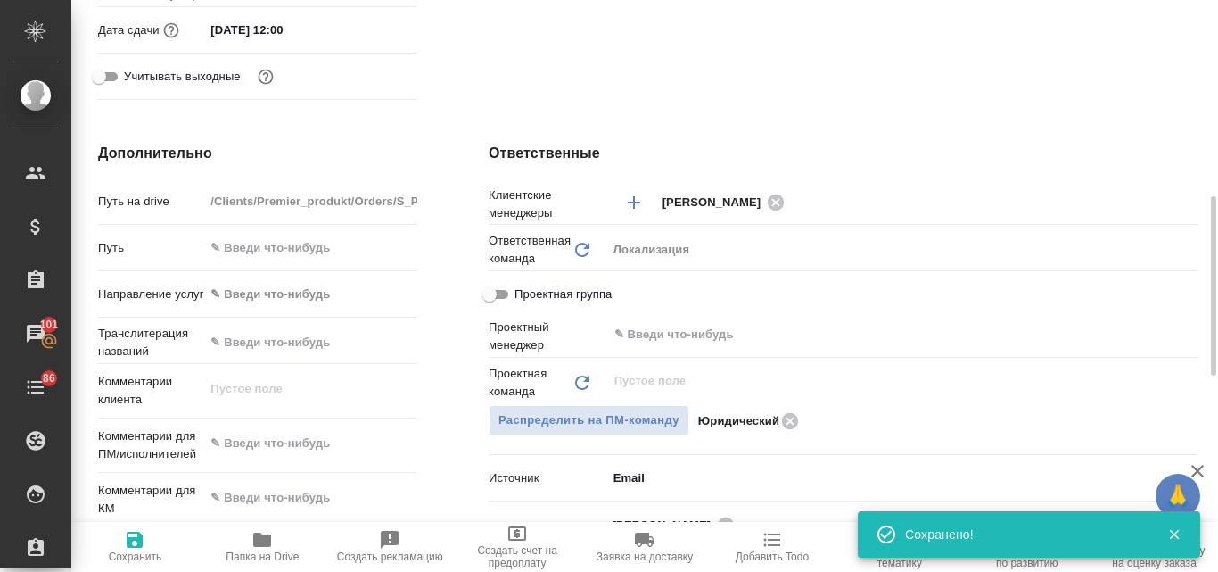
scroll to position [267, 0]
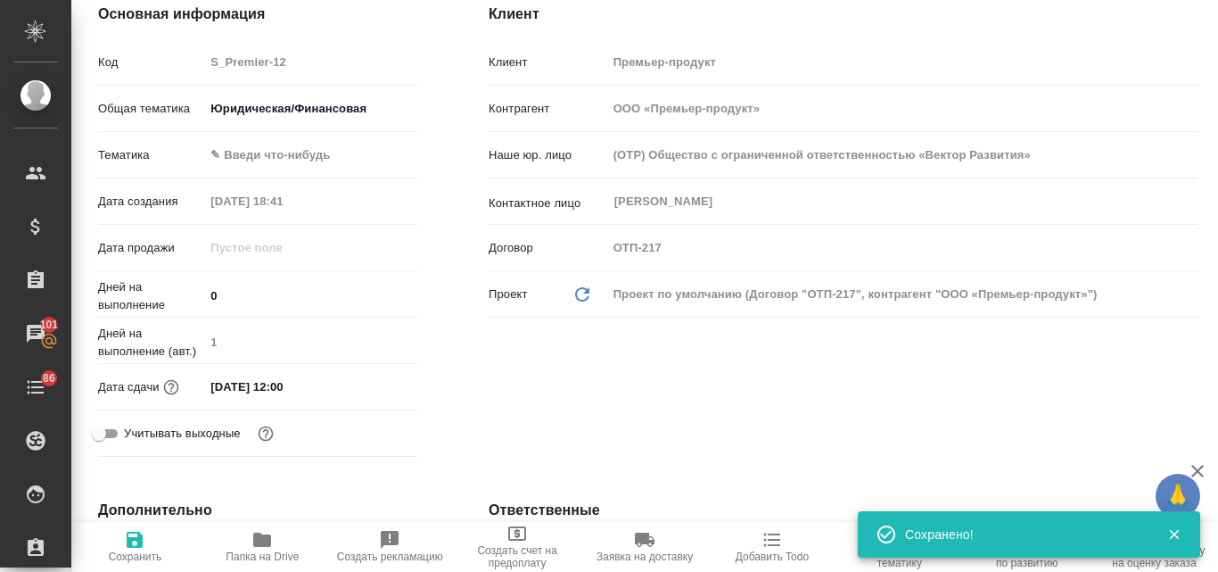
type textarea "x"
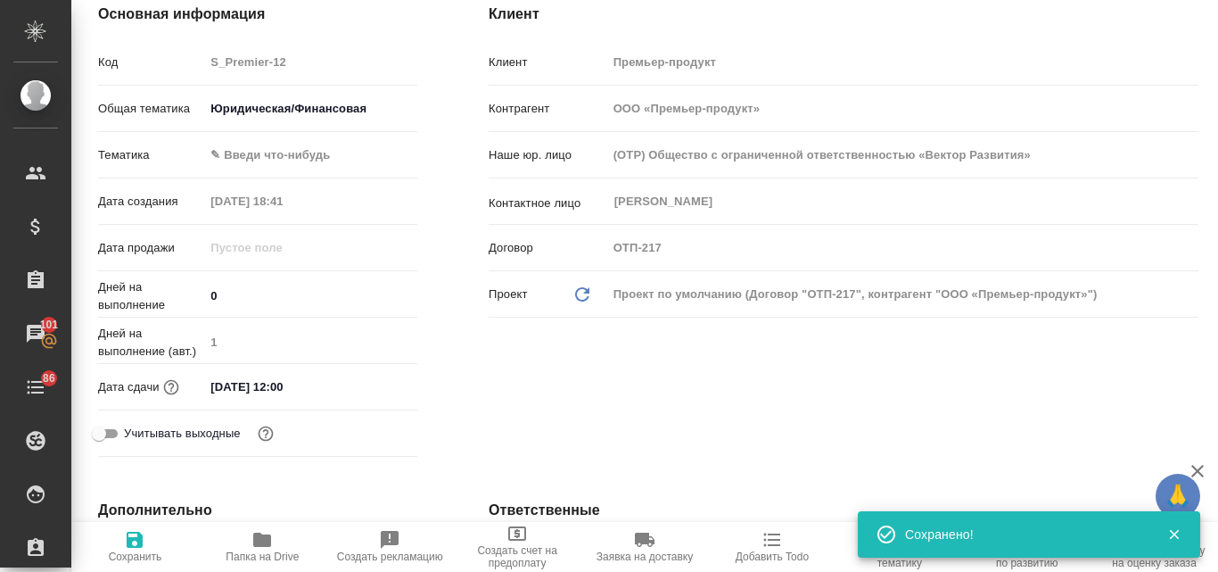
type textarea "x"
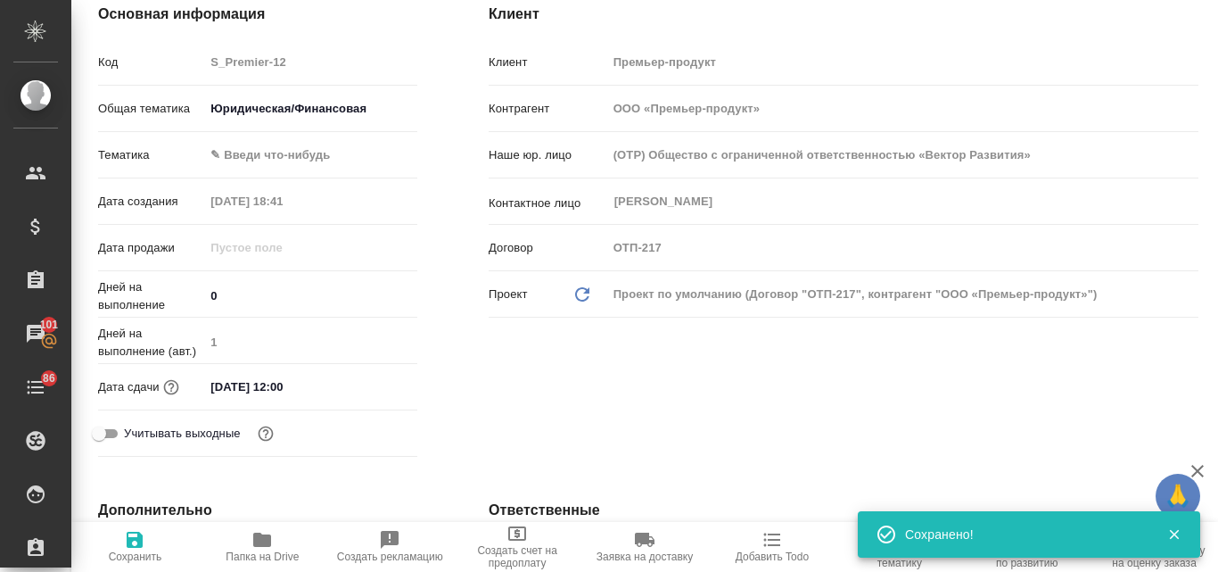
type textarea "x"
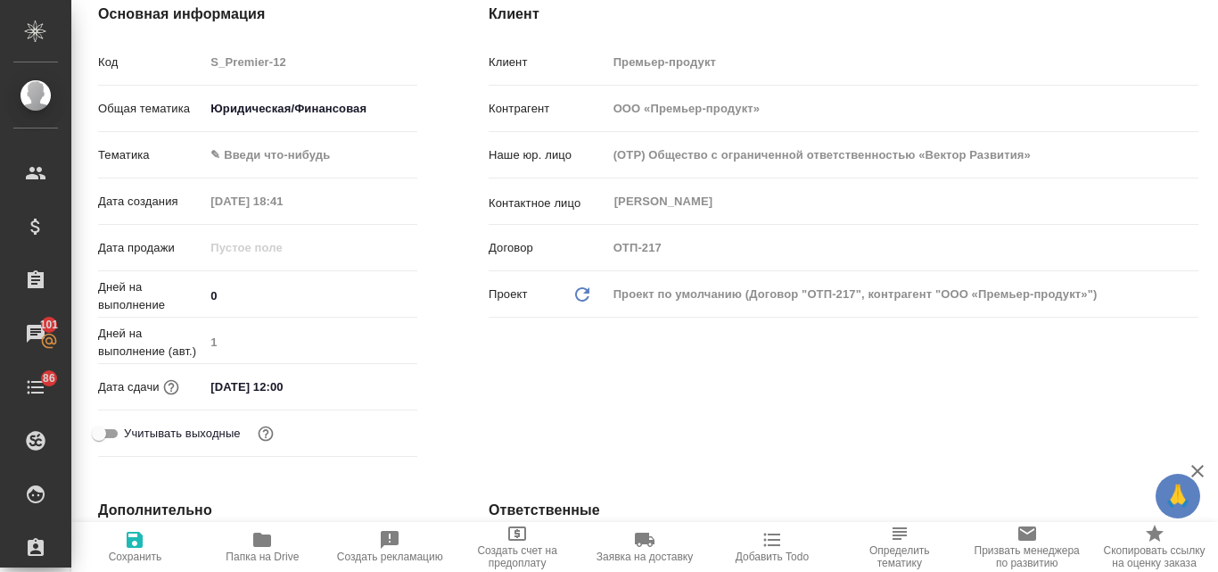
type textarea "x"
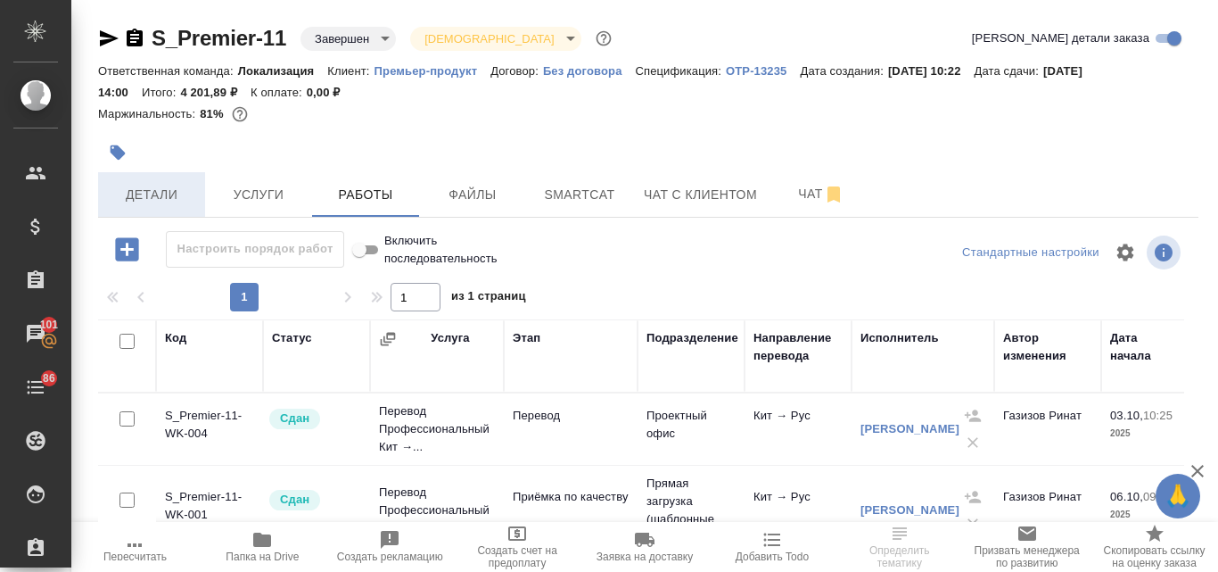
click at [131, 201] on span "Детали" at bounding box center [152, 195] width 86 height 22
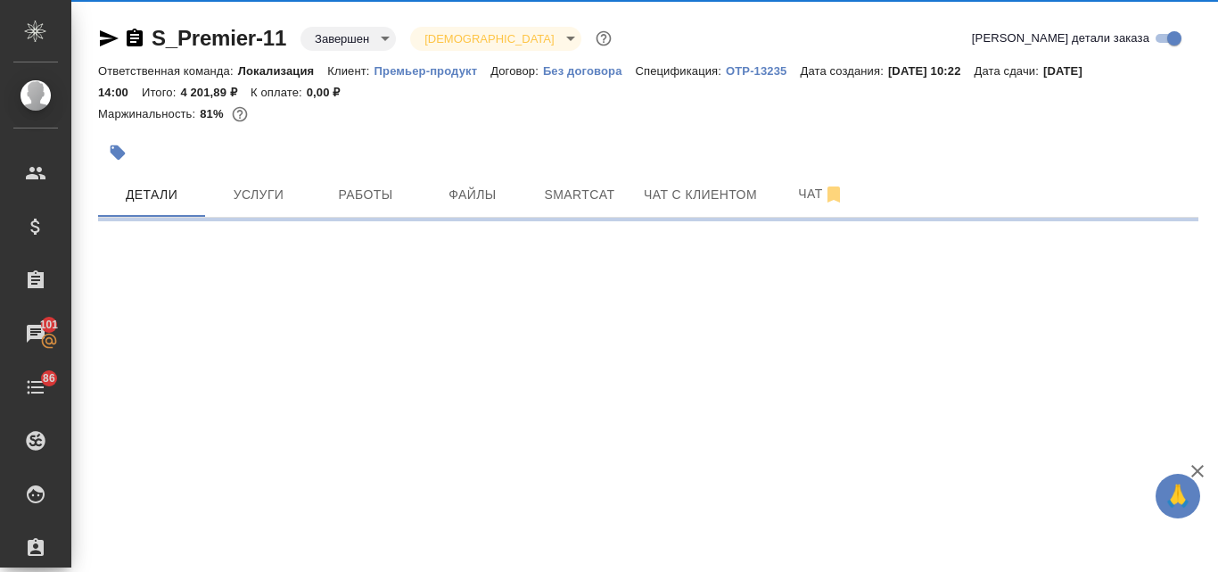
select select "RU"
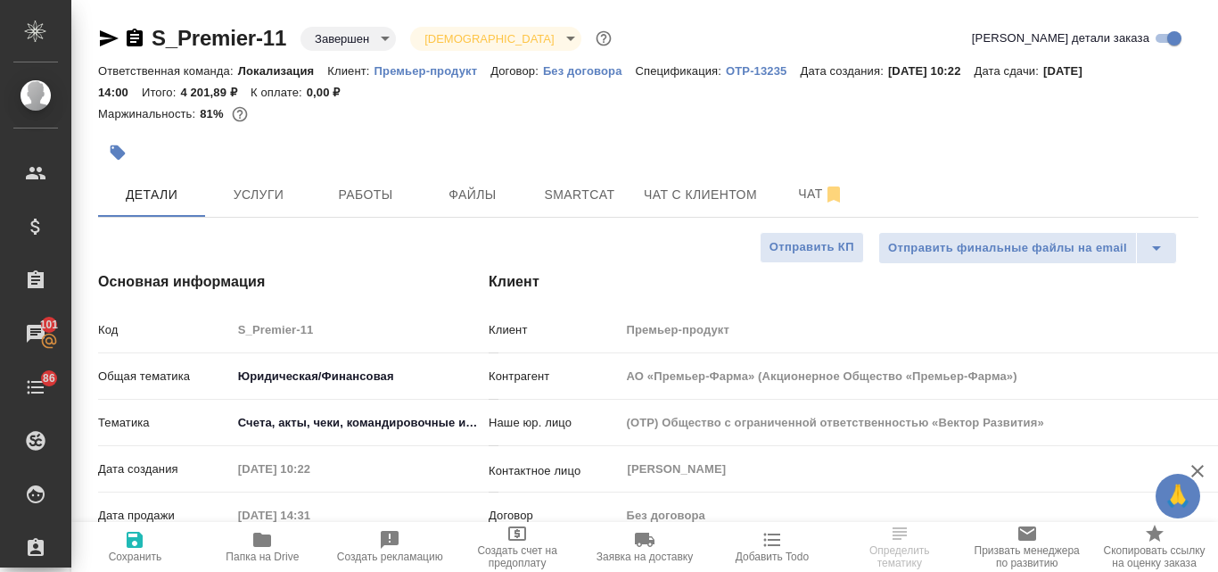
type textarea "x"
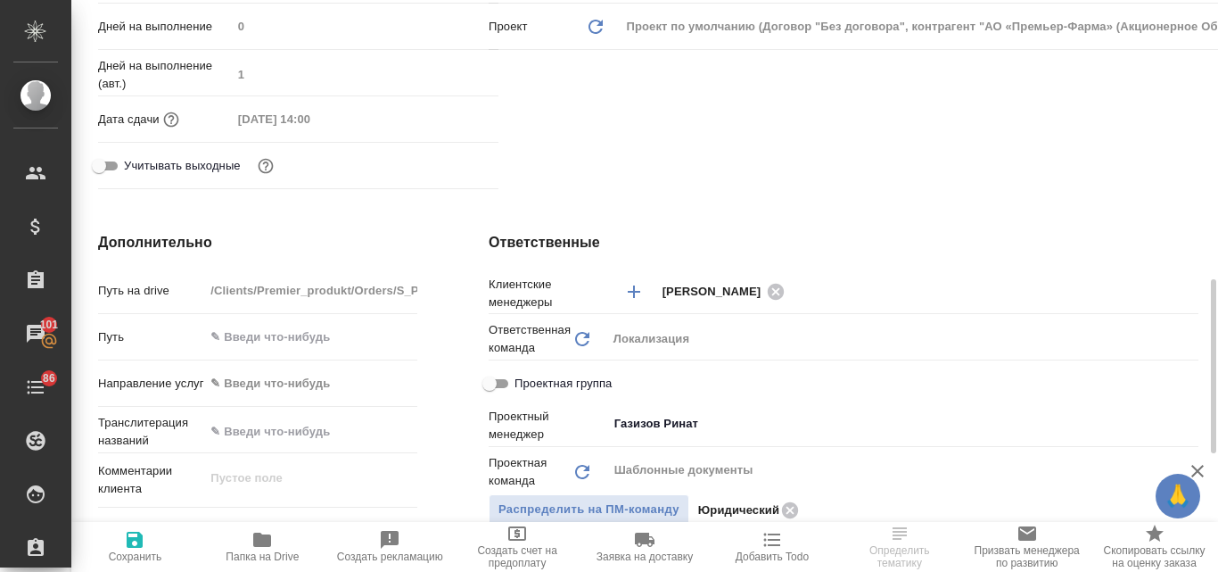
scroll to position [357, 0]
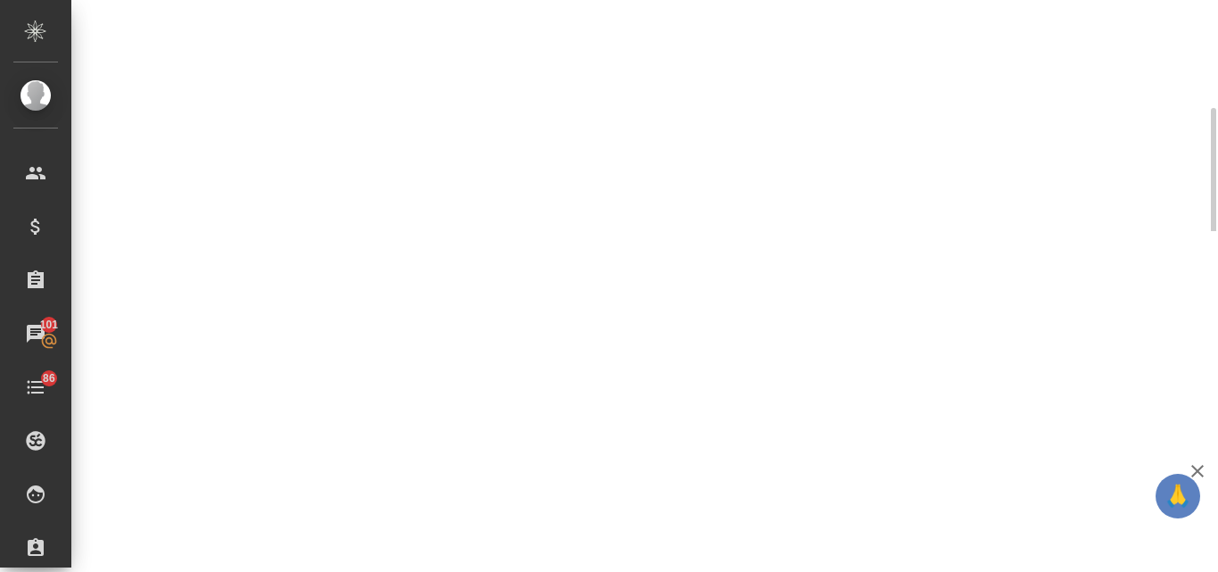
select select "RU"
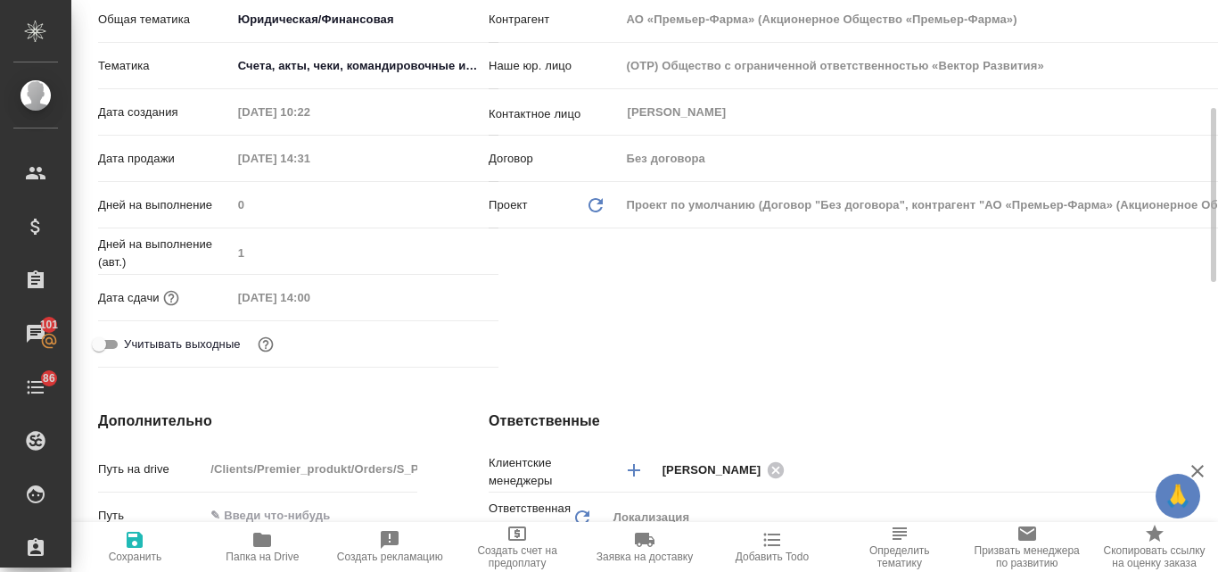
type textarea "x"
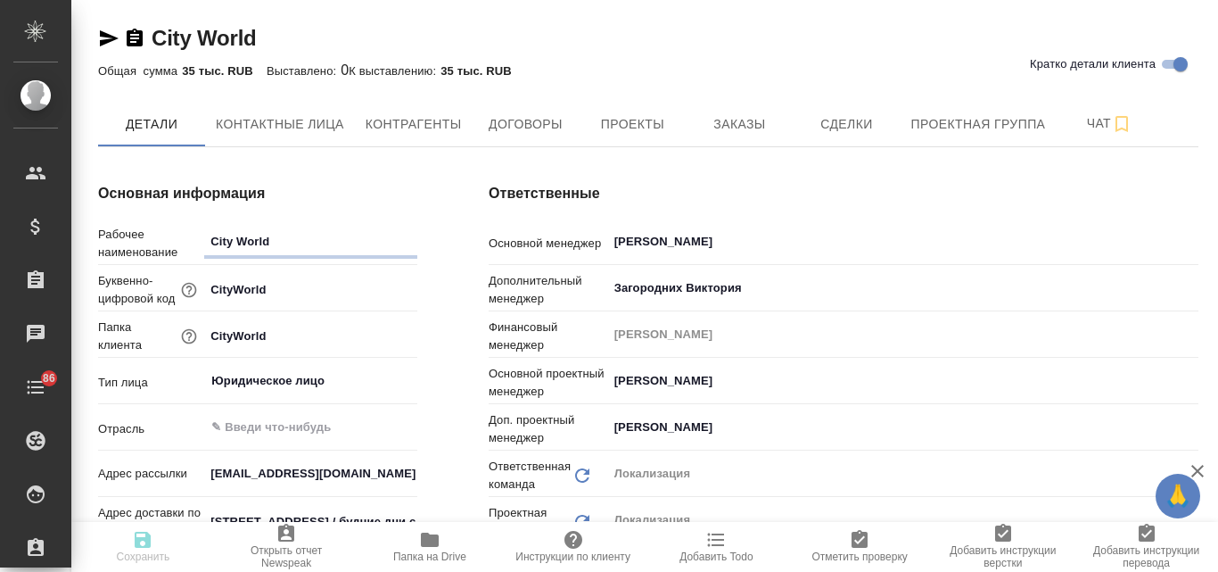
type input "Общество с ограниченной ответственностью «Медиа Групп»(ООО «Медиа Групп»)"
